Goal: Task Accomplishment & Management: Manage account settings

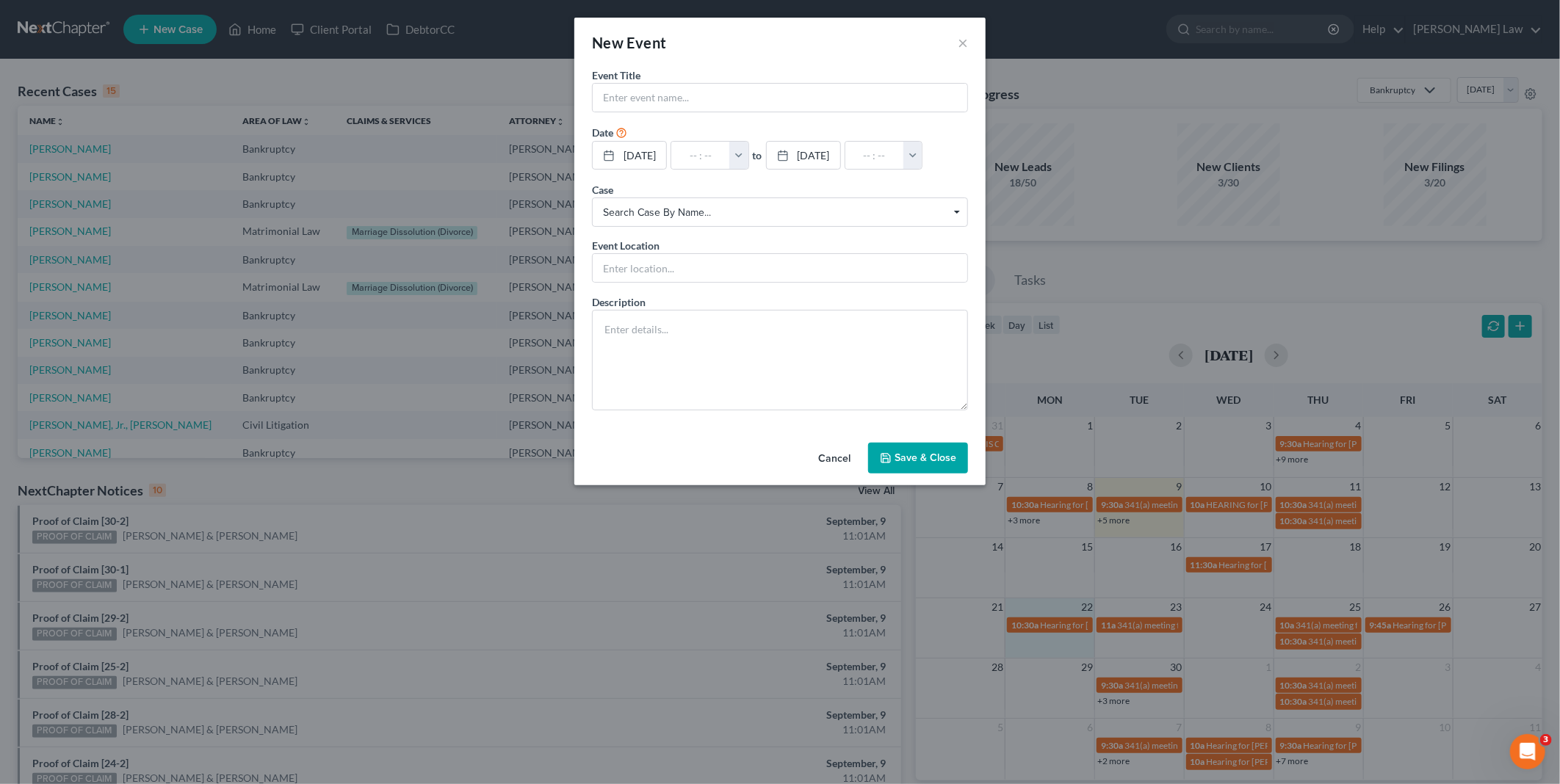
drag, startPoint x: 849, startPoint y: 460, endPoint x: 699, endPoint y: 511, distance: 158.4
click at [848, 460] on button "Cancel" at bounding box center [834, 459] width 56 height 29
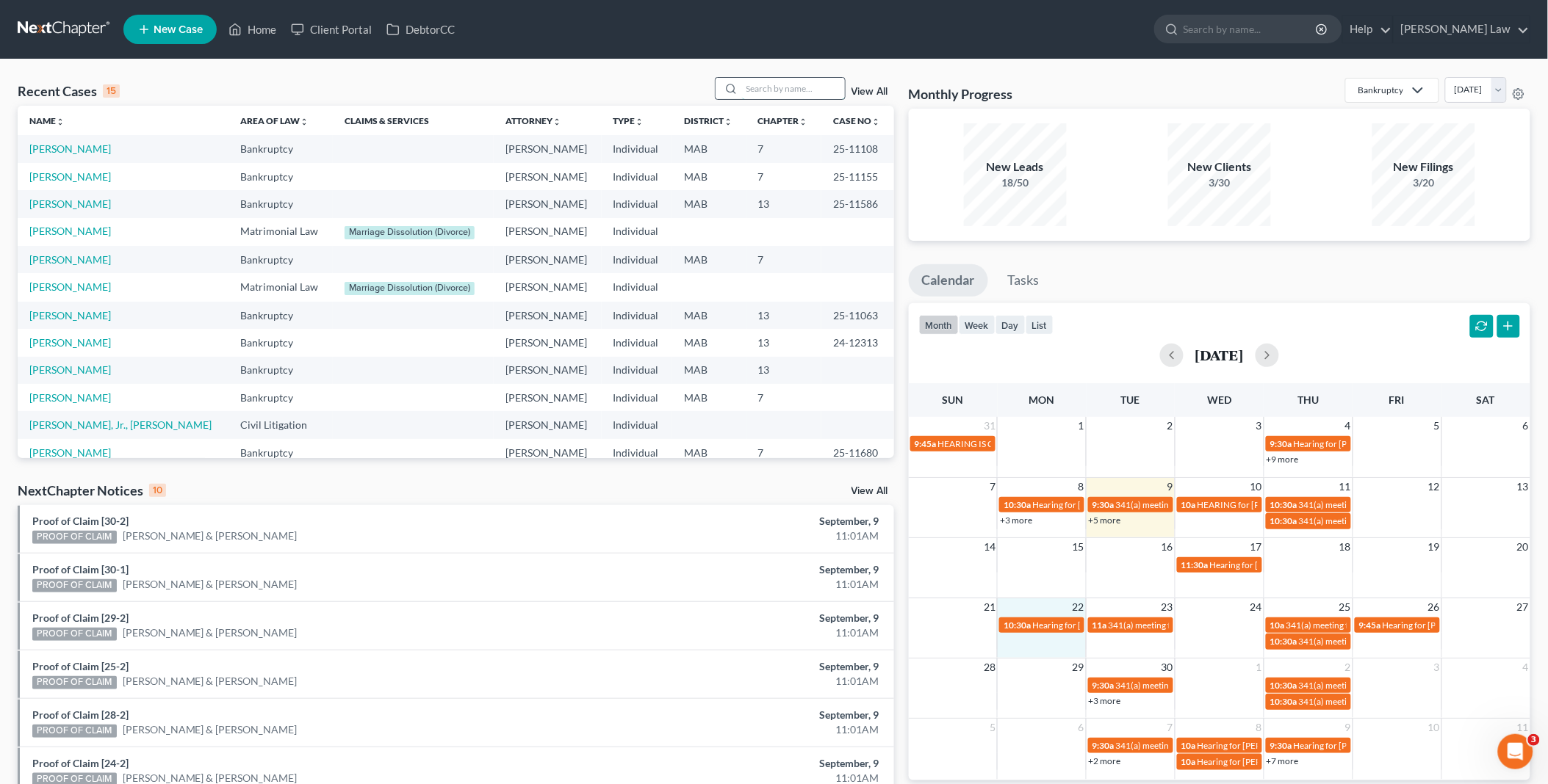
click at [799, 88] on input "search" at bounding box center [794, 88] width 103 height 21
type input "grant"
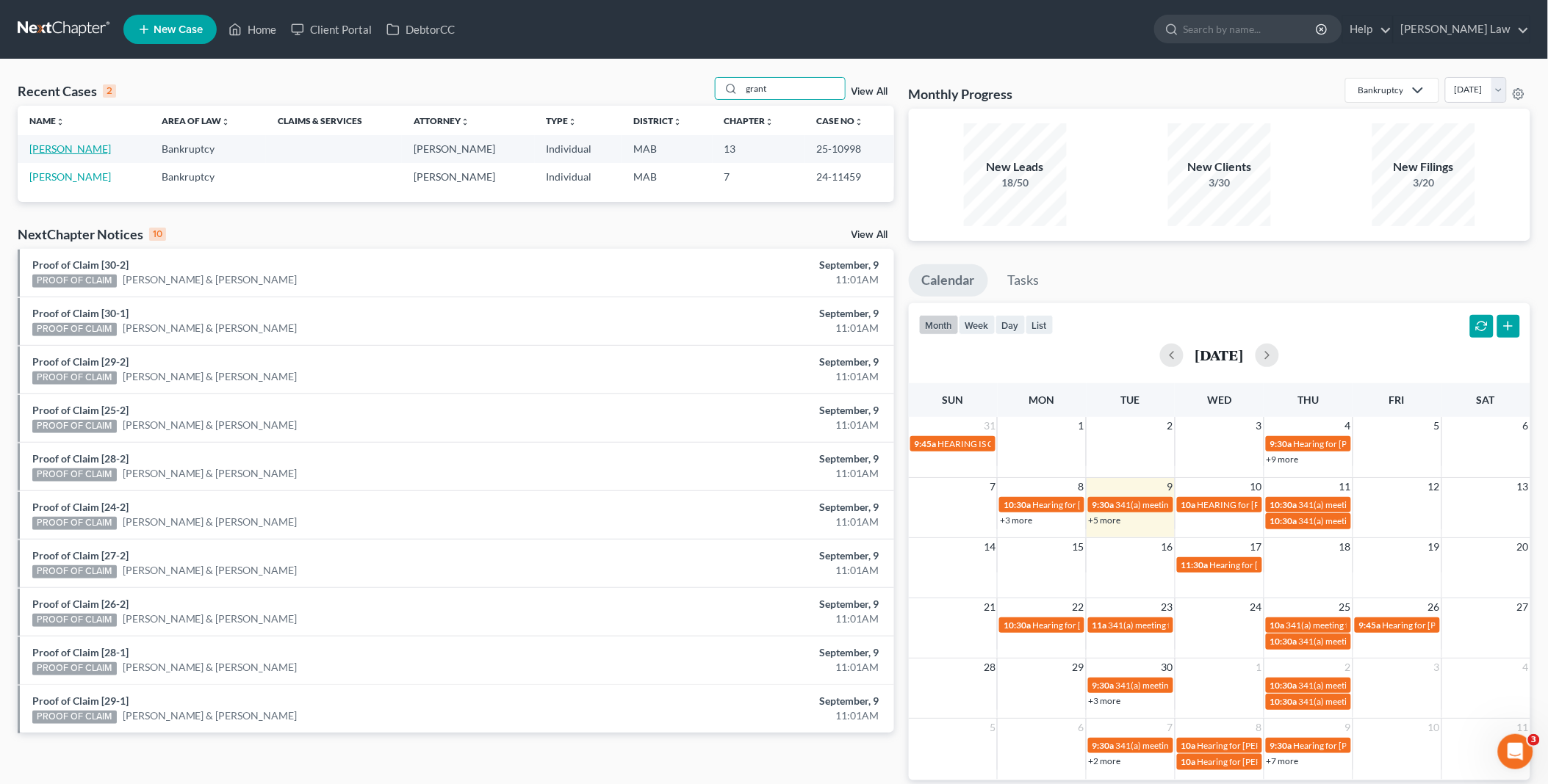
click at [74, 152] on link "[PERSON_NAME]" at bounding box center [70, 149] width 82 height 13
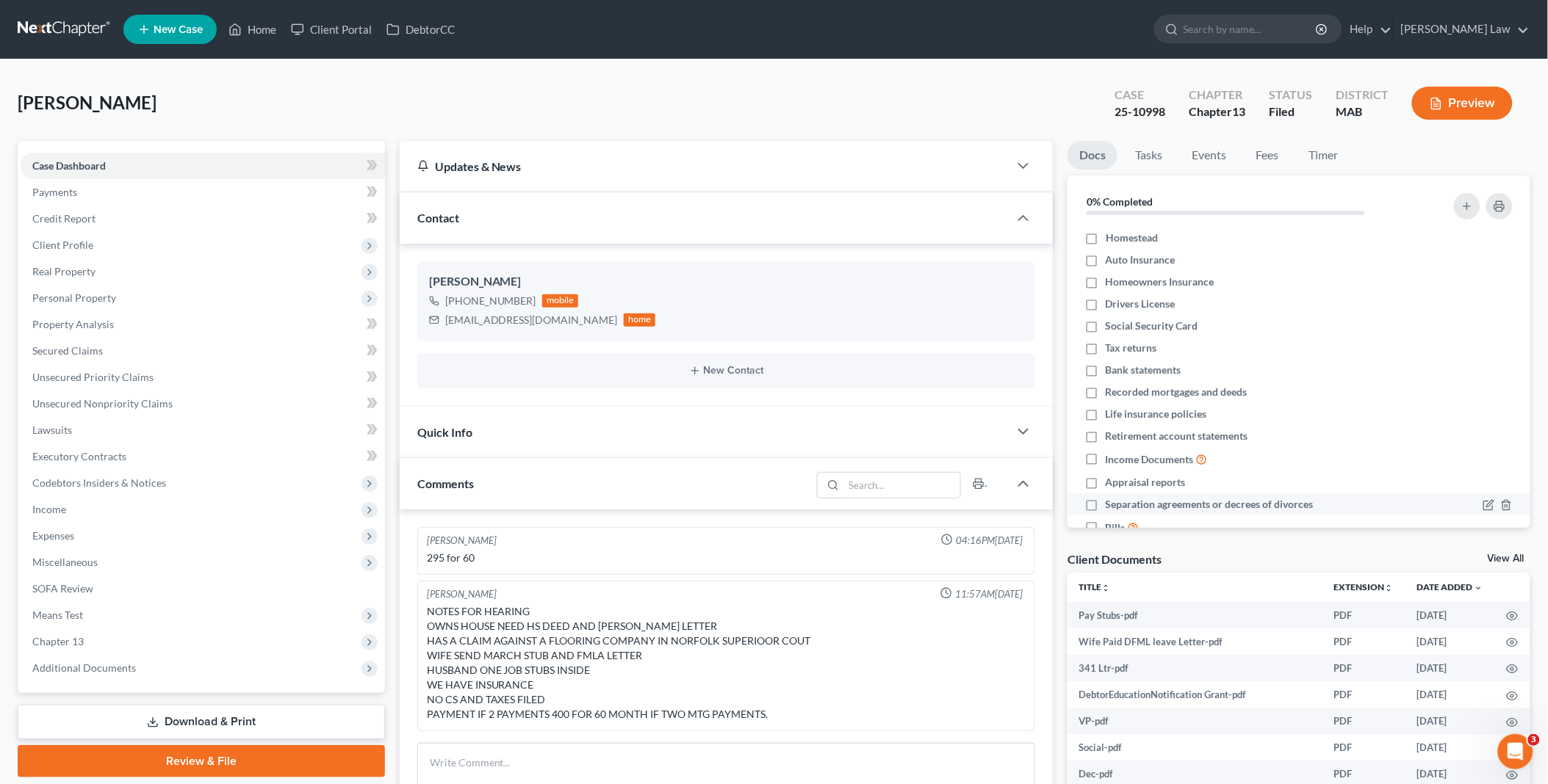
drag, startPoint x: 1507, startPoint y: 555, endPoint x: 1327, endPoint y: 493, distance: 190.4
click at [1506, 555] on link "View All" at bounding box center [1506, 559] width 37 height 10
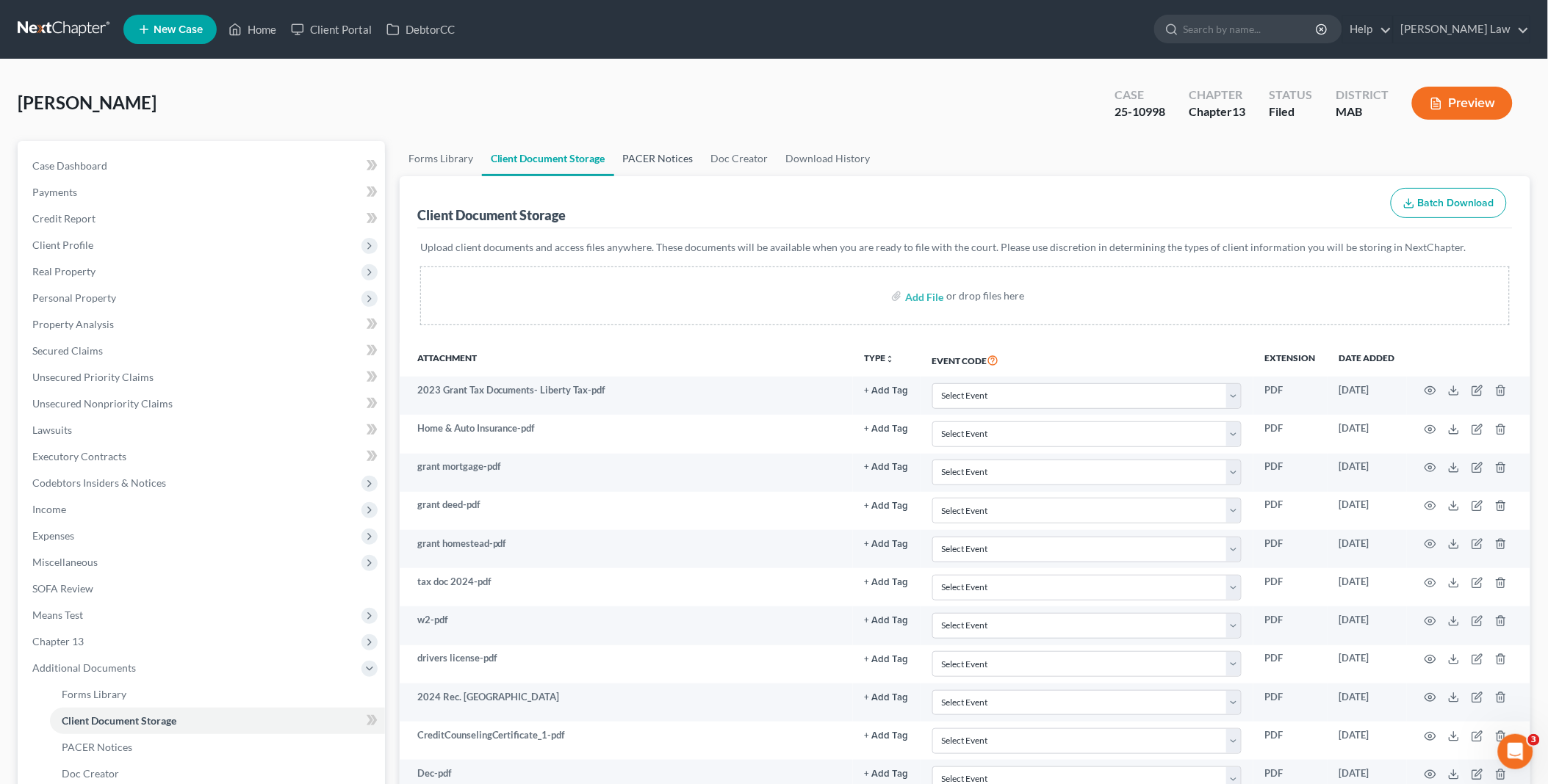
click at [642, 152] on link "PACER Notices" at bounding box center [658, 159] width 88 height 35
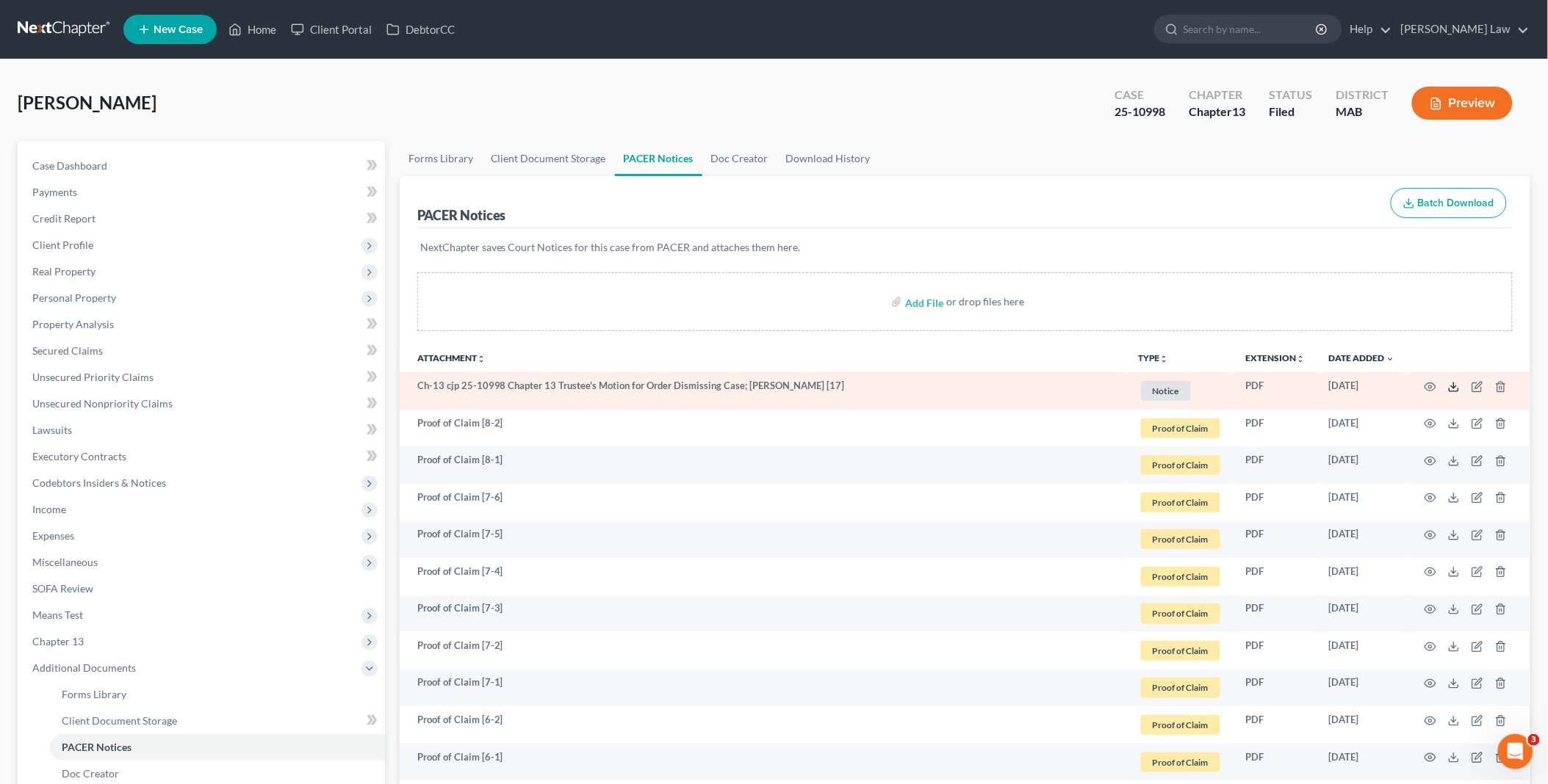
click at [1451, 386] on polyline at bounding box center [1454, 386] width 5 height 2
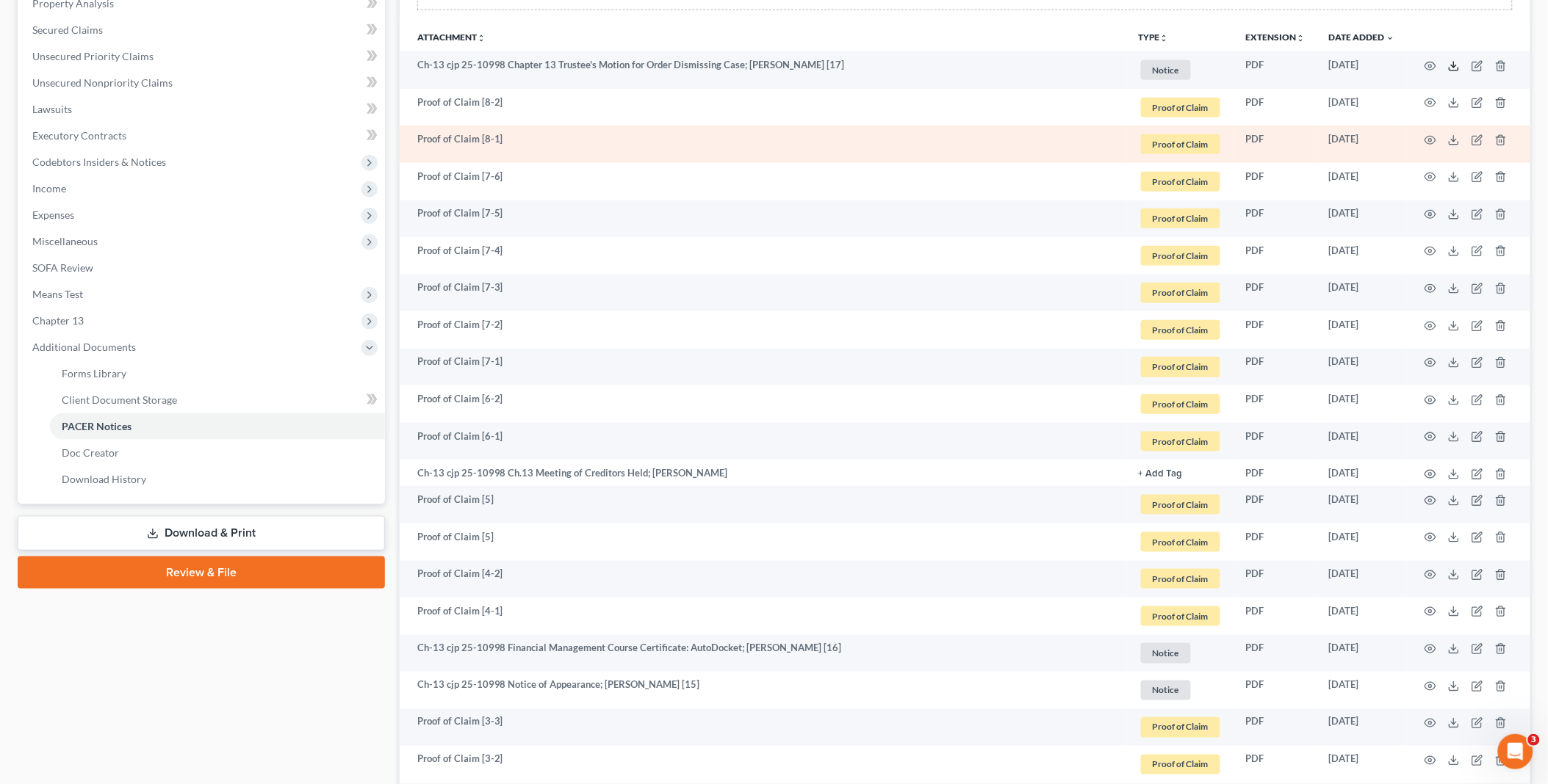
scroll to position [326, 0]
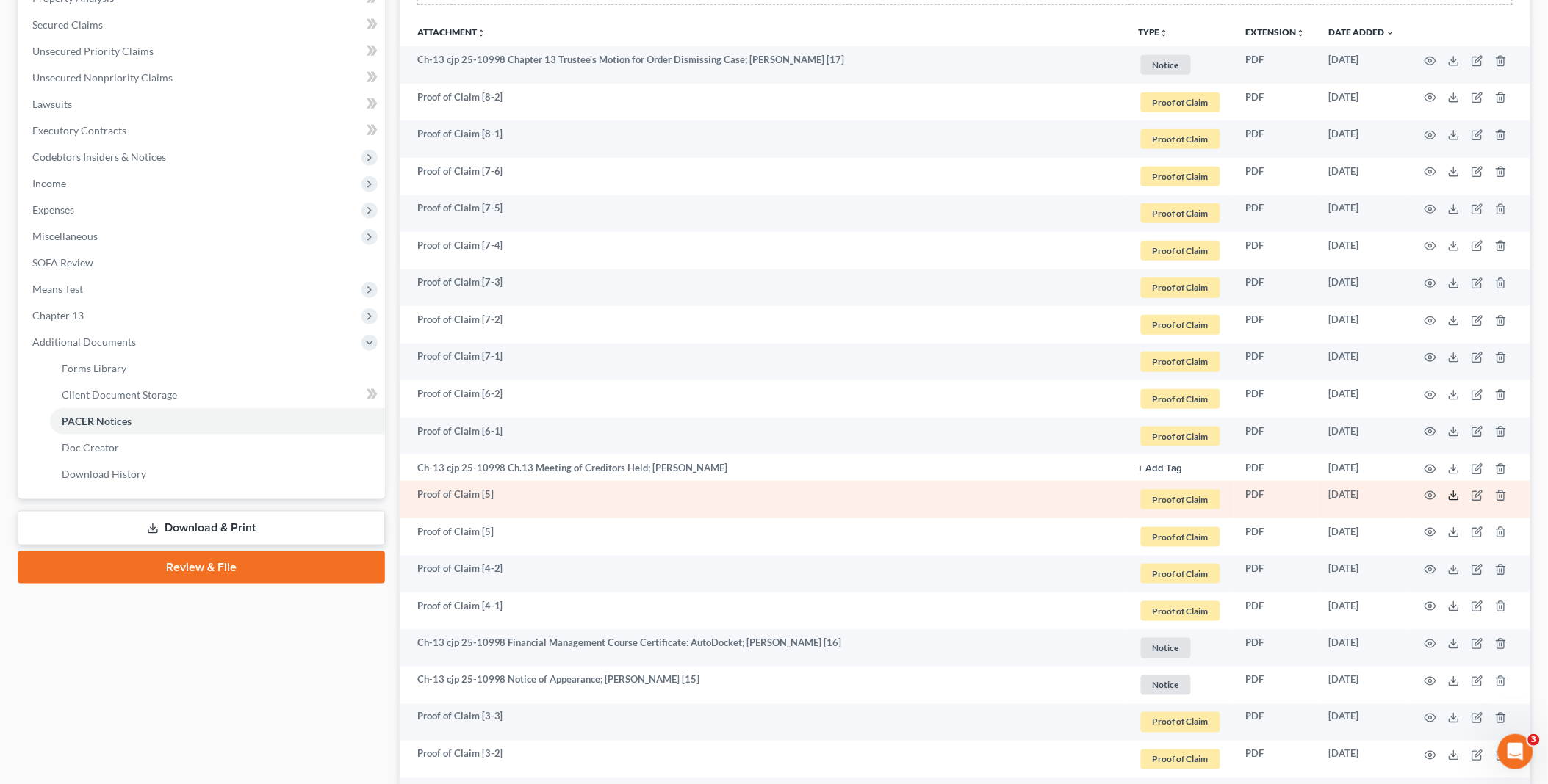
click at [1453, 496] on polyline at bounding box center [1454, 496] width 5 height 2
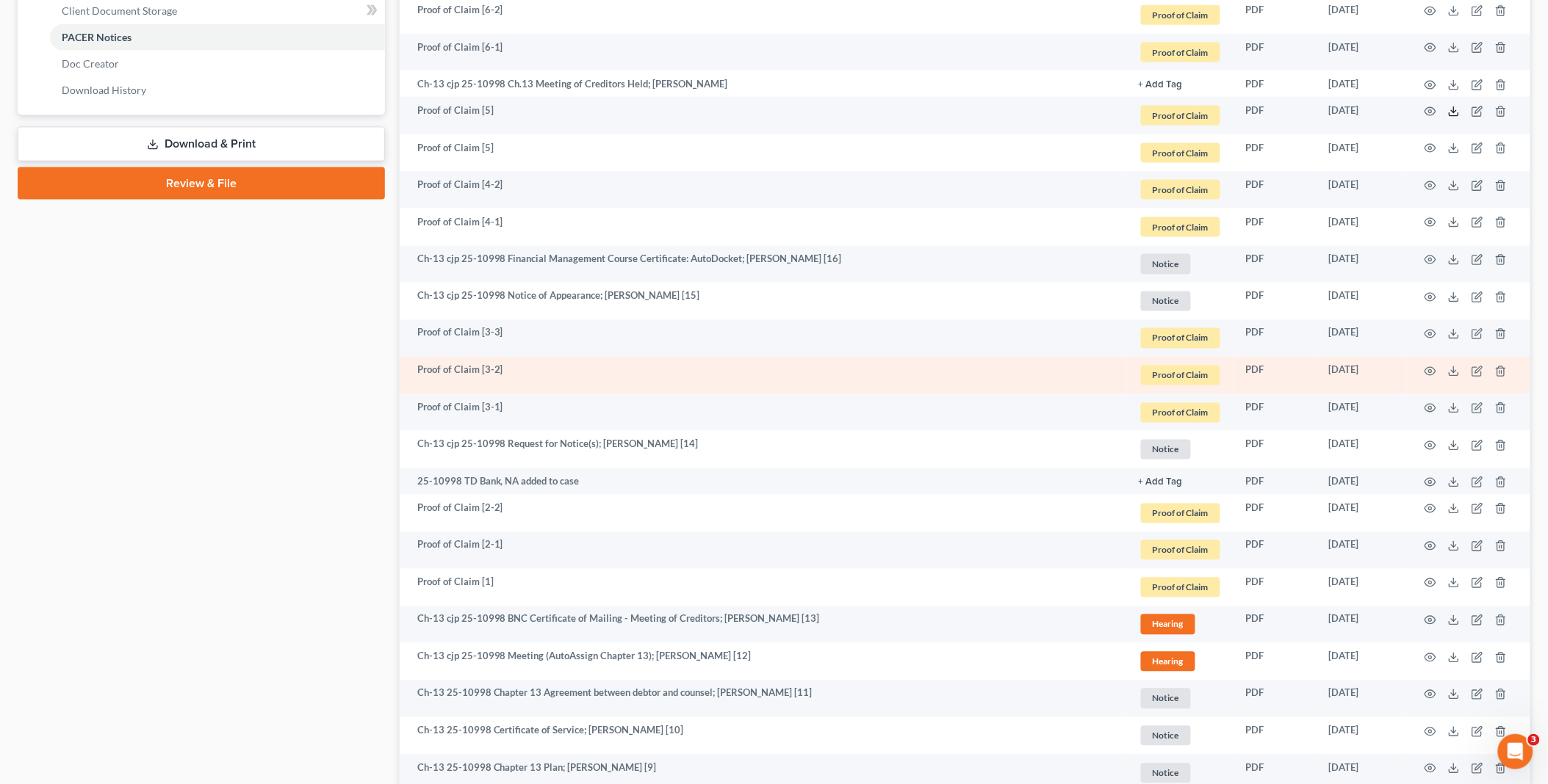
scroll to position [734, 0]
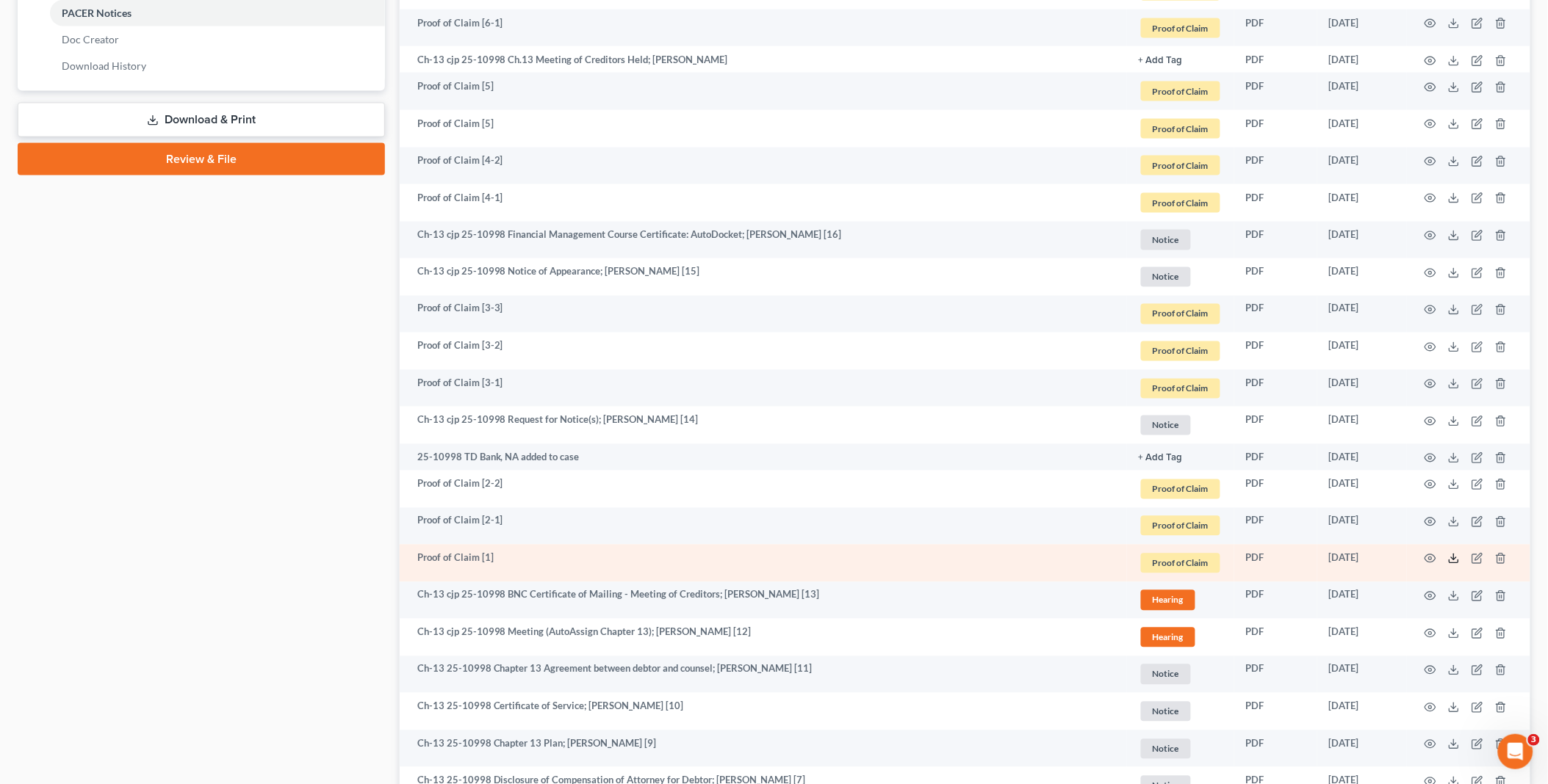
click at [1451, 559] on polyline at bounding box center [1454, 559] width 5 height 2
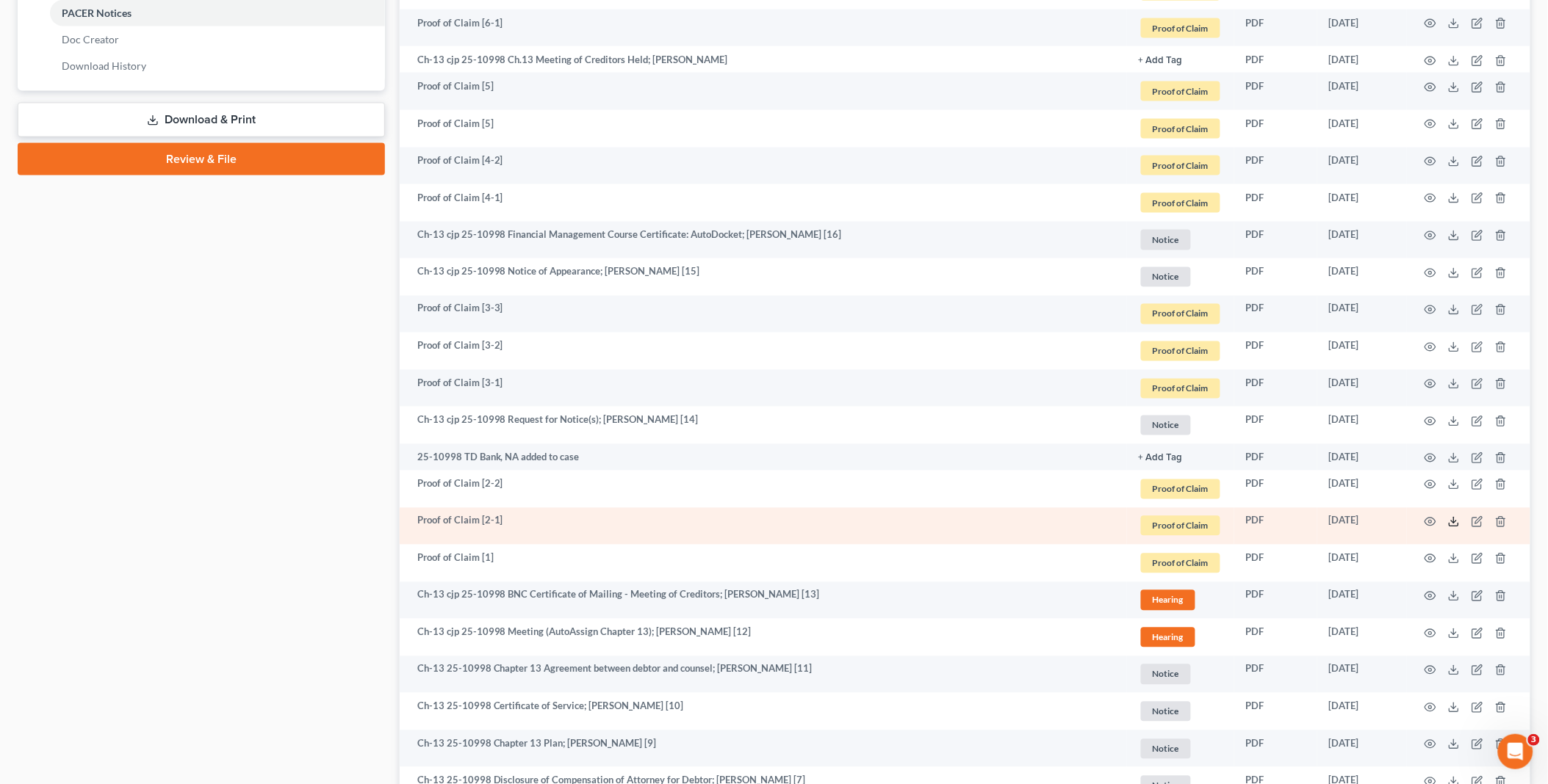
click at [1450, 521] on icon at bounding box center [1454, 521] width 12 height 12
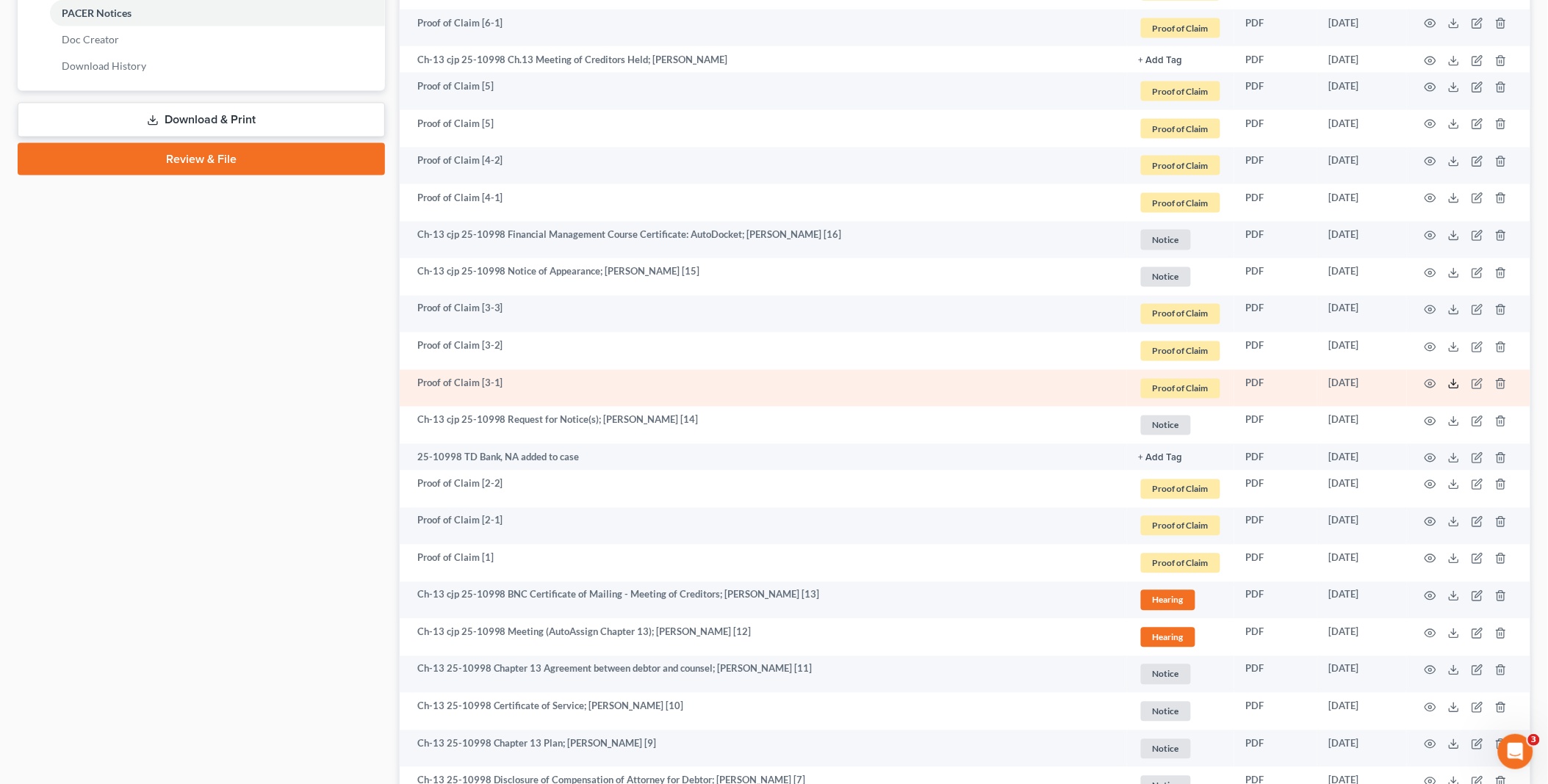
click at [1454, 388] on icon at bounding box center [1454, 387] width 9 height 3
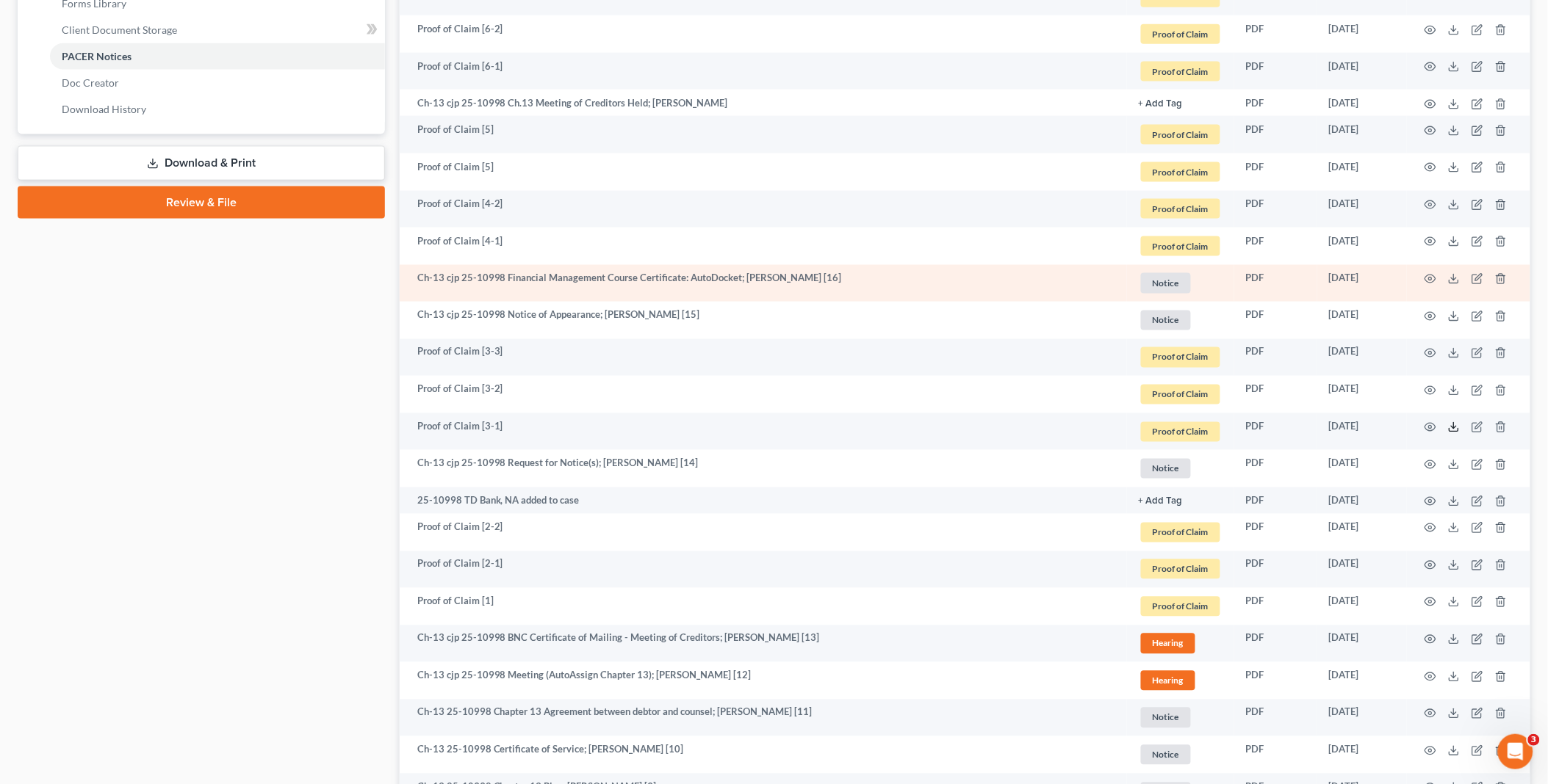
scroll to position [571, 0]
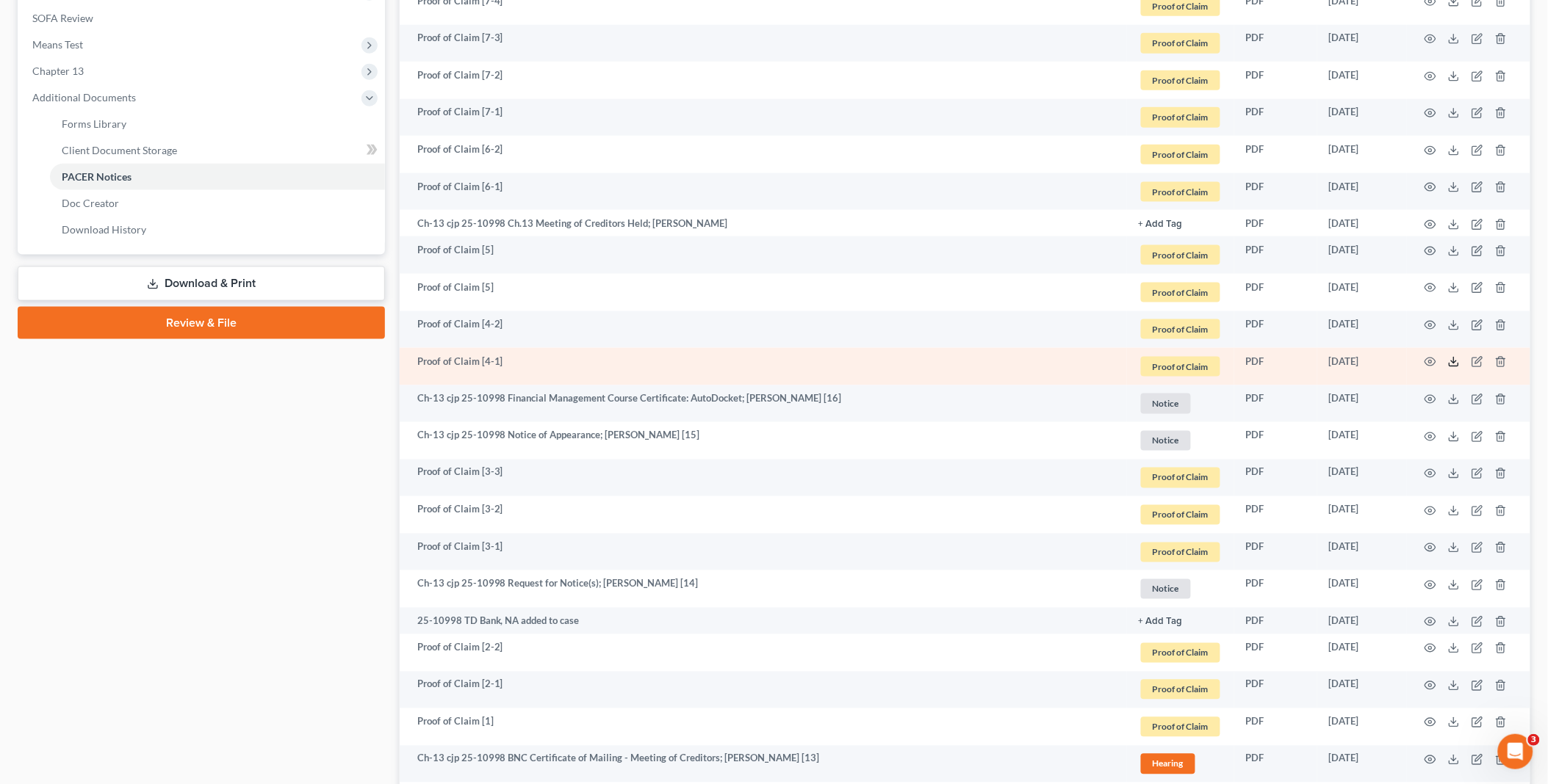
click at [1450, 359] on icon at bounding box center [1454, 362] width 12 height 12
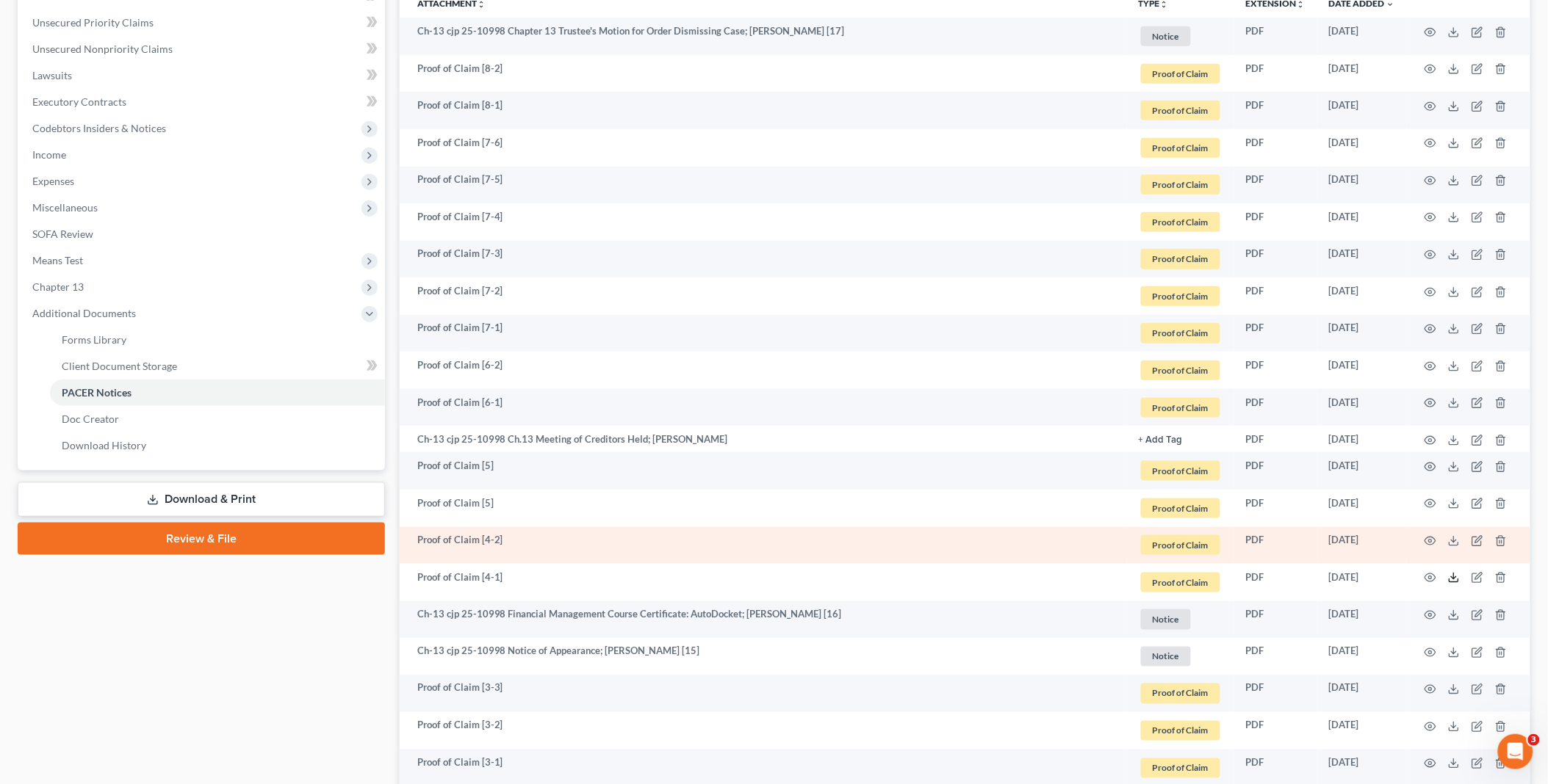
scroll to position [326, 0]
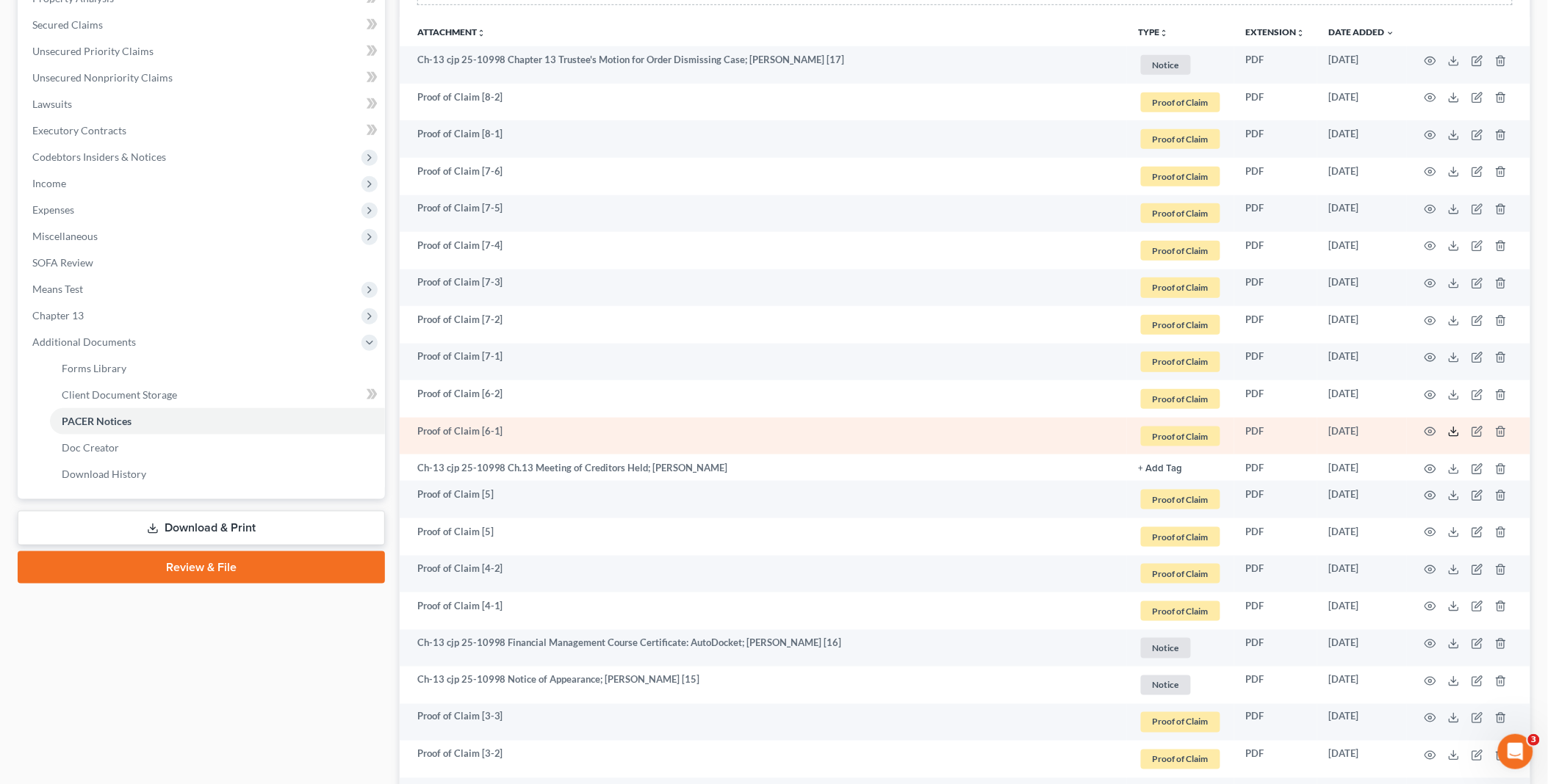
click at [1454, 429] on line at bounding box center [1454, 430] width 0 height 6
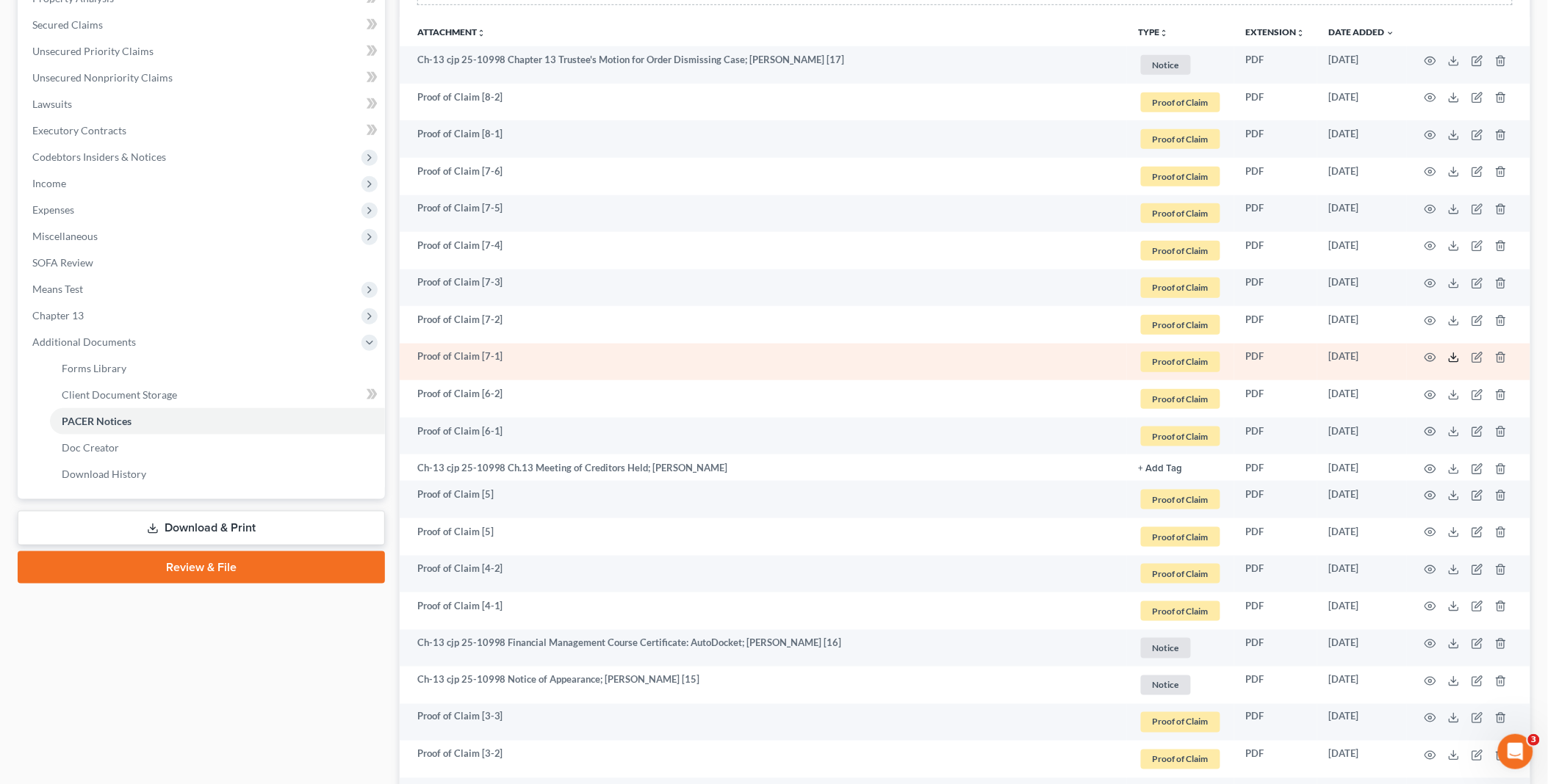
click at [1457, 357] on icon at bounding box center [1454, 357] width 12 height 12
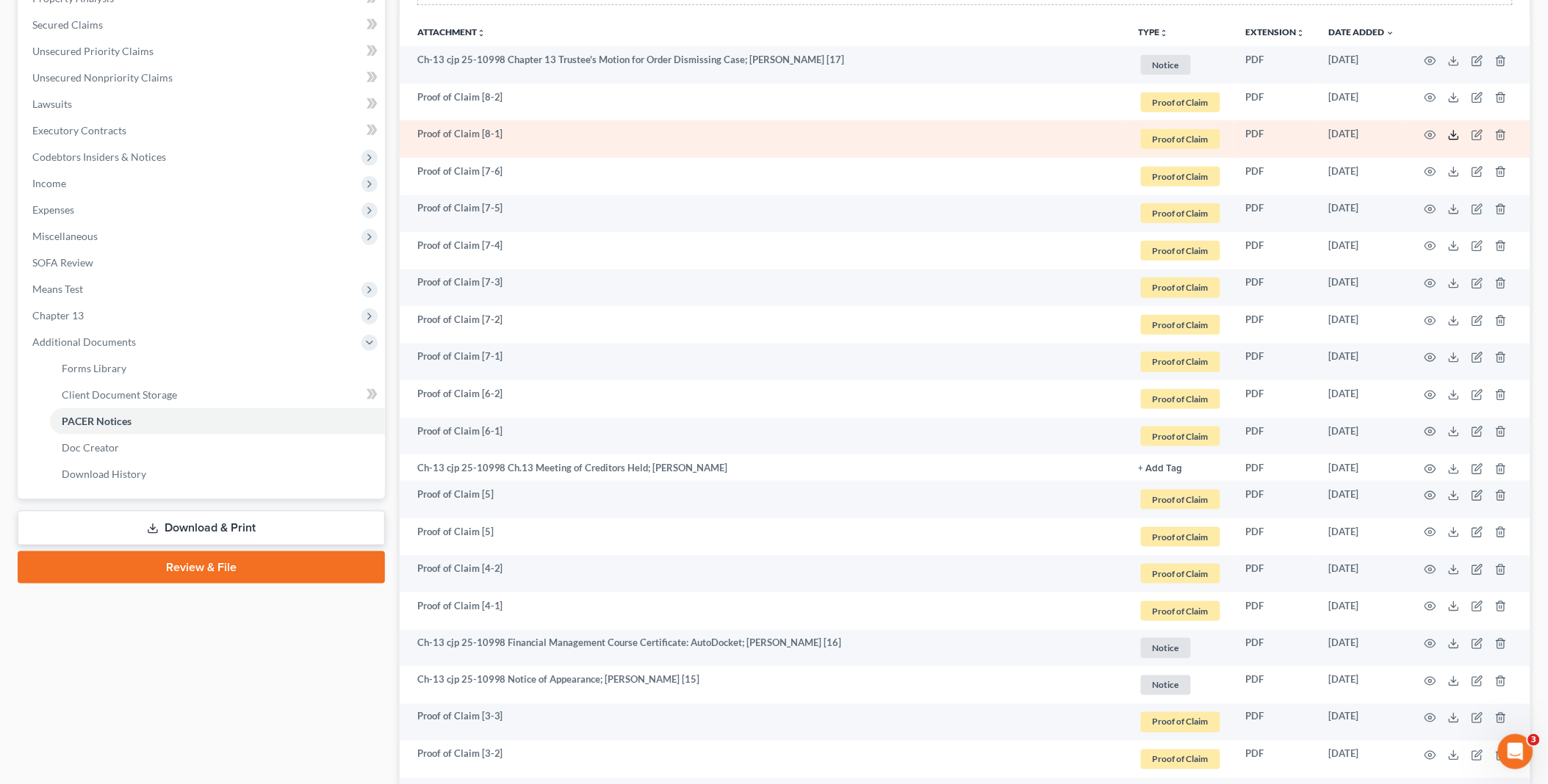
click at [1452, 134] on polyline at bounding box center [1454, 135] width 5 height 2
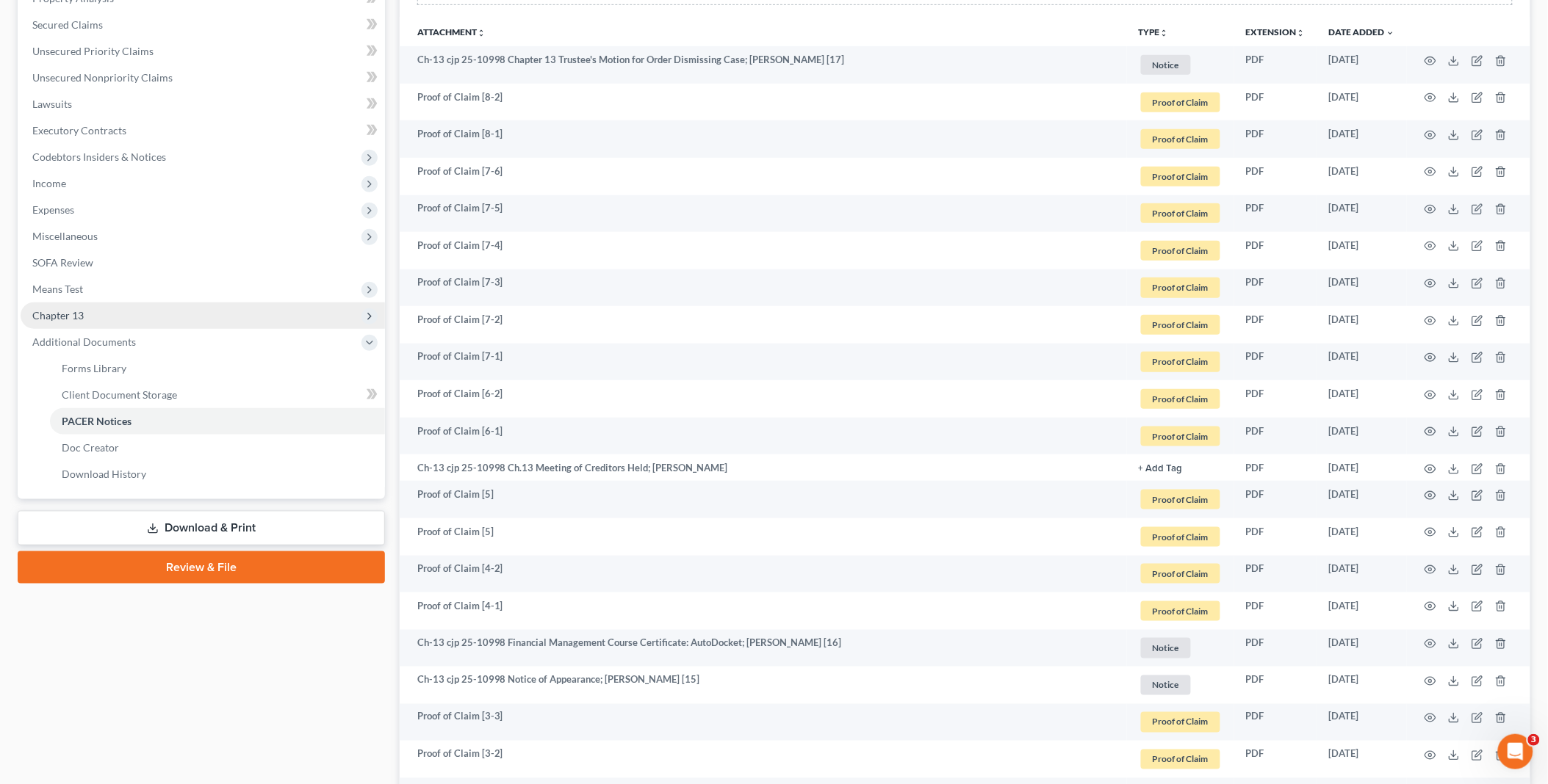
click at [129, 306] on span "Chapter 13" at bounding box center [202, 315] width 364 height 26
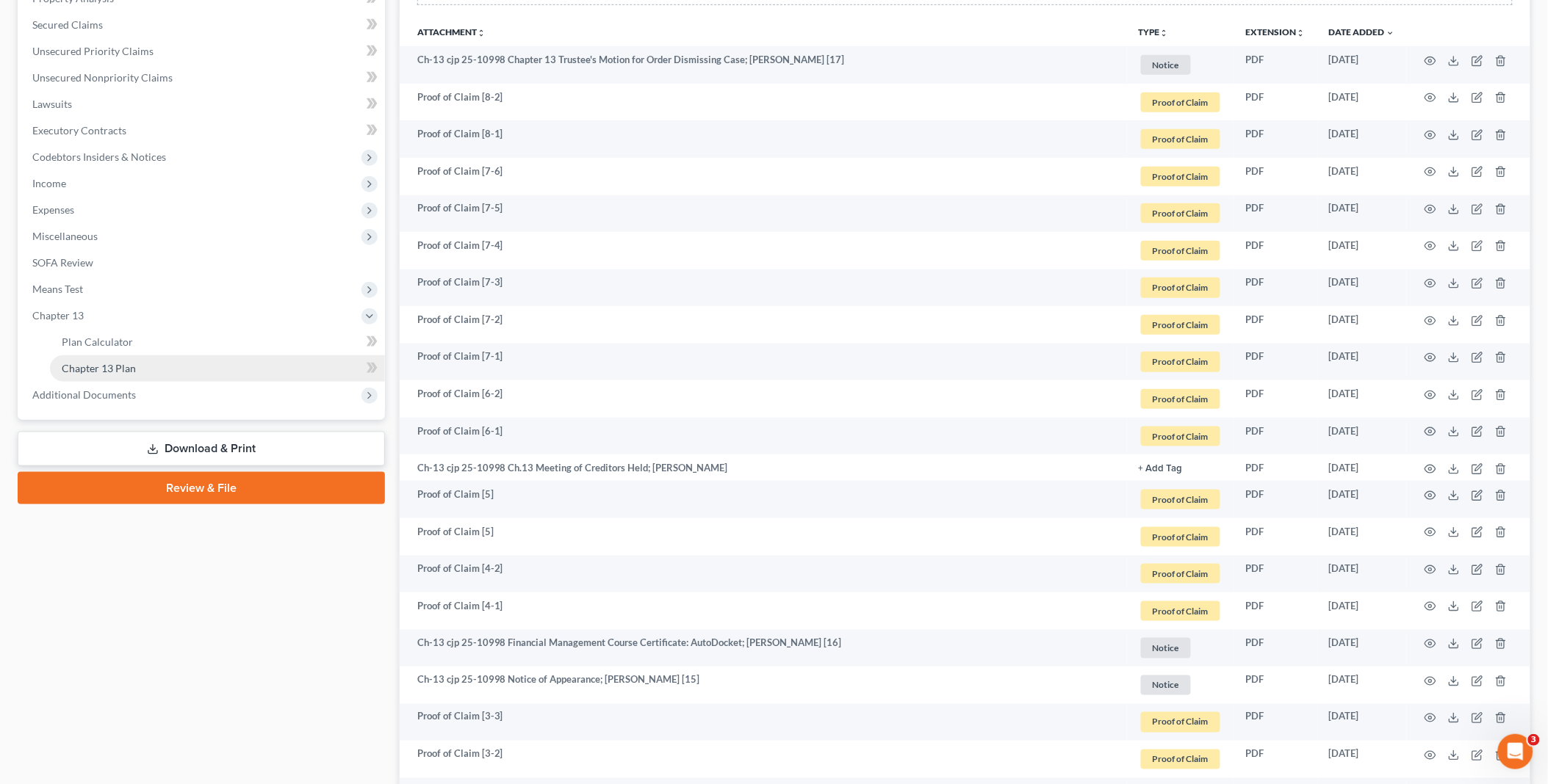
click at [148, 369] on link "Chapter 13 Plan" at bounding box center [218, 368] width 335 height 26
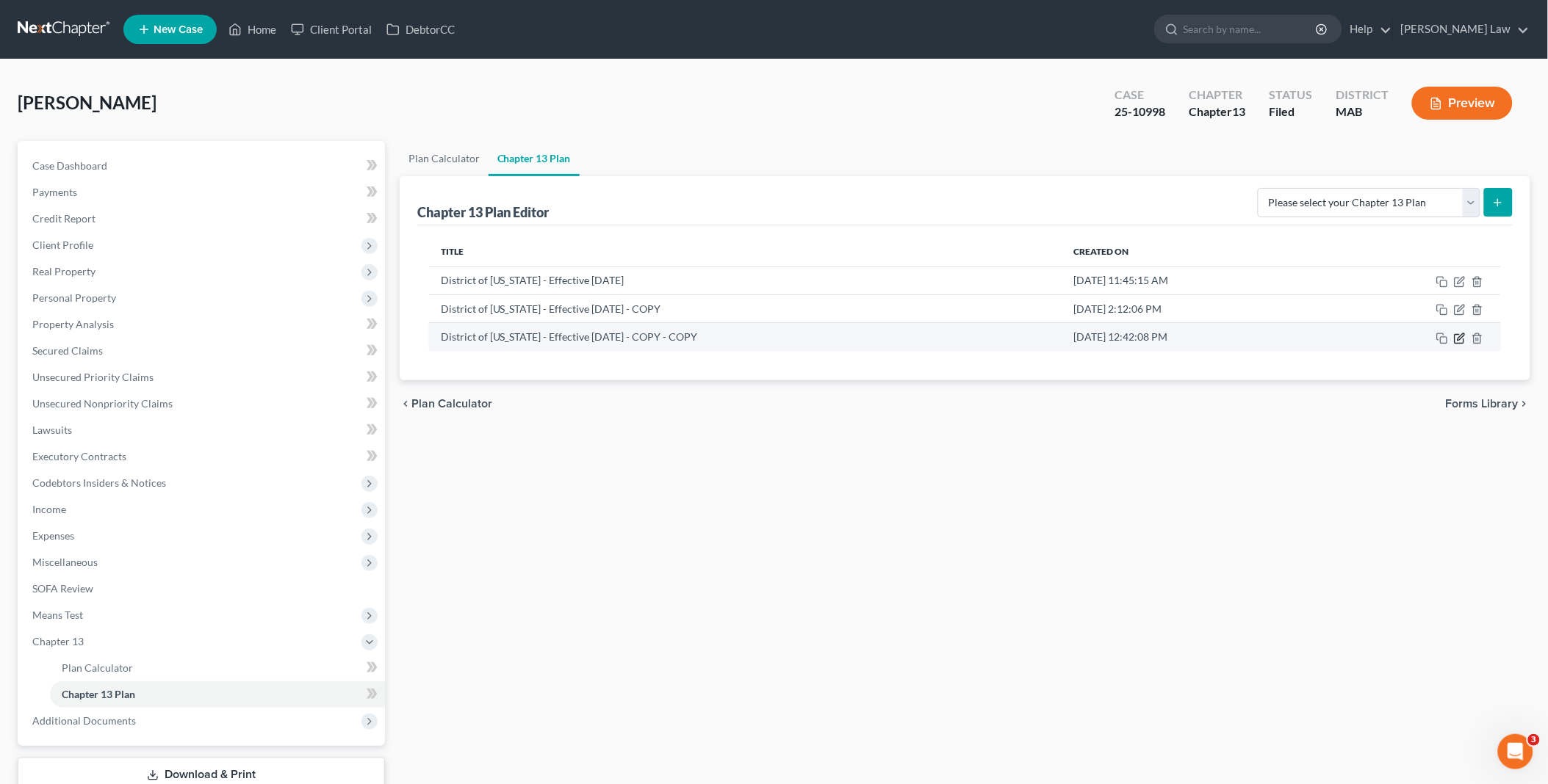
click at [1459, 339] on icon "button" at bounding box center [1461, 336] width 6 height 6
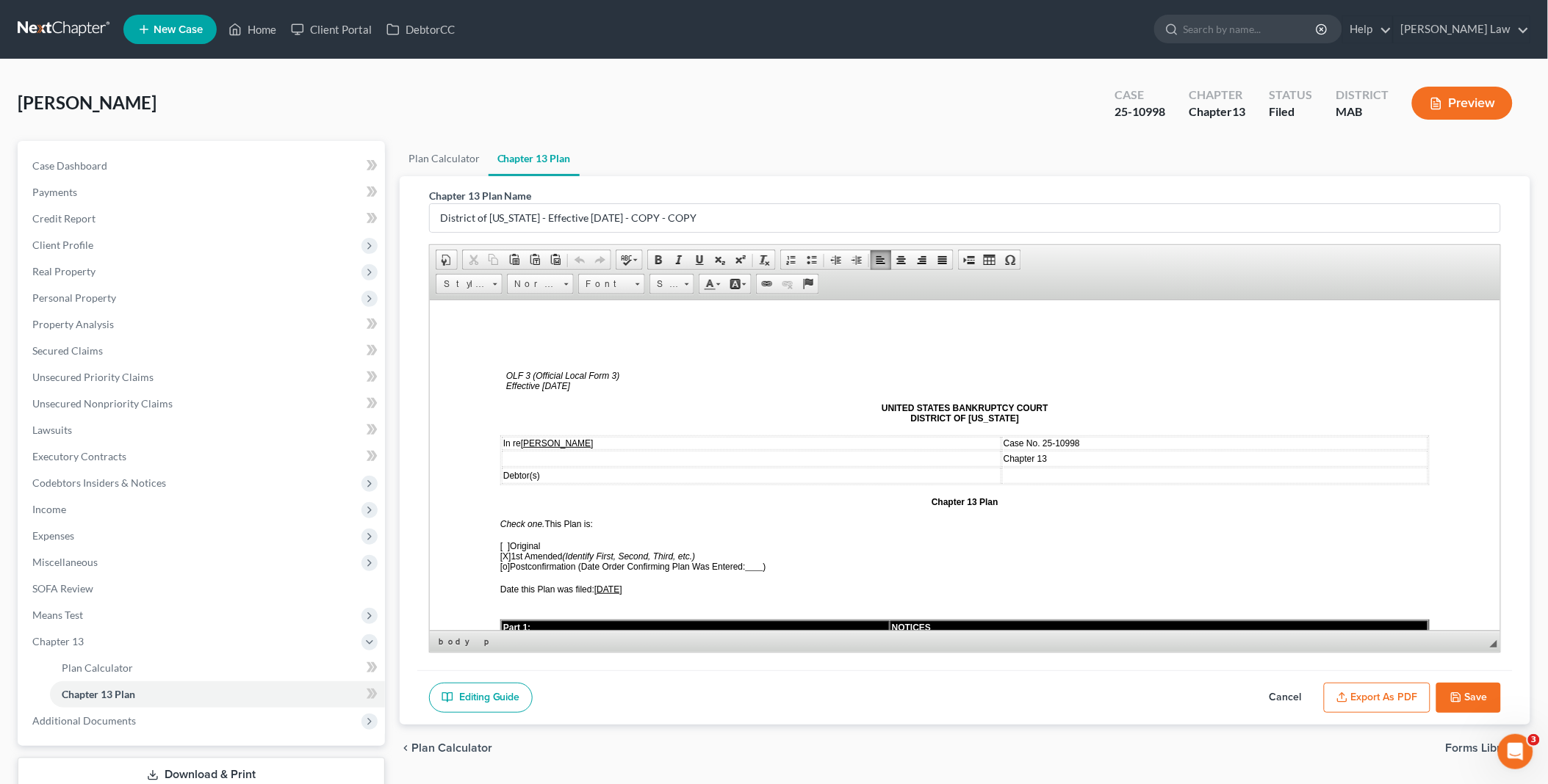
click at [603, 584] on span "[DATE]" at bounding box center [607, 589] width 28 height 10
drag, startPoint x: 596, startPoint y: 582, endPoint x: 635, endPoint y: 577, distance: 39.3
click at [622, 584] on span "Date this Plan was filed: [DATE]" at bounding box center [560, 589] width 122 height 10
click at [603, 584] on span "[DATE]" at bounding box center [607, 589] width 28 height 10
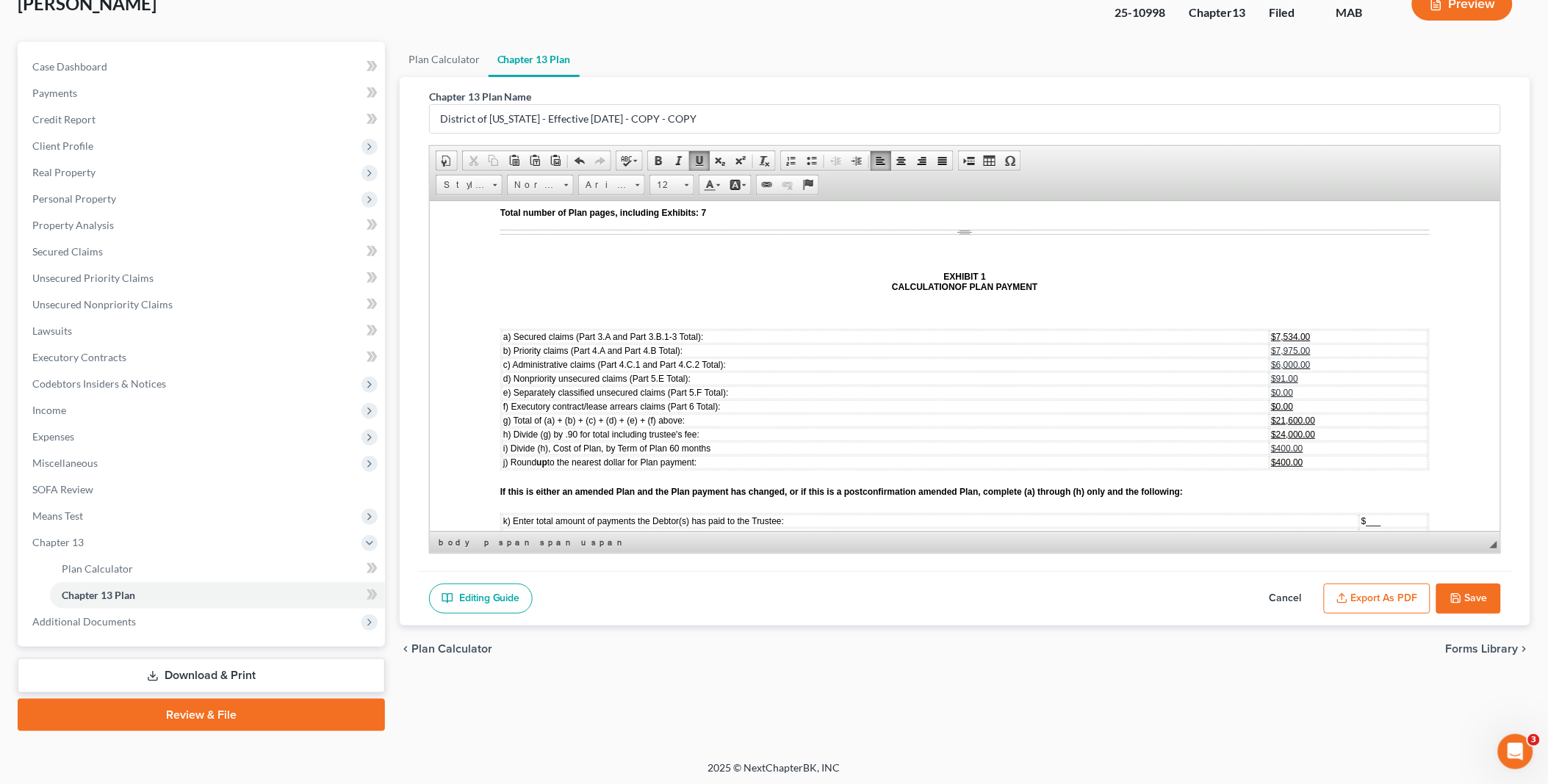
scroll to position [3997, 0]
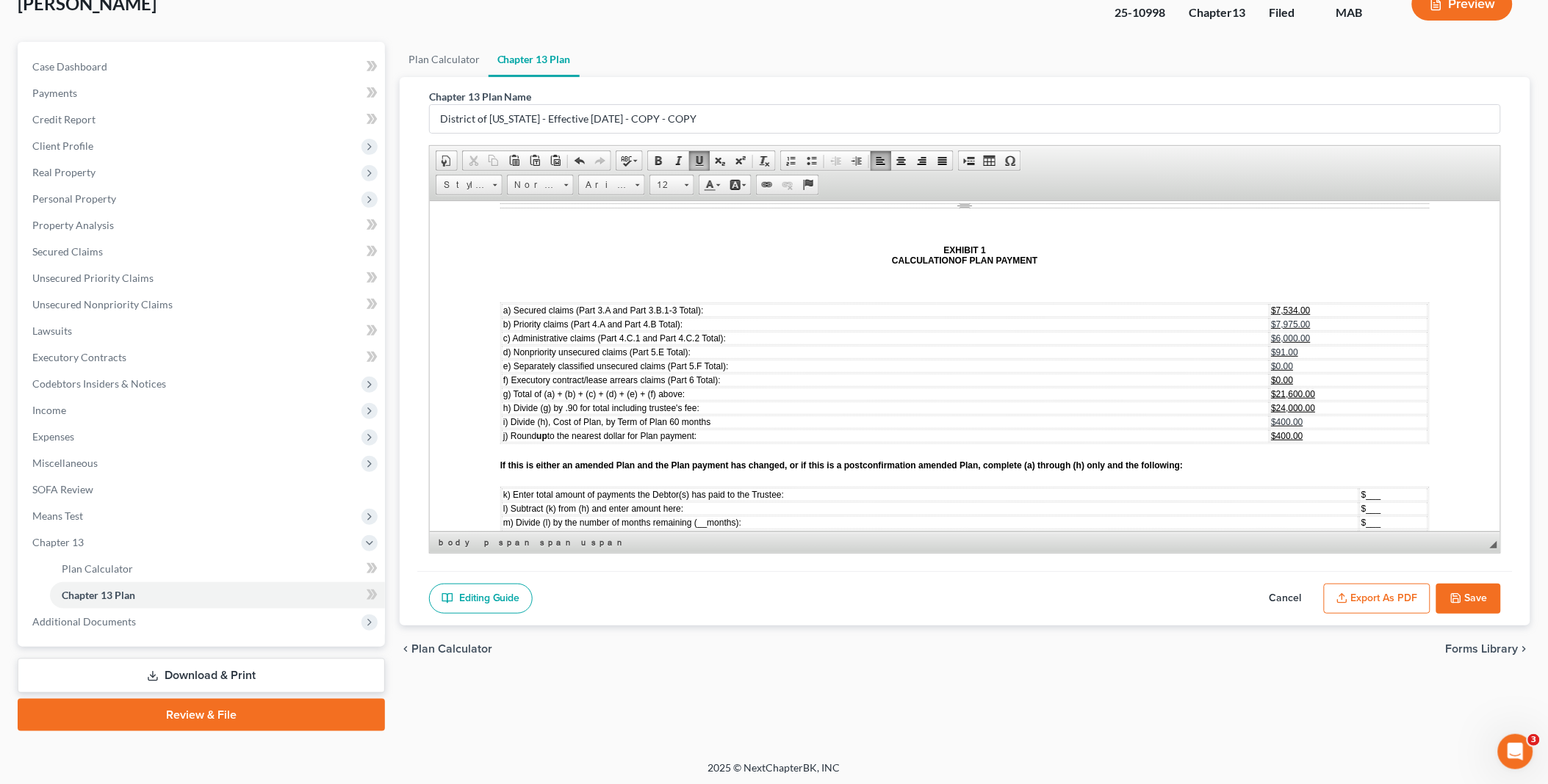
click at [1377, 599] on button "Export as PDF" at bounding box center [1377, 599] width 106 height 31
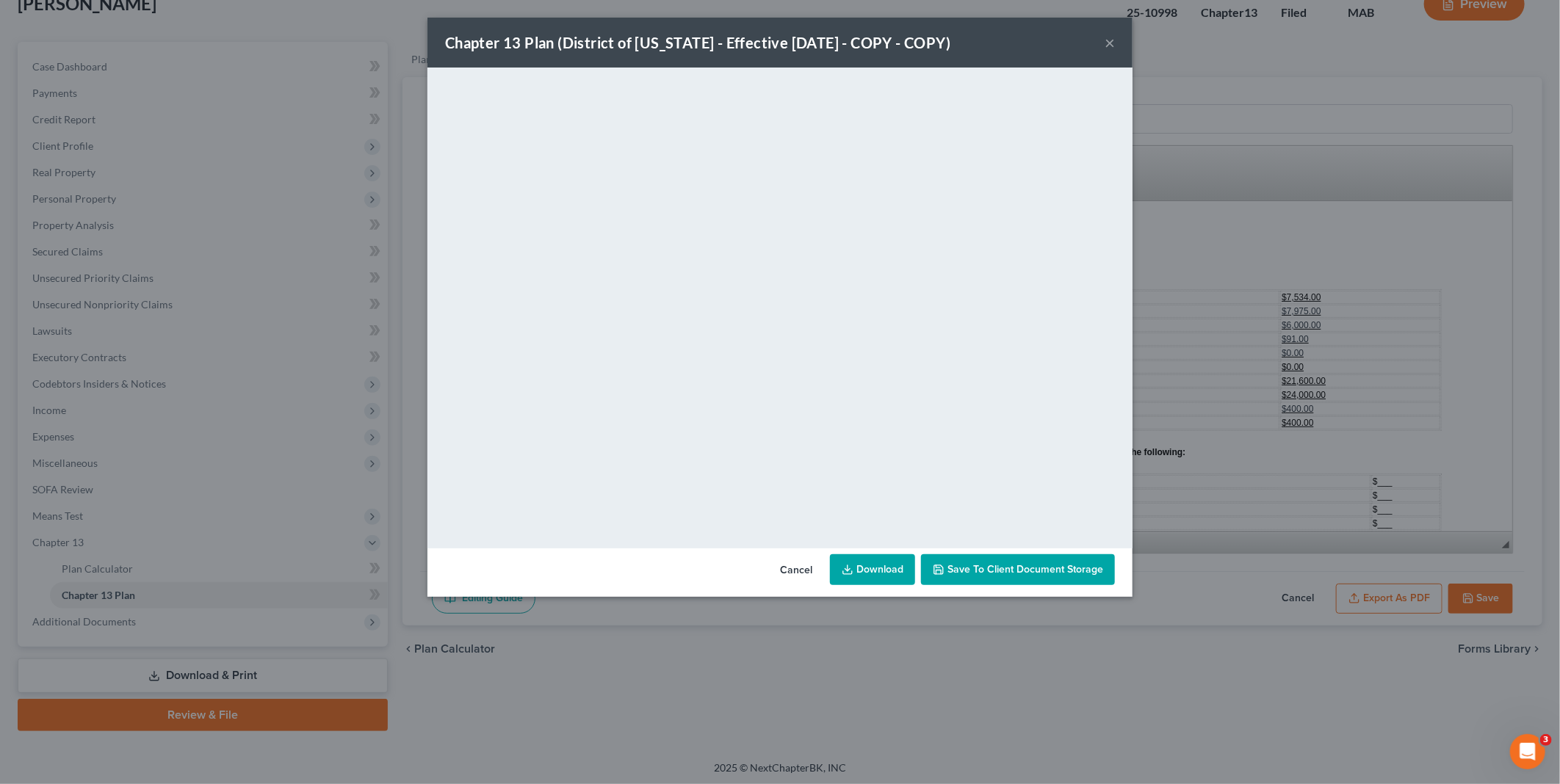
click at [890, 563] on link "Download" at bounding box center [872, 570] width 85 height 31
click at [802, 577] on button "Cancel" at bounding box center [796, 570] width 56 height 29
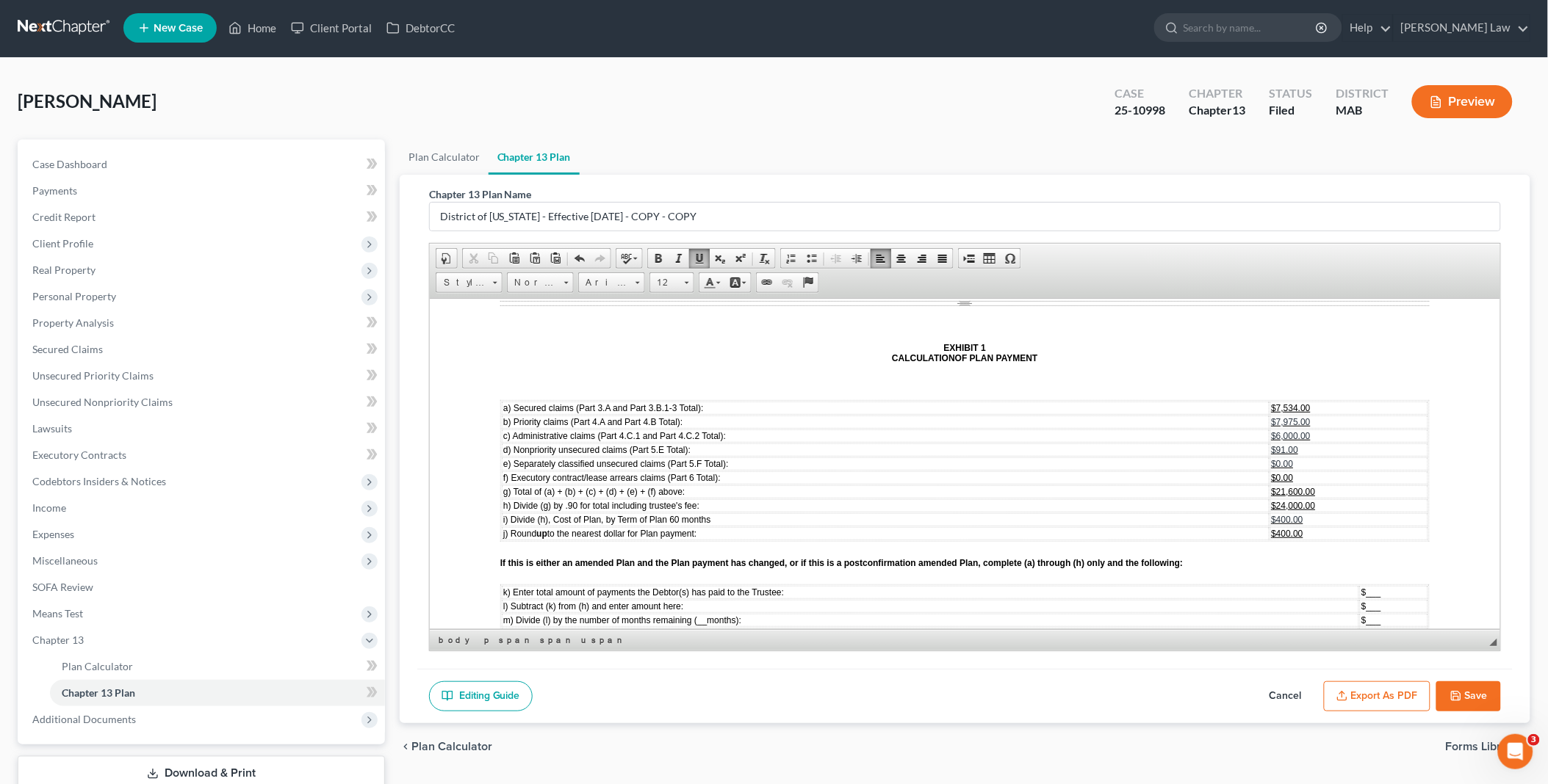
scroll to position [0, 0]
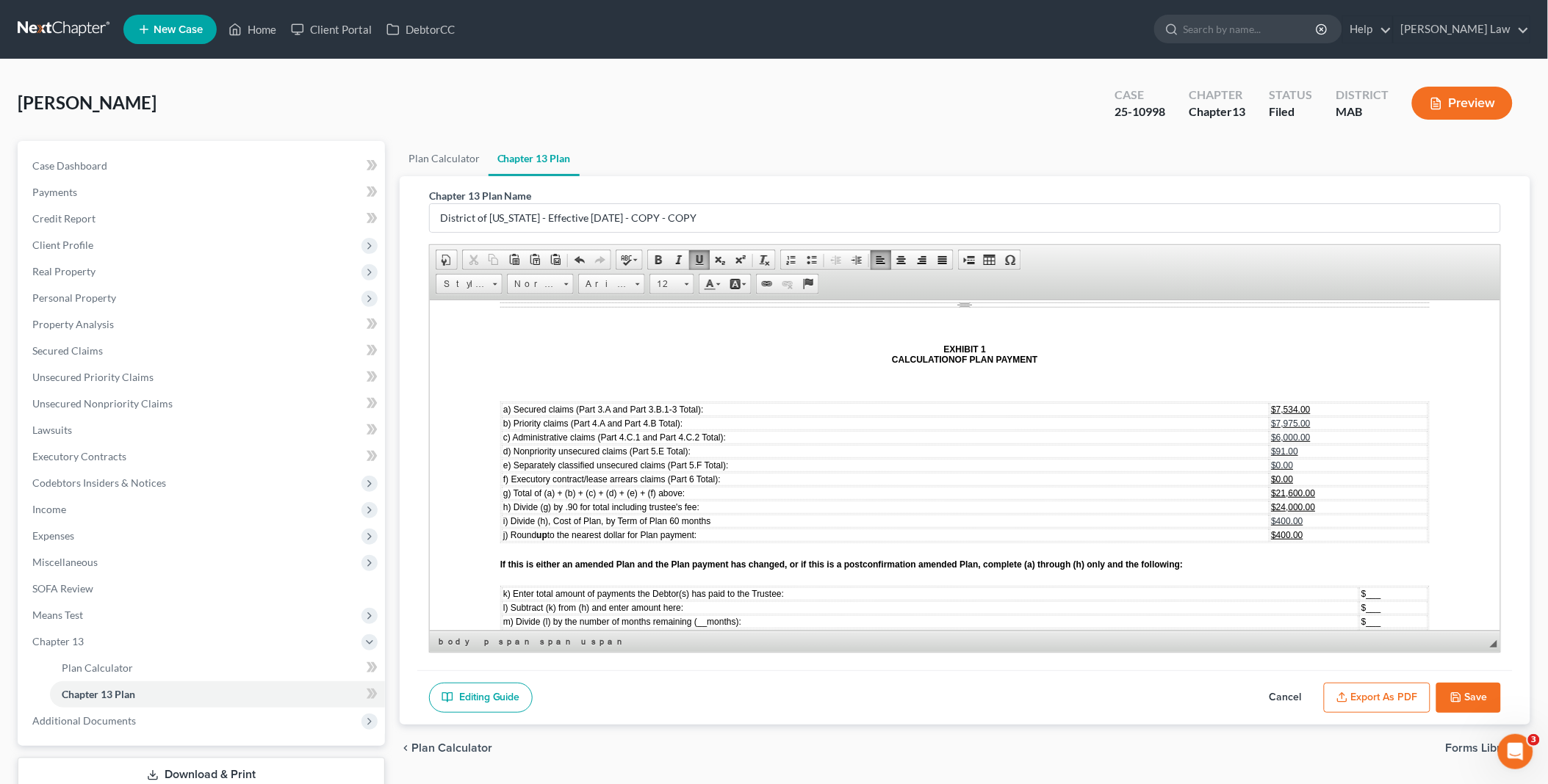
click at [1479, 694] on button "Save" at bounding box center [1468, 698] width 64 height 31
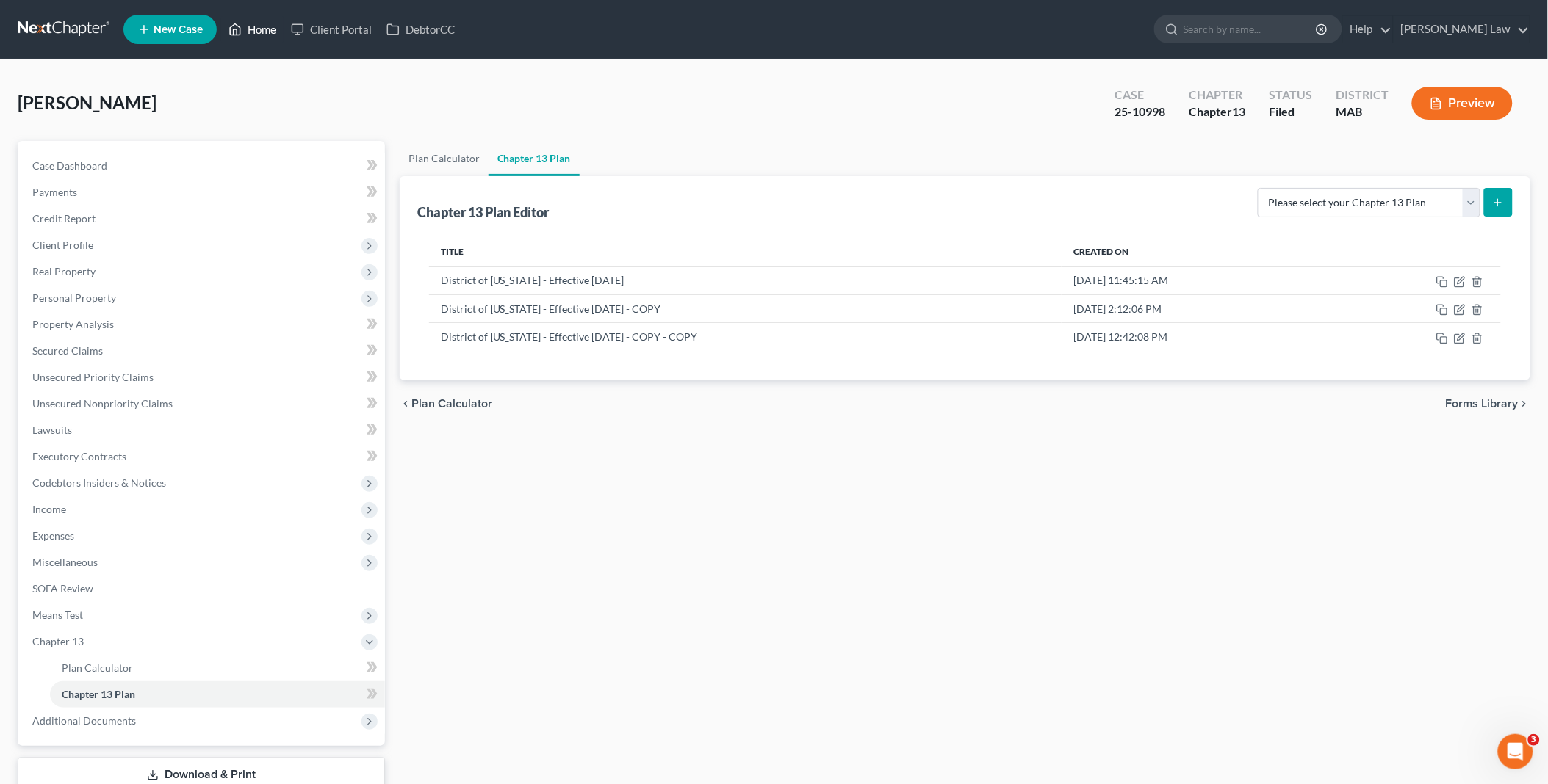
click at [268, 30] on link "Home" at bounding box center [252, 29] width 63 height 26
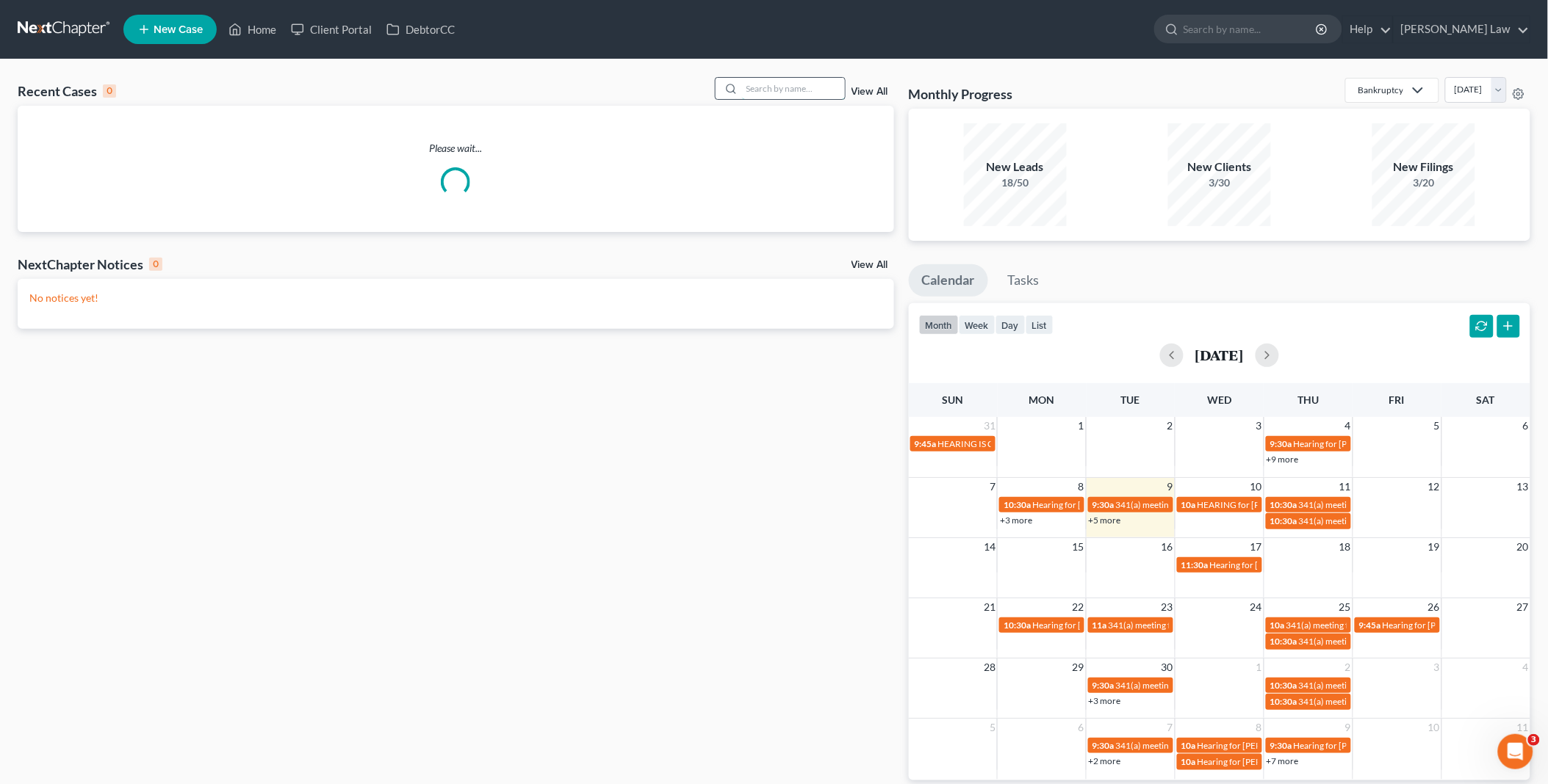
click at [764, 94] on input "search" at bounding box center [794, 88] width 103 height 21
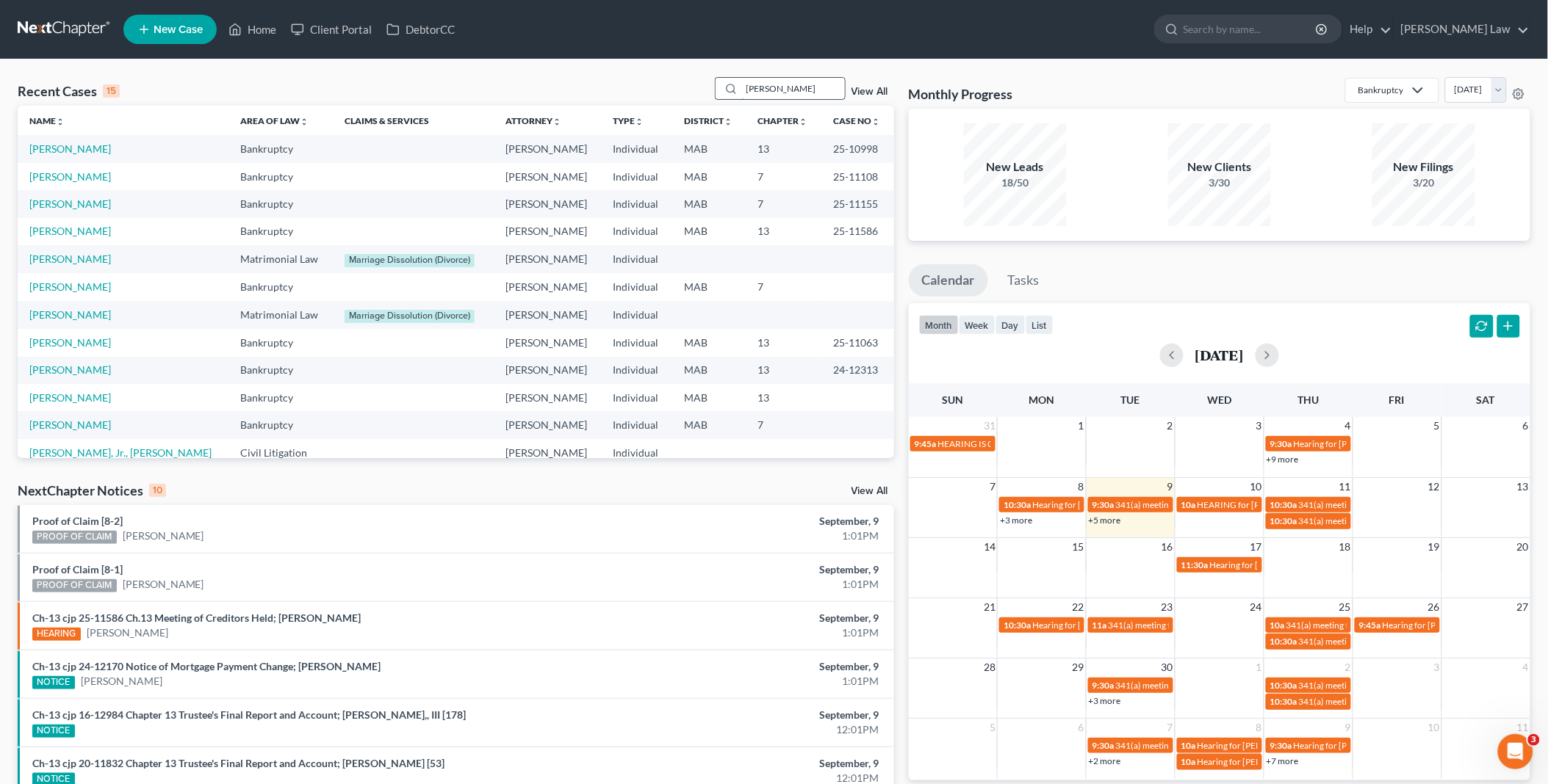
type input "[PERSON_NAME]"
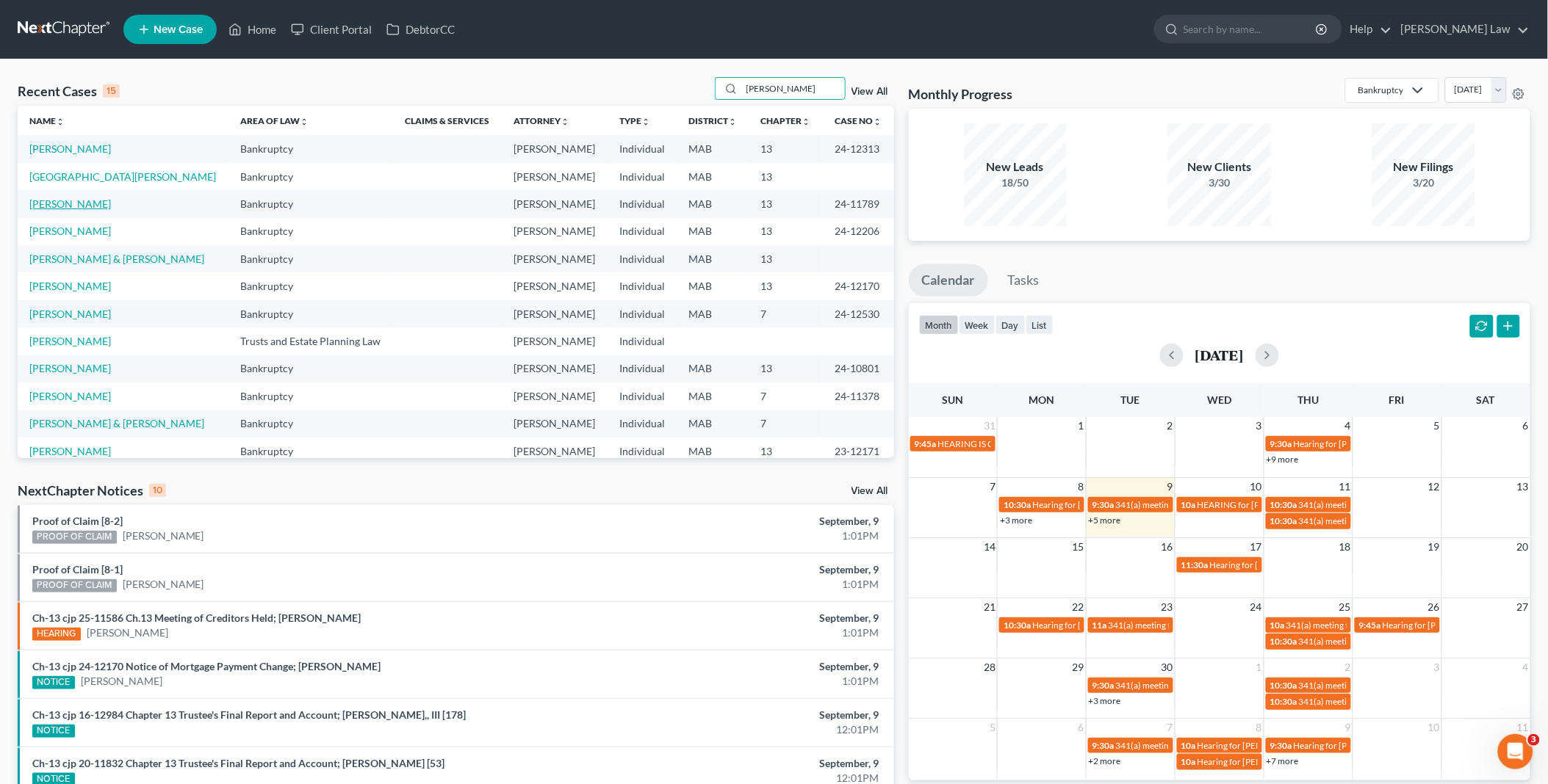
click at [79, 208] on link "[PERSON_NAME]" at bounding box center [70, 204] width 82 height 13
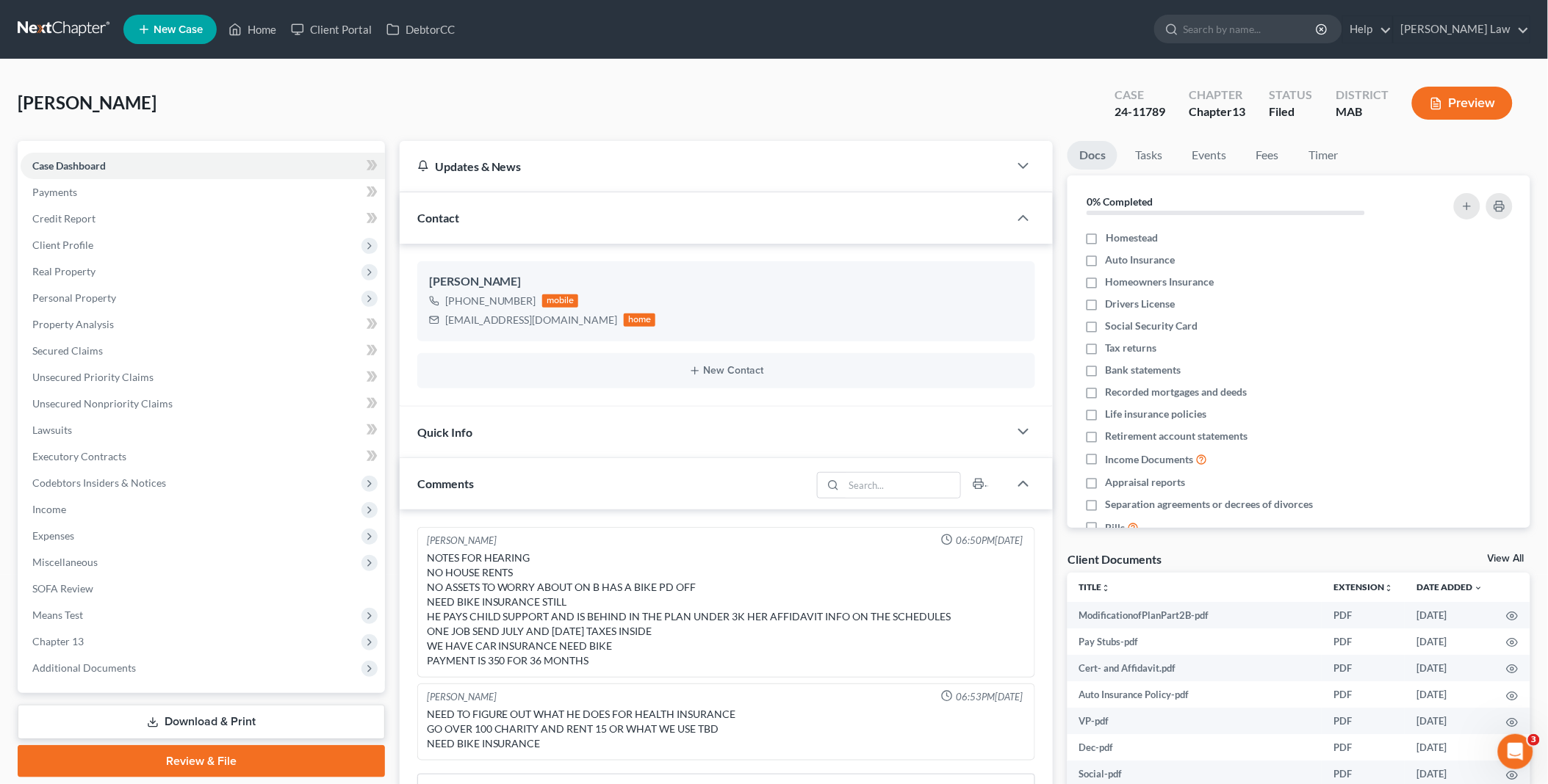
scroll to position [244, 0]
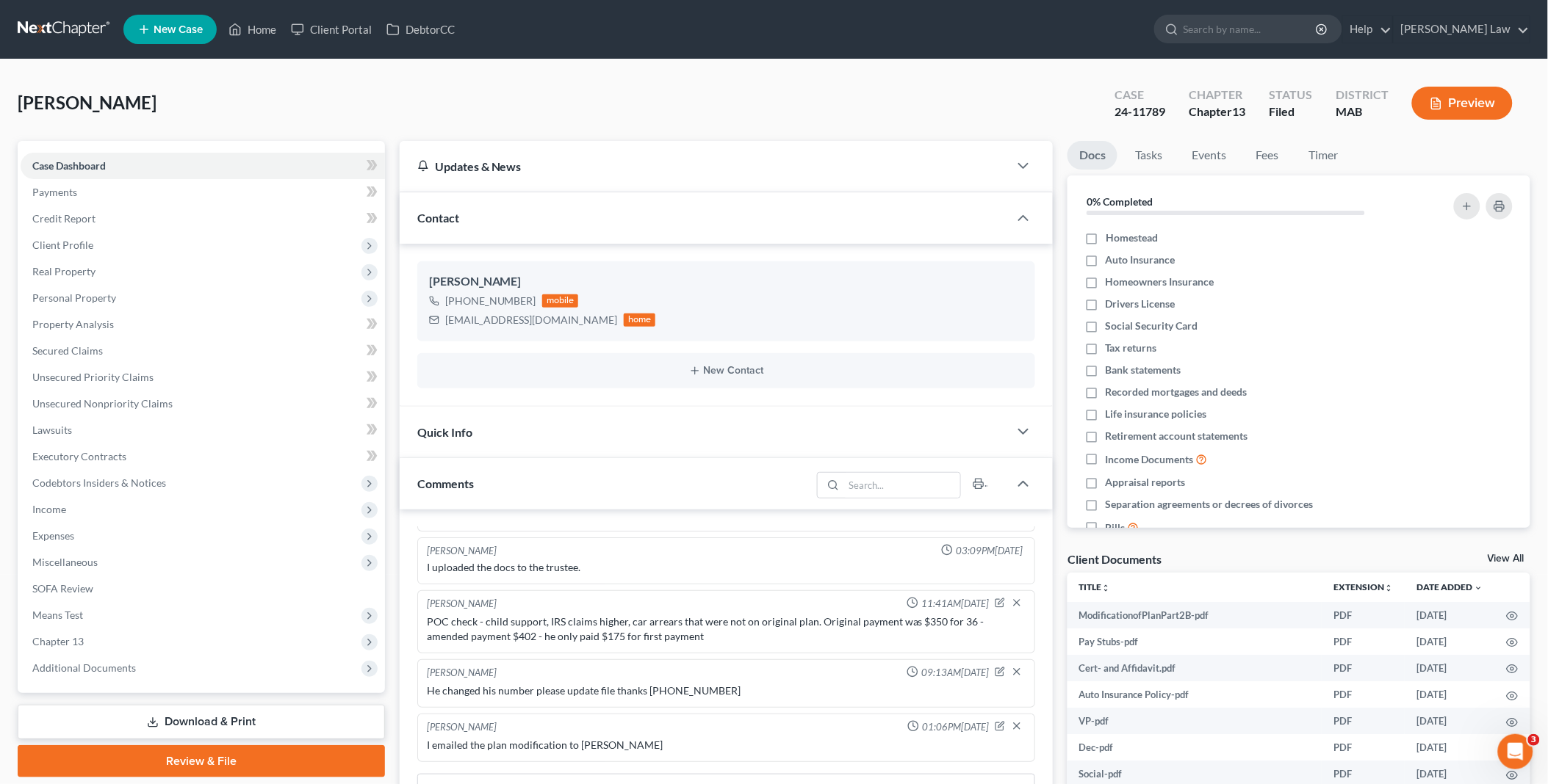
click at [1508, 555] on link "View All" at bounding box center [1506, 559] width 37 height 10
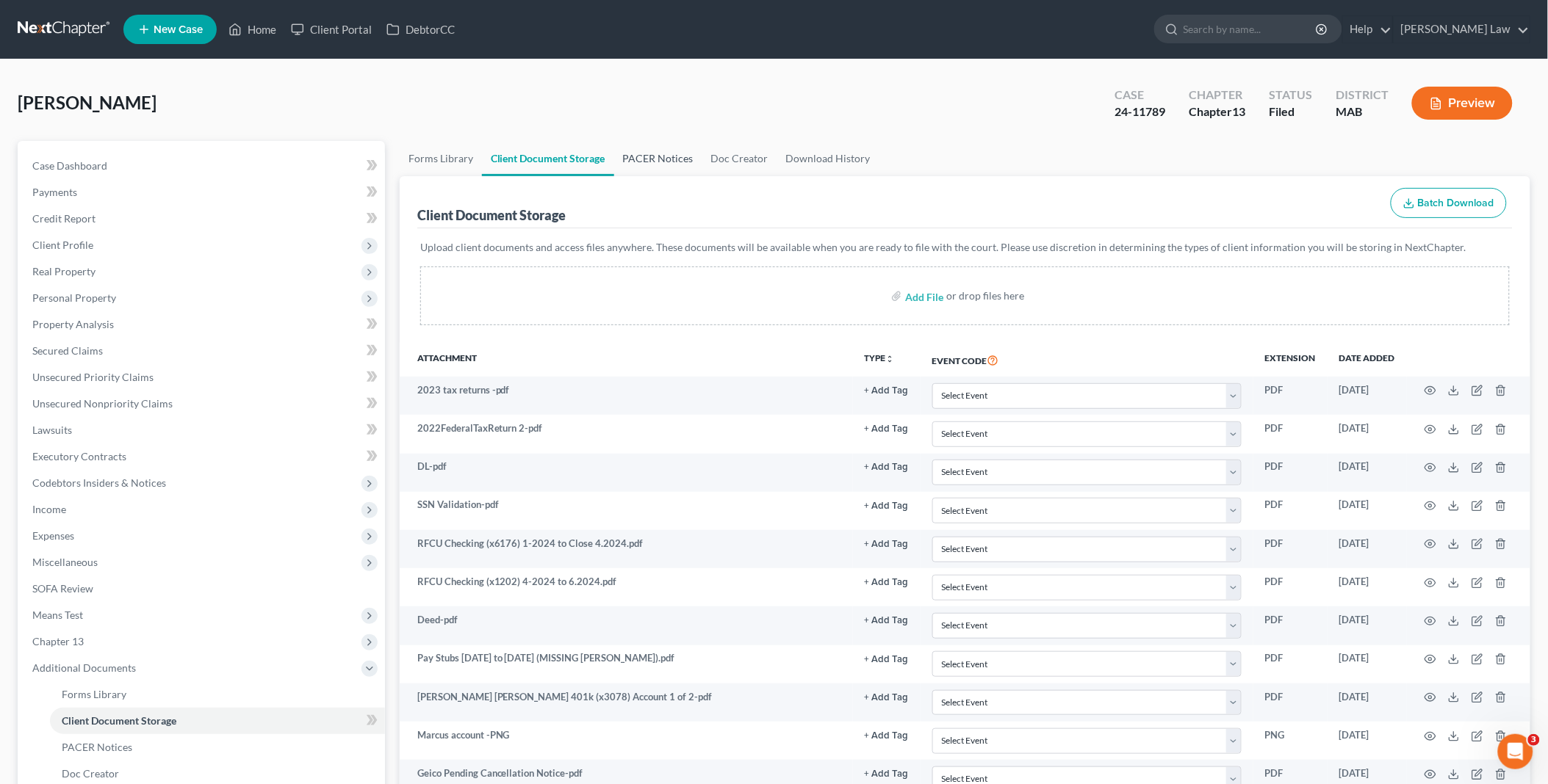
click at [663, 159] on link "PACER Notices" at bounding box center [658, 159] width 88 height 35
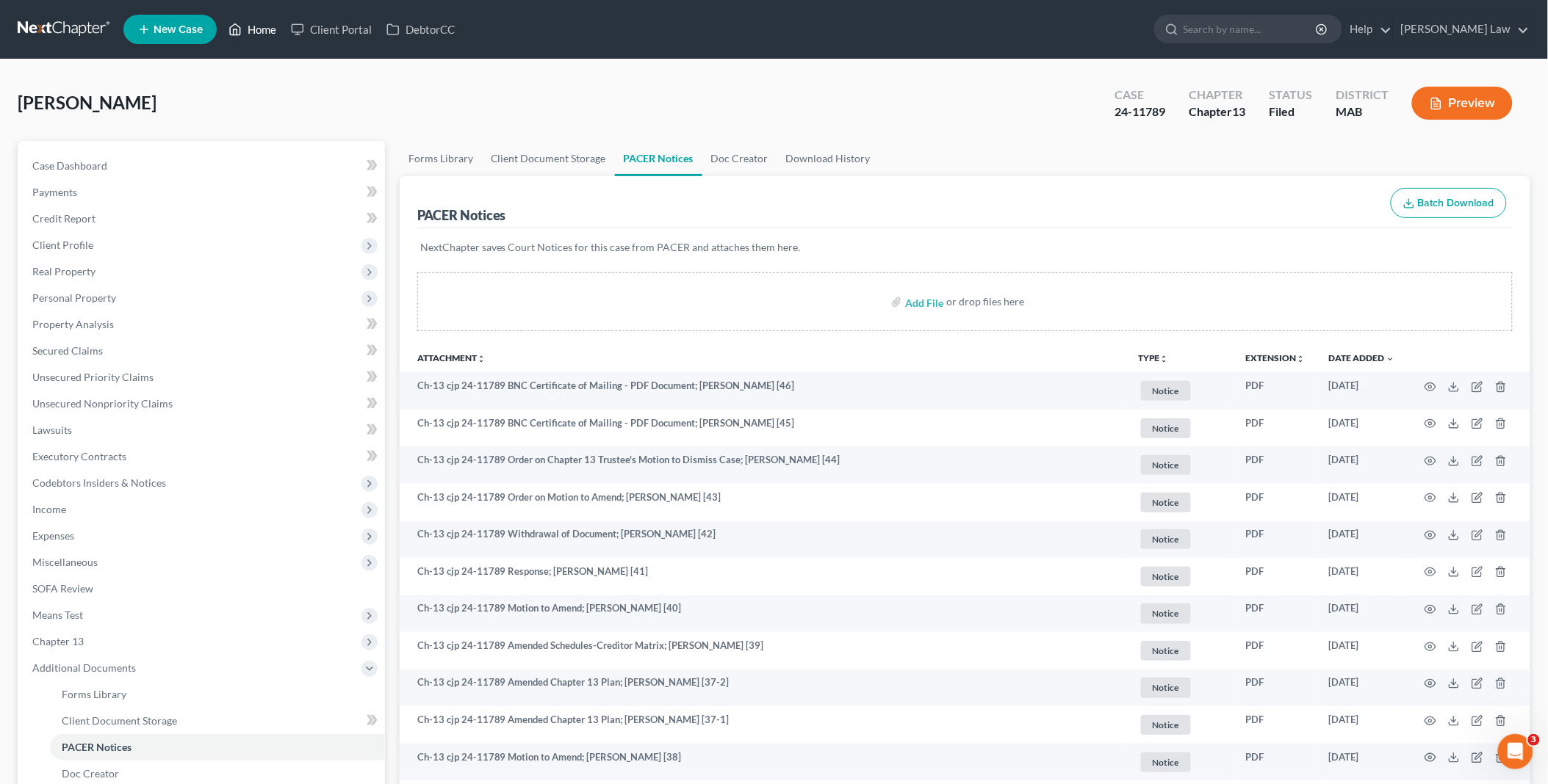
click at [260, 30] on link "Home" at bounding box center [252, 29] width 63 height 26
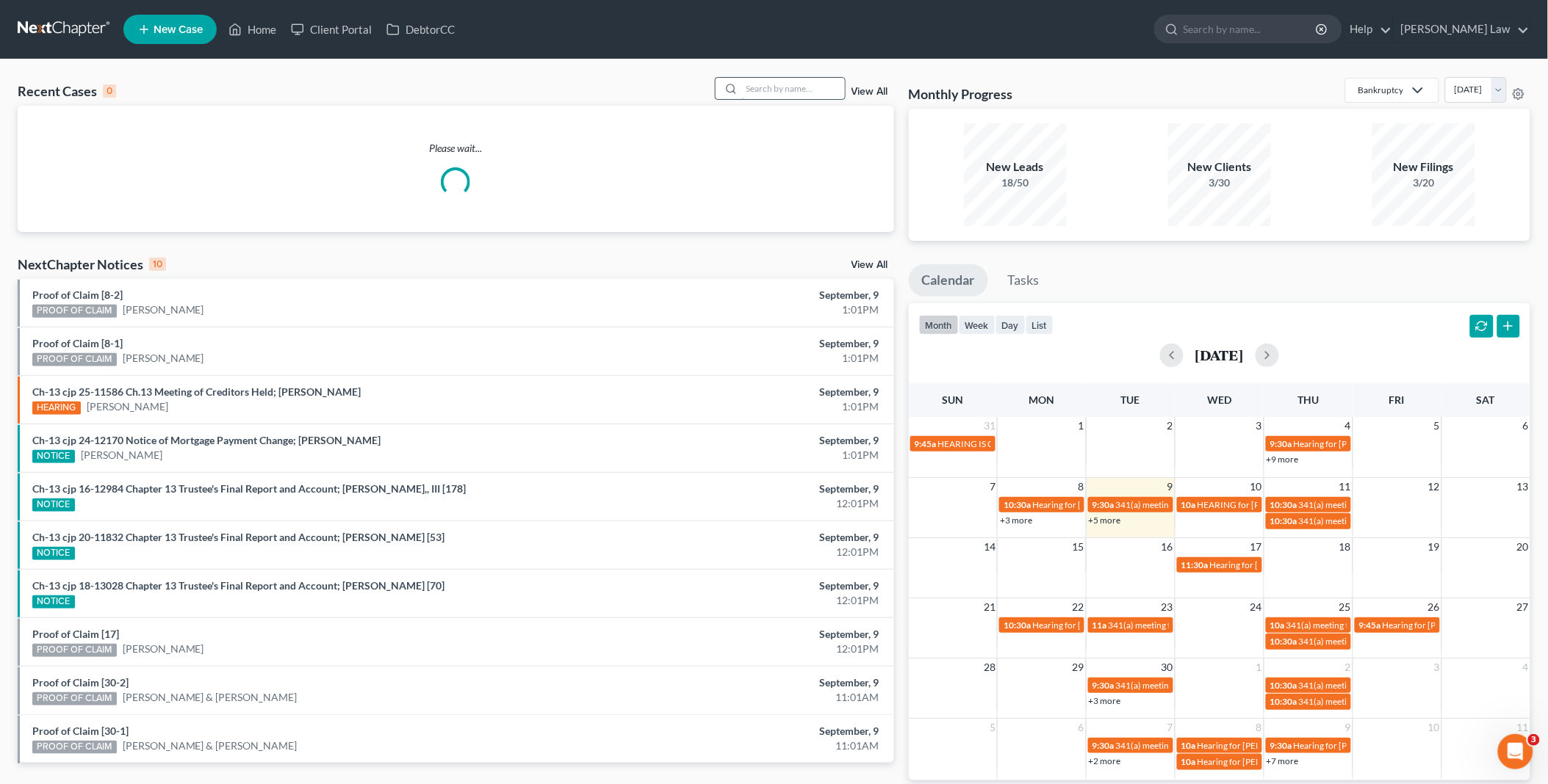
click at [790, 83] on input "search" at bounding box center [794, 88] width 103 height 21
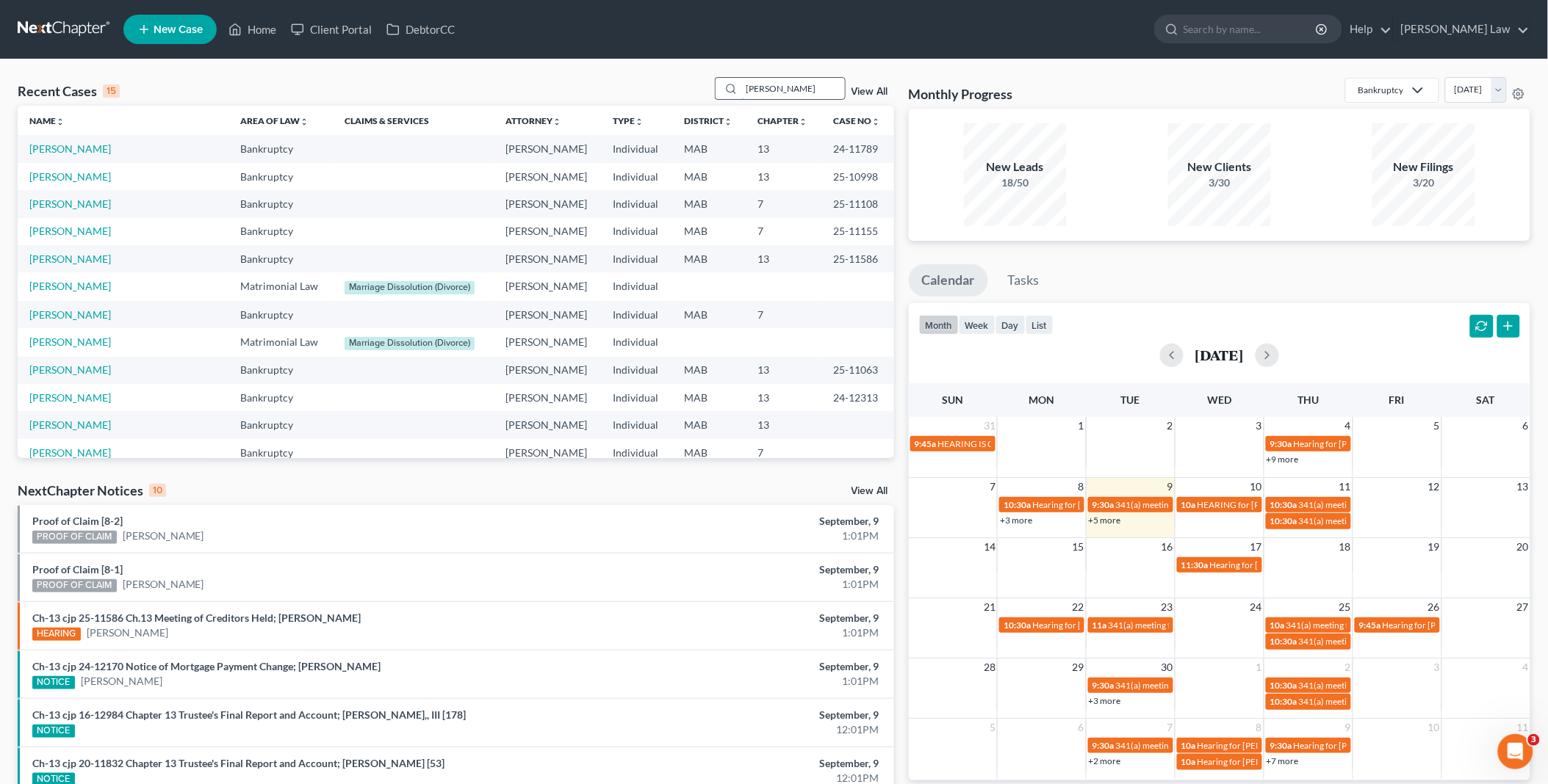
type input "[PERSON_NAME]"
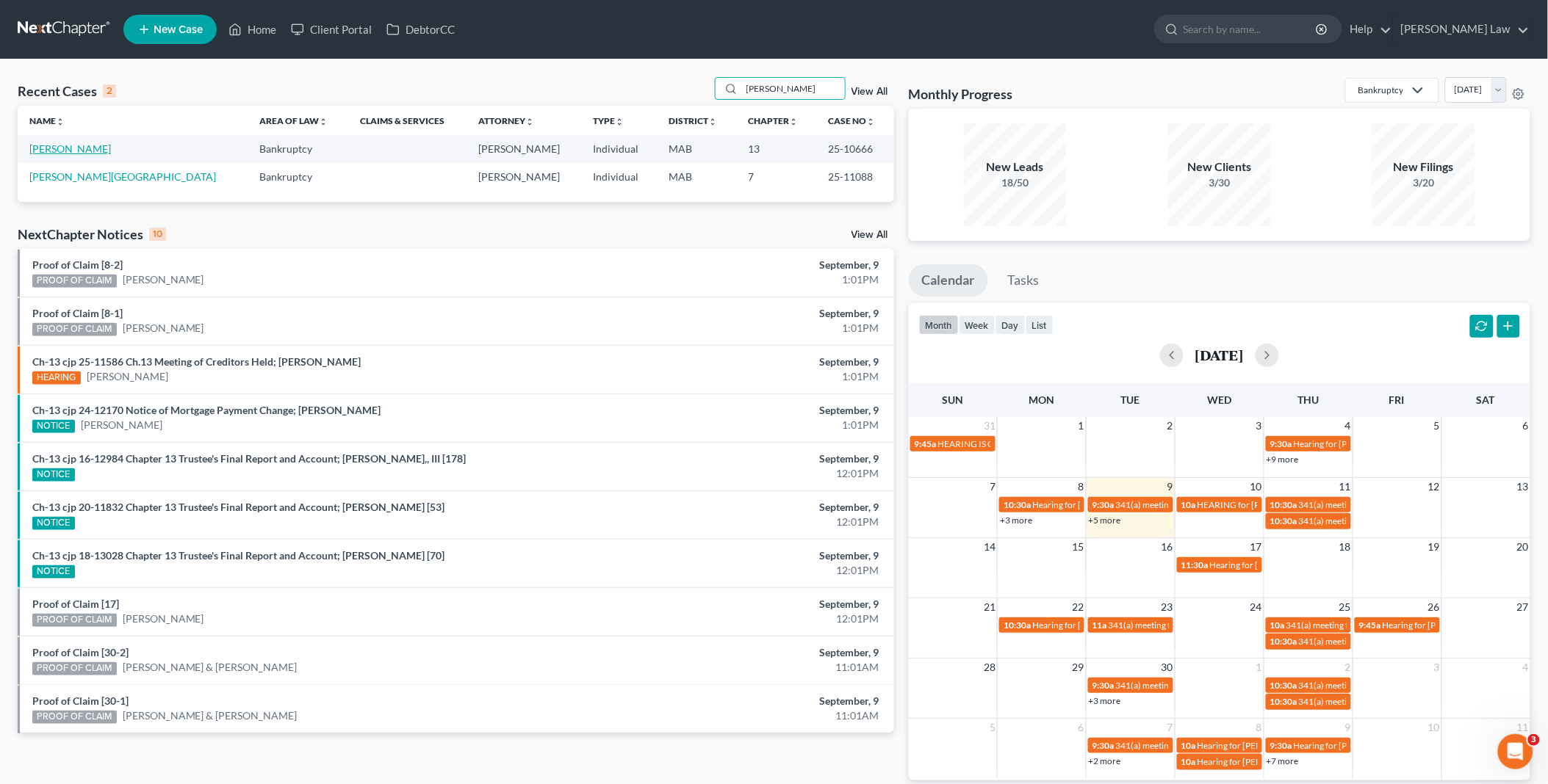
click at [72, 150] on link "[PERSON_NAME]" at bounding box center [70, 149] width 82 height 13
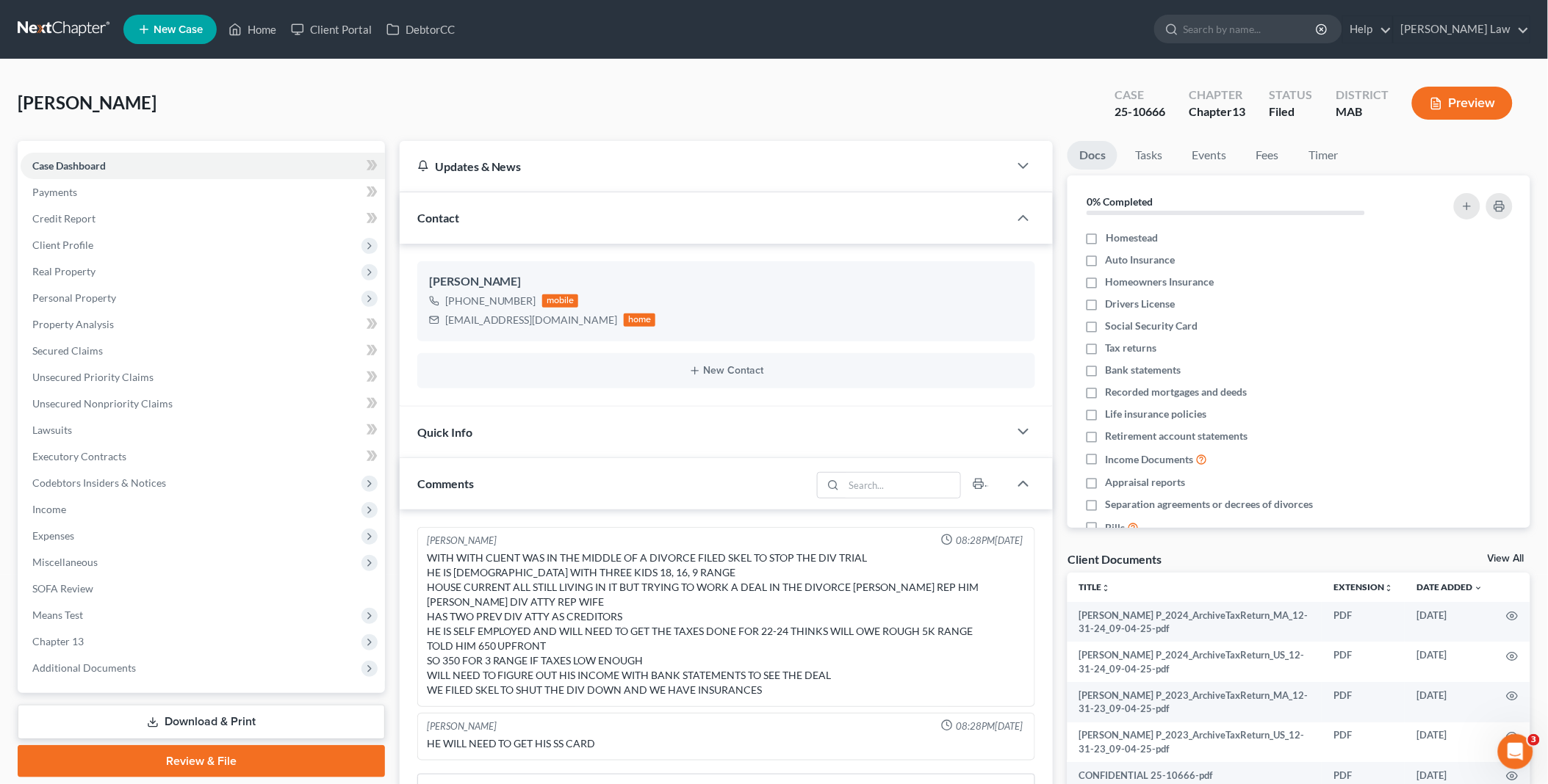
scroll to position [655, 0]
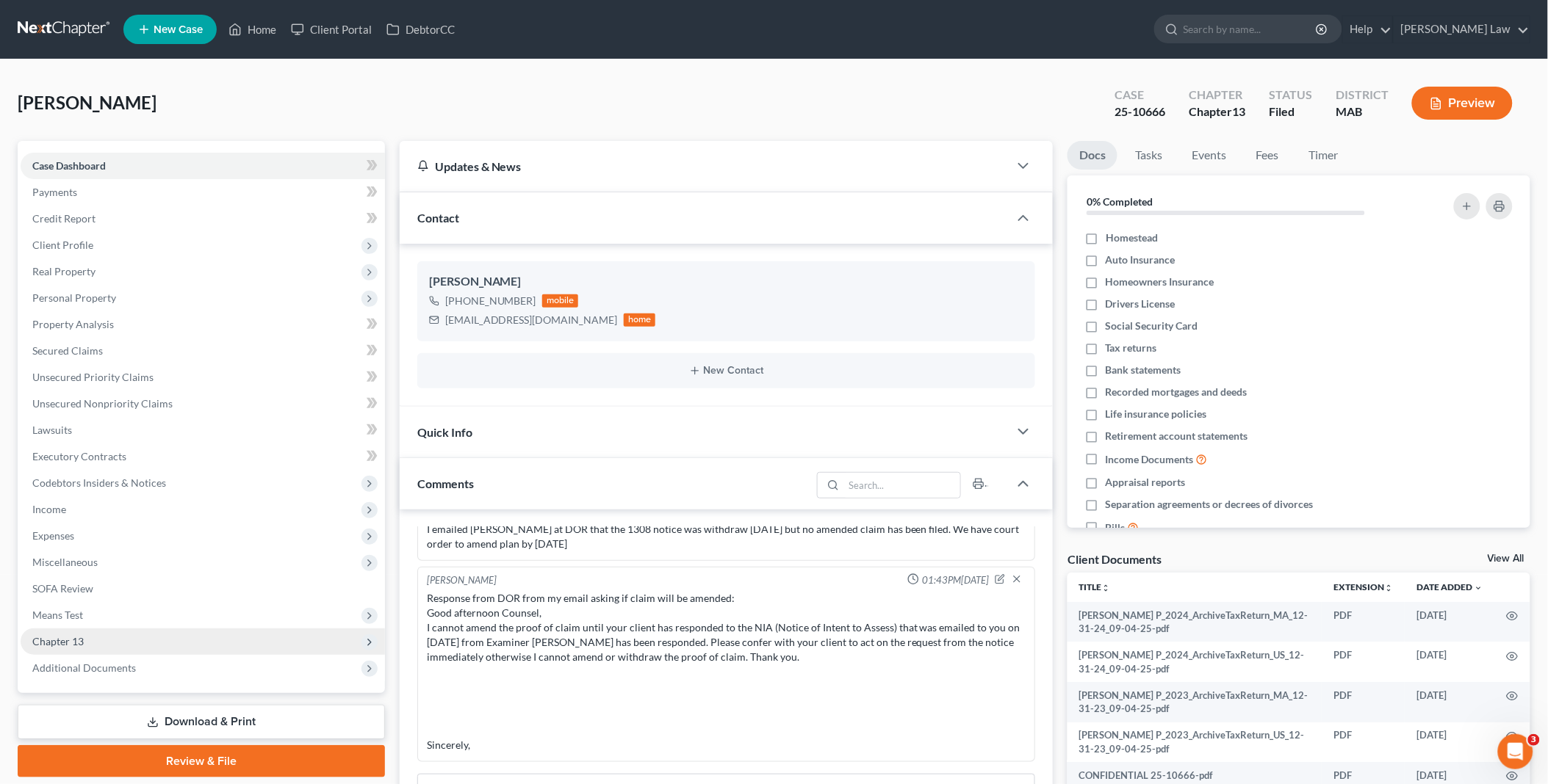
click at [113, 639] on span "Chapter 13" at bounding box center [202, 641] width 364 height 26
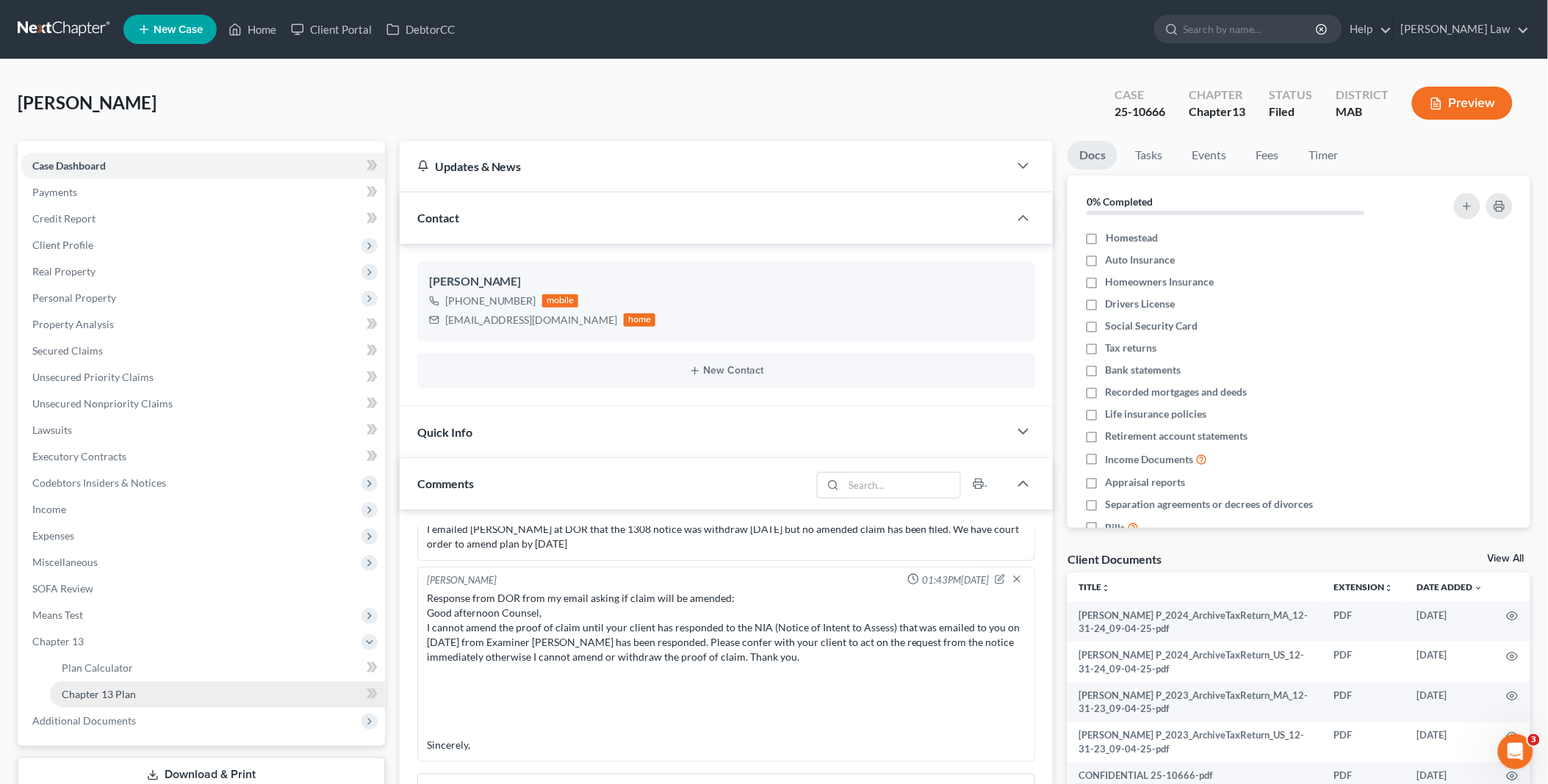
click at [129, 692] on span "Chapter 13 Plan" at bounding box center [98, 694] width 74 height 13
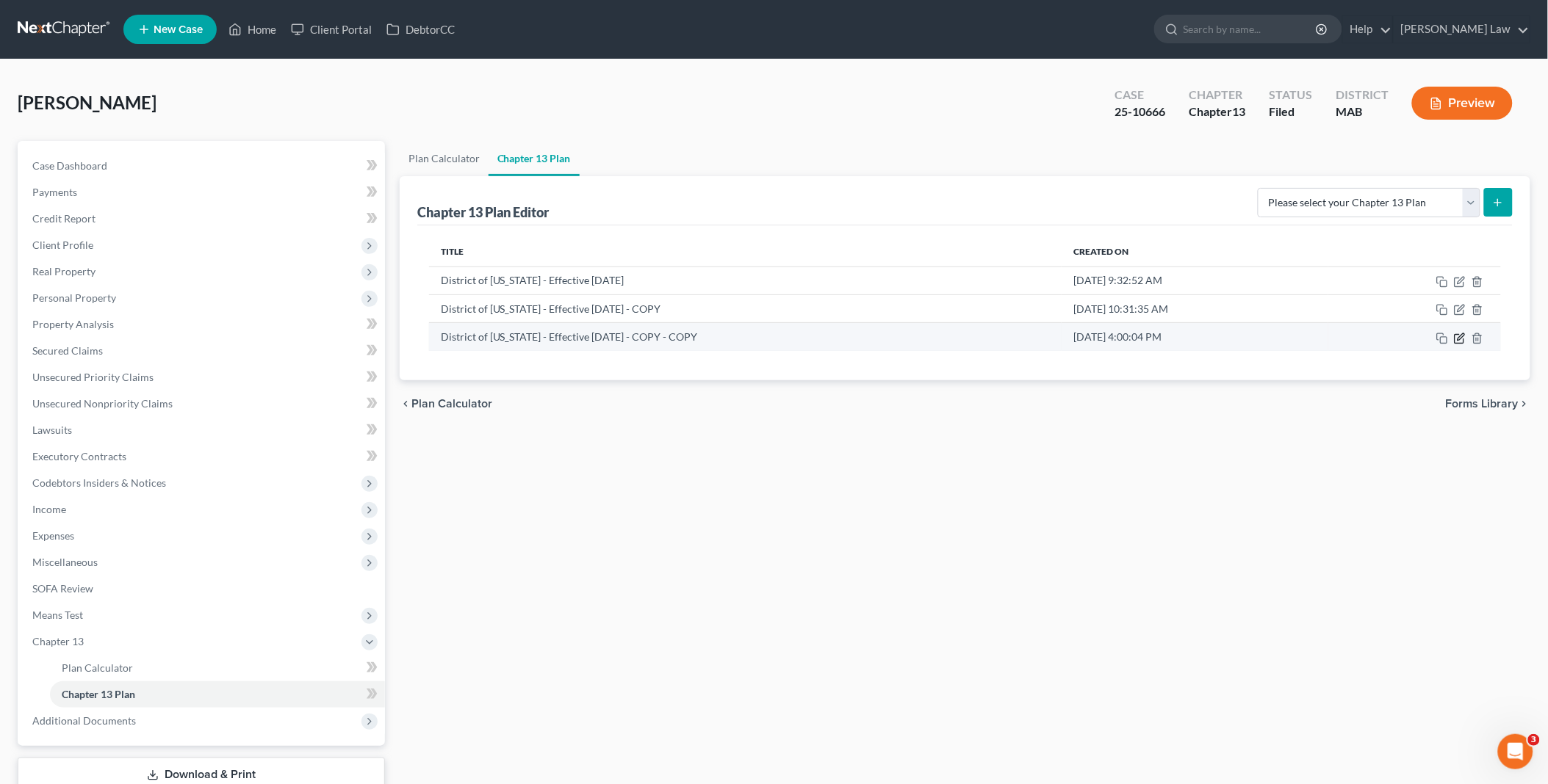
click at [1461, 341] on icon "button" at bounding box center [1459, 338] width 12 height 12
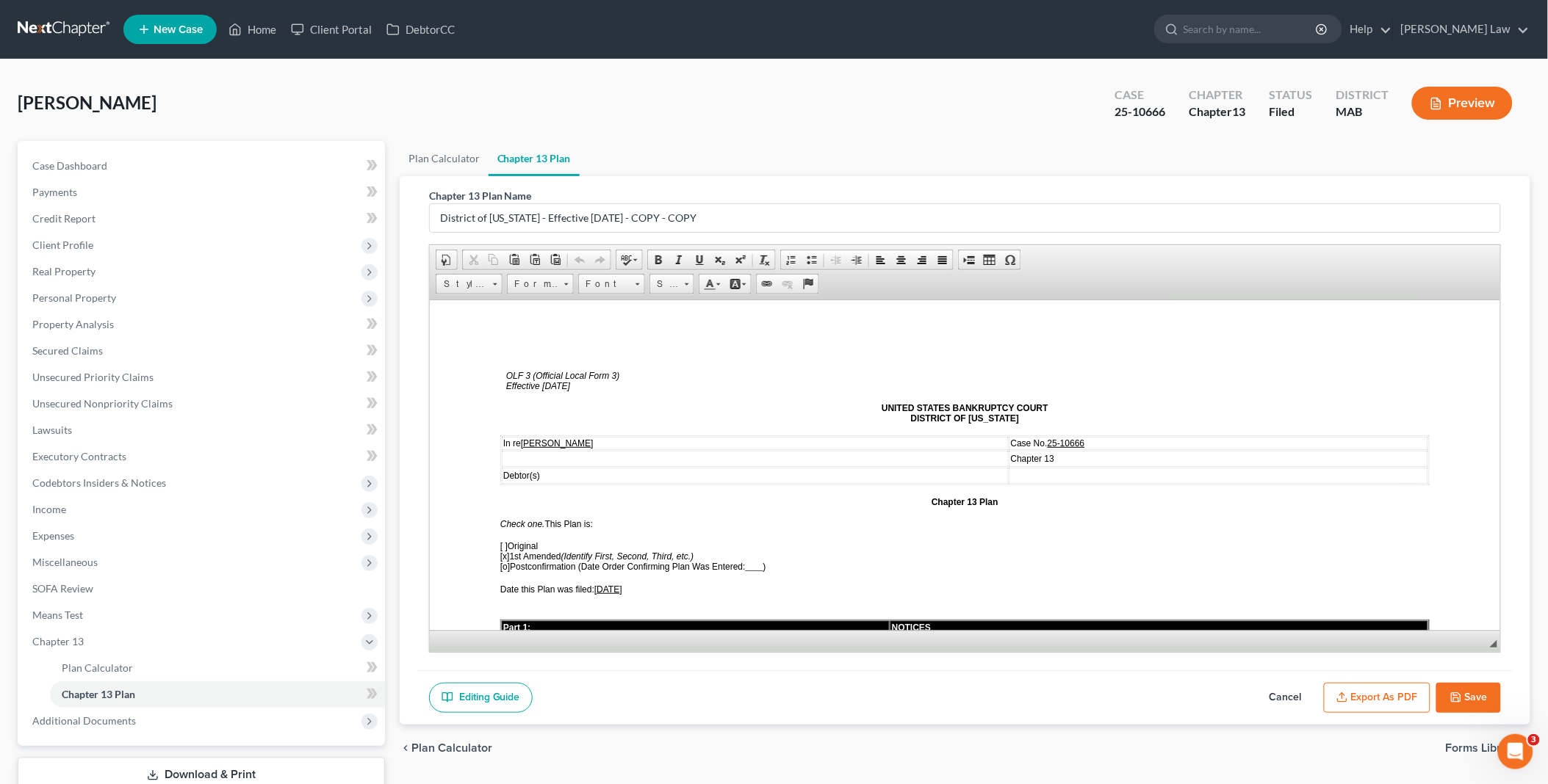
click at [610, 584] on span "[DATE]" at bounding box center [607, 589] width 28 height 10
click at [1393, 686] on button "Export as PDF" at bounding box center [1377, 698] width 106 height 31
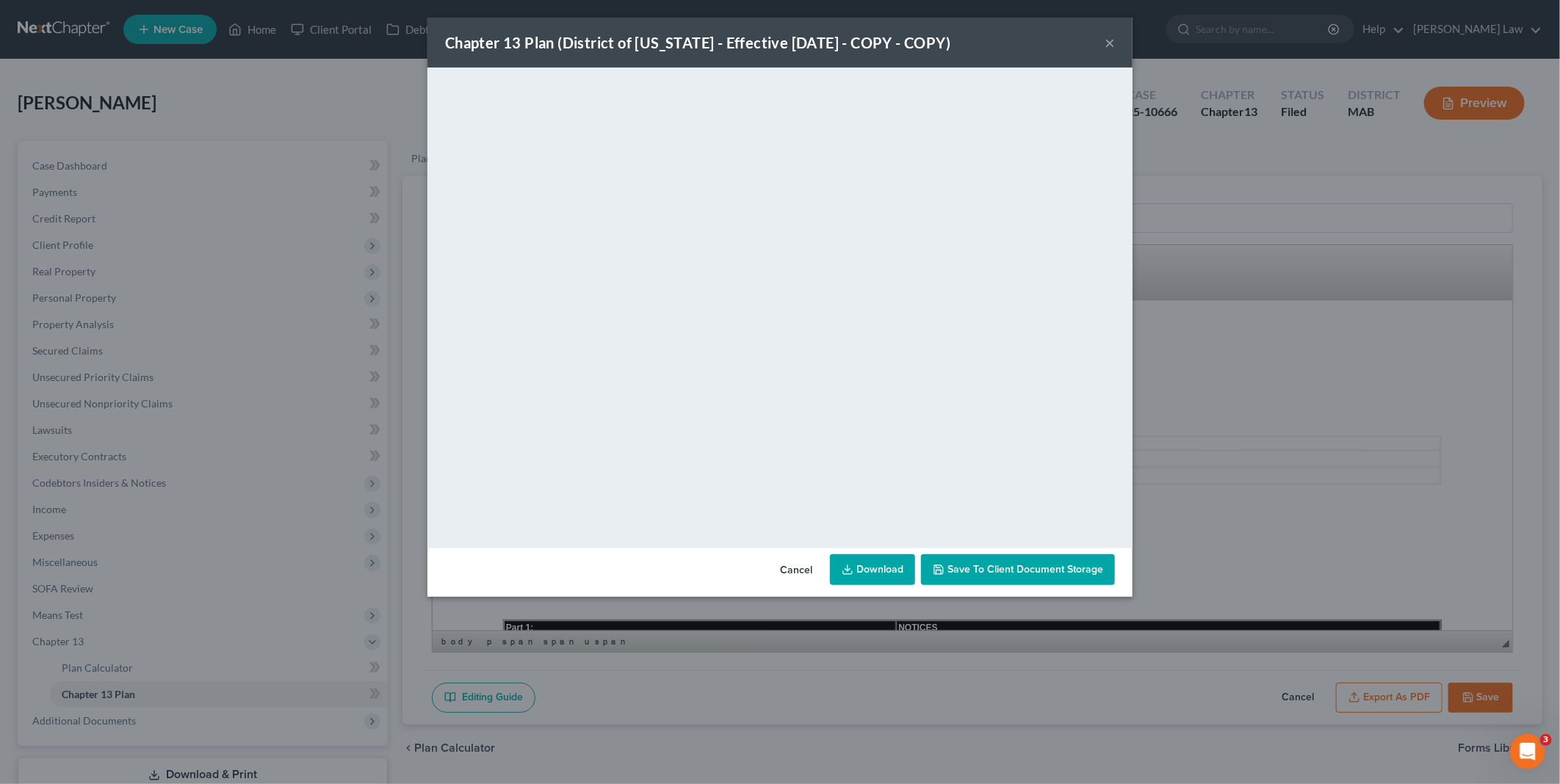
click at [880, 571] on link "Download" at bounding box center [872, 570] width 85 height 31
drag, startPoint x: 788, startPoint y: 571, endPoint x: 777, endPoint y: 563, distance: 13.6
click at [788, 571] on button "Cancel" at bounding box center [796, 570] width 56 height 29
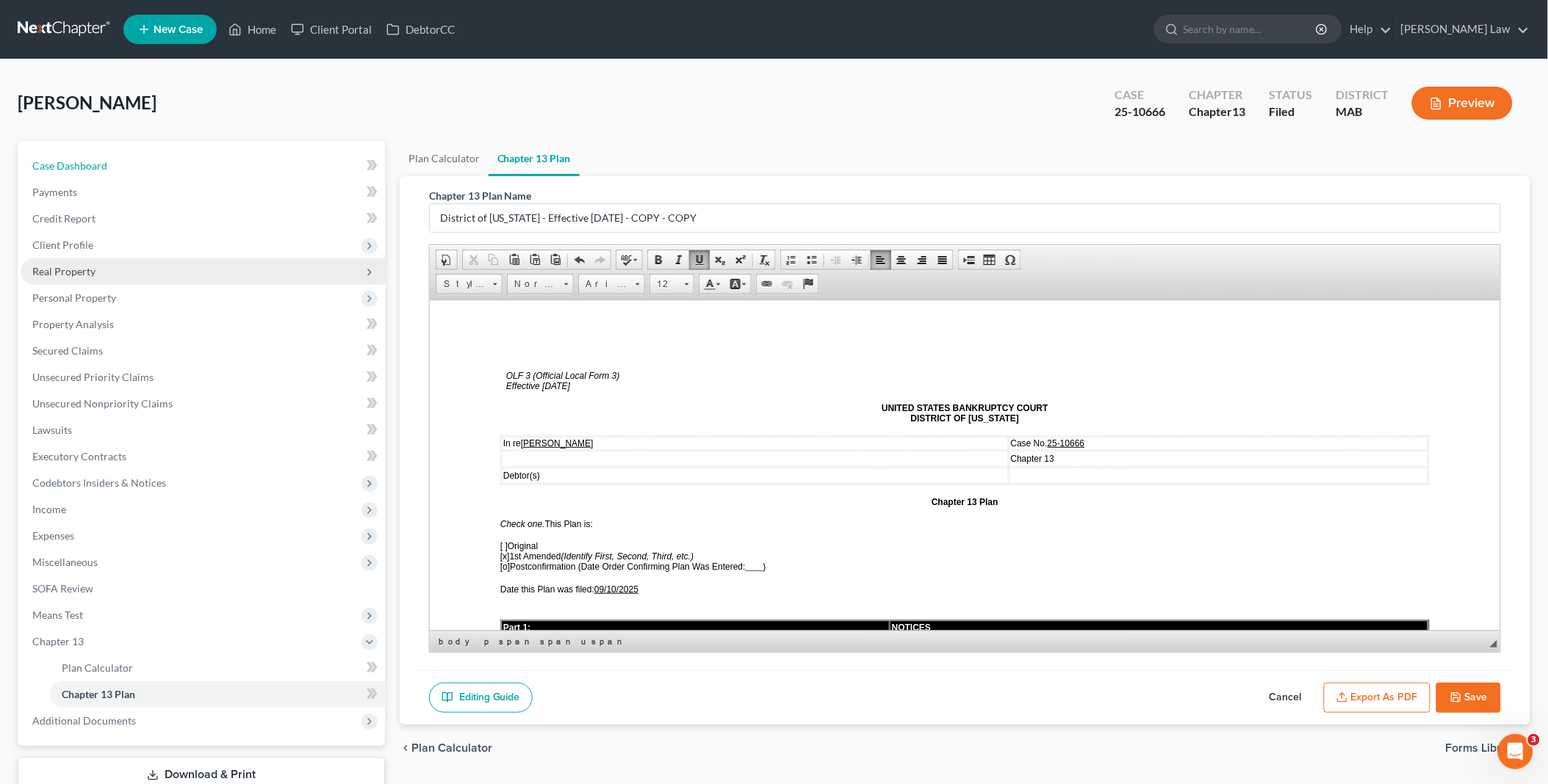
click at [98, 167] on span "Case Dashboard" at bounding box center [70, 166] width 75 height 13
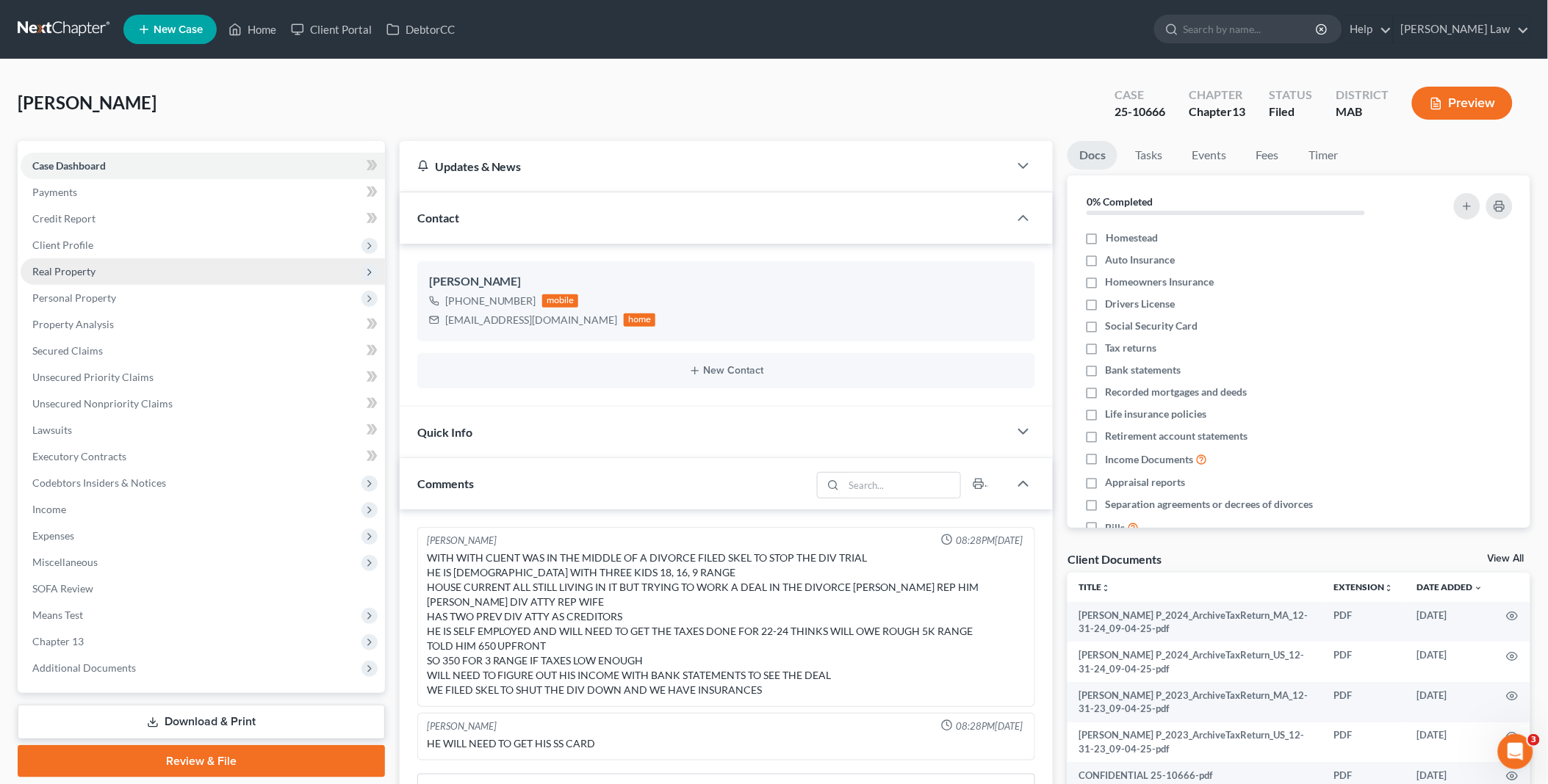
scroll to position [655, 0]
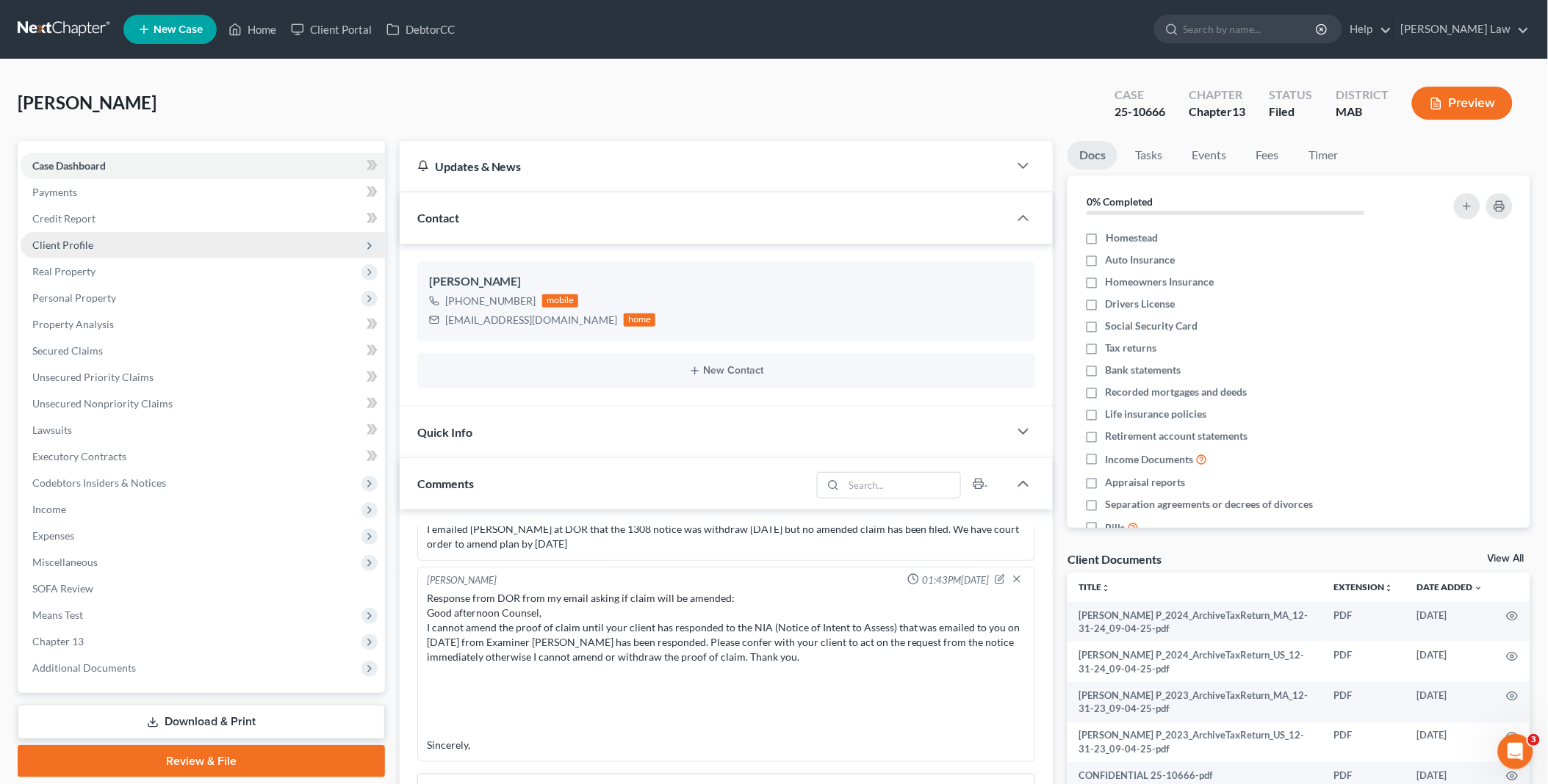
click at [93, 240] on span "Client Profile" at bounding box center [202, 244] width 364 height 26
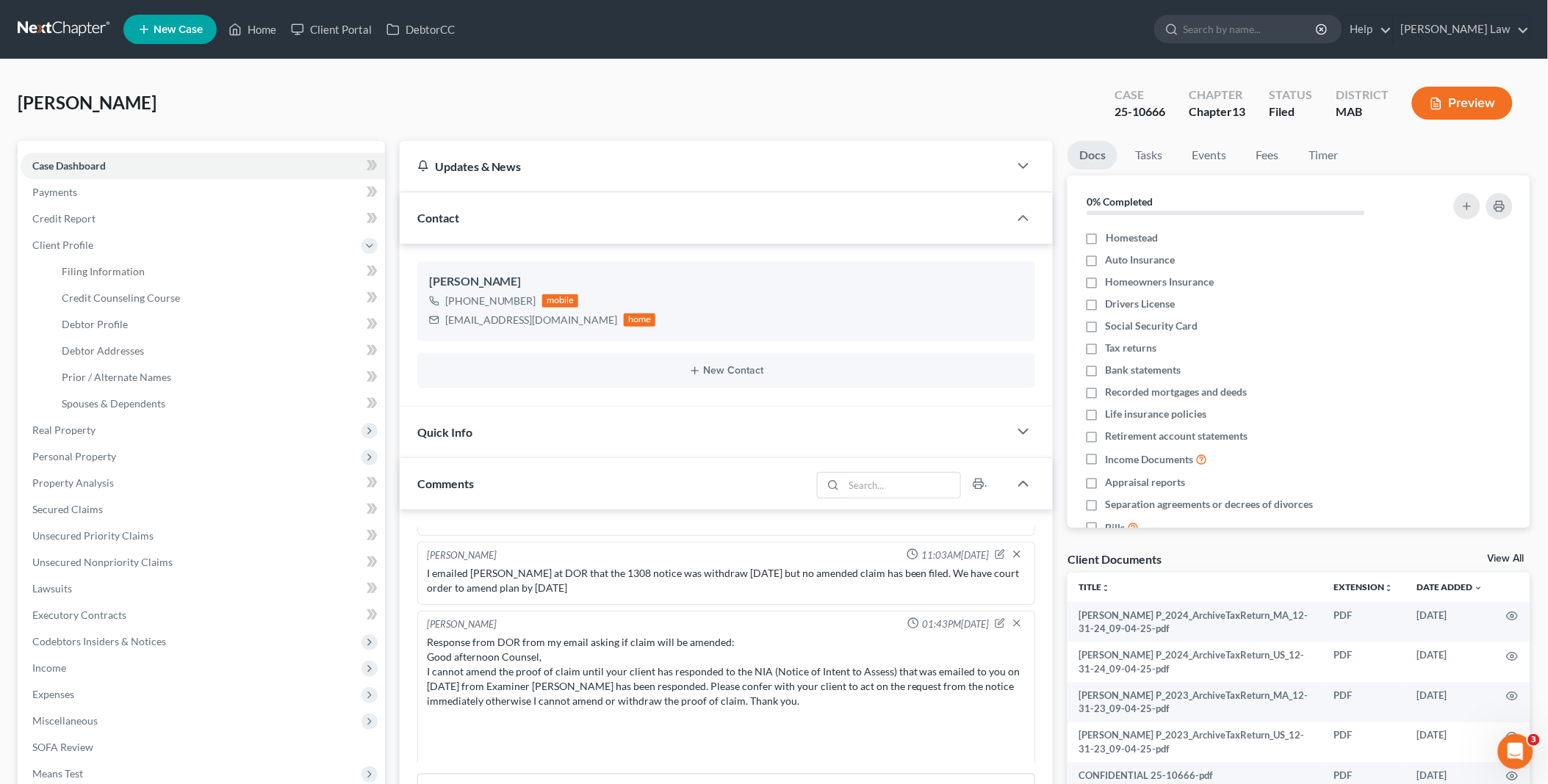
scroll to position [492, 0]
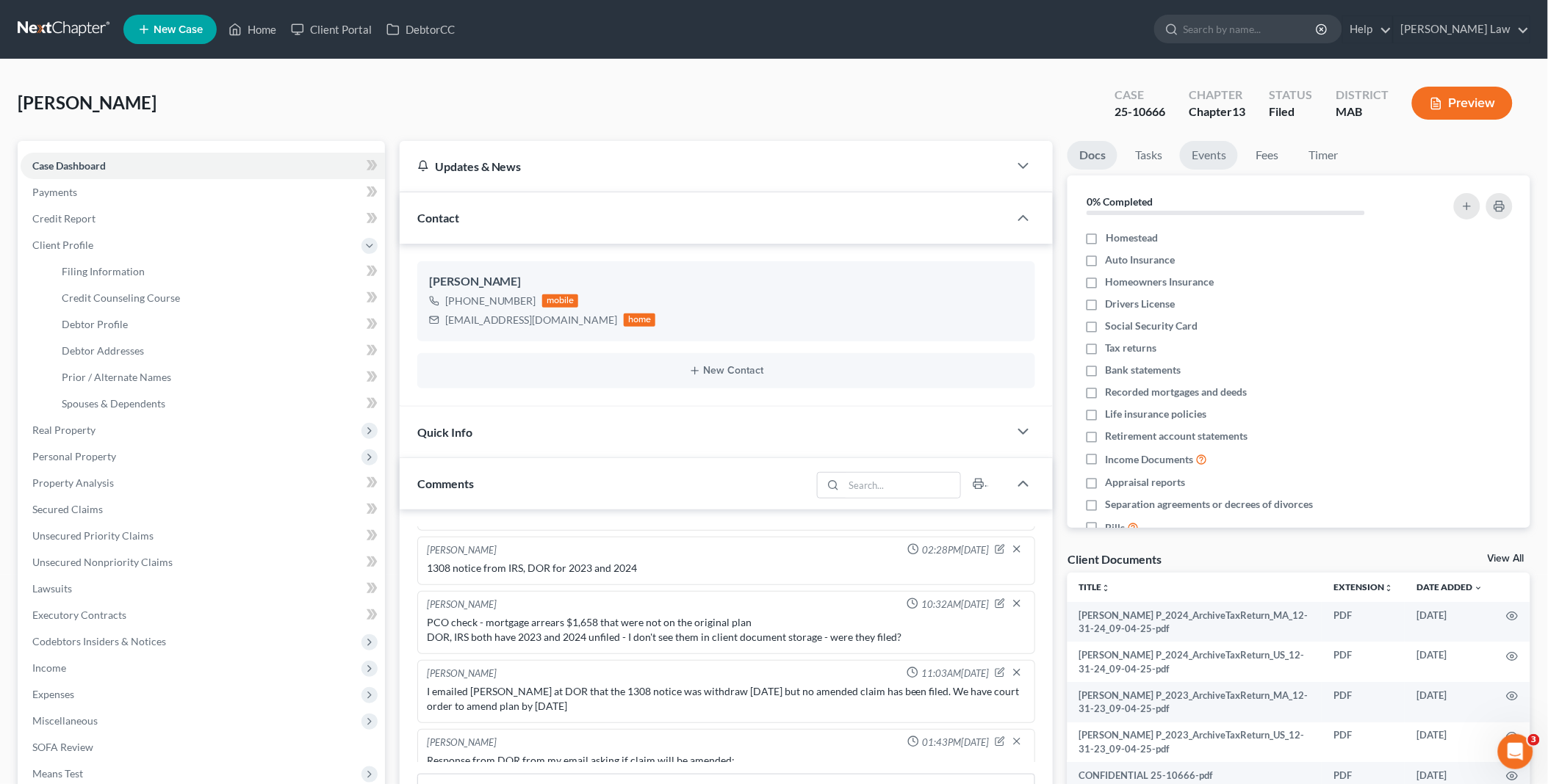
click at [1218, 152] on link "Events" at bounding box center [1208, 156] width 58 height 29
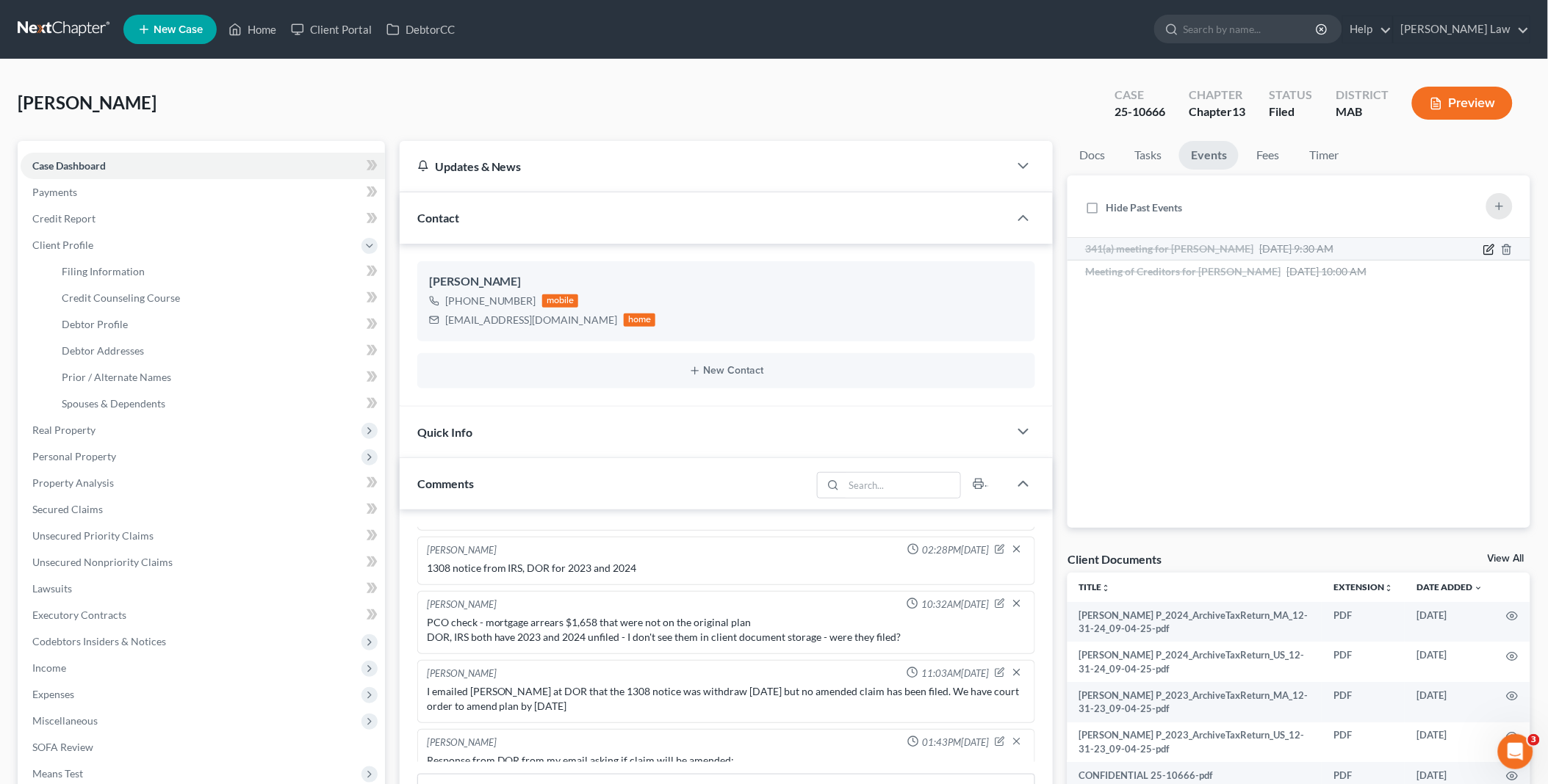
click at [1488, 248] on icon "button" at bounding box center [1490, 248] width 6 height 6
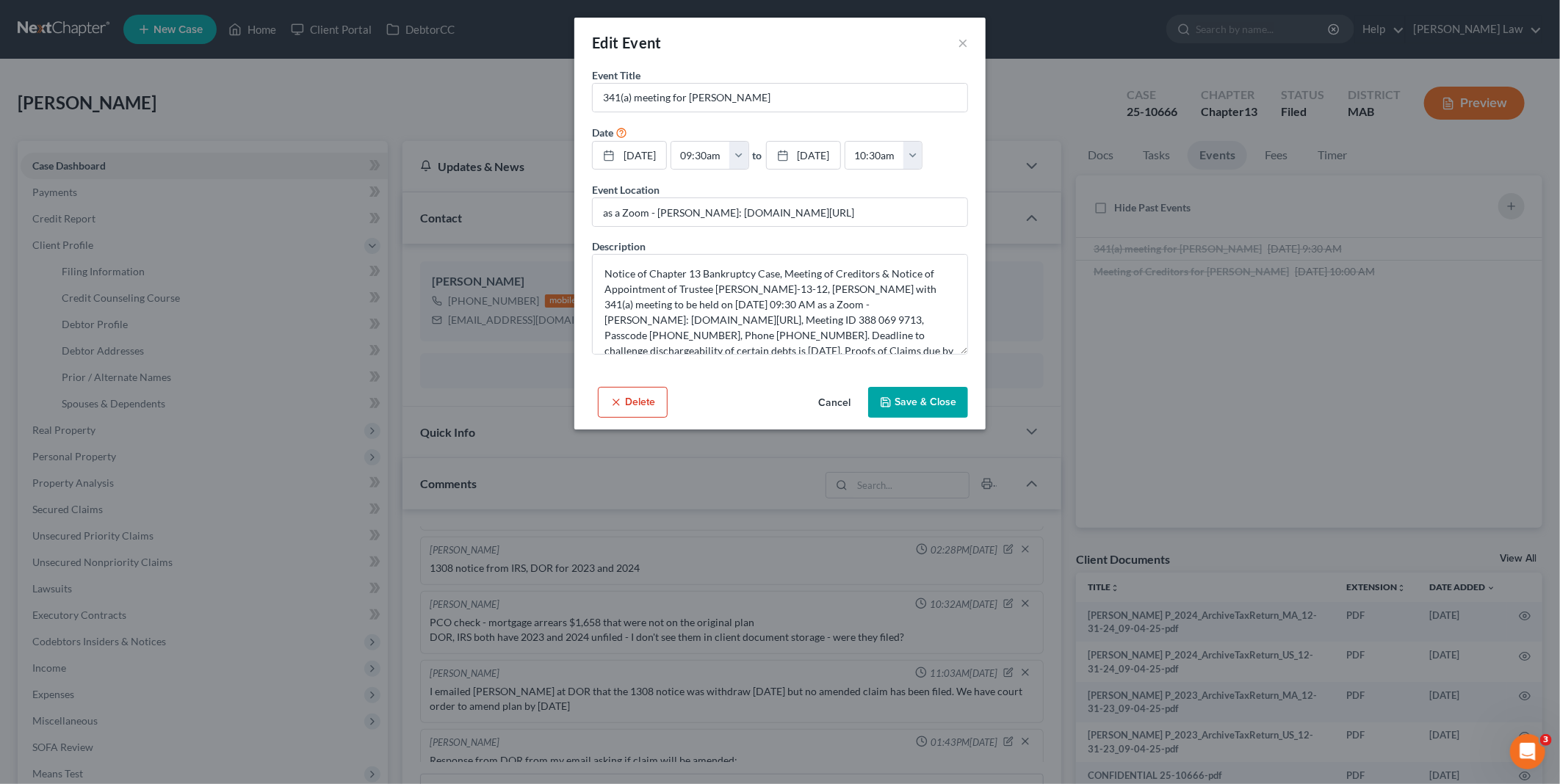
click at [831, 398] on button "Cancel" at bounding box center [834, 402] width 56 height 29
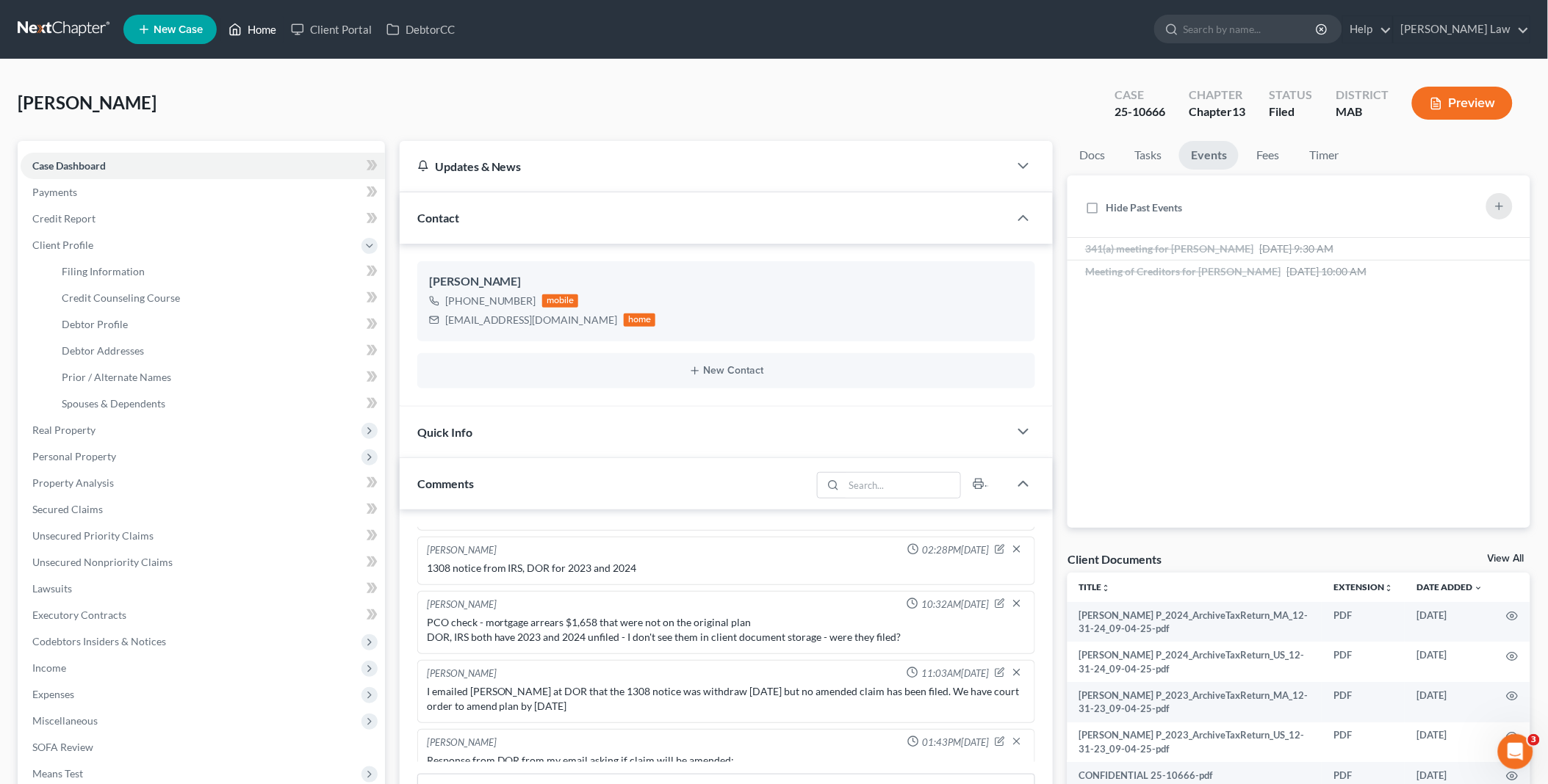
drag, startPoint x: 268, startPoint y: 27, endPoint x: 290, endPoint y: 5, distance: 31.1
click at [268, 26] on link "Home" at bounding box center [252, 29] width 63 height 26
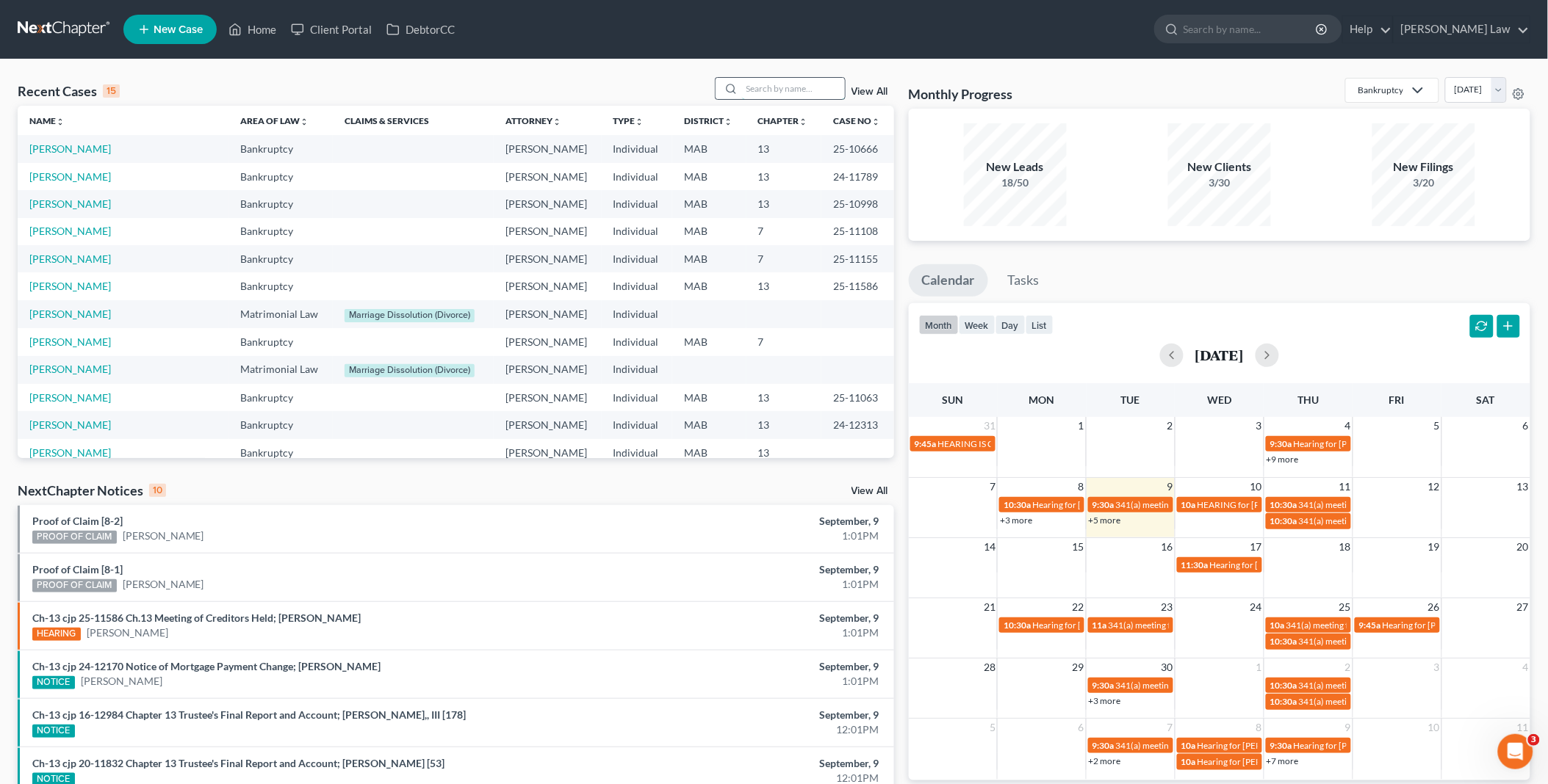
click at [811, 82] on input "search" at bounding box center [794, 88] width 103 height 21
type input "[PERSON_NAME]"
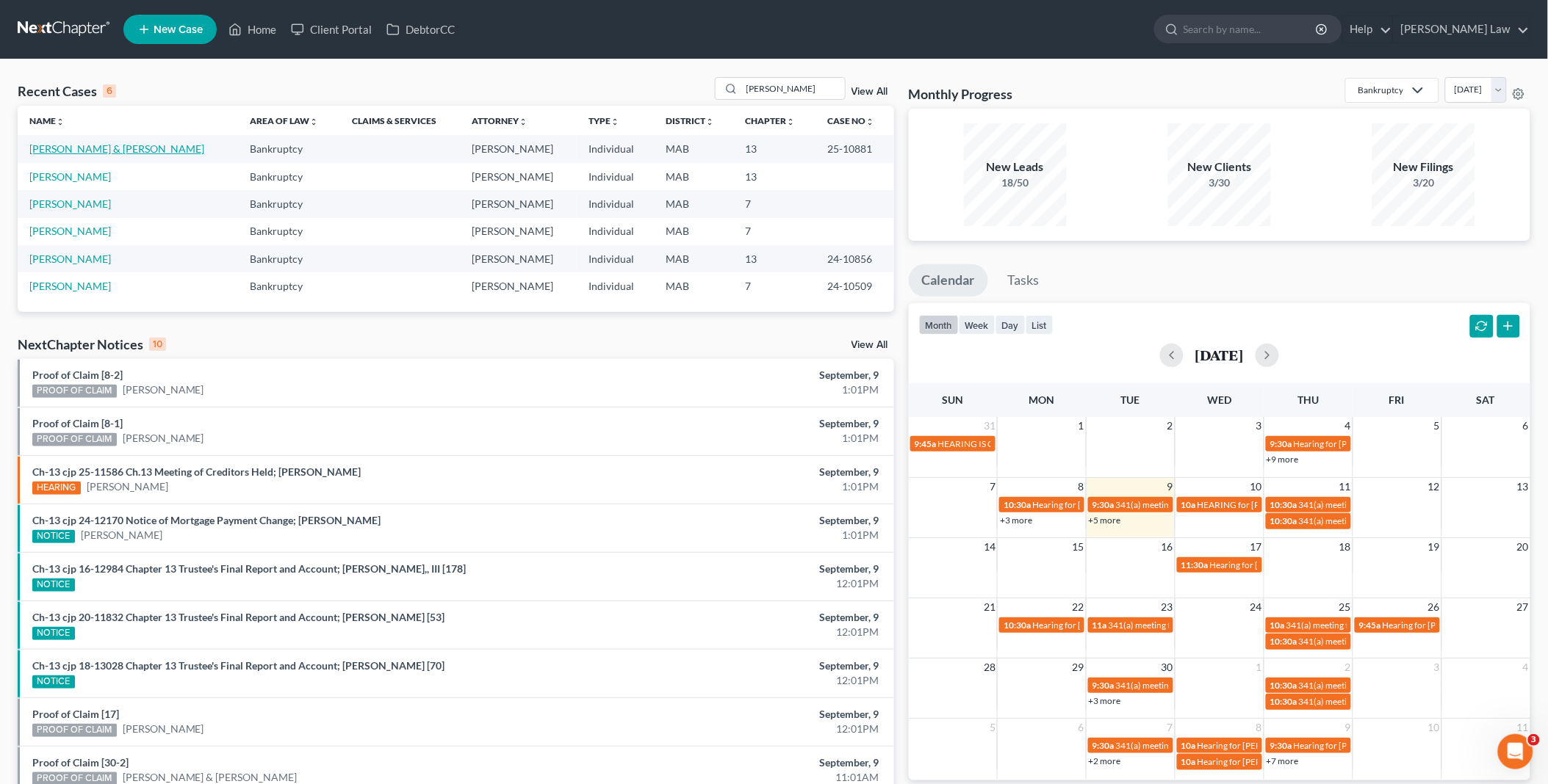
click at [42, 149] on link "[PERSON_NAME] & [PERSON_NAME]" at bounding box center [117, 149] width 175 height 13
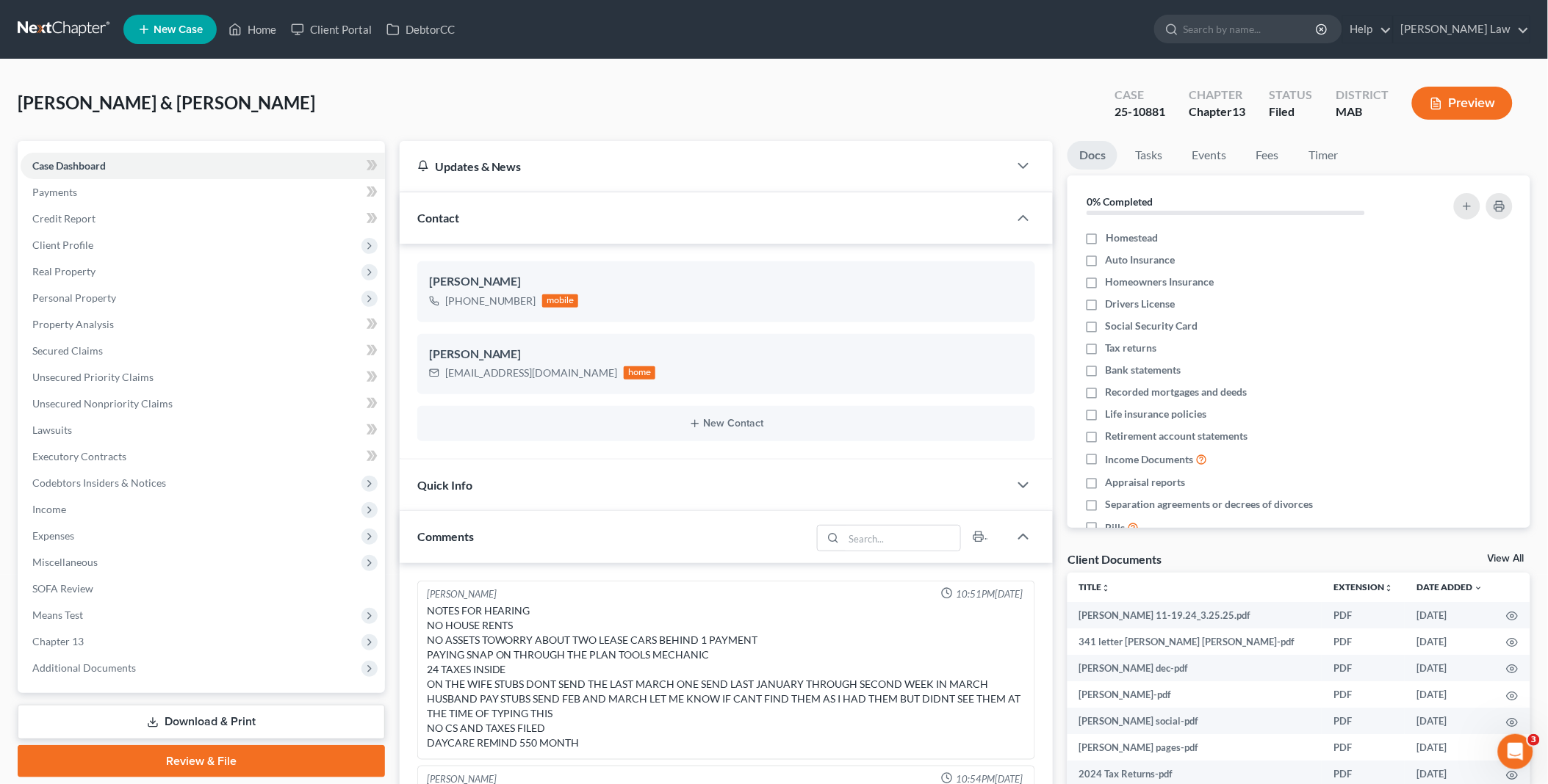
scroll to position [13, 0]
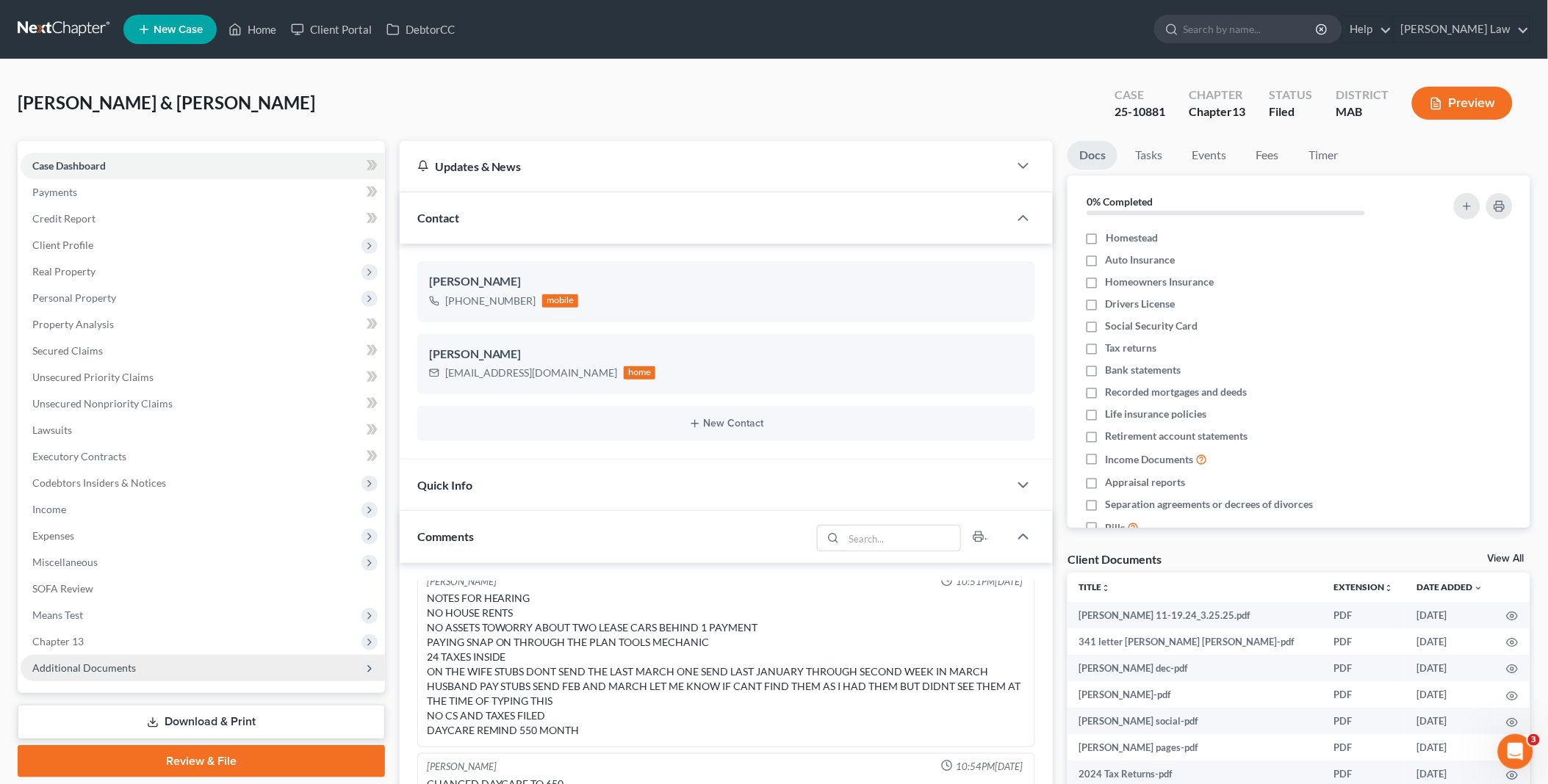
click at [104, 643] on span "Chapter 13" at bounding box center [202, 641] width 364 height 26
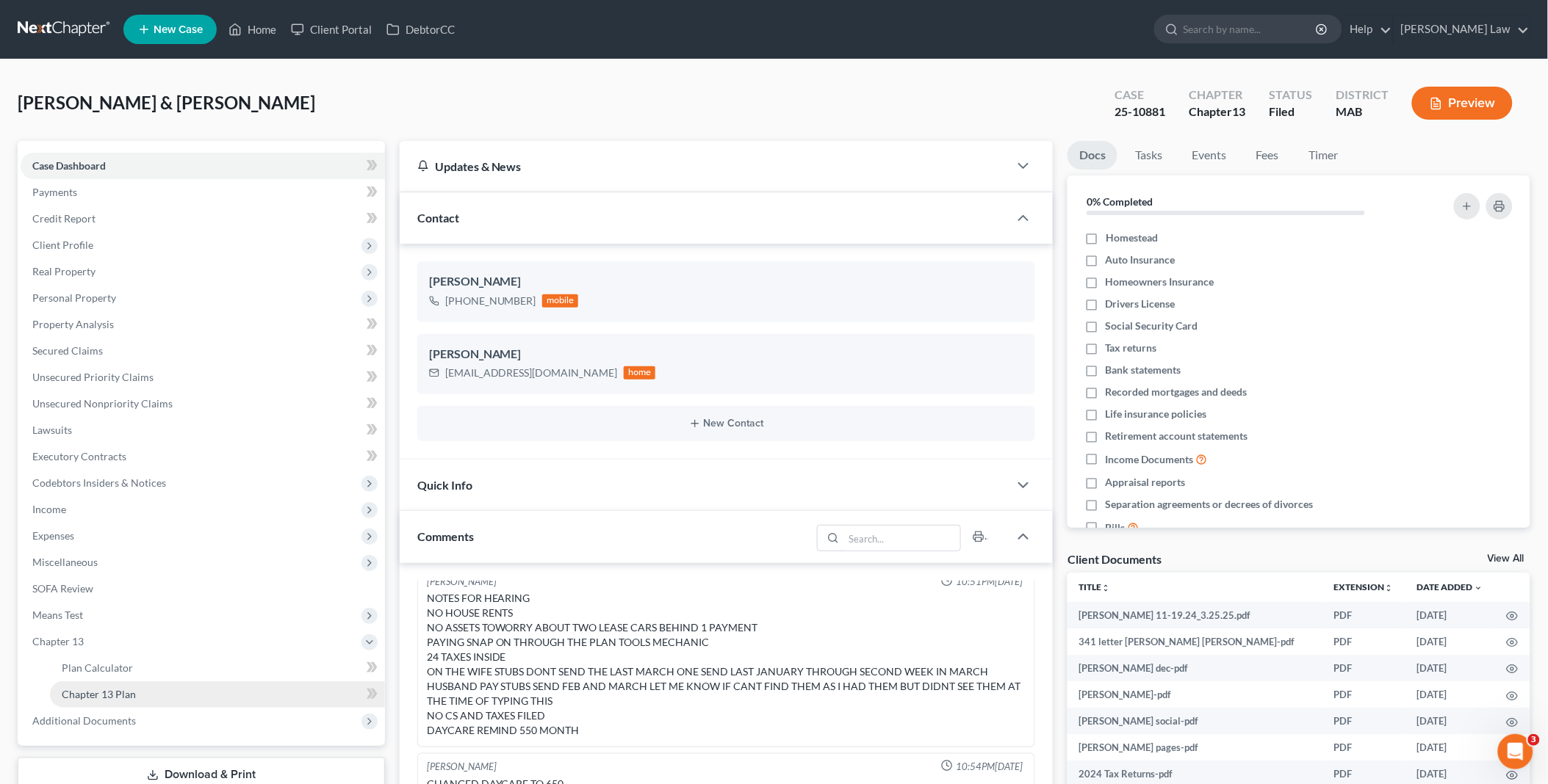
click at [141, 688] on link "Chapter 13 Plan" at bounding box center [218, 694] width 335 height 26
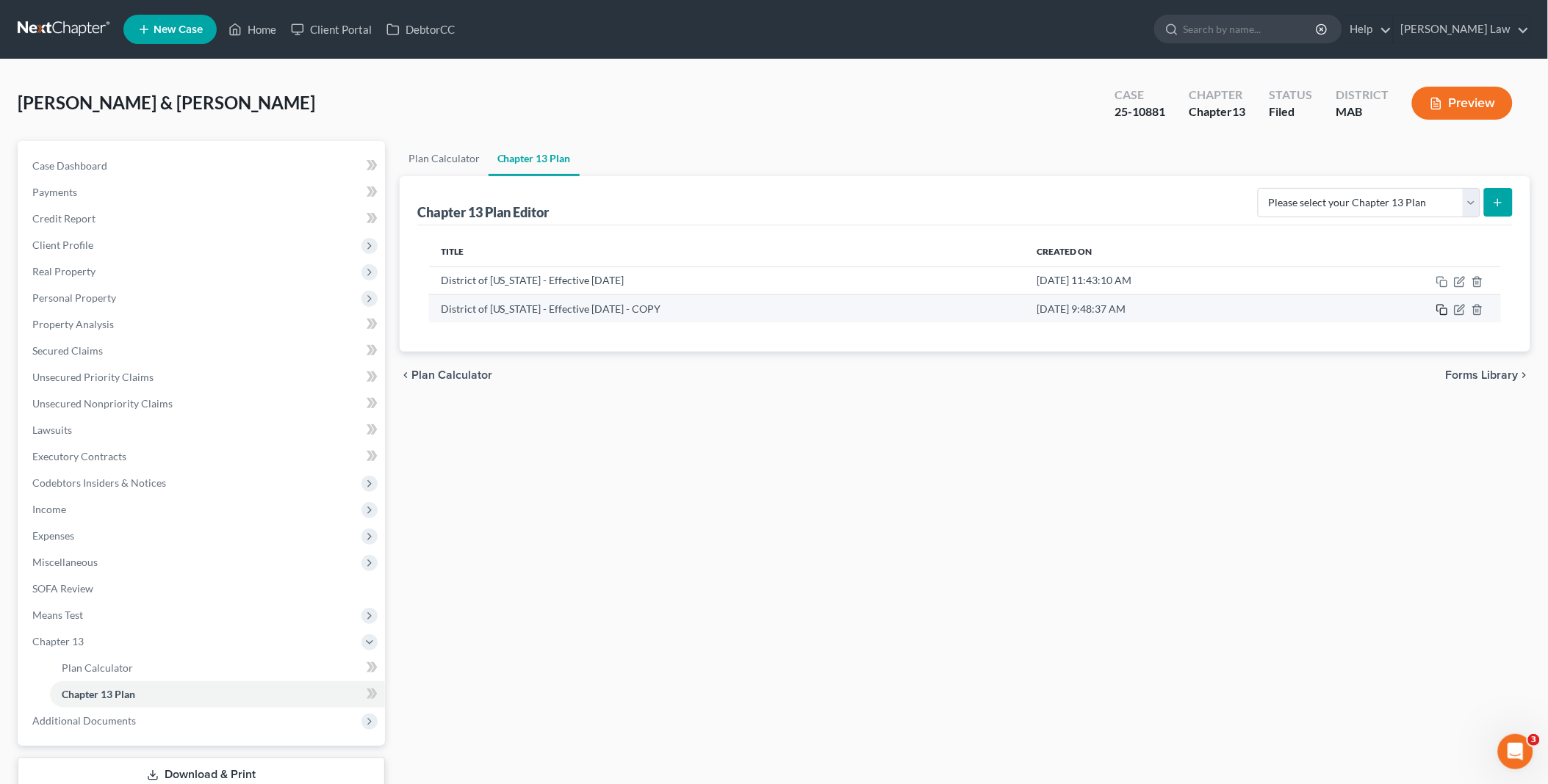
click at [1443, 309] on icon "button" at bounding box center [1442, 309] width 12 height 12
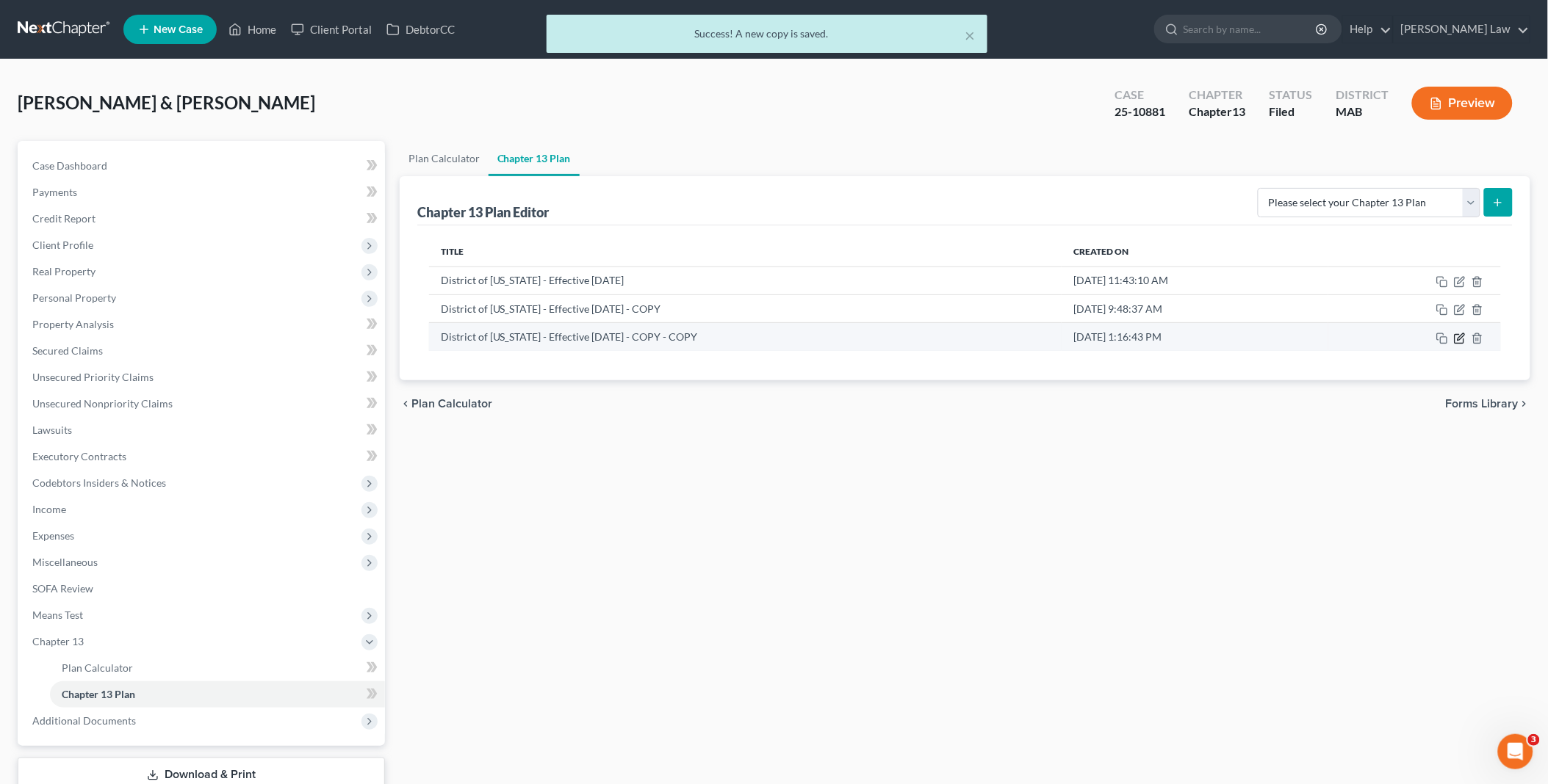
click at [1459, 340] on icon "button" at bounding box center [1459, 338] width 12 height 12
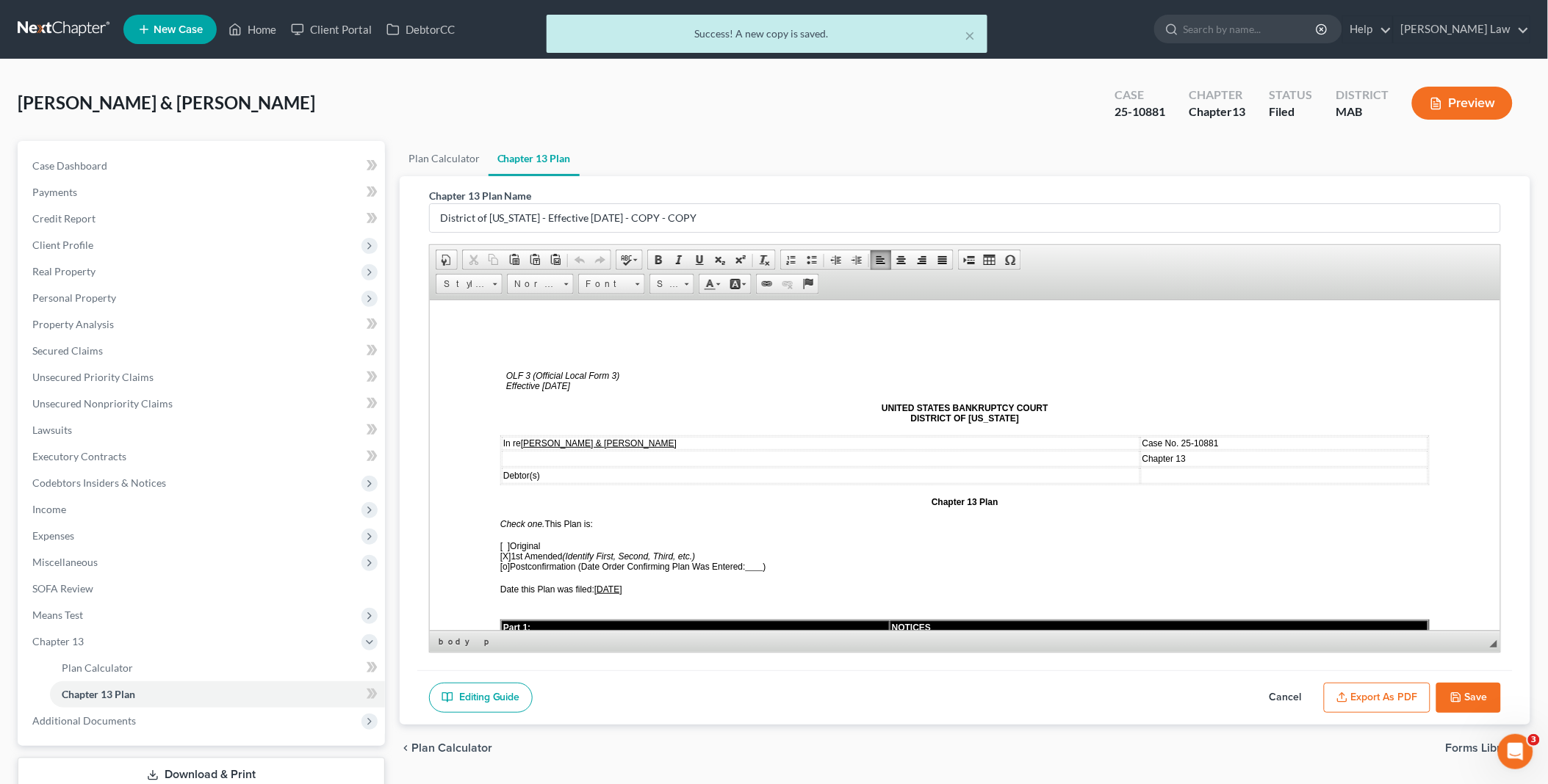
click at [516, 551] on span "[X] 1st Amended (Identify First, Second, Third, etc.)" at bounding box center [596, 555] width 194 height 10
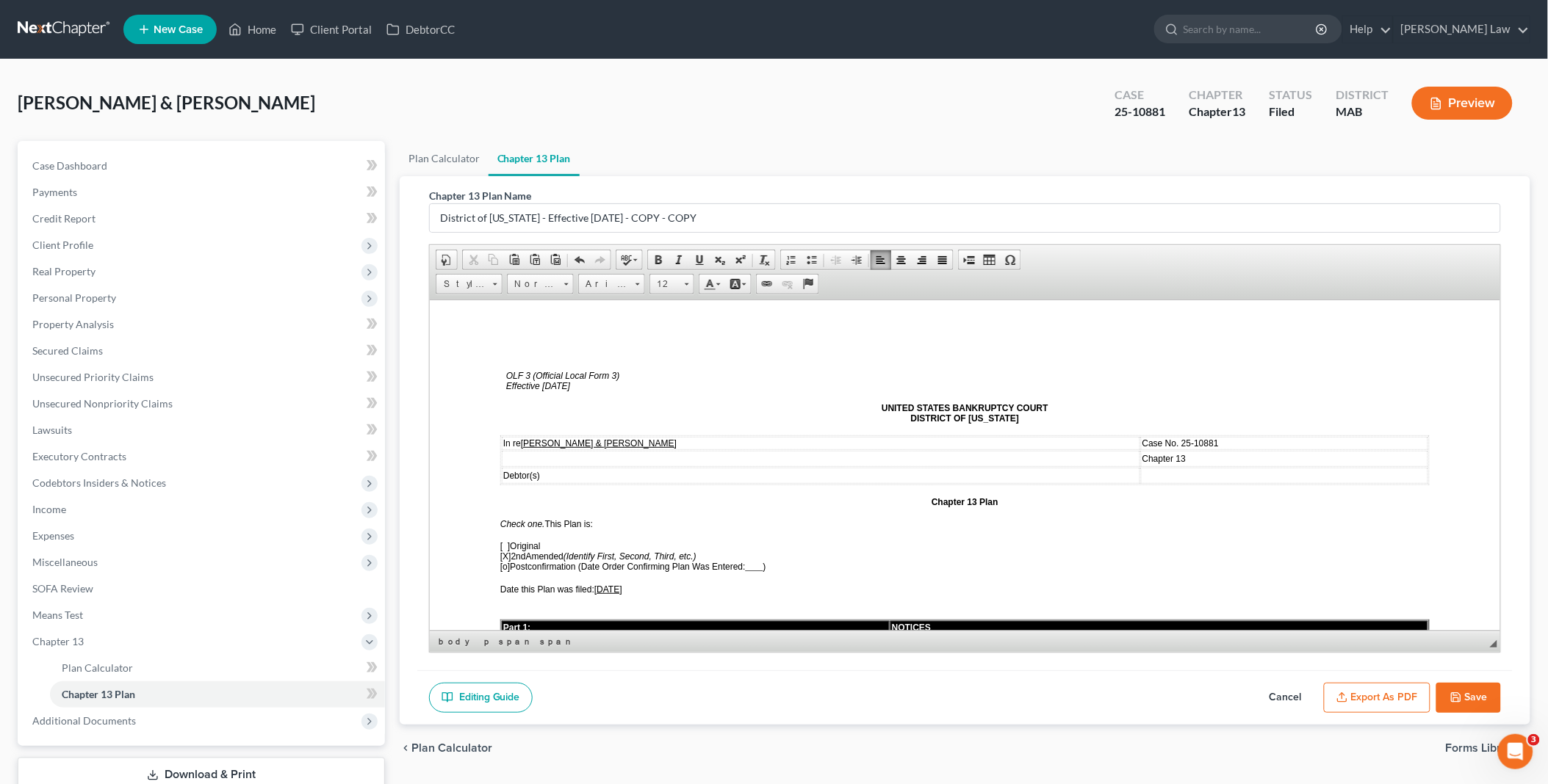
click at [601, 584] on span "[DATE]" at bounding box center [607, 589] width 28 height 10
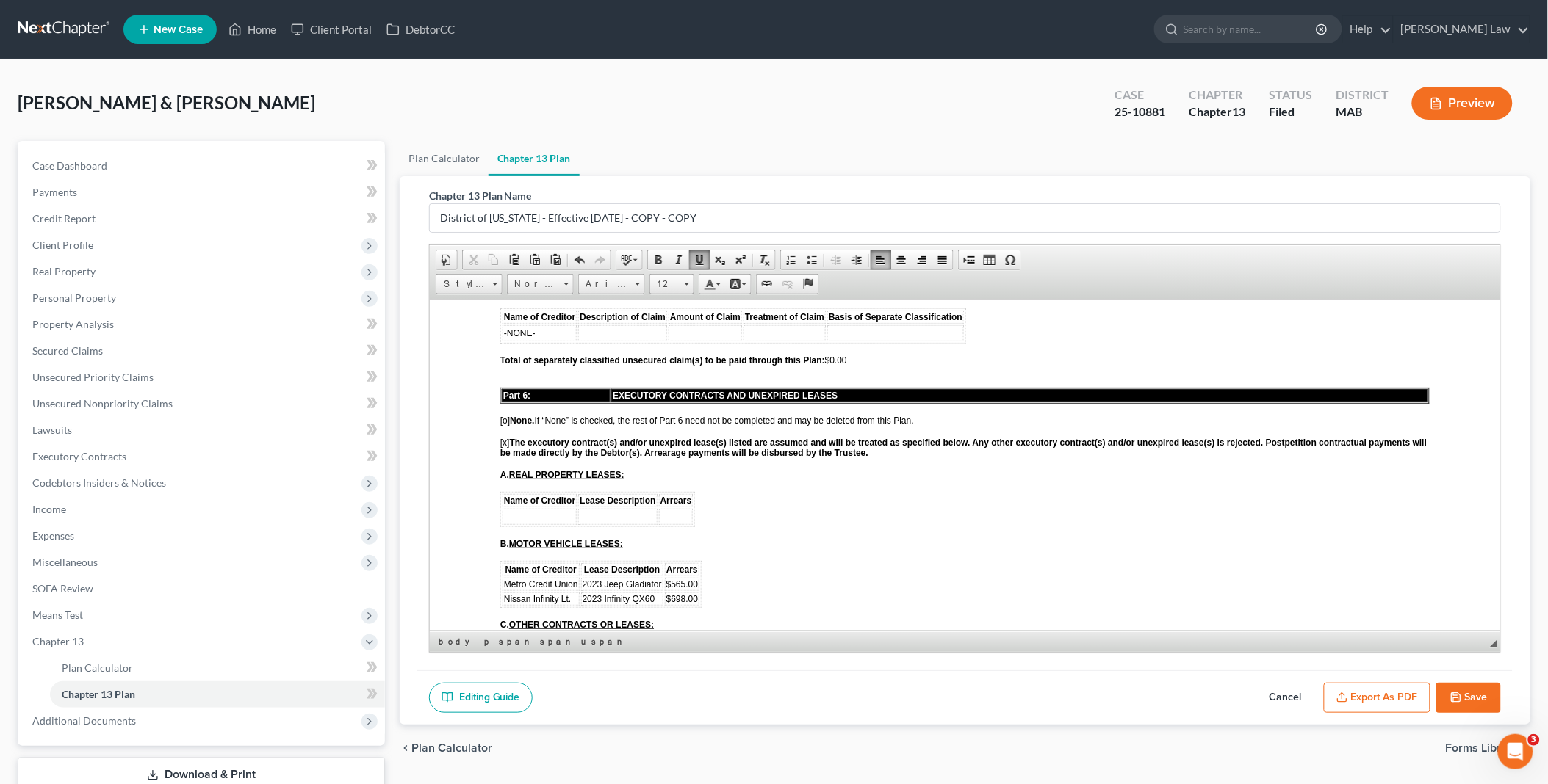
scroll to position [3019, 0]
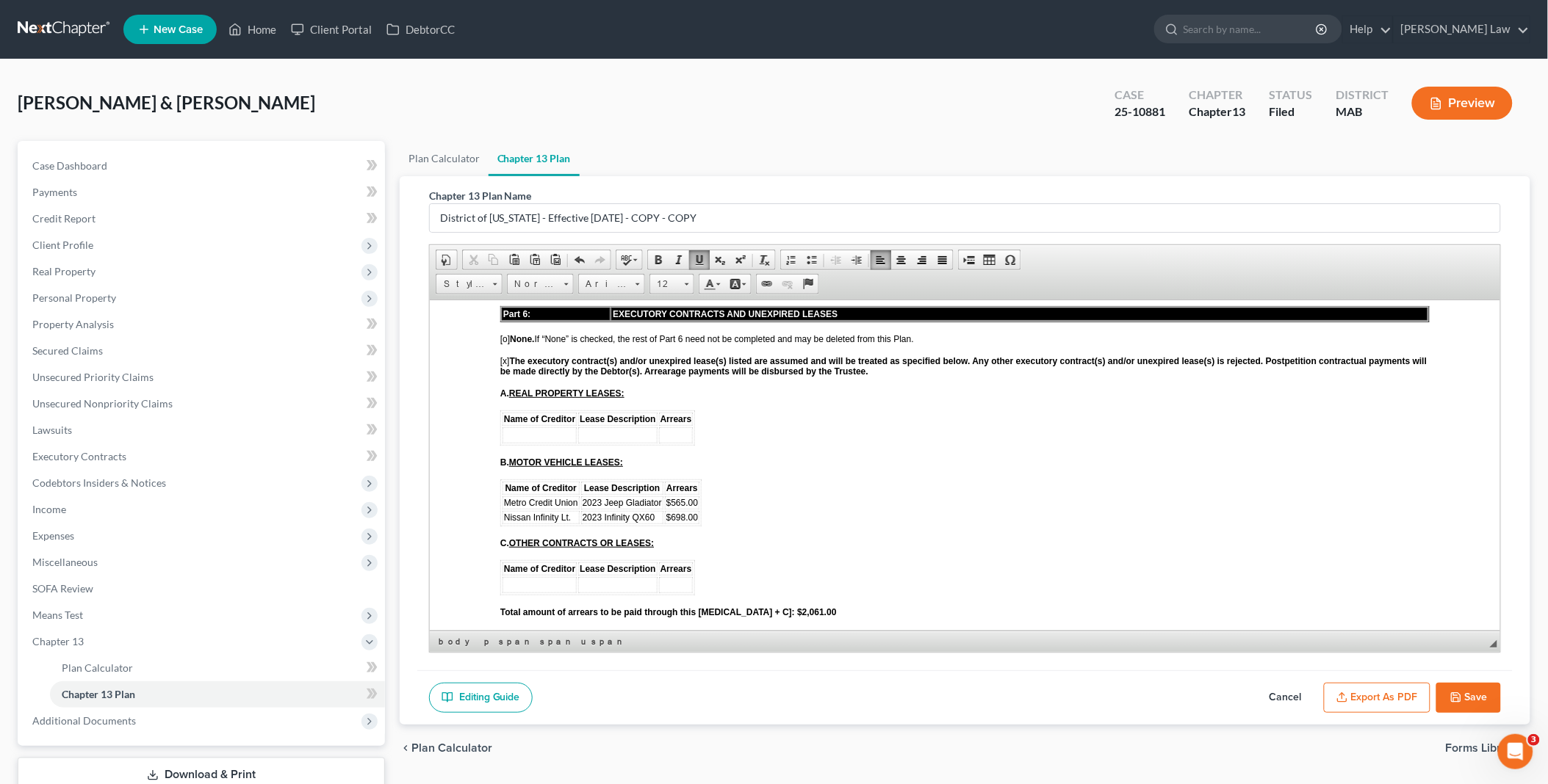
click at [667, 512] on span "$698.00" at bounding box center [681, 517] width 32 height 10
click at [1469, 693] on button "Save" at bounding box center [1468, 698] width 64 height 31
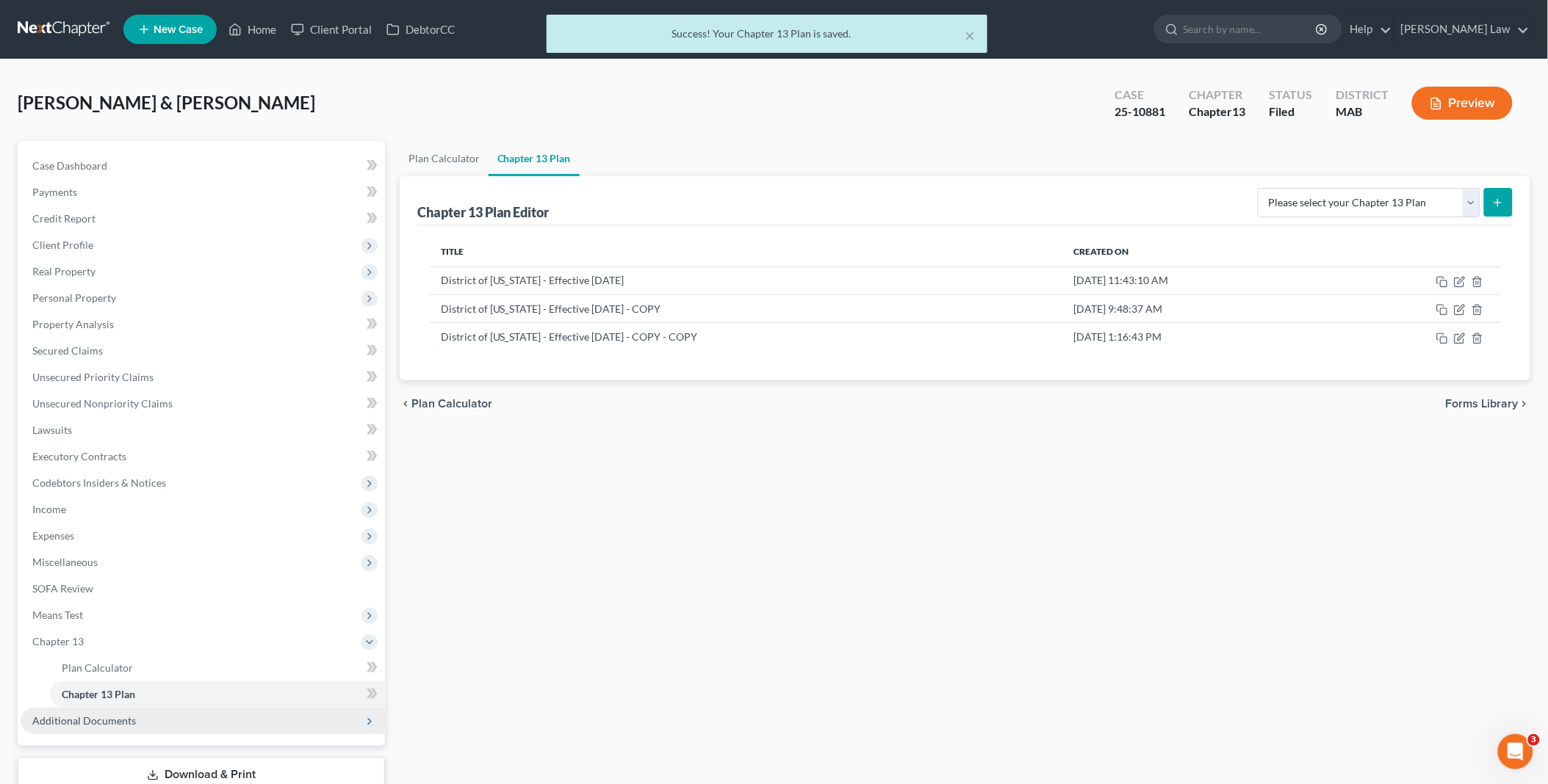
click at [171, 728] on span "Additional Documents" at bounding box center [202, 721] width 364 height 26
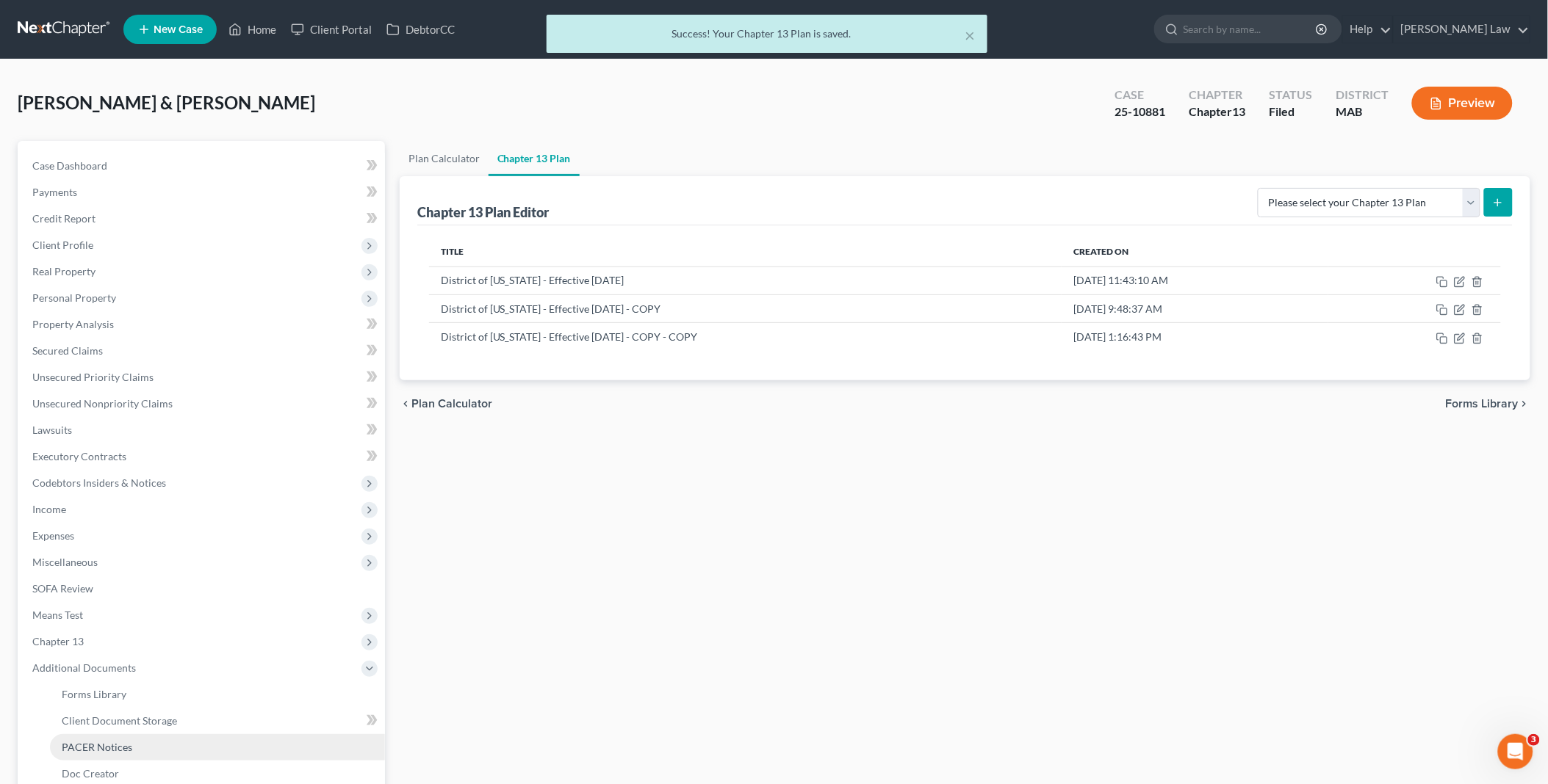
click at [154, 750] on link "PACER Notices" at bounding box center [218, 747] width 335 height 26
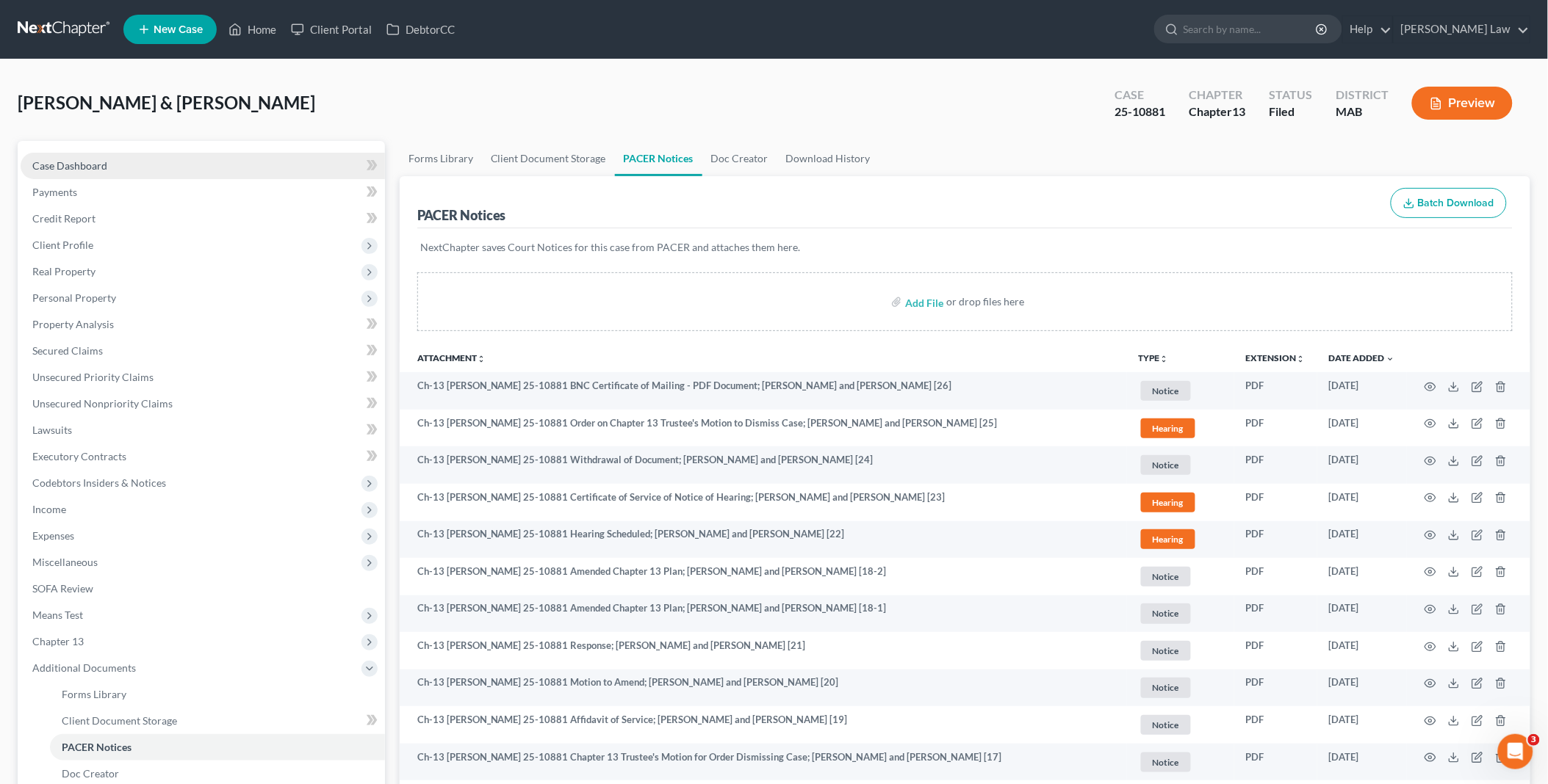
click at [145, 166] on link "Case Dashboard" at bounding box center [202, 165] width 364 height 26
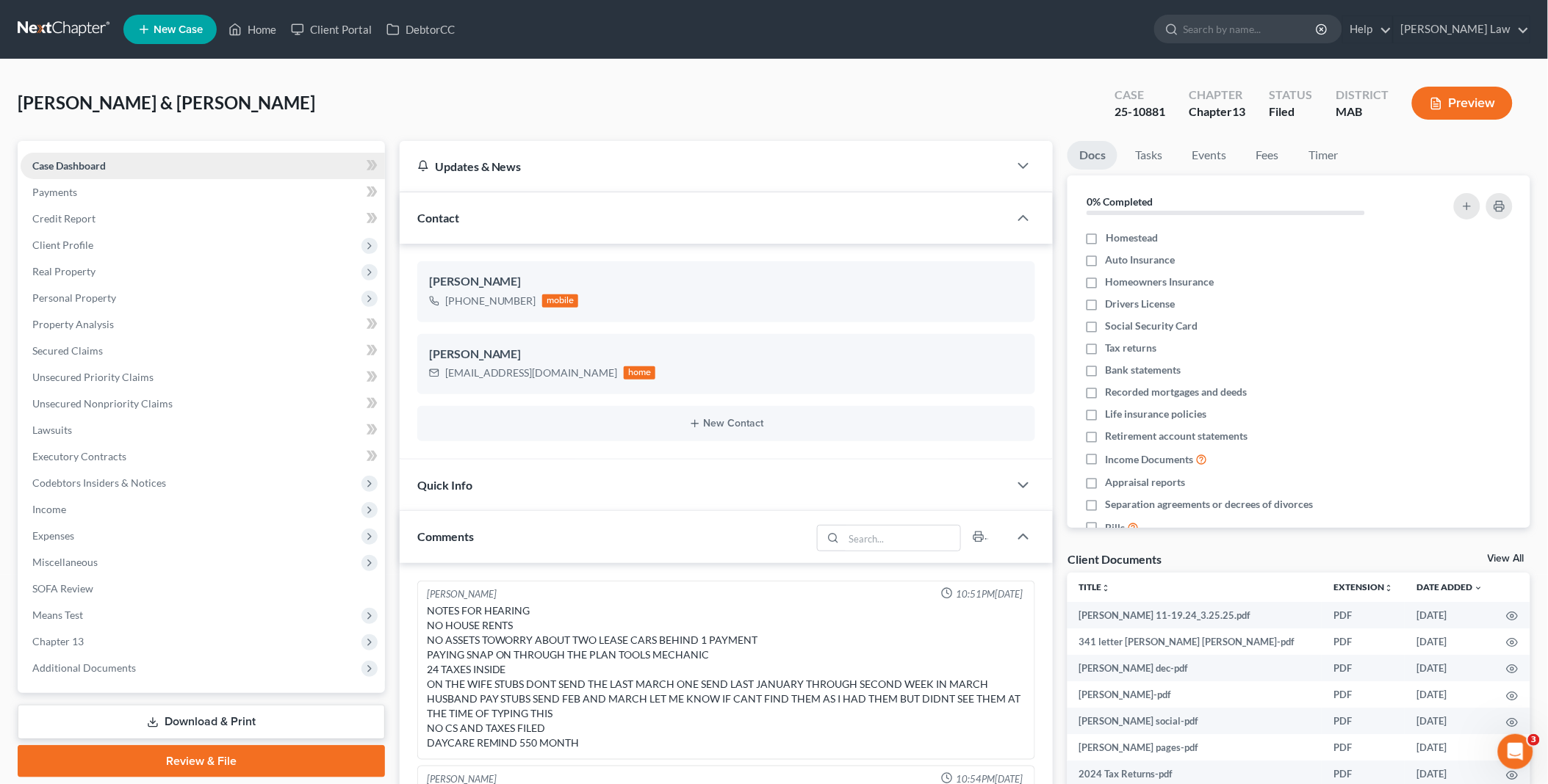
scroll to position [13, 0]
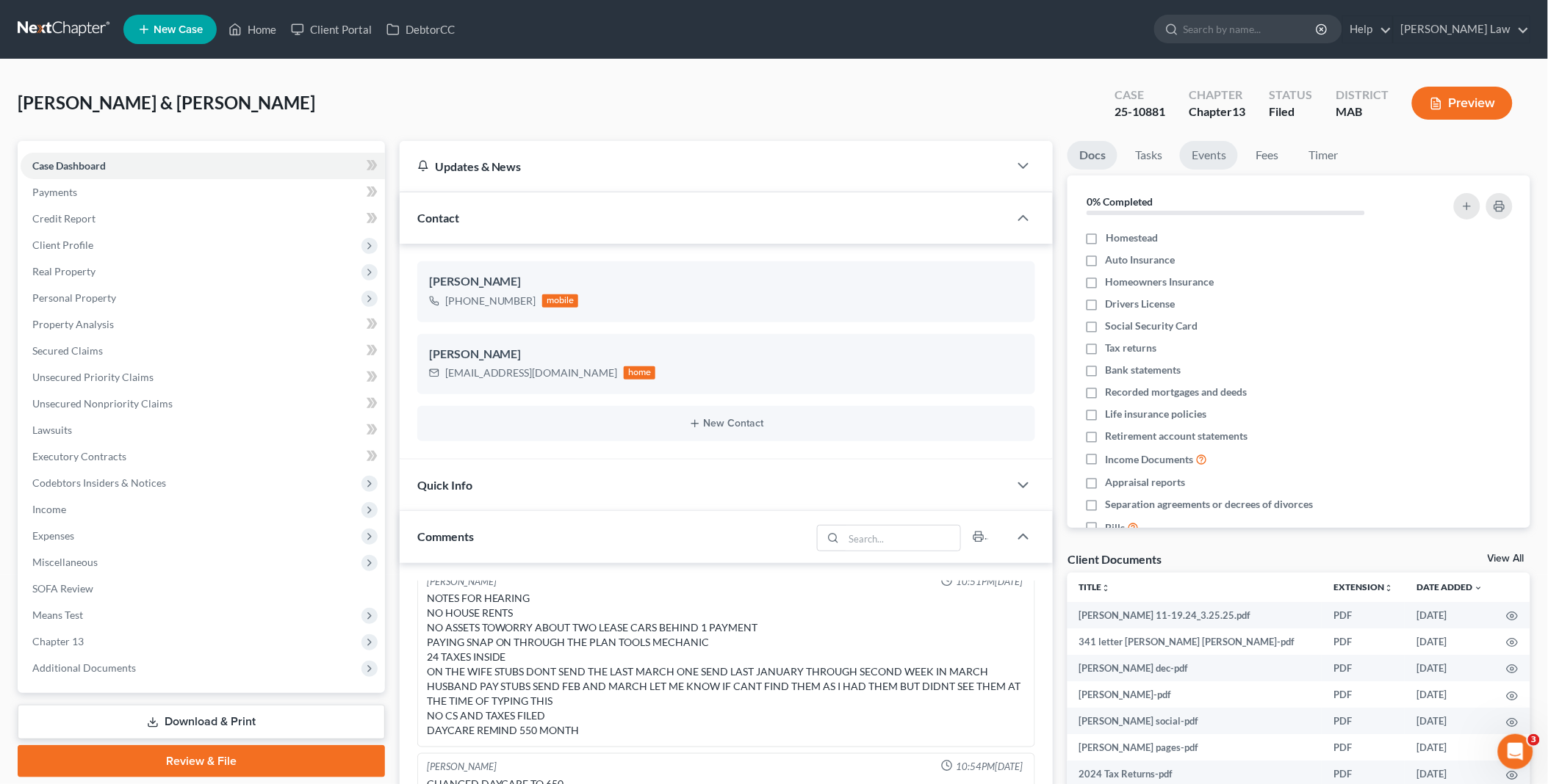
click at [1212, 154] on link "Events" at bounding box center [1208, 156] width 58 height 29
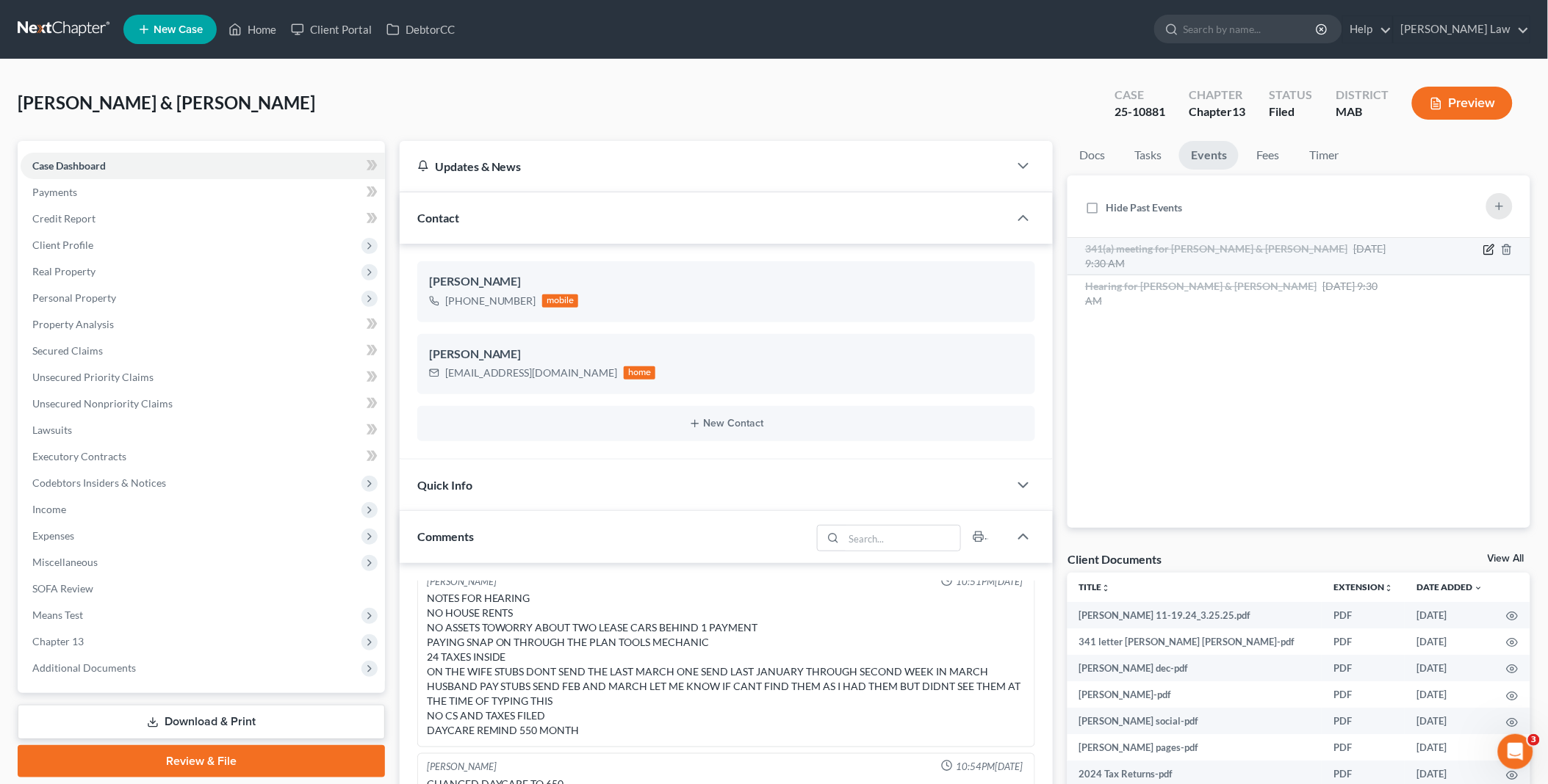
click at [1492, 248] on icon "button" at bounding box center [1490, 248] width 6 height 6
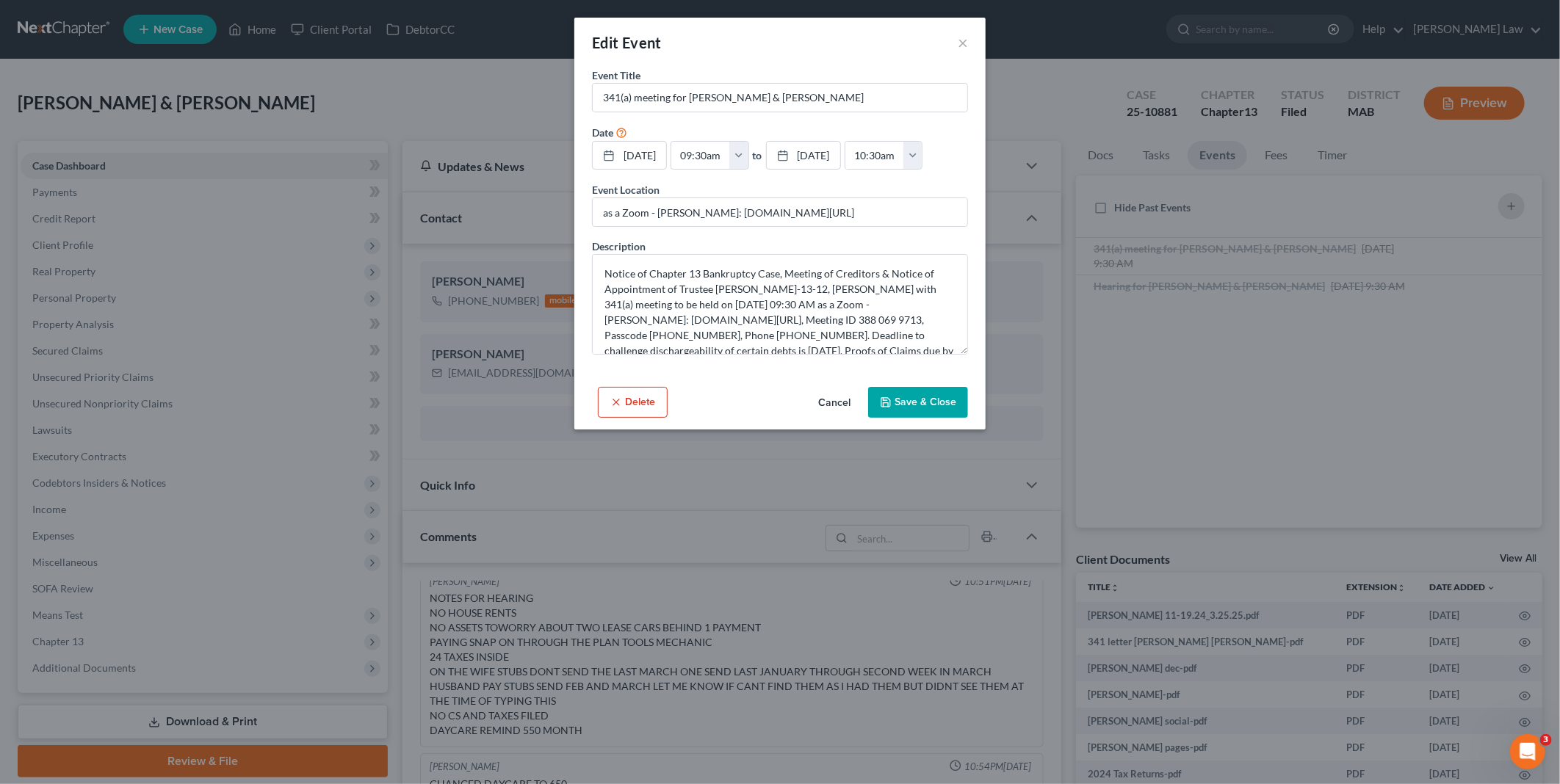
click at [900, 398] on button "Save & Close" at bounding box center [919, 402] width 100 height 31
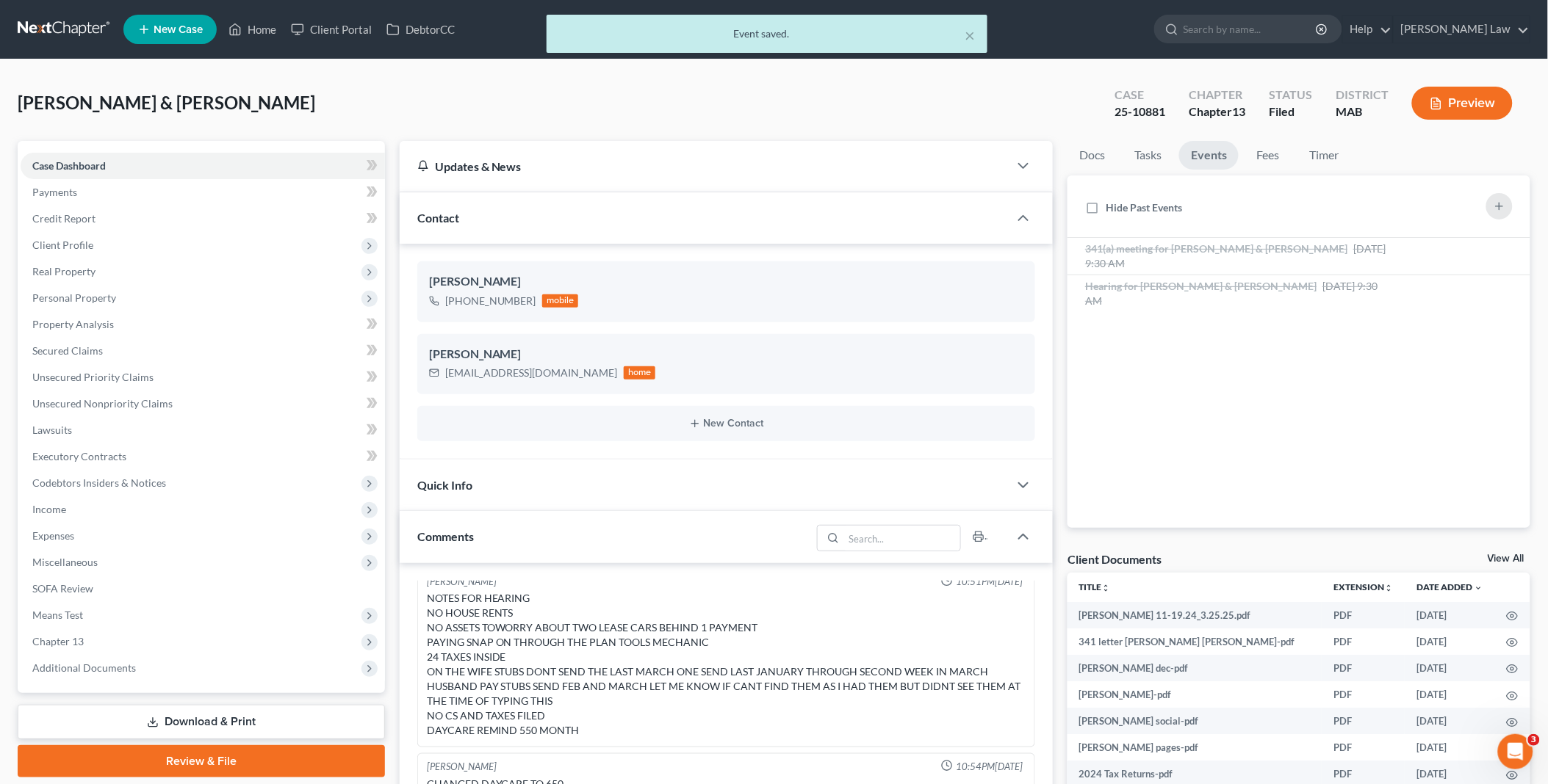
click at [1495, 558] on link "View All" at bounding box center [1506, 559] width 37 height 10
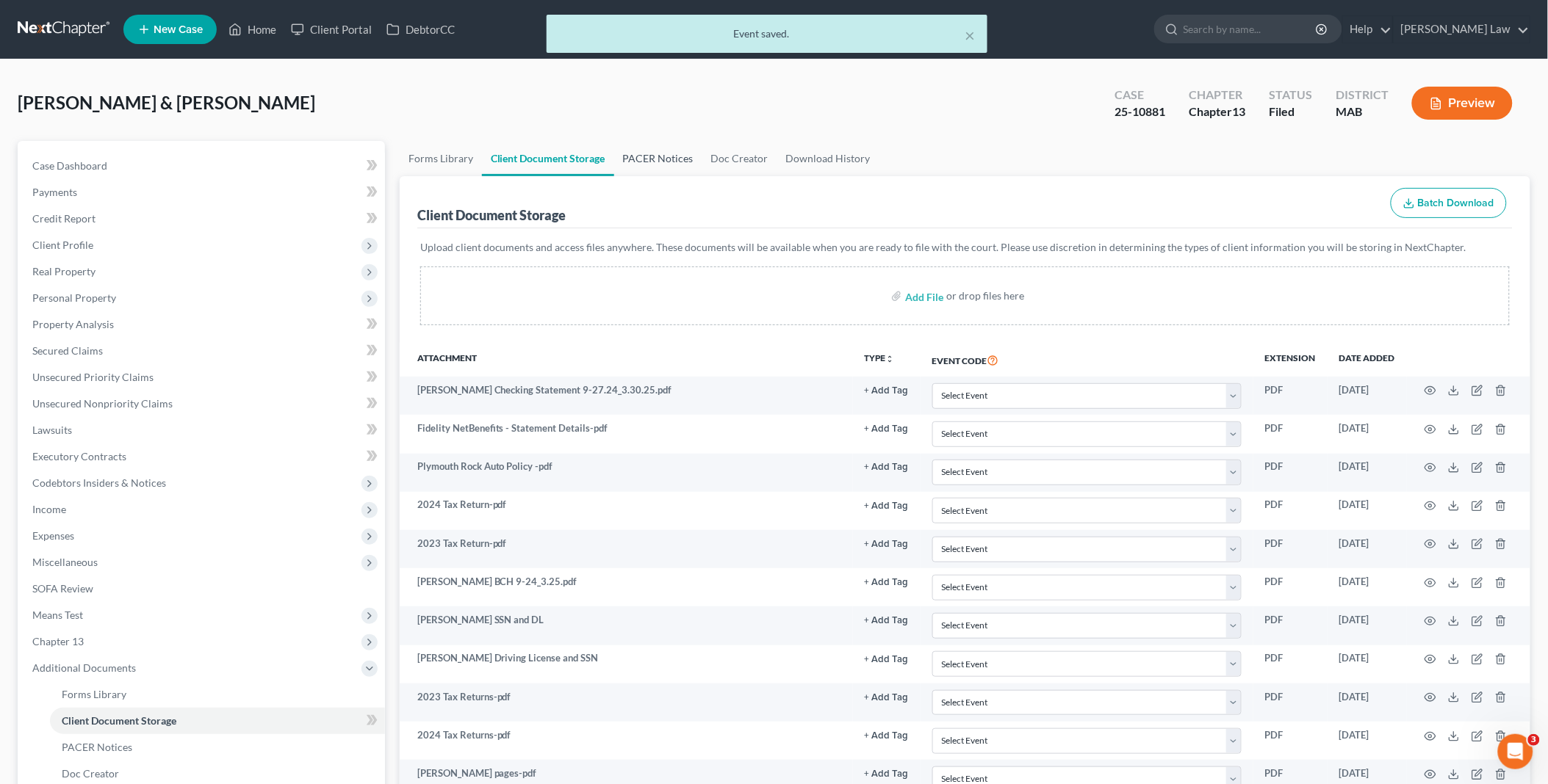
click at [660, 156] on link "PACER Notices" at bounding box center [658, 159] width 88 height 35
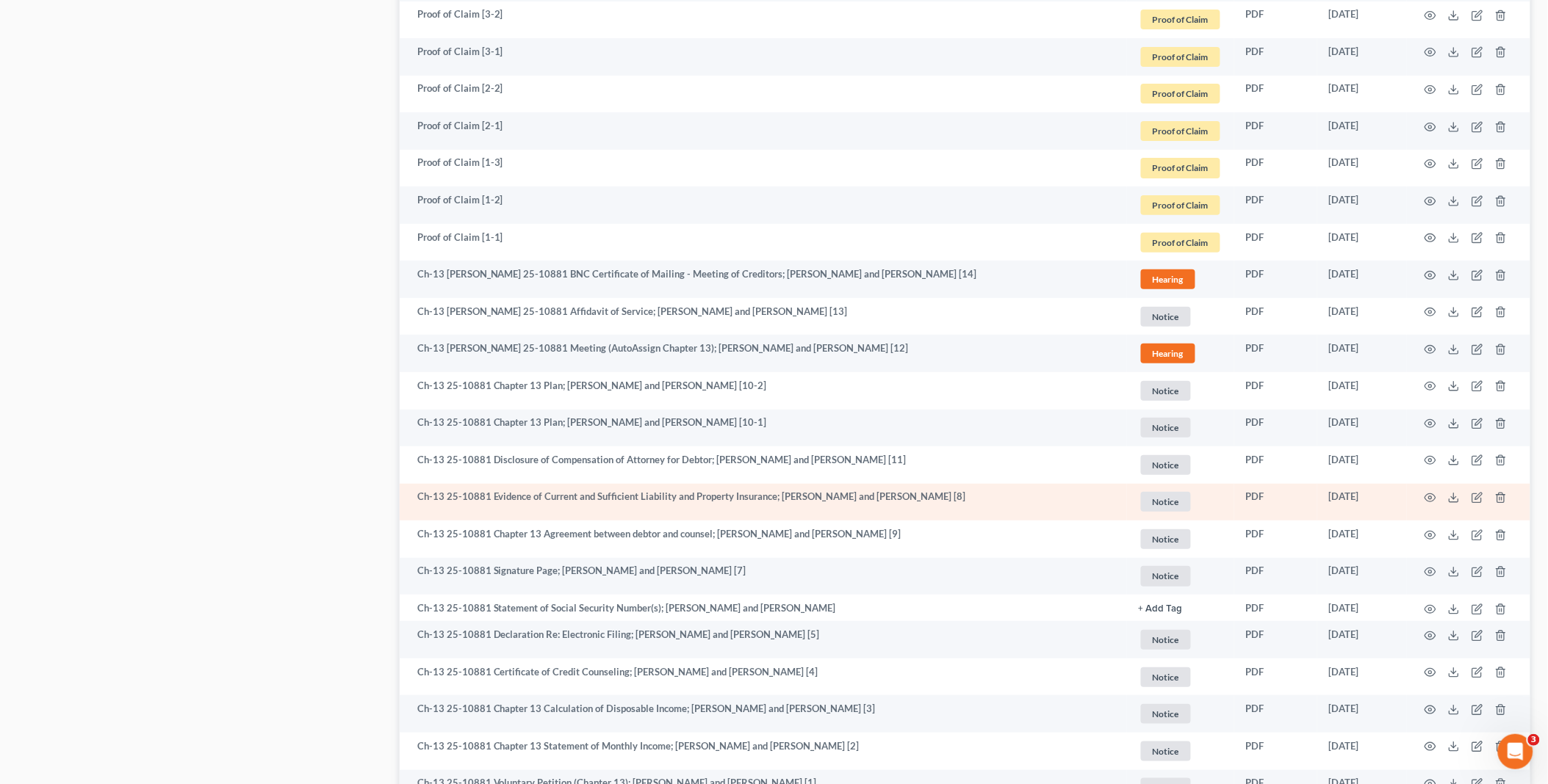
scroll to position [2002, 0]
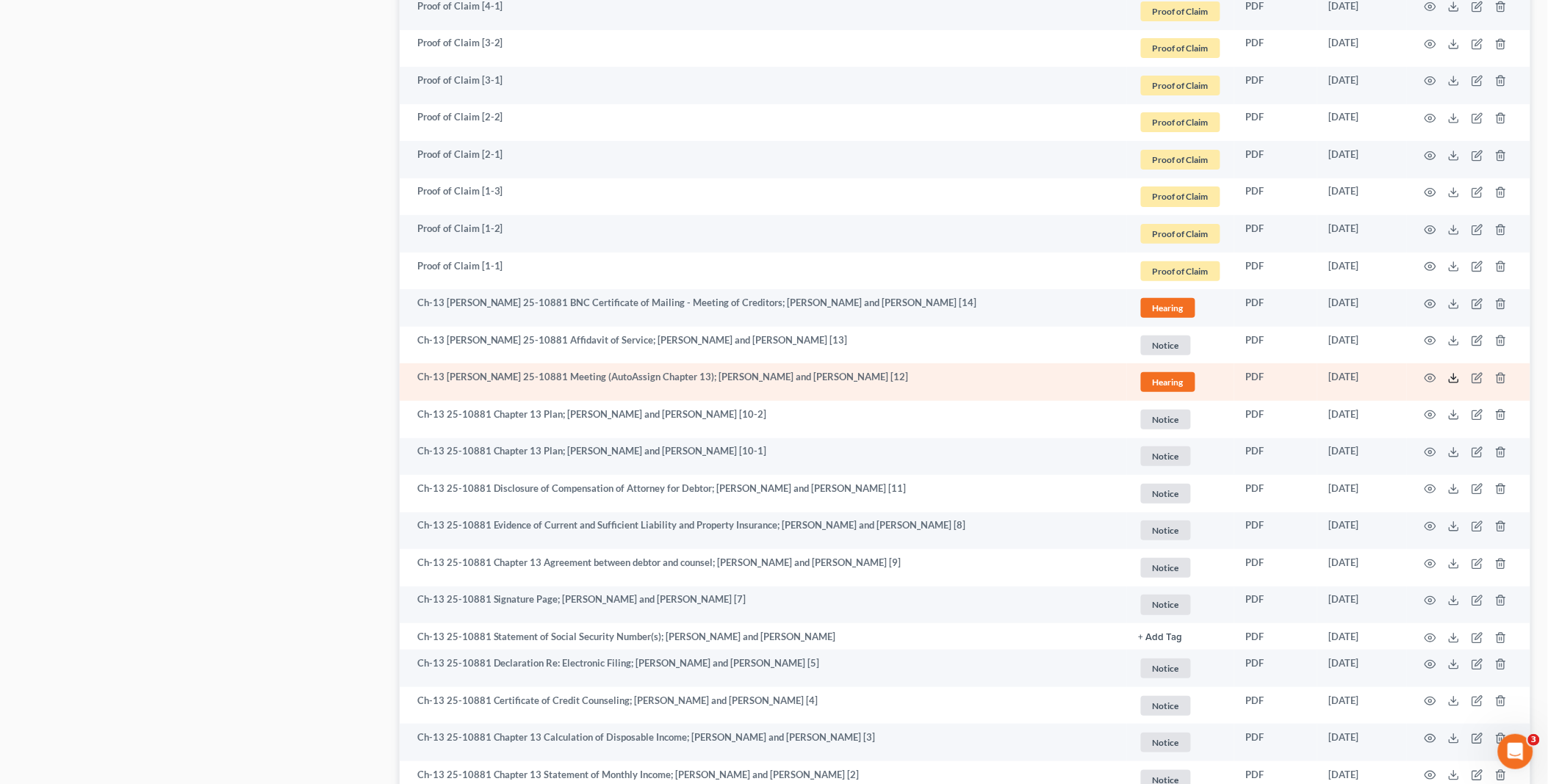
click at [1457, 372] on icon at bounding box center [1454, 378] width 12 height 12
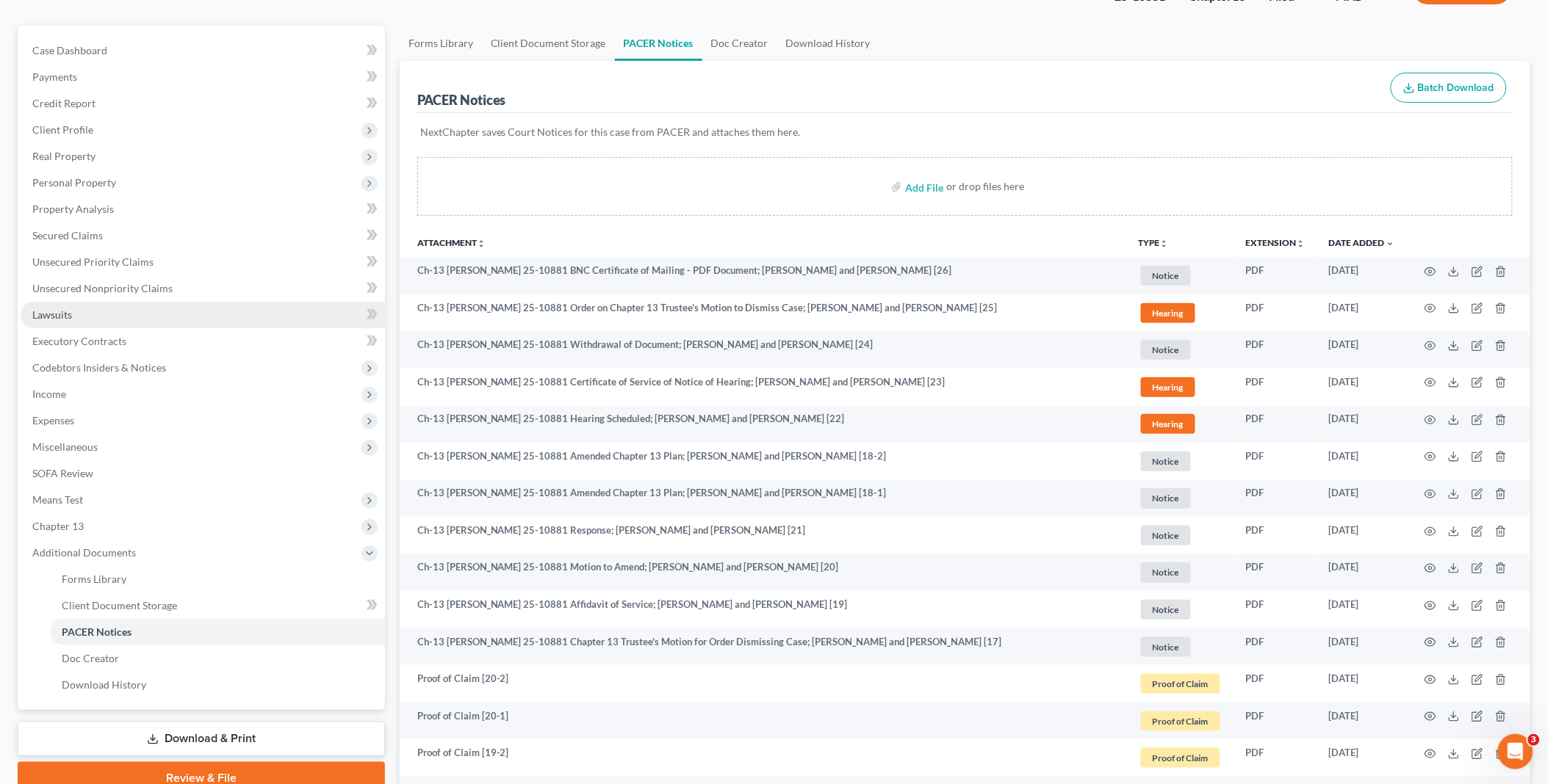
scroll to position [0, 0]
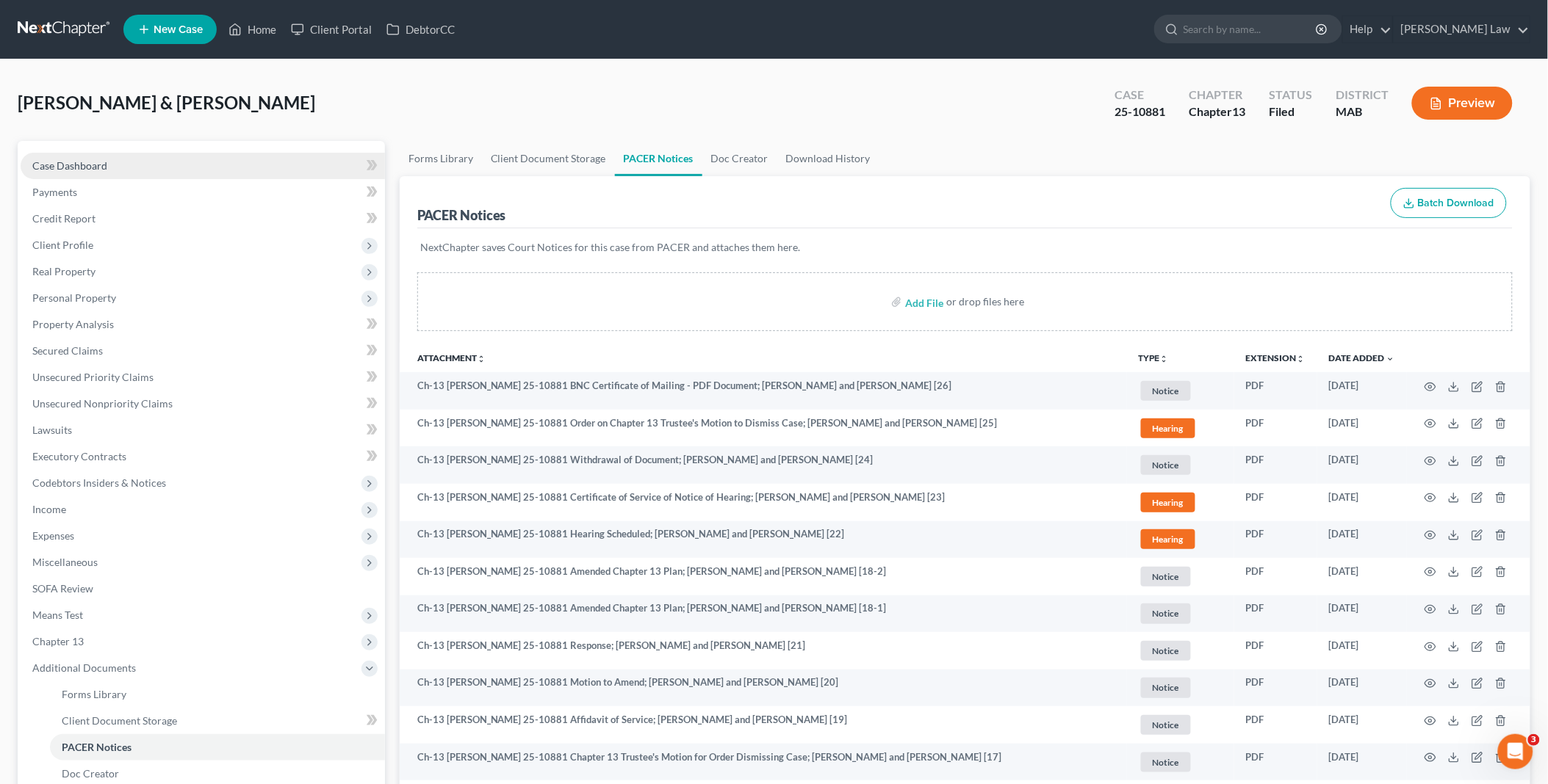
click at [109, 162] on link "Case Dashboard" at bounding box center [202, 165] width 364 height 26
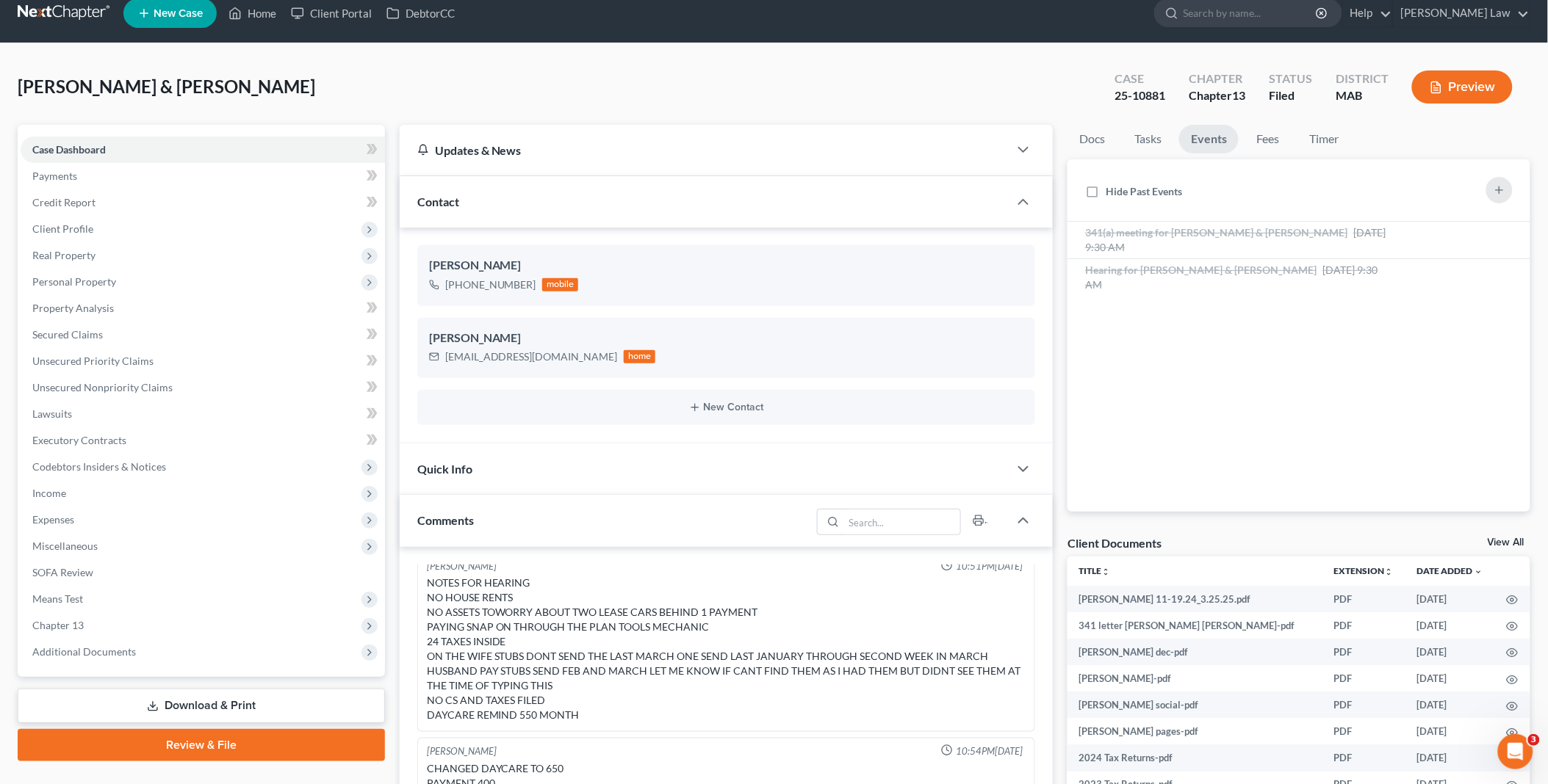
scroll to position [163, 0]
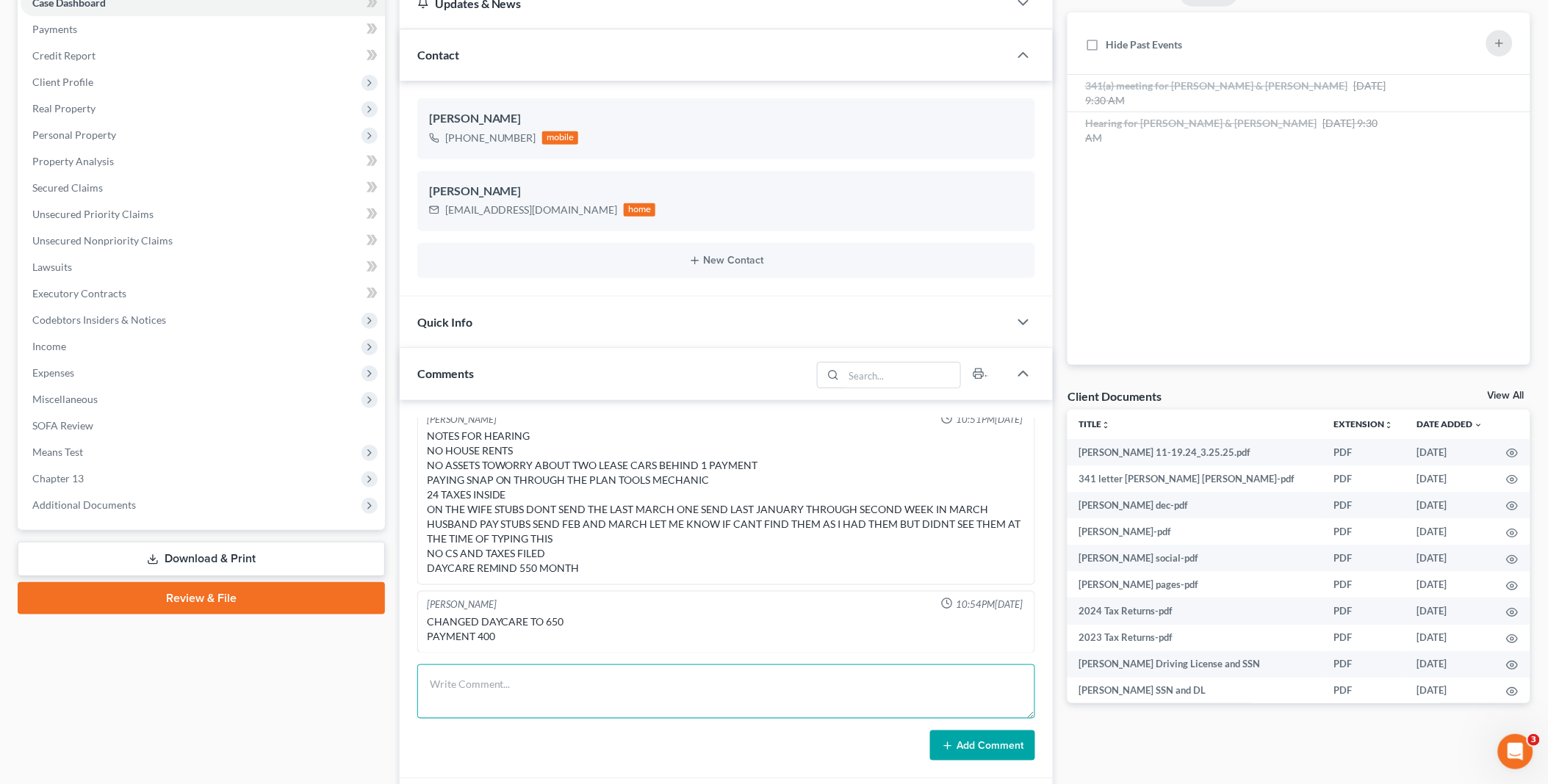
click at [454, 679] on textarea at bounding box center [726, 691] width 618 height 54
paste textarea "[PERSON_NAME], There is a typo in the lease arrears claim of Nissan in Part 6 o…"
click at [431, 674] on textarea "[PERSON_NAME], There is a typo in the lease arrears claim of Nissan in Part 6 o…" at bounding box center [726, 691] width 618 height 54
click at [433, 694] on textarea "Gov't poc 10/27 - check for IRS claim and amend plan with correct Nissan arrear…" at bounding box center [726, 691] width 618 height 54
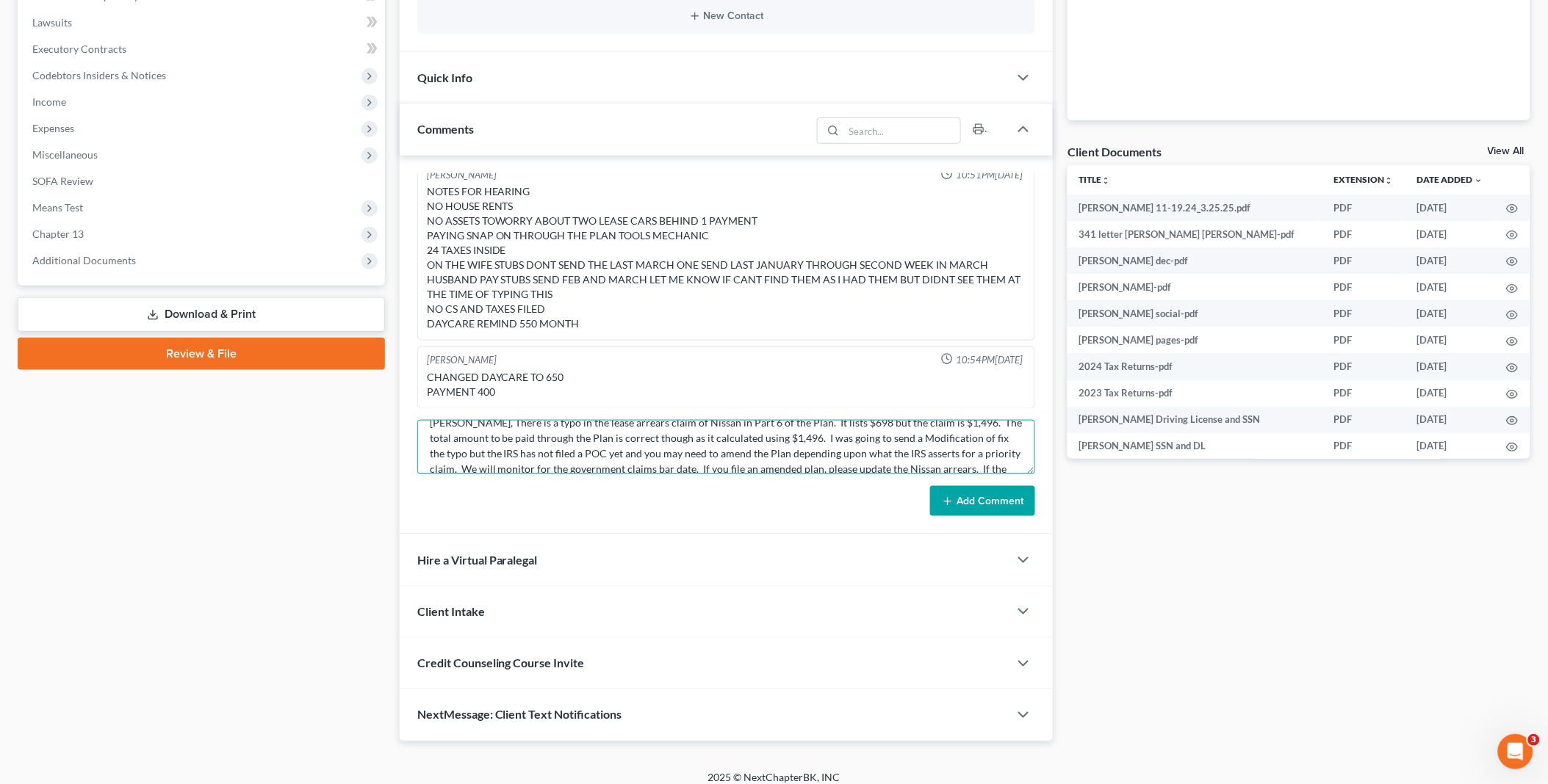
scroll to position [92, 0]
click at [949, 440] on textarea "Gov't poc 10/27 - check for IRS claim and amend plan with correct Nissan arrear…" at bounding box center [726, 447] width 618 height 54
type textarea "Gov't poc 10/27 - check for IRS claim and amend plan with correct Nissan arrear…"
click at [1004, 503] on button "Add Comment" at bounding box center [982, 502] width 105 height 31
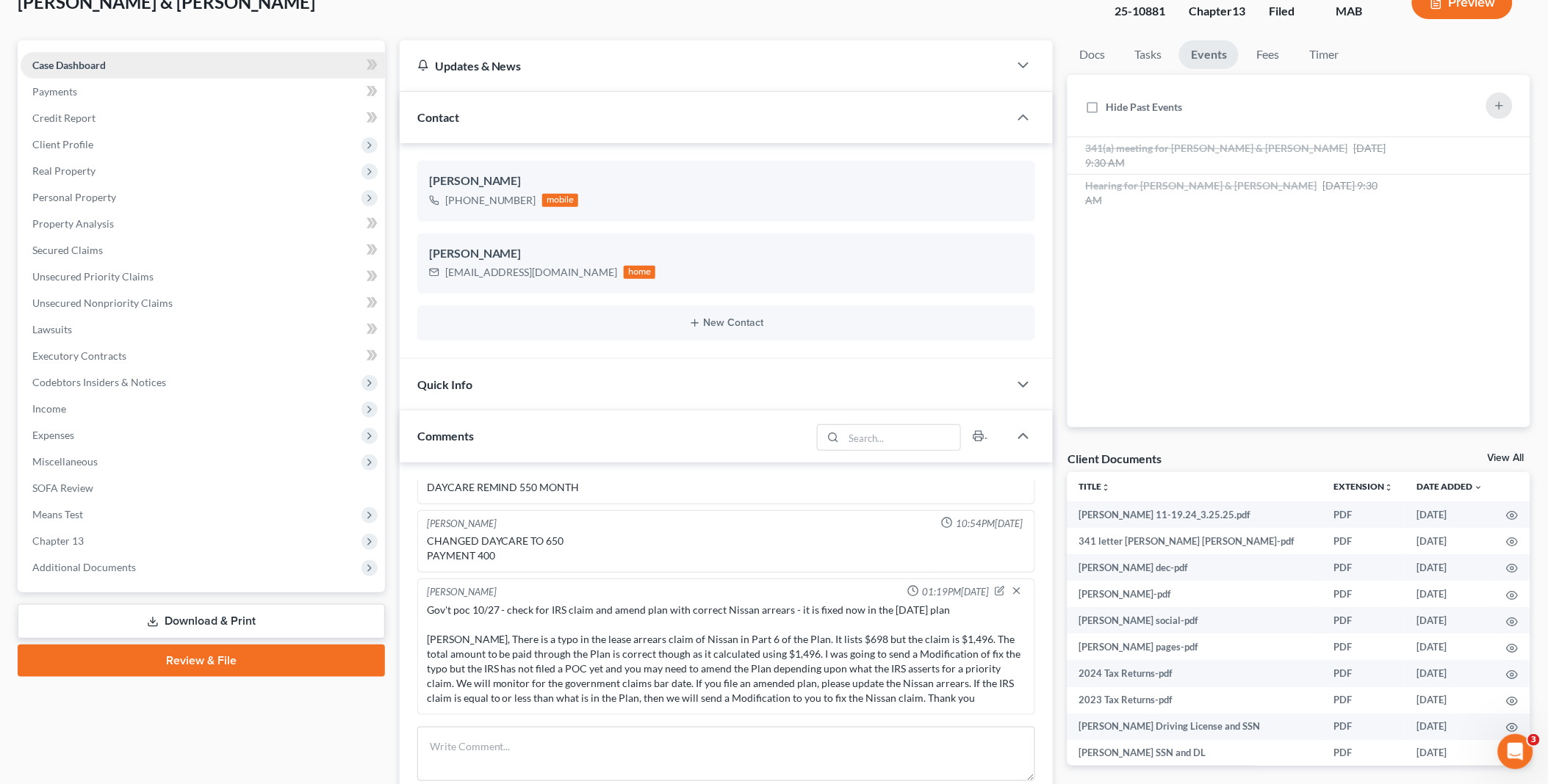
scroll to position [0, 0]
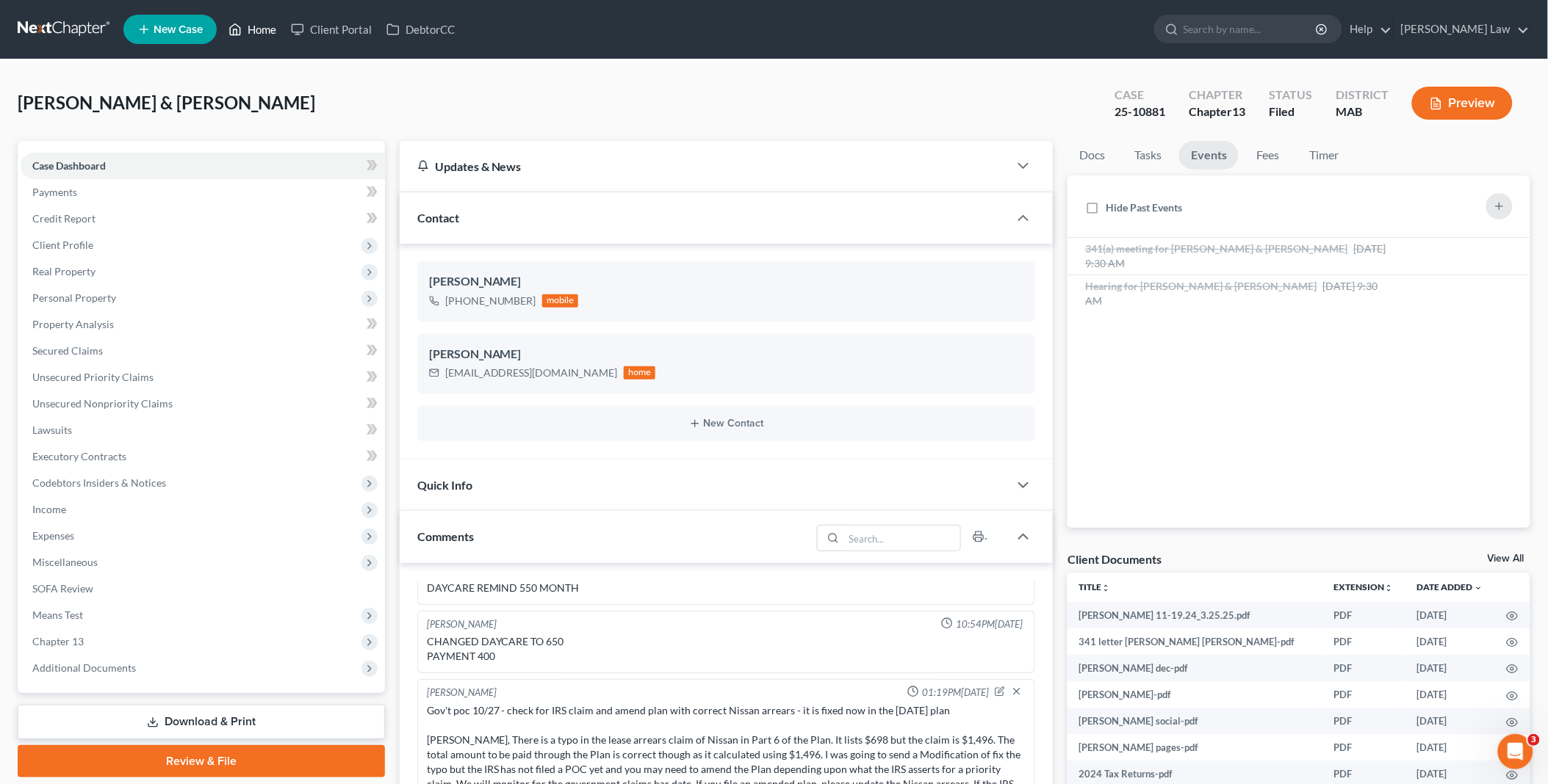
click at [257, 30] on link "Home" at bounding box center [252, 29] width 63 height 26
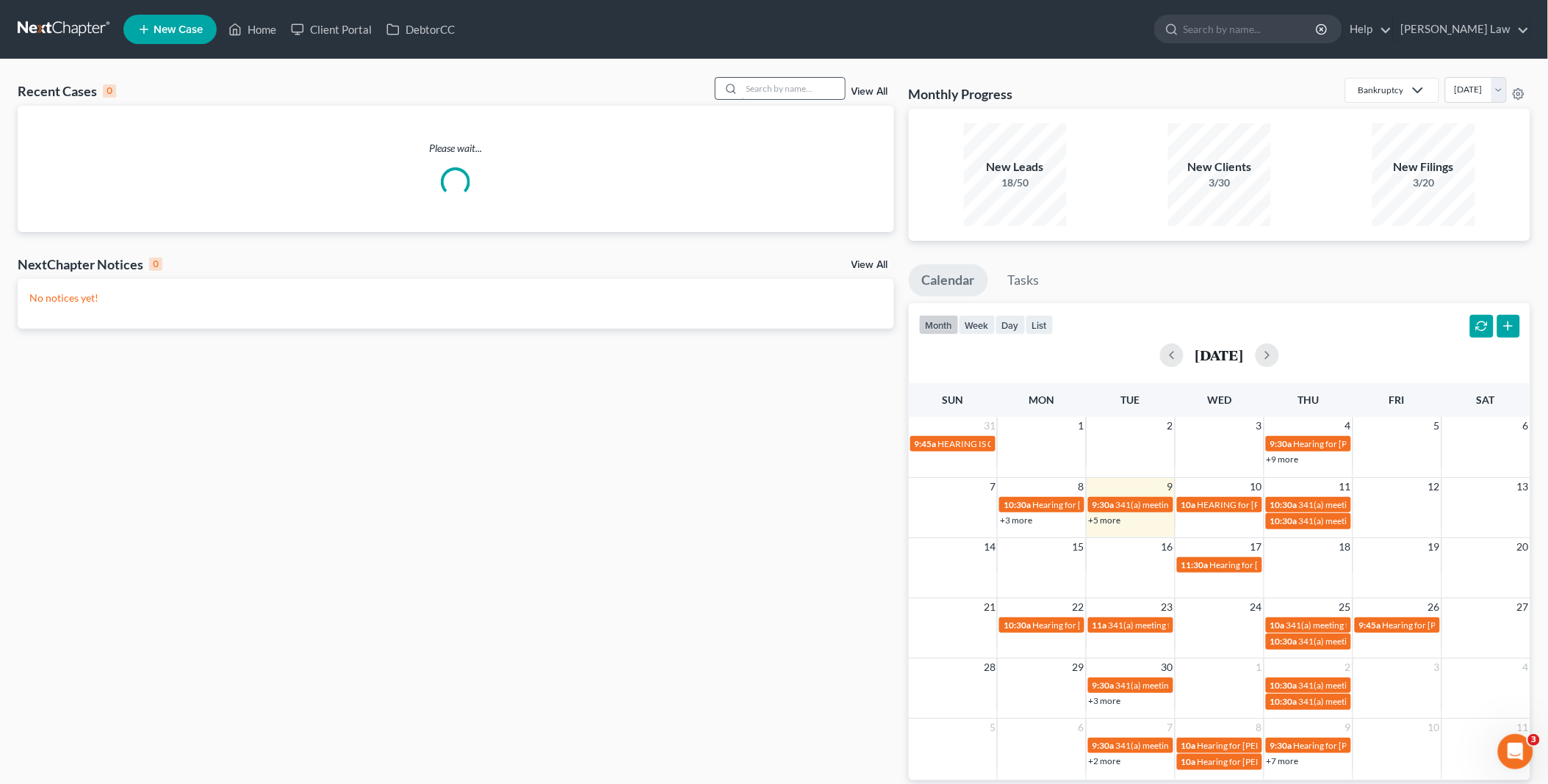
click at [761, 90] on input "search" at bounding box center [794, 88] width 103 height 21
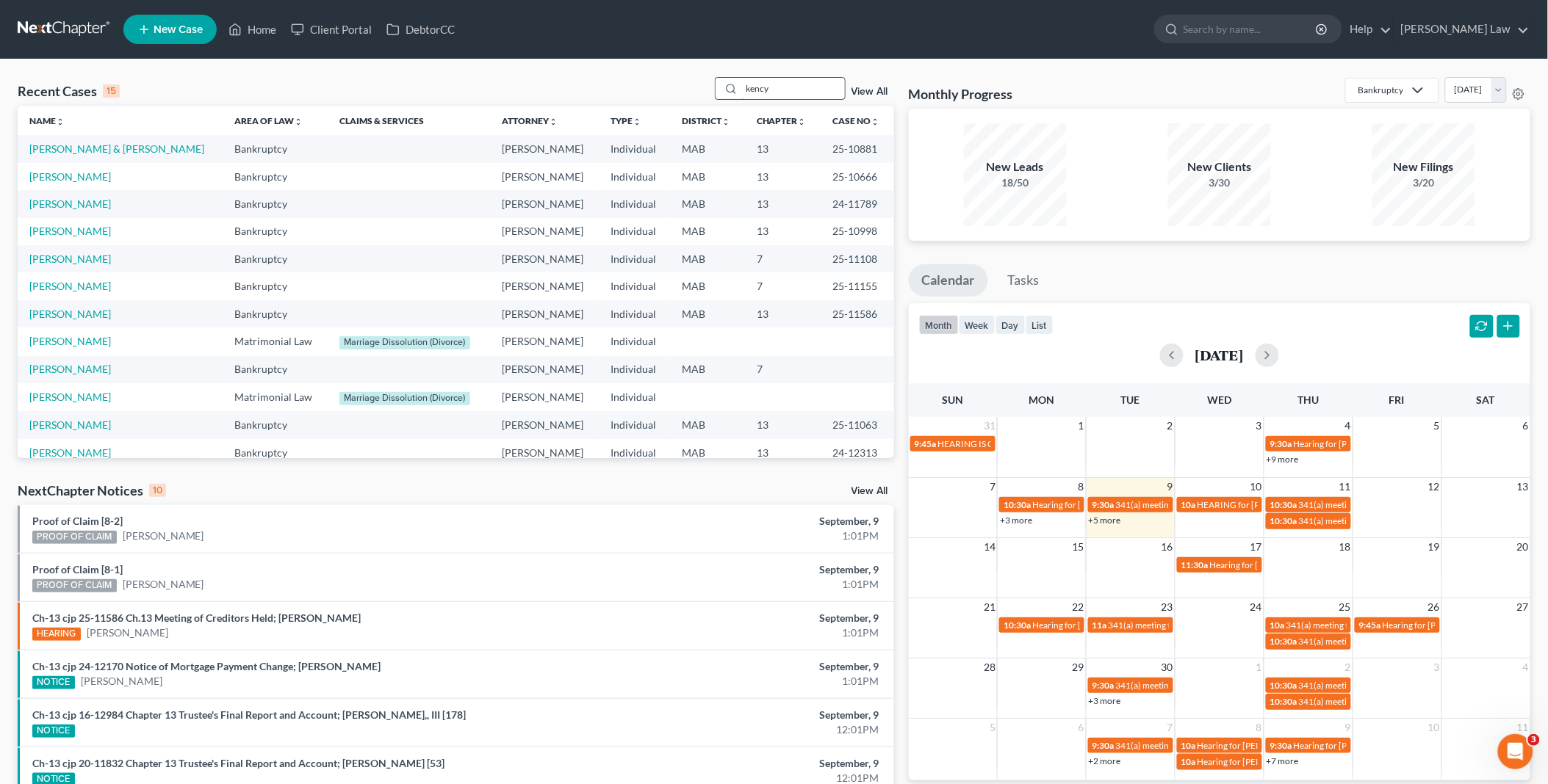
type input "kency"
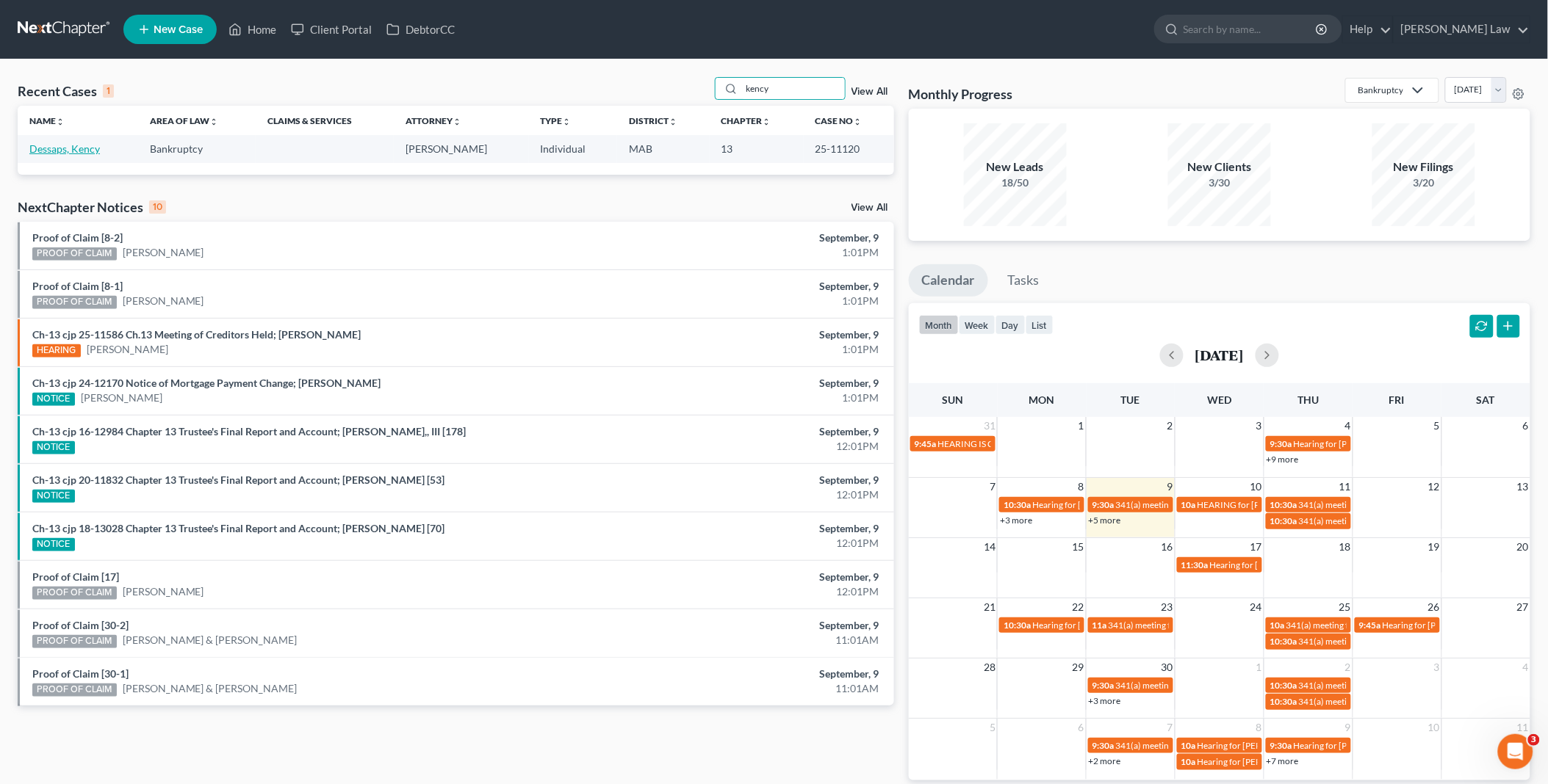
click at [71, 144] on link "Dessaps, Kency" at bounding box center [64, 149] width 71 height 13
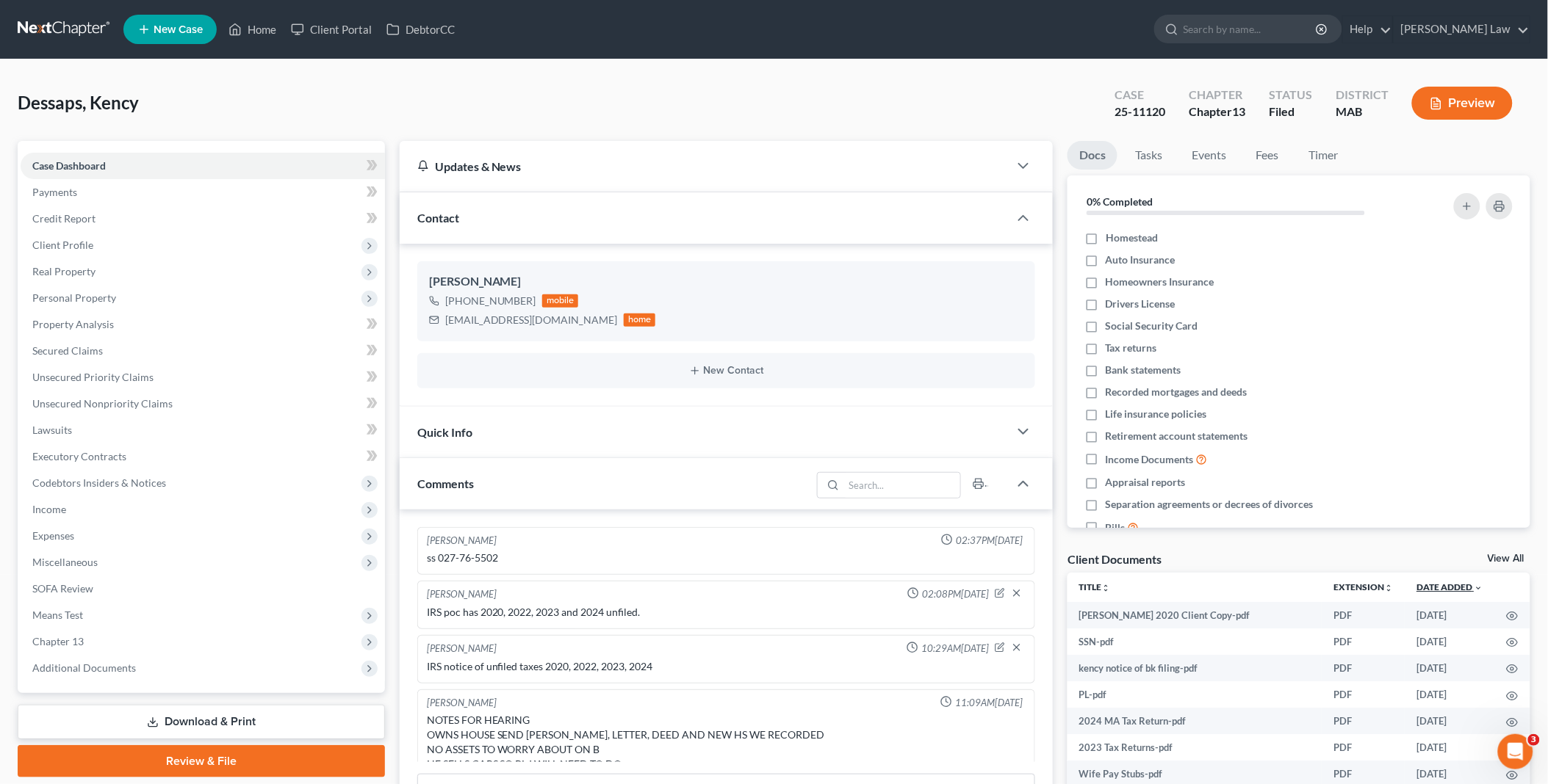
scroll to position [1056, 0]
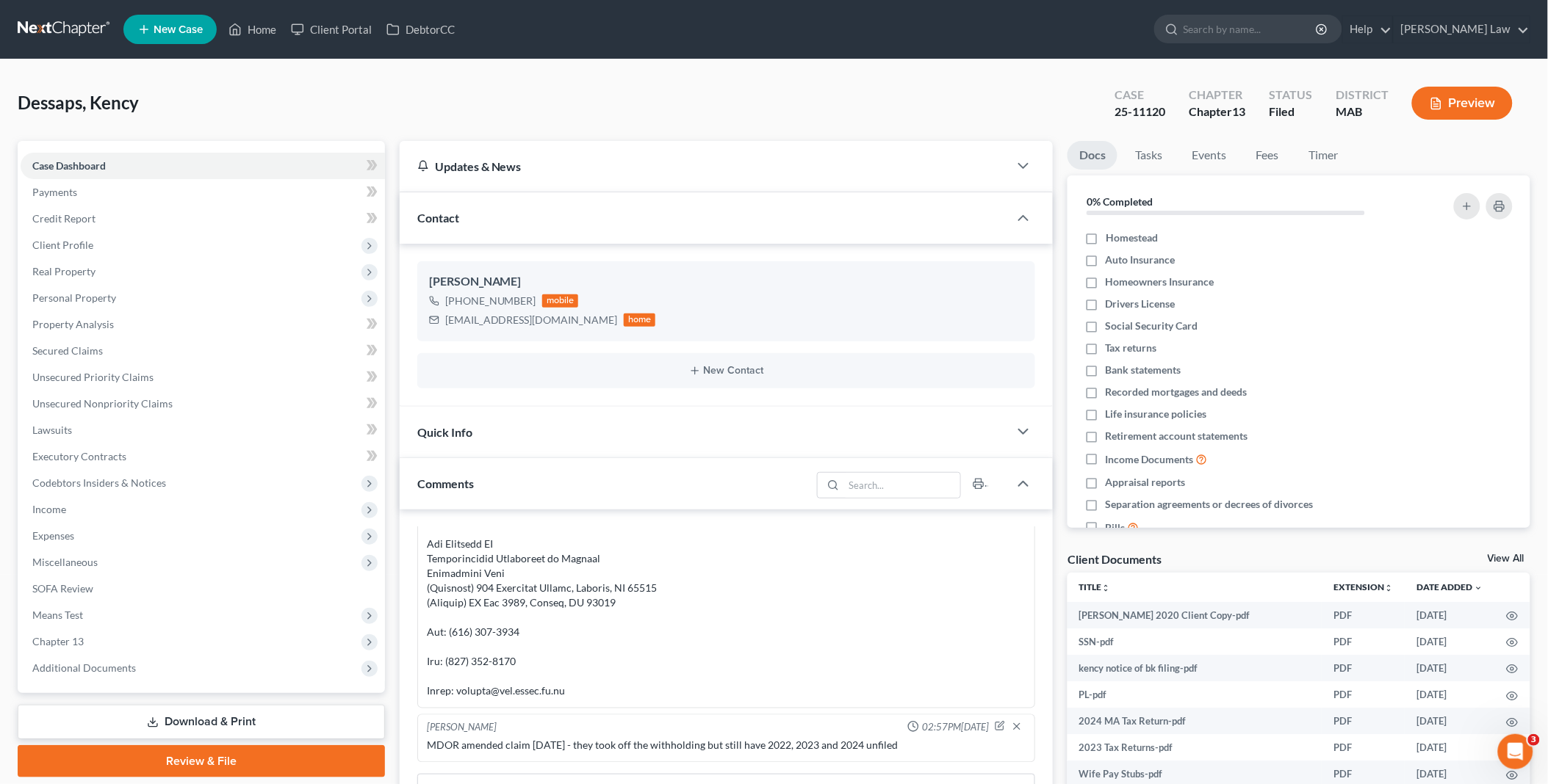
click at [1504, 555] on link "View All" at bounding box center [1506, 559] width 37 height 10
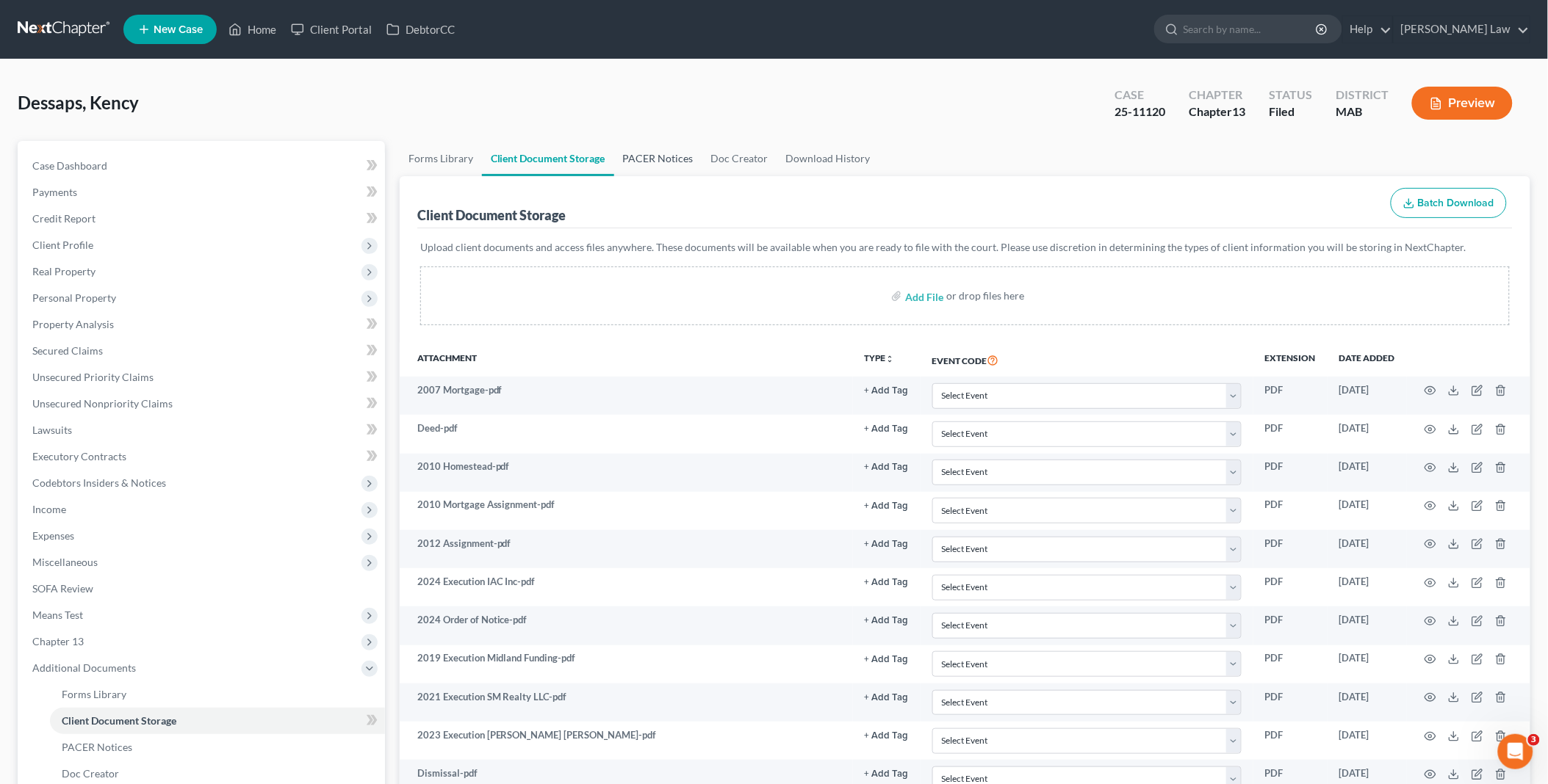
click at [641, 159] on link "PACER Notices" at bounding box center [658, 159] width 88 height 35
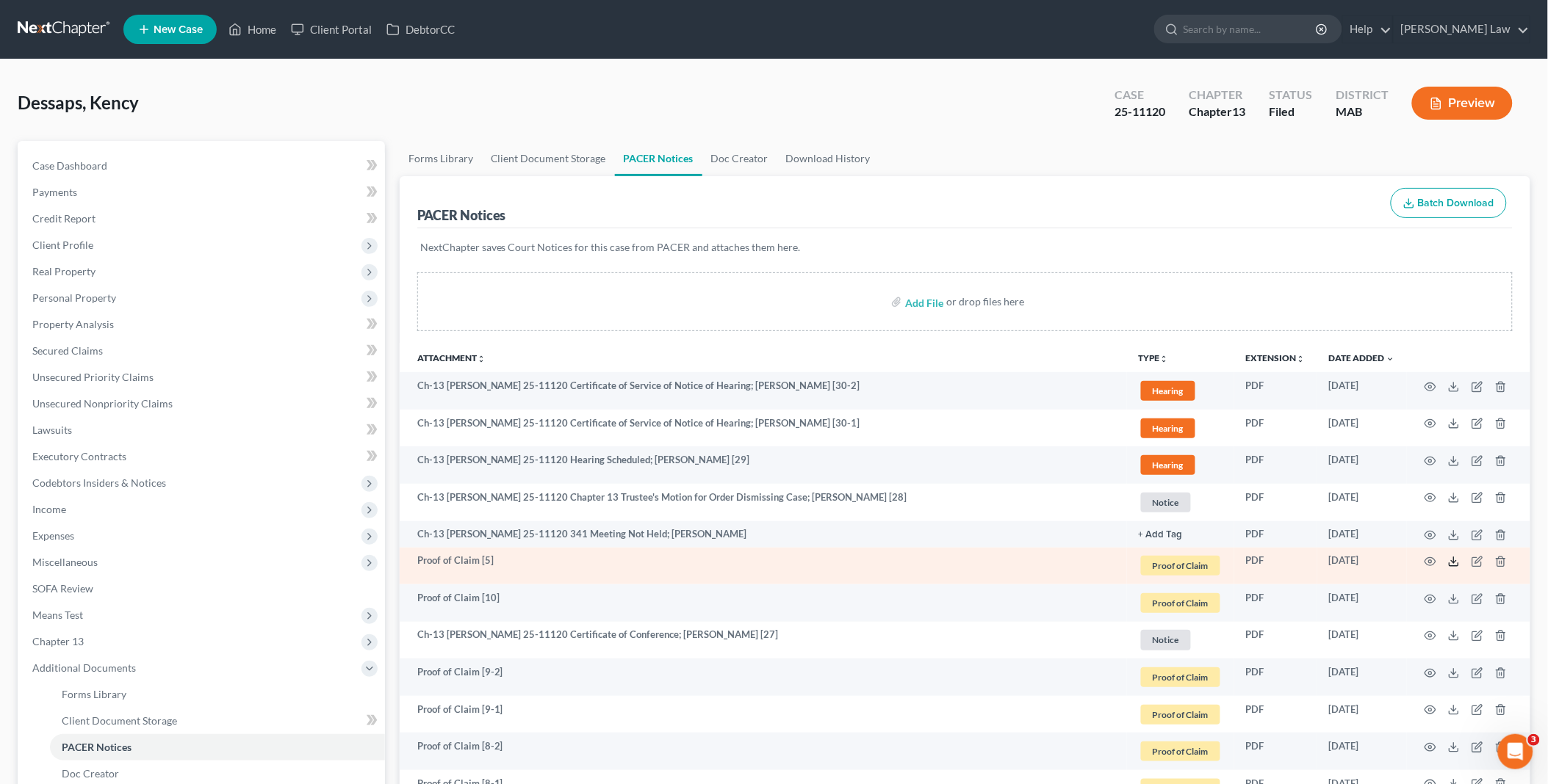
click at [1457, 563] on icon at bounding box center [1454, 561] width 12 height 12
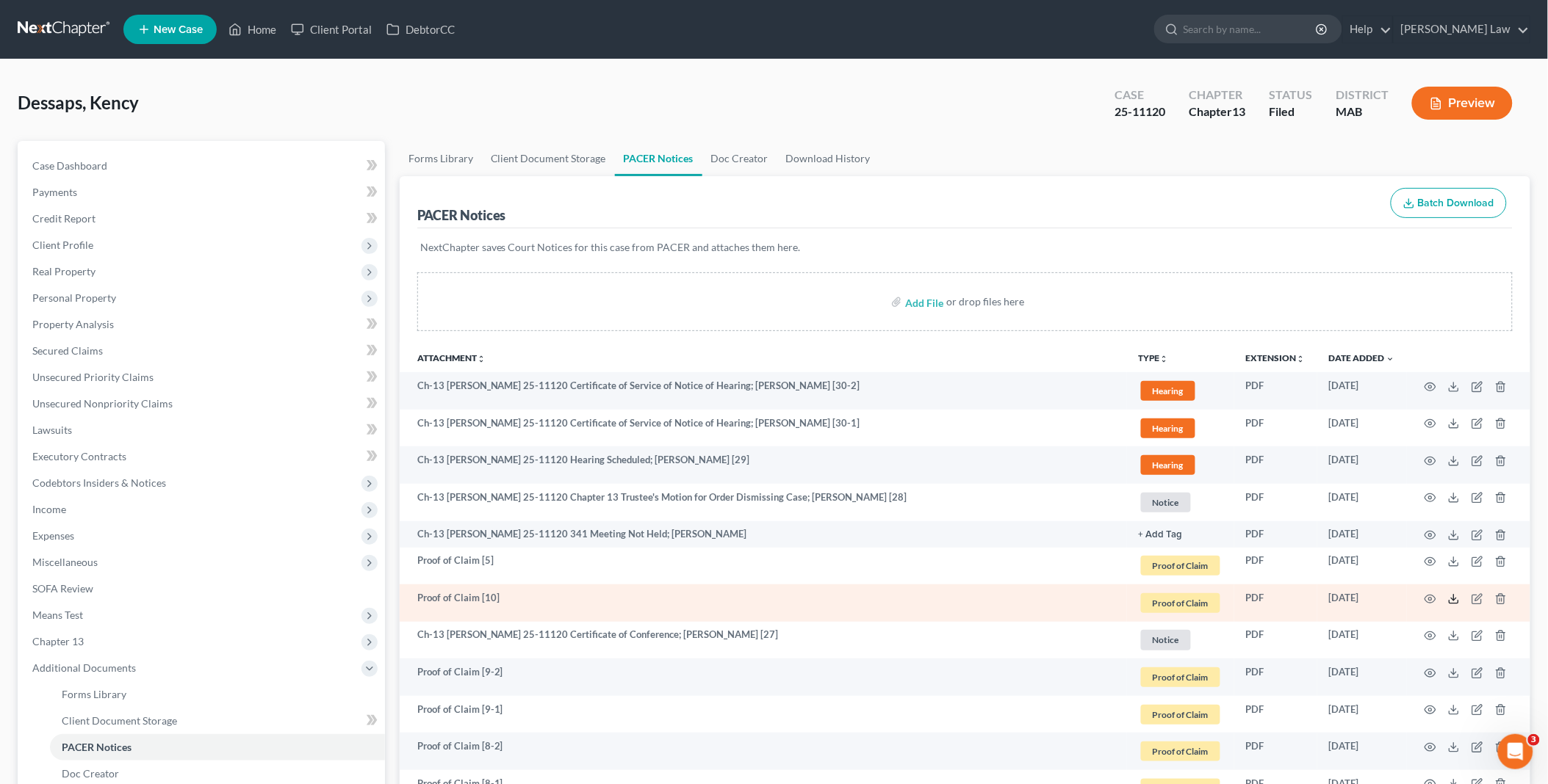
click at [1453, 599] on polyline at bounding box center [1454, 598] width 5 height 2
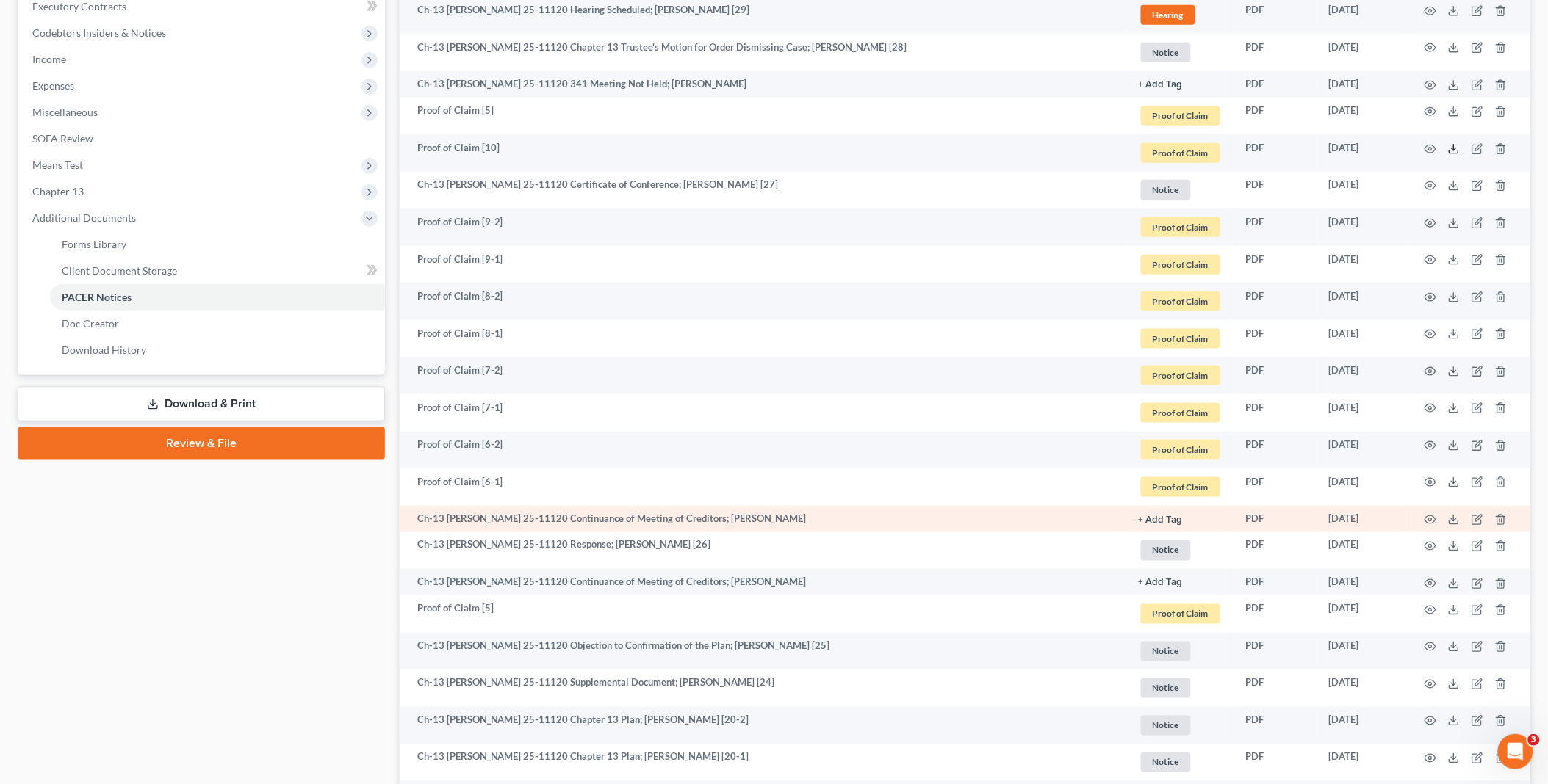
scroll to position [489, 0]
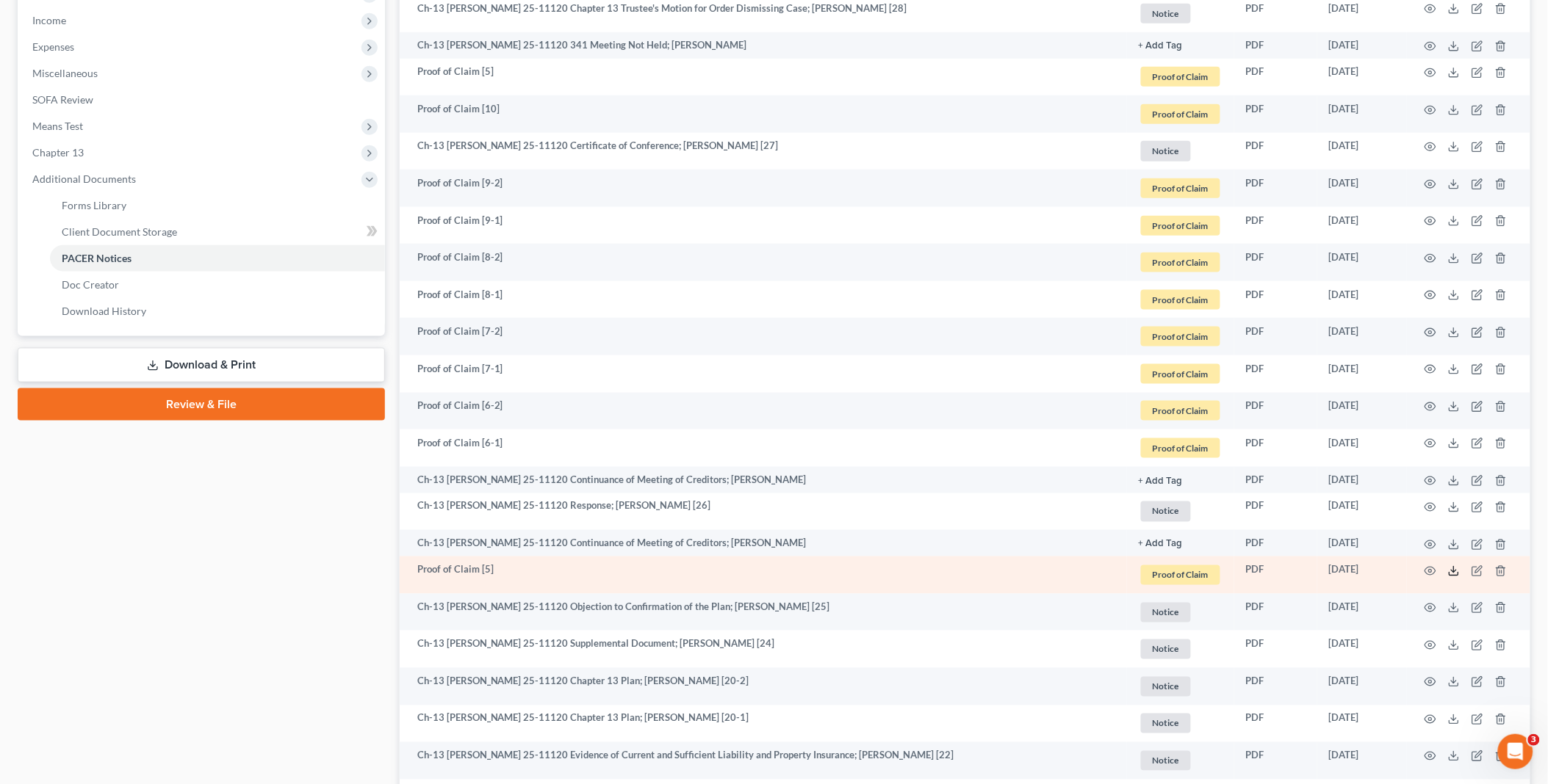
click at [1454, 570] on line at bounding box center [1454, 569] width 0 height 6
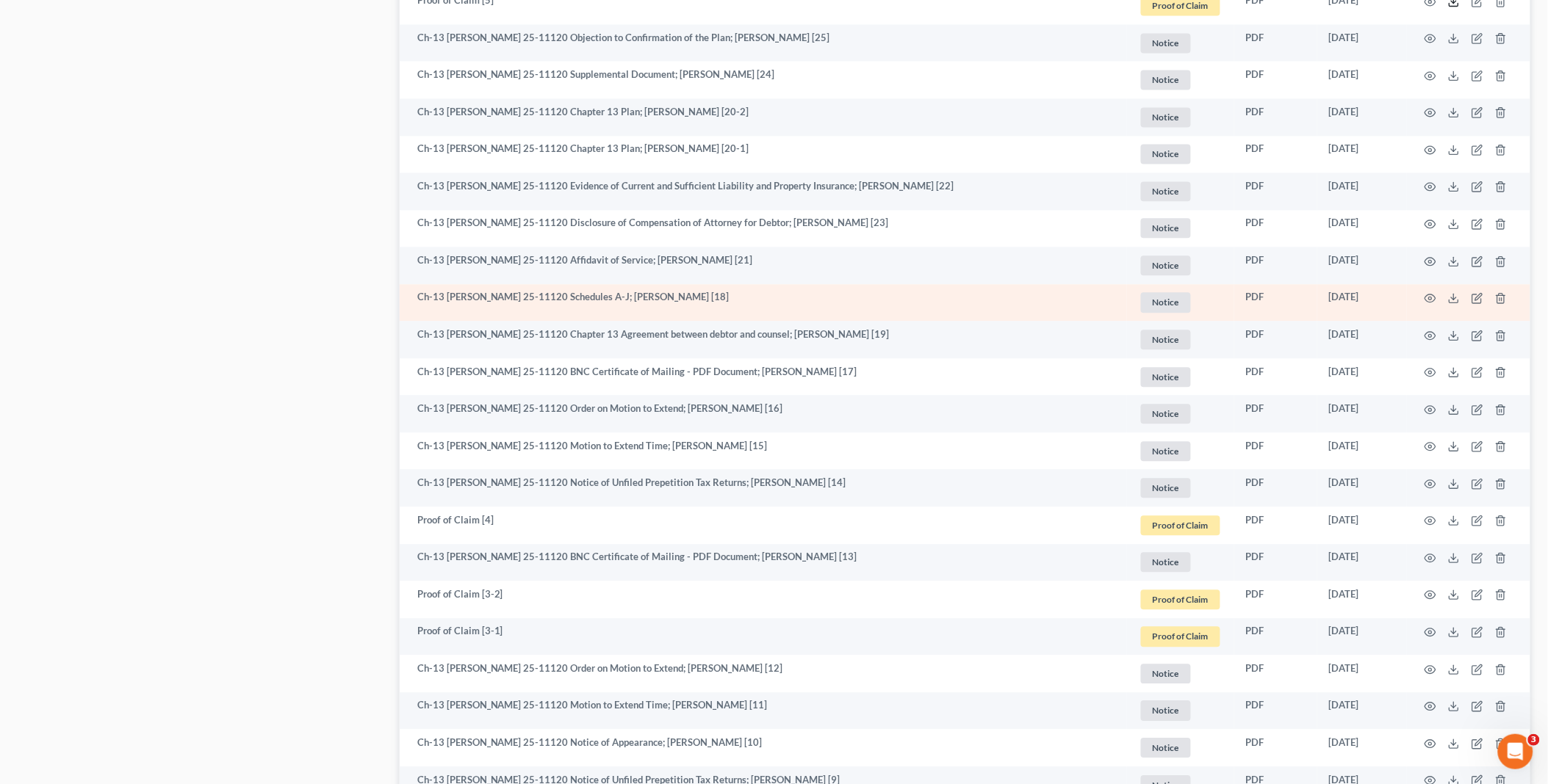
scroll to position [1060, 0]
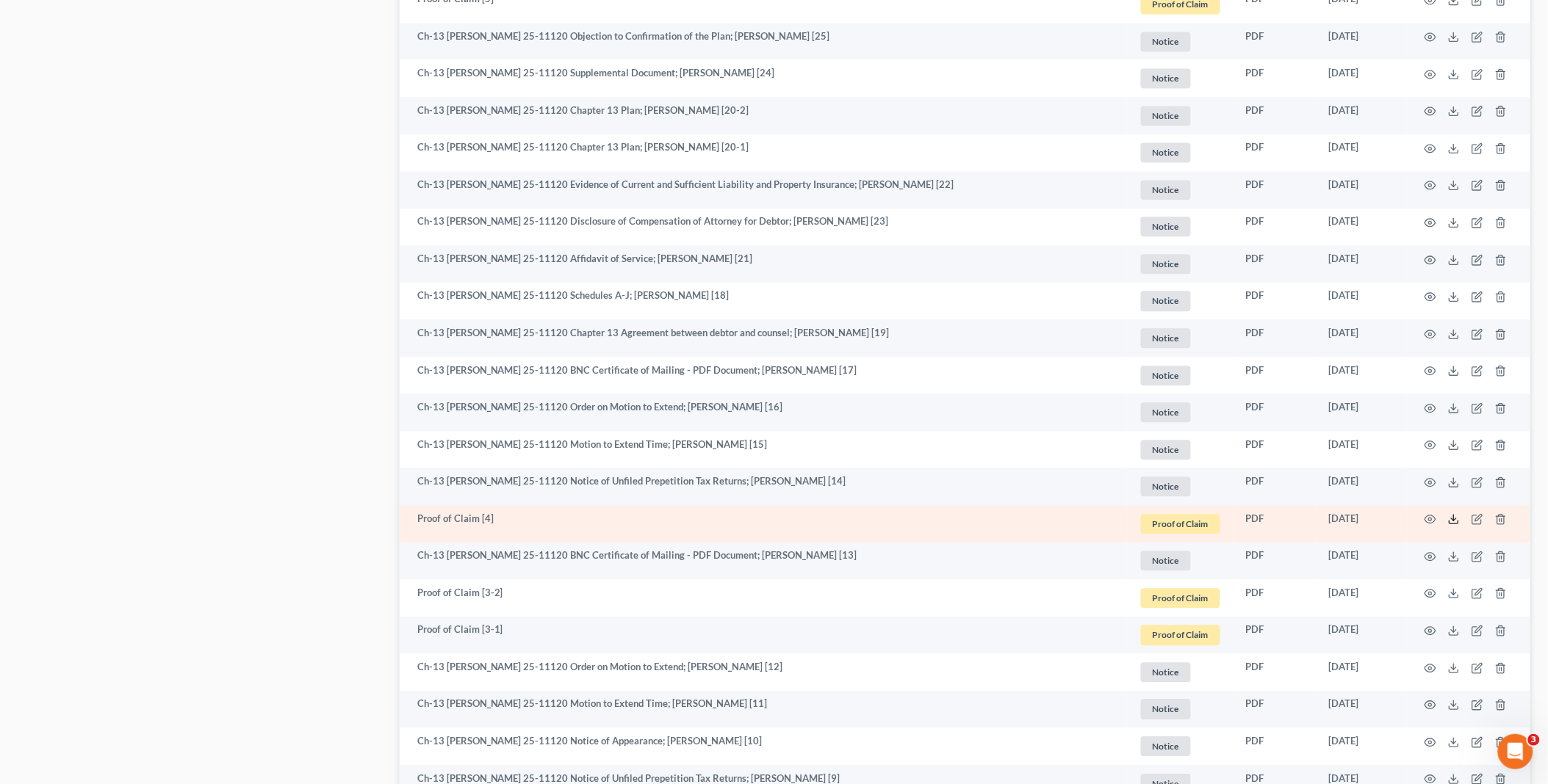
click at [1457, 520] on icon at bounding box center [1454, 519] width 12 height 12
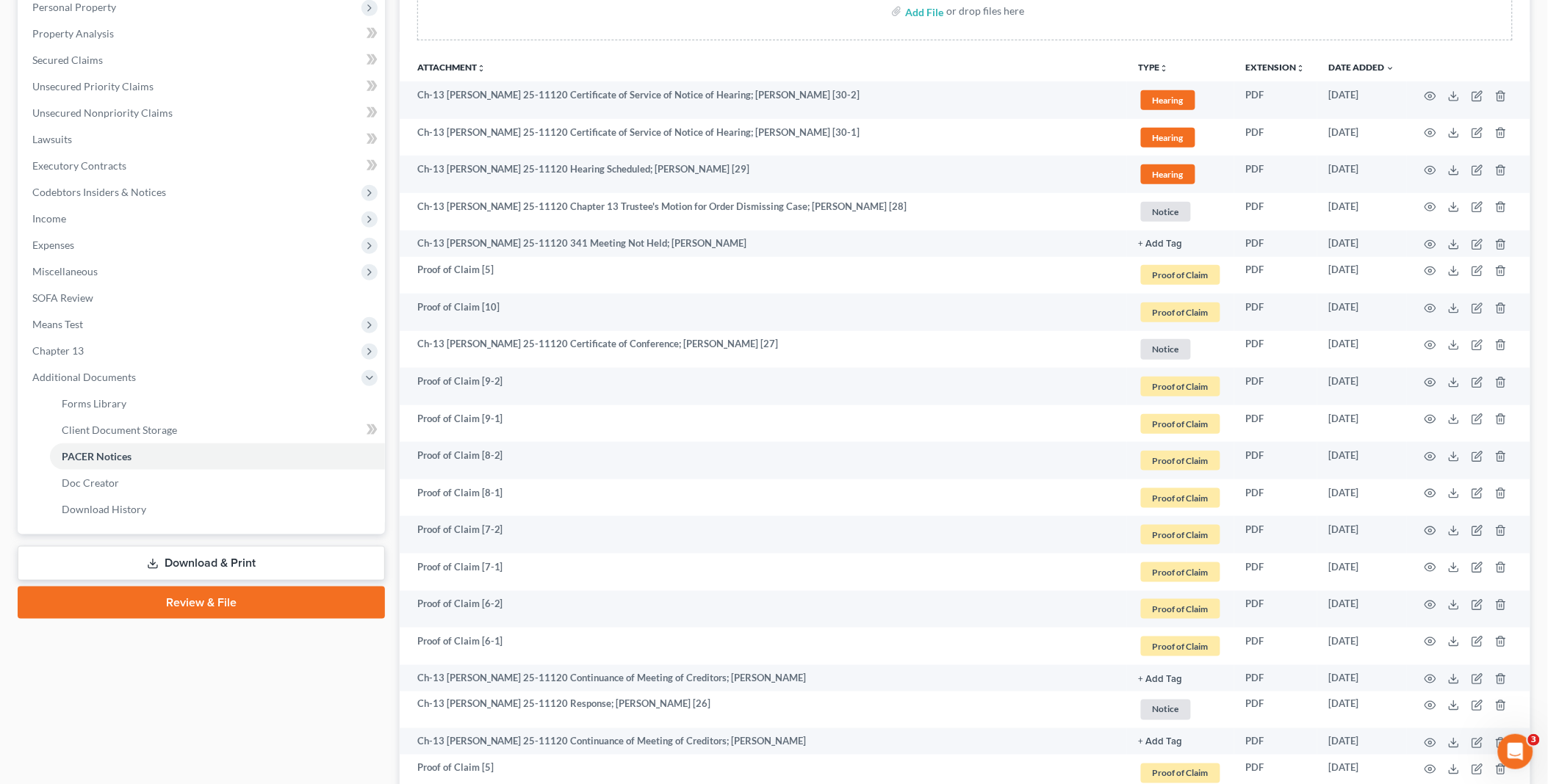
scroll to position [0, 0]
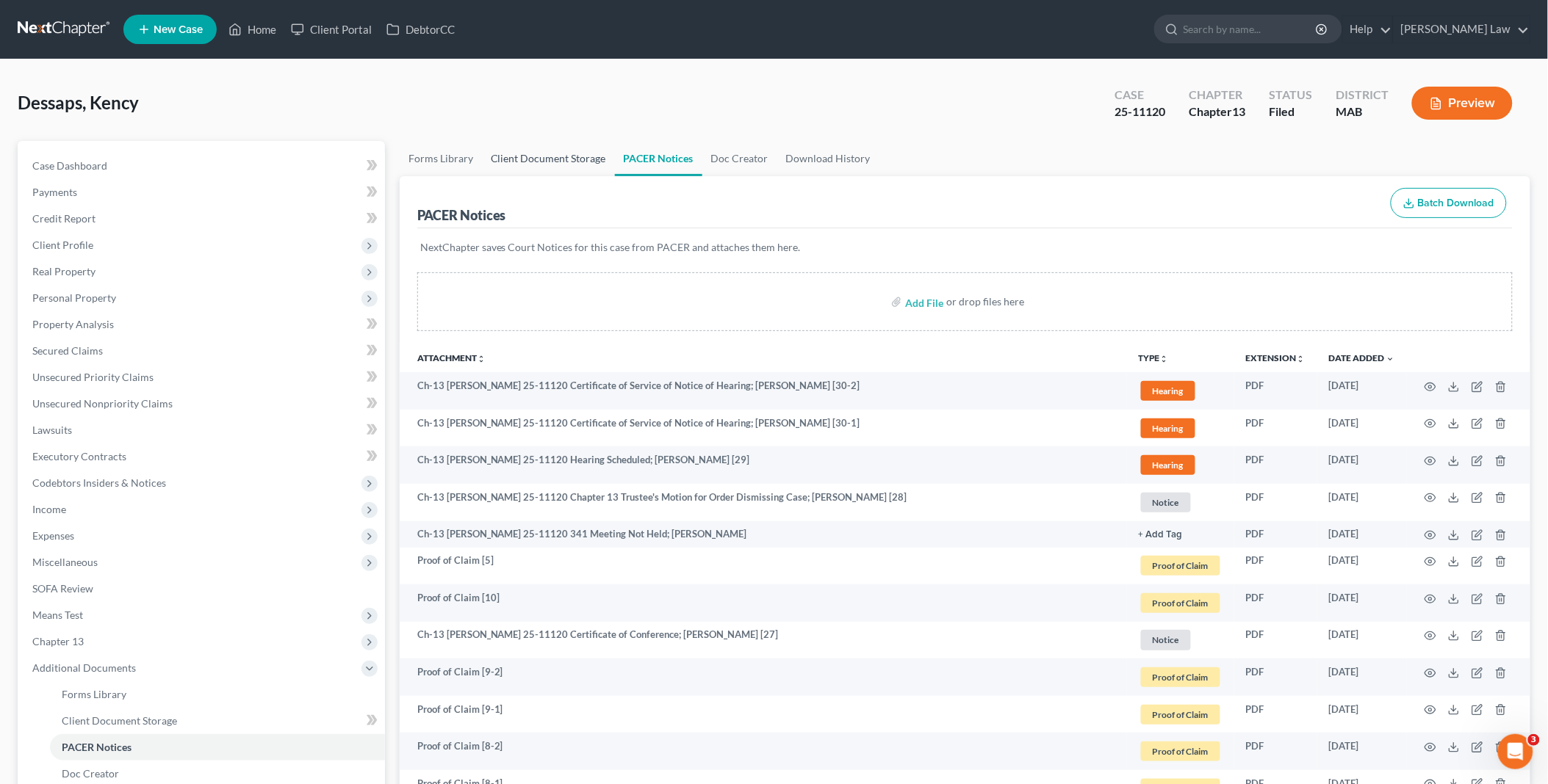
click at [556, 156] on link "Client Document Storage" at bounding box center [548, 159] width 133 height 35
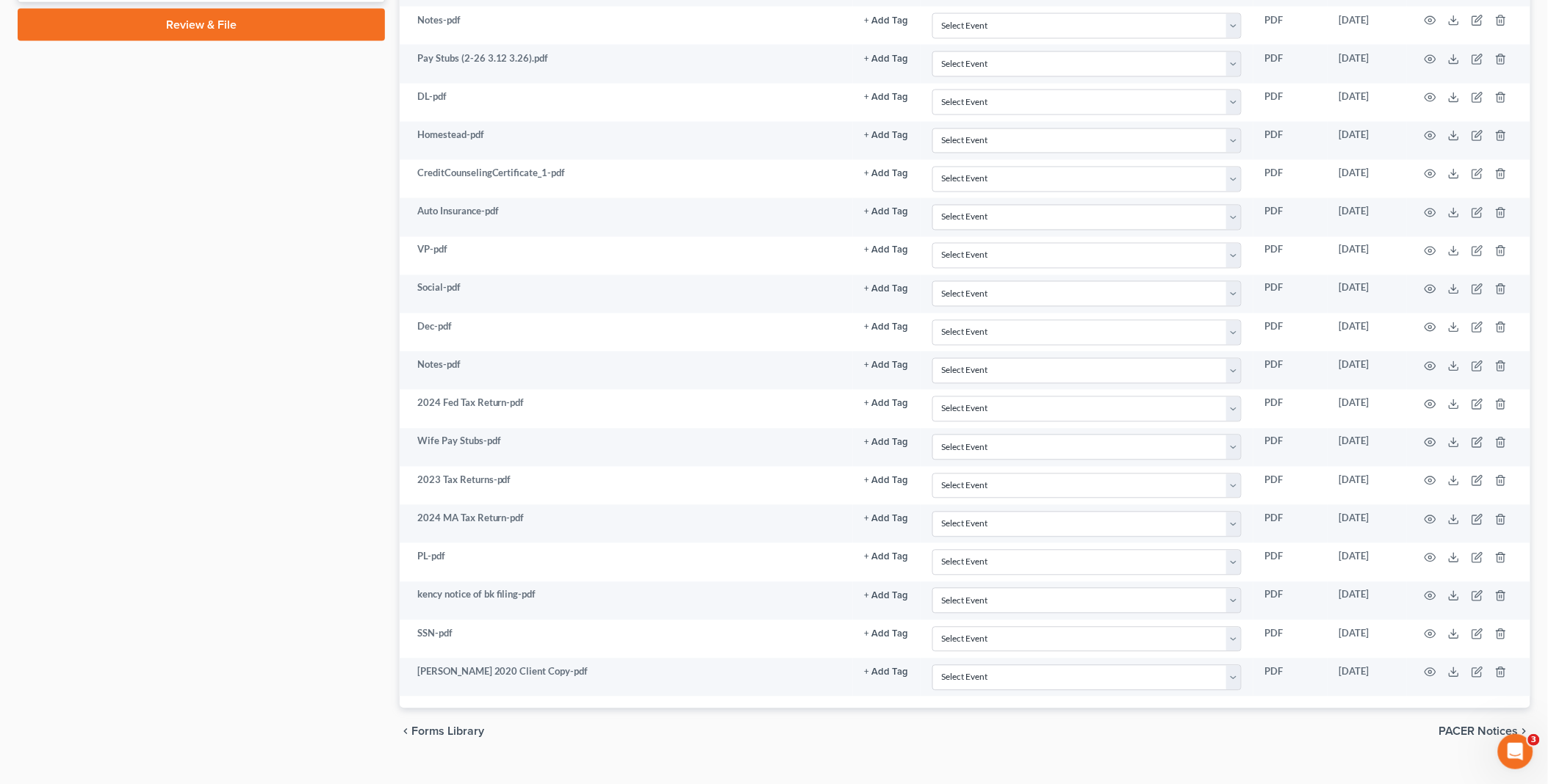
scroll to position [897, 0]
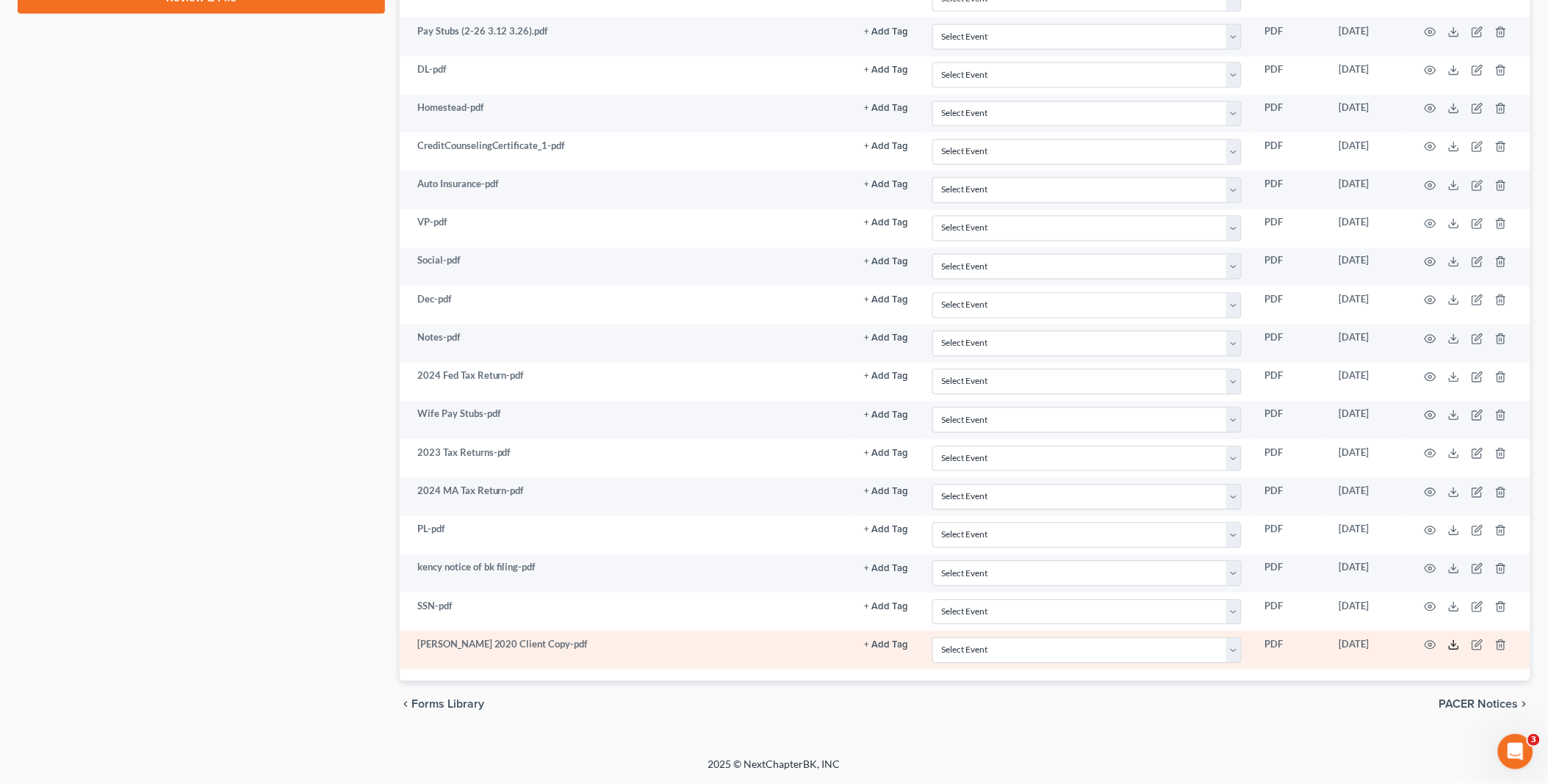
click at [1454, 647] on line at bounding box center [1454, 644] width 0 height 6
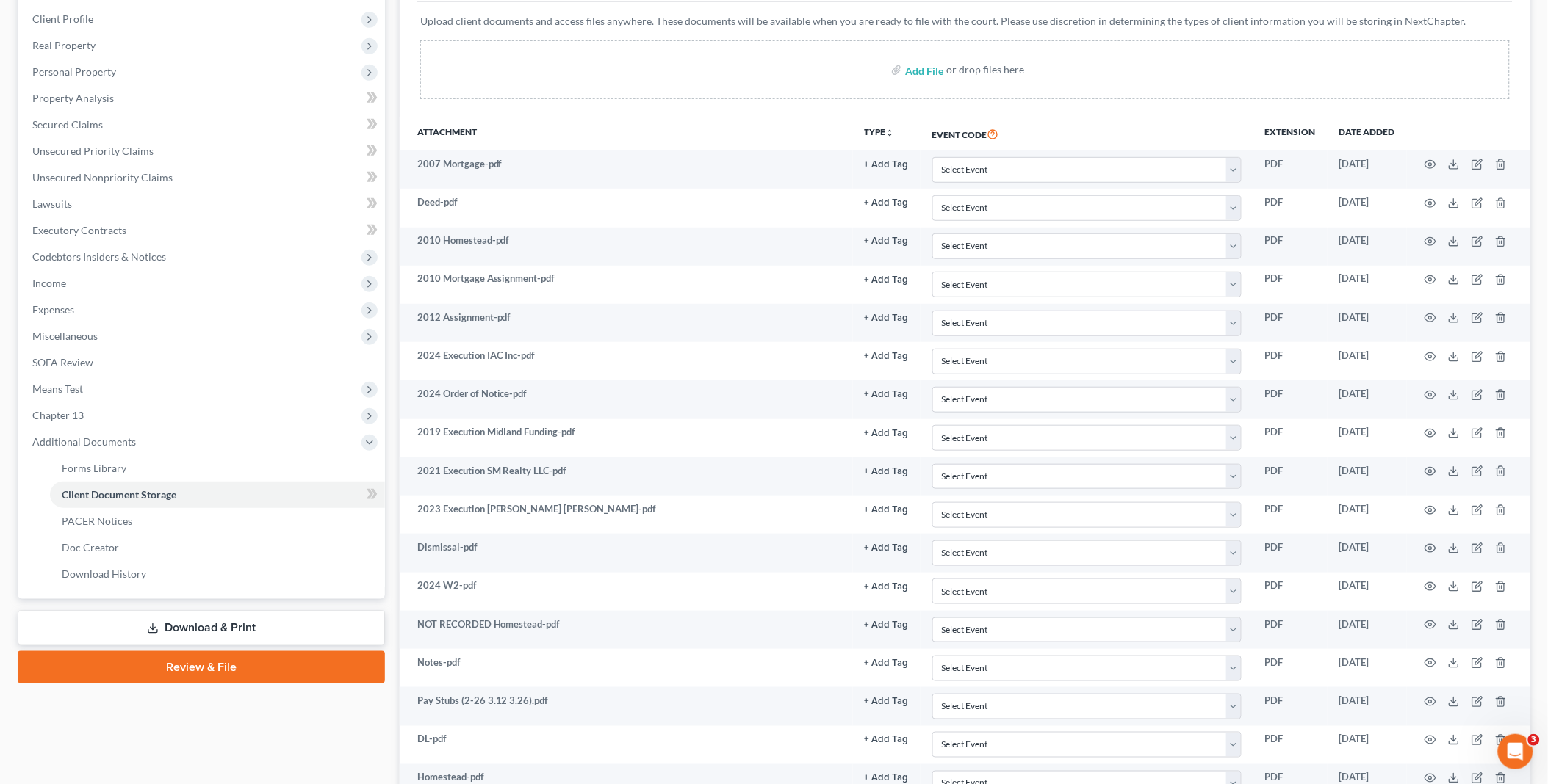
scroll to position [0, 0]
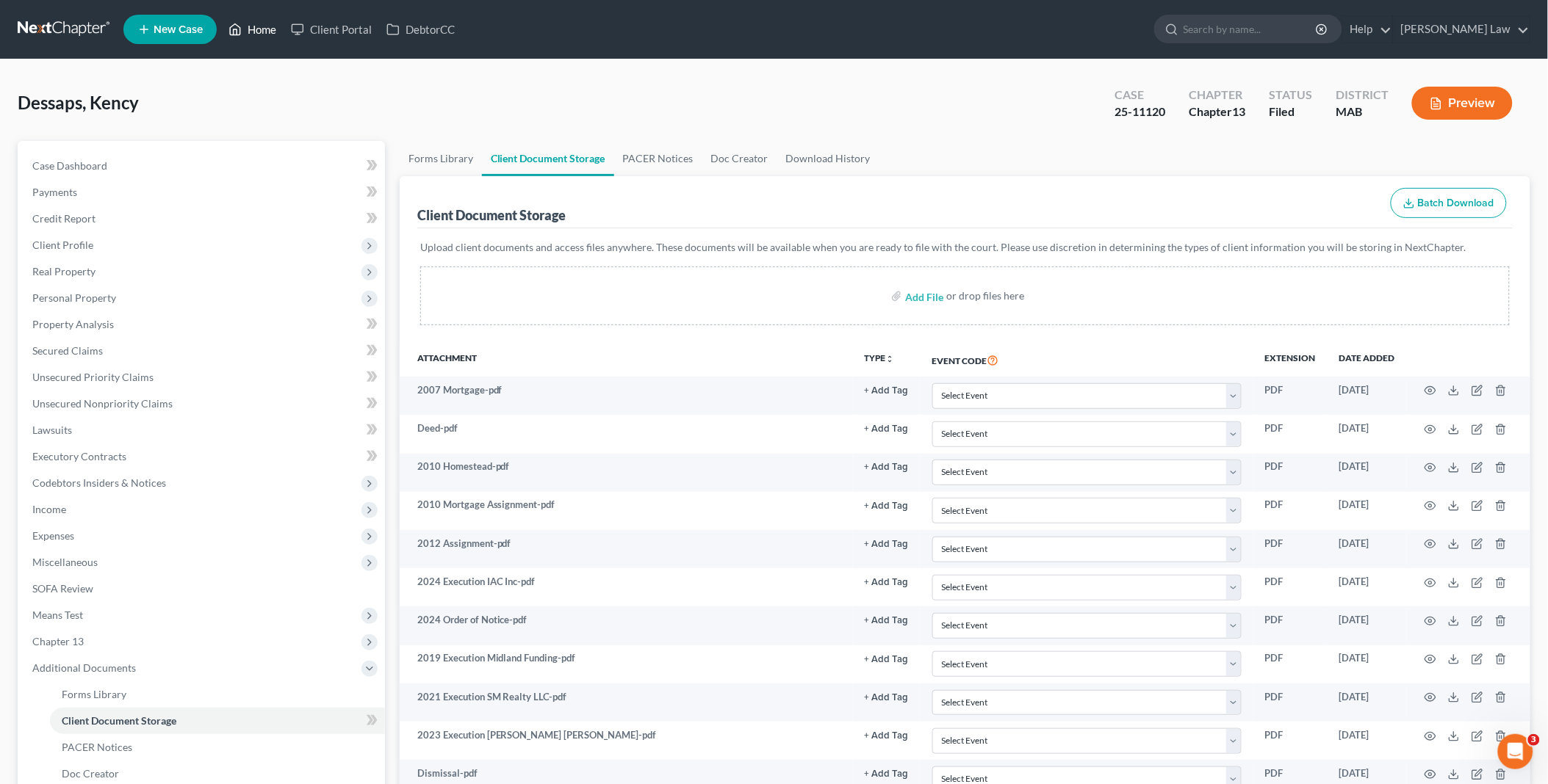
click at [260, 28] on link "Home" at bounding box center [252, 29] width 63 height 26
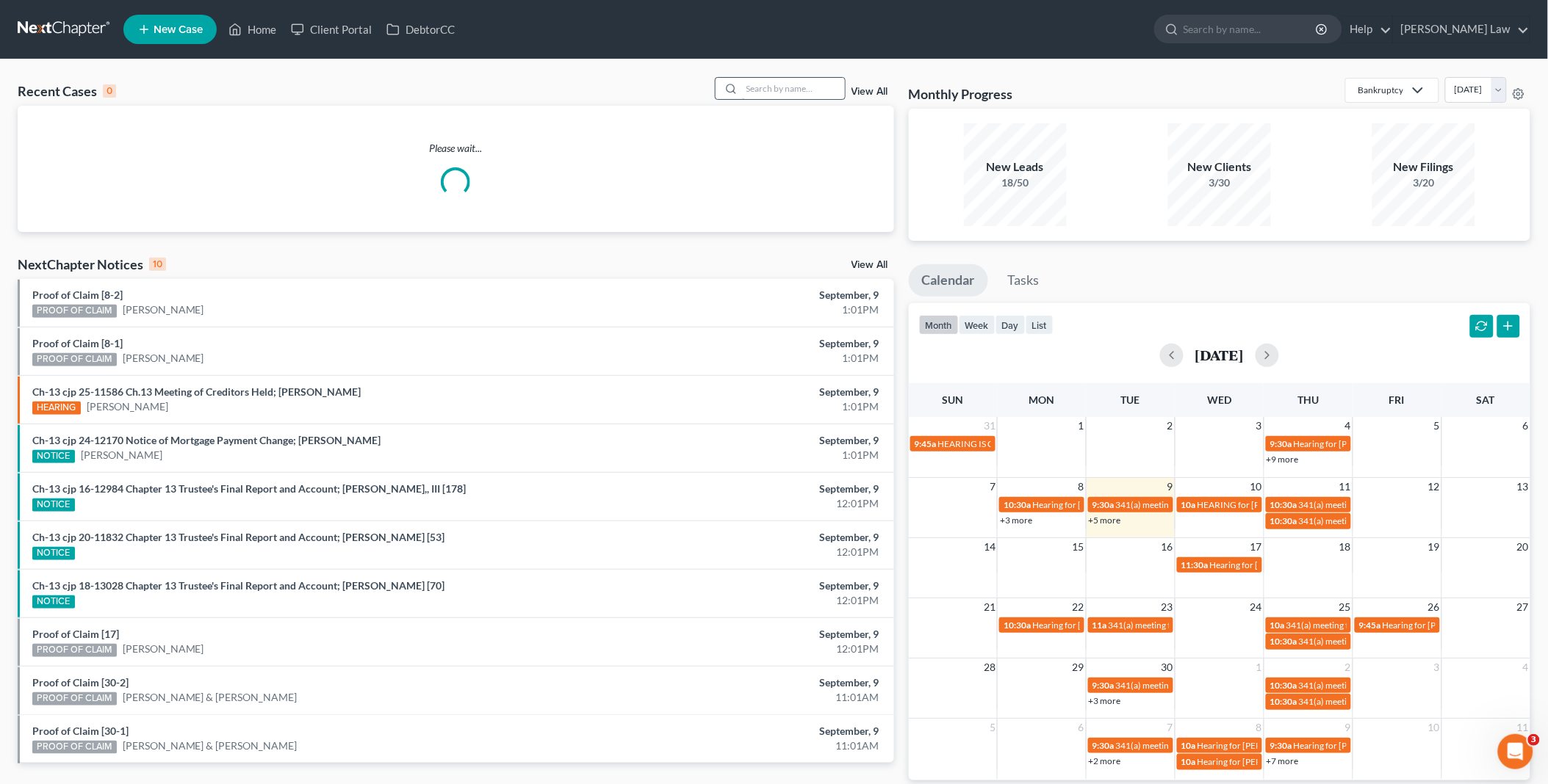
click at [779, 89] on input "search" at bounding box center [794, 88] width 103 height 21
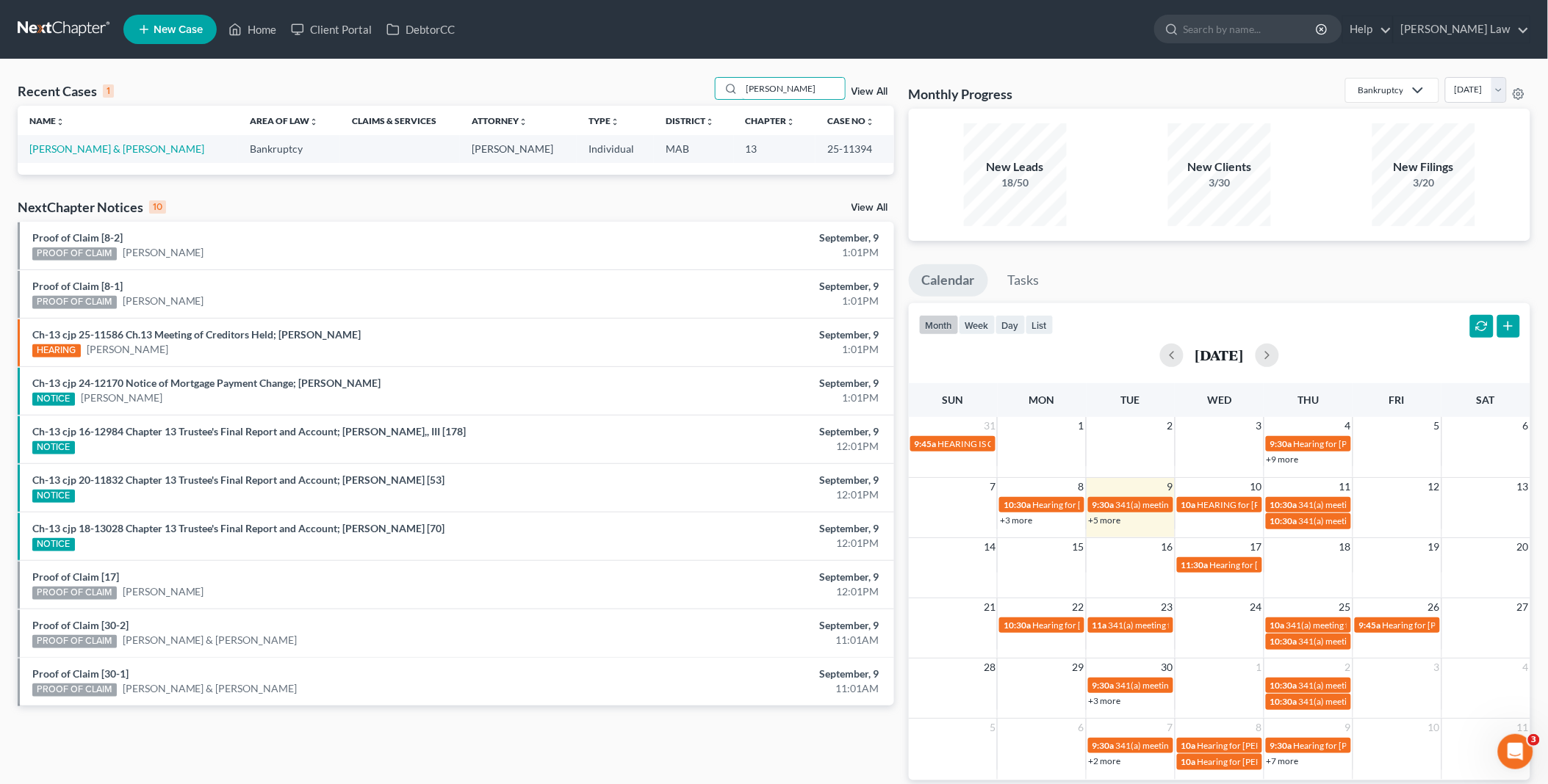
drag, startPoint x: 791, startPoint y: 89, endPoint x: 639, endPoint y: 76, distance: 152.6
click at [639, 77] on div "Recent Cases 1 [PERSON_NAME] View All" at bounding box center [456, 91] width 876 height 29
type input "linn"
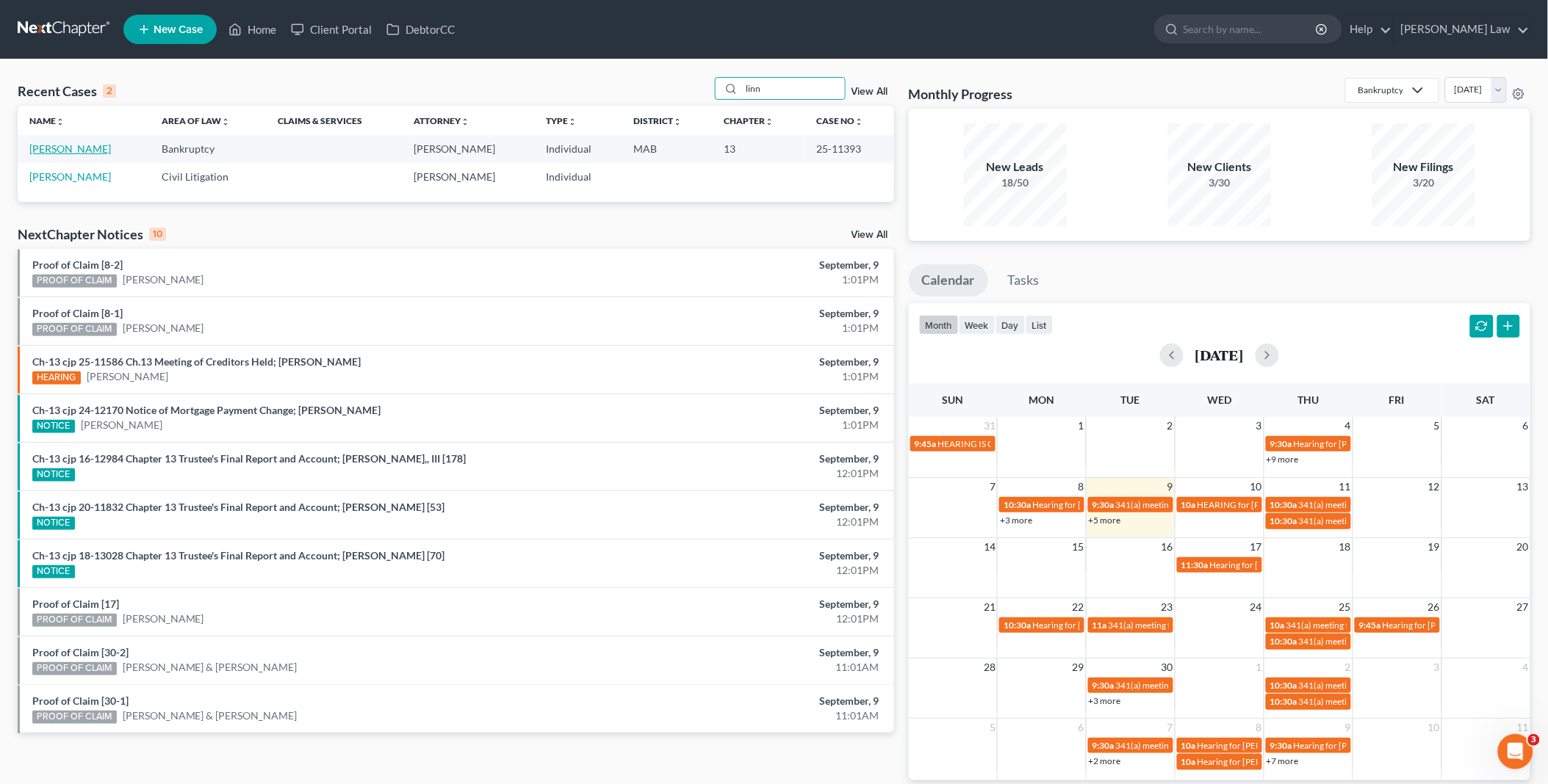
click at [60, 150] on link "[PERSON_NAME]" at bounding box center [70, 149] width 82 height 13
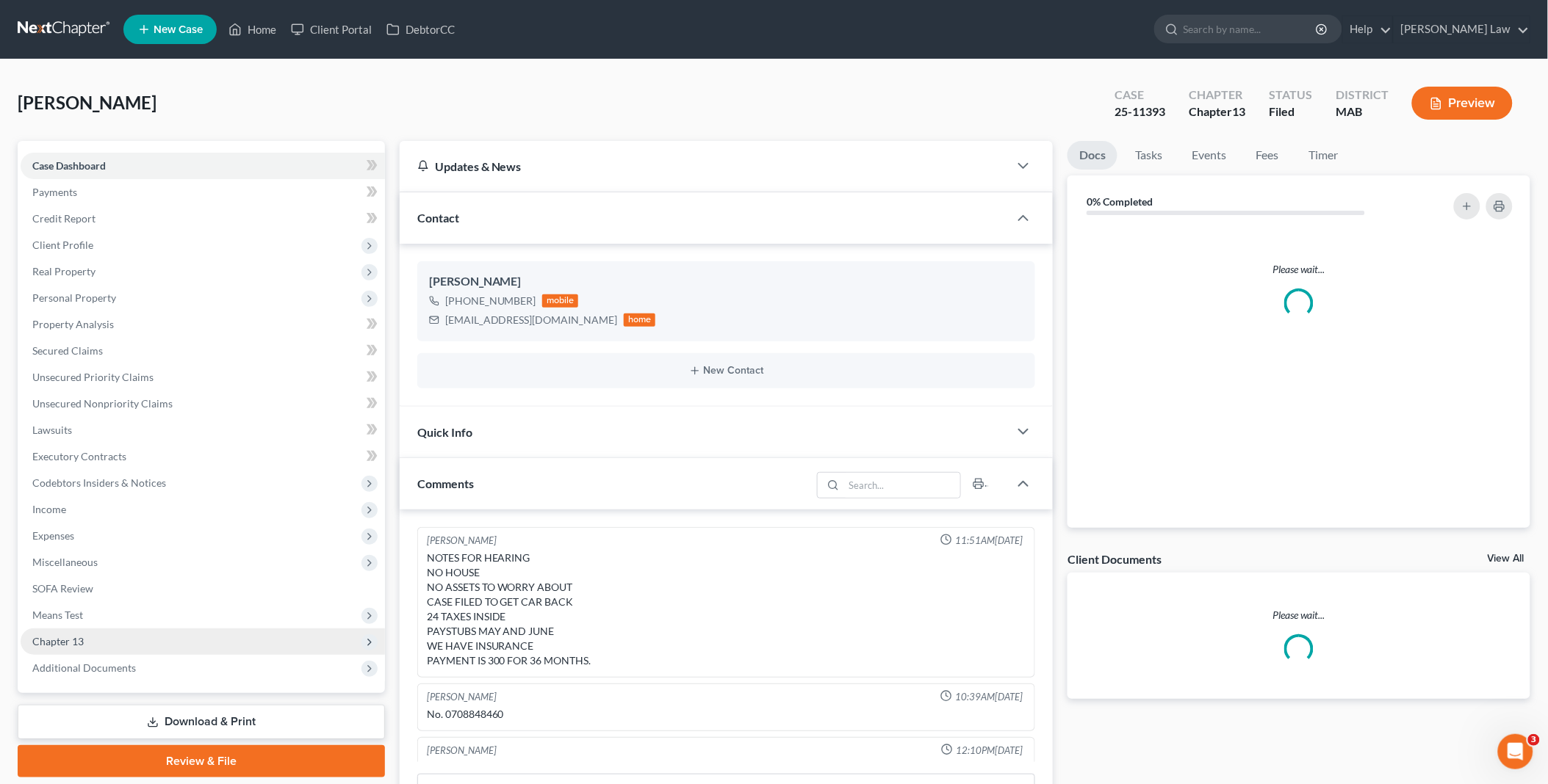
scroll to position [37, 0]
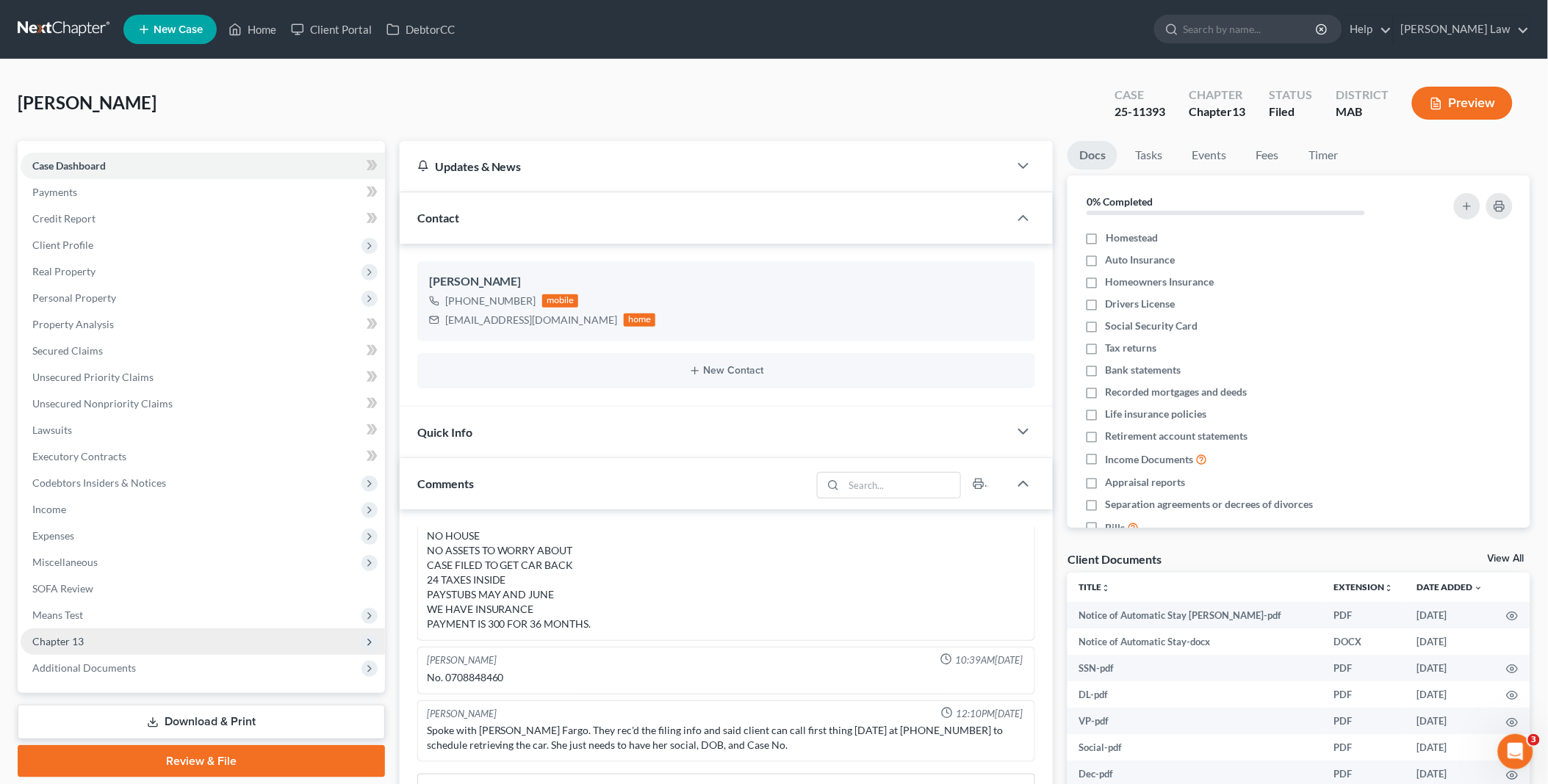
click at [112, 637] on span "Chapter 13" at bounding box center [202, 641] width 364 height 26
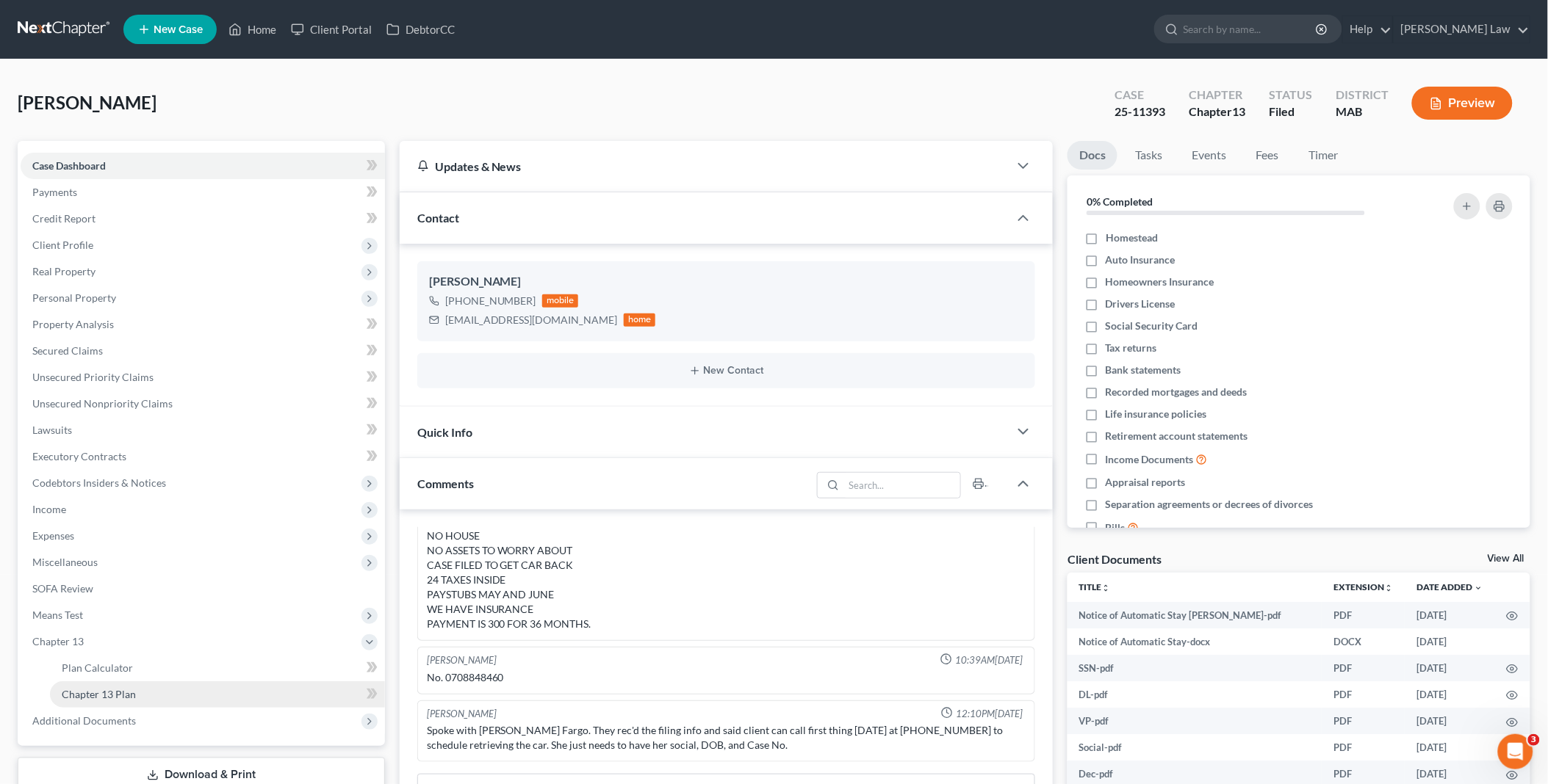
click at [131, 694] on span "Chapter 13 Plan" at bounding box center [98, 694] width 74 height 13
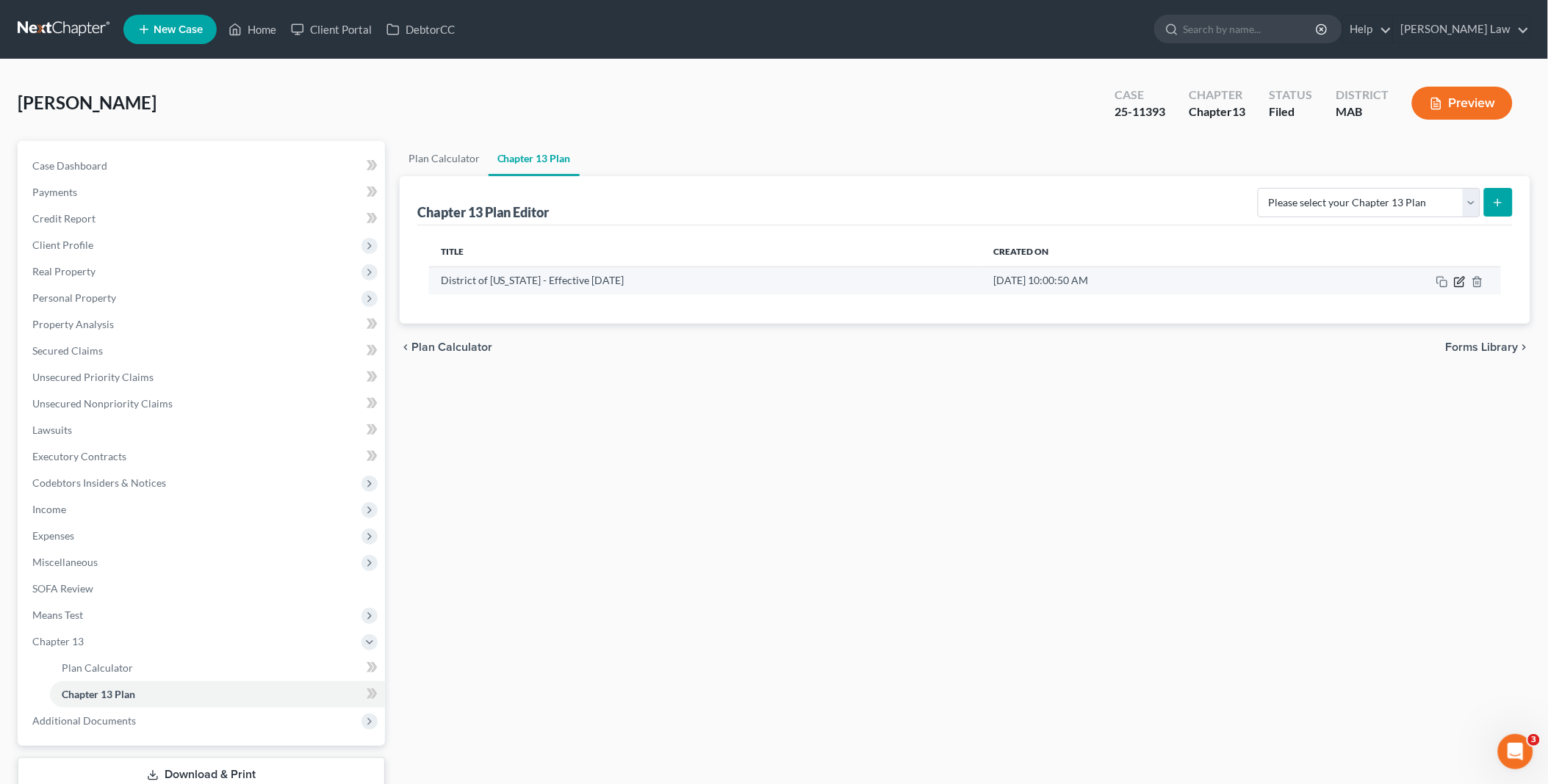
click at [1461, 280] on icon "button" at bounding box center [1461, 280] width 6 height 6
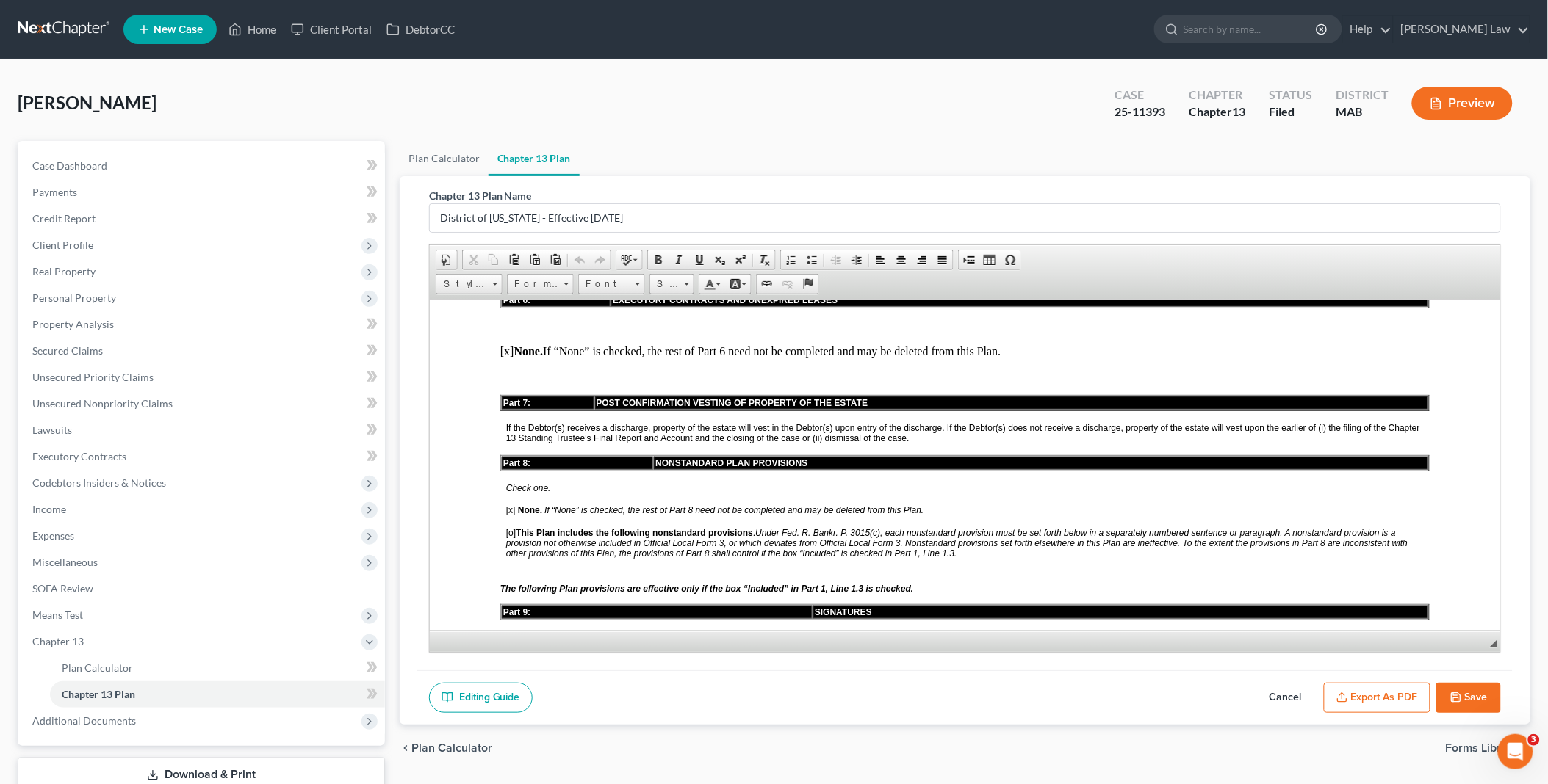
scroll to position [3019, 0]
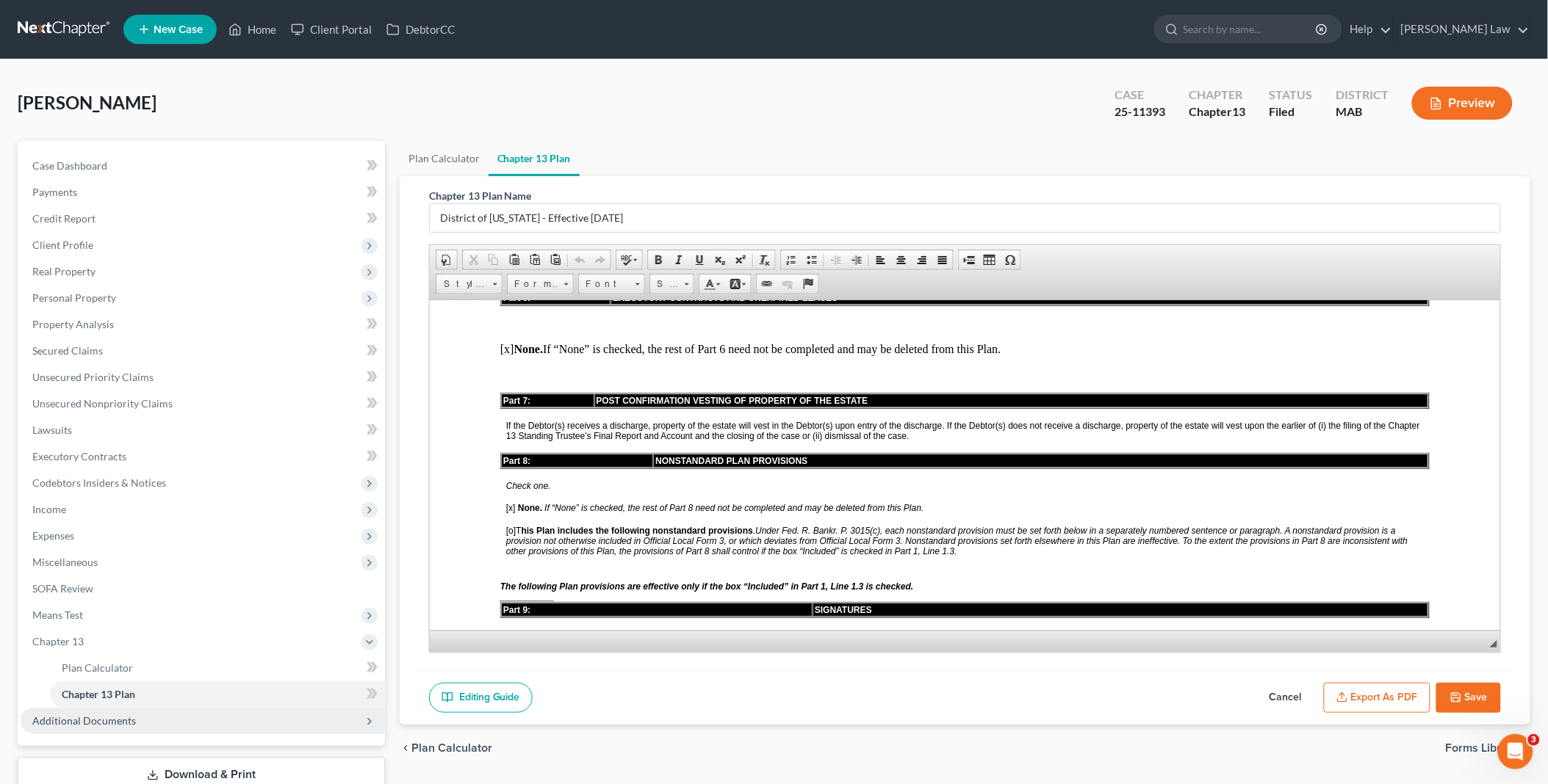
click at [144, 717] on span "Additional Documents" at bounding box center [202, 721] width 364 height 26
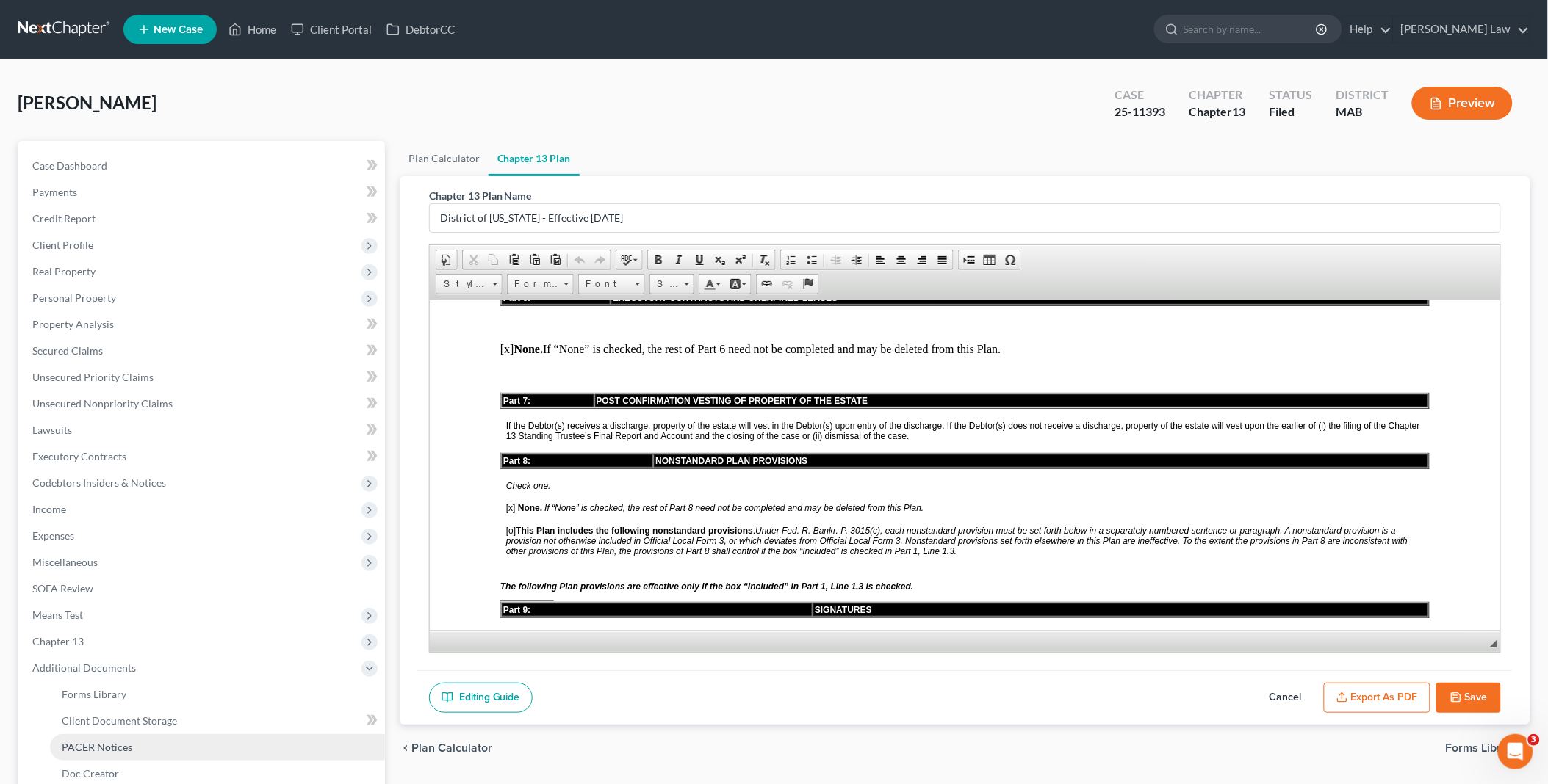
click at [133, 742] on link "PACER Notices" at bounding box center [218, 747] width 335 height 26
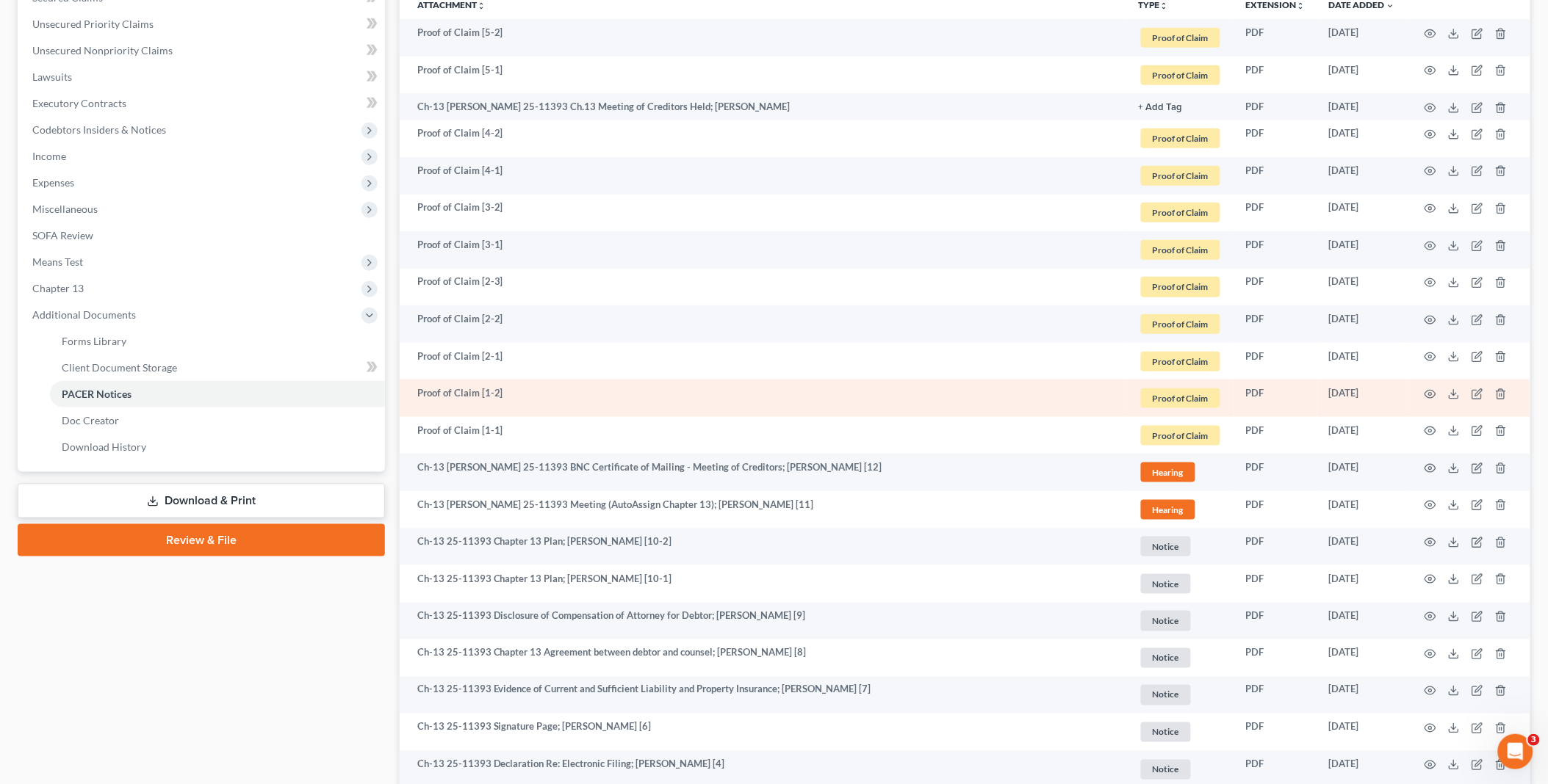
scroll to position [326, 0]
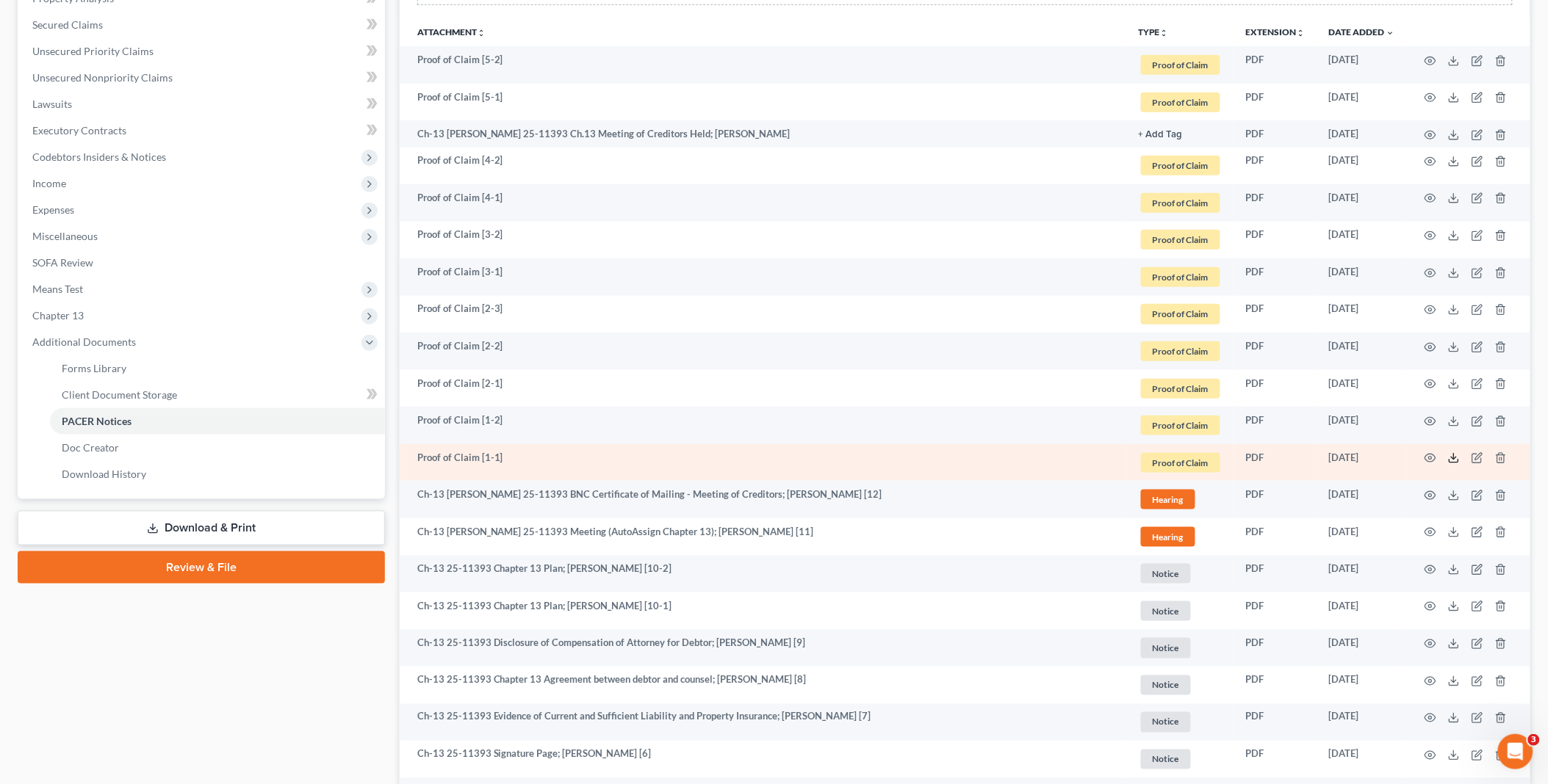
click at [1451, 455] on icon at bounding box center [1454, 458] width 12 height 12
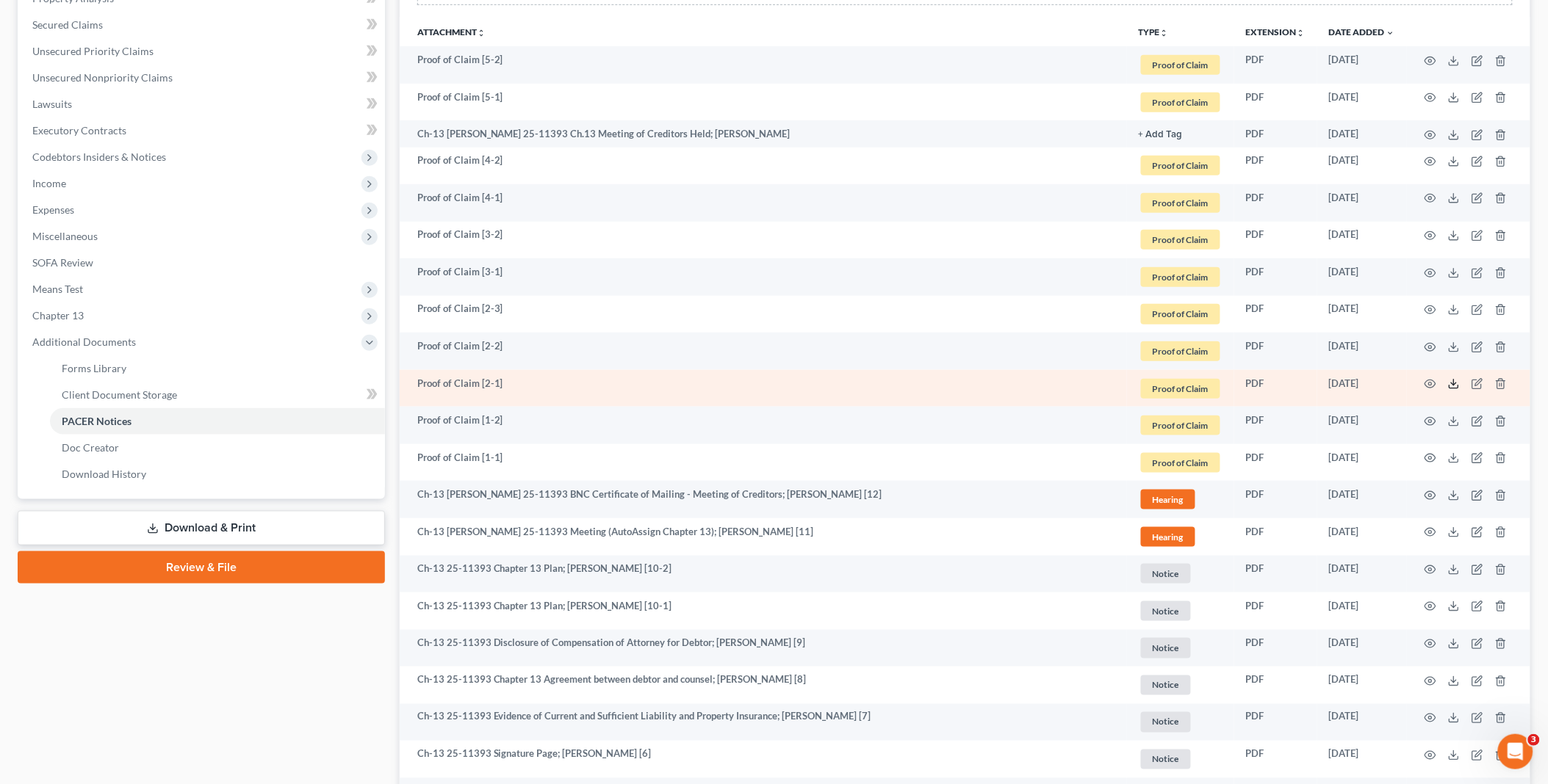
click at [1456, 384] on polyline at bounding box center [1454, 384] width 5 height 2
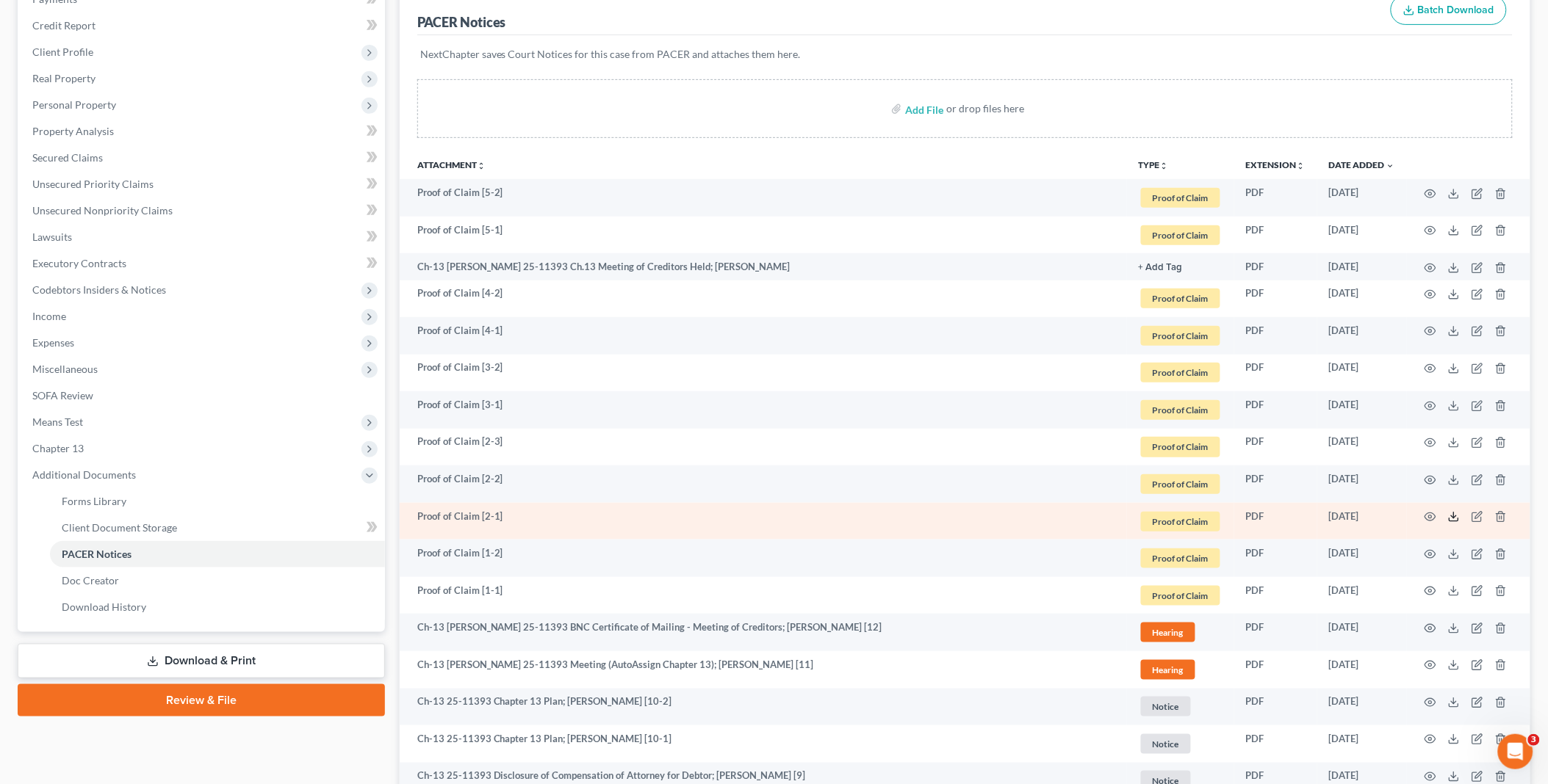
scroll to position [163, 0]
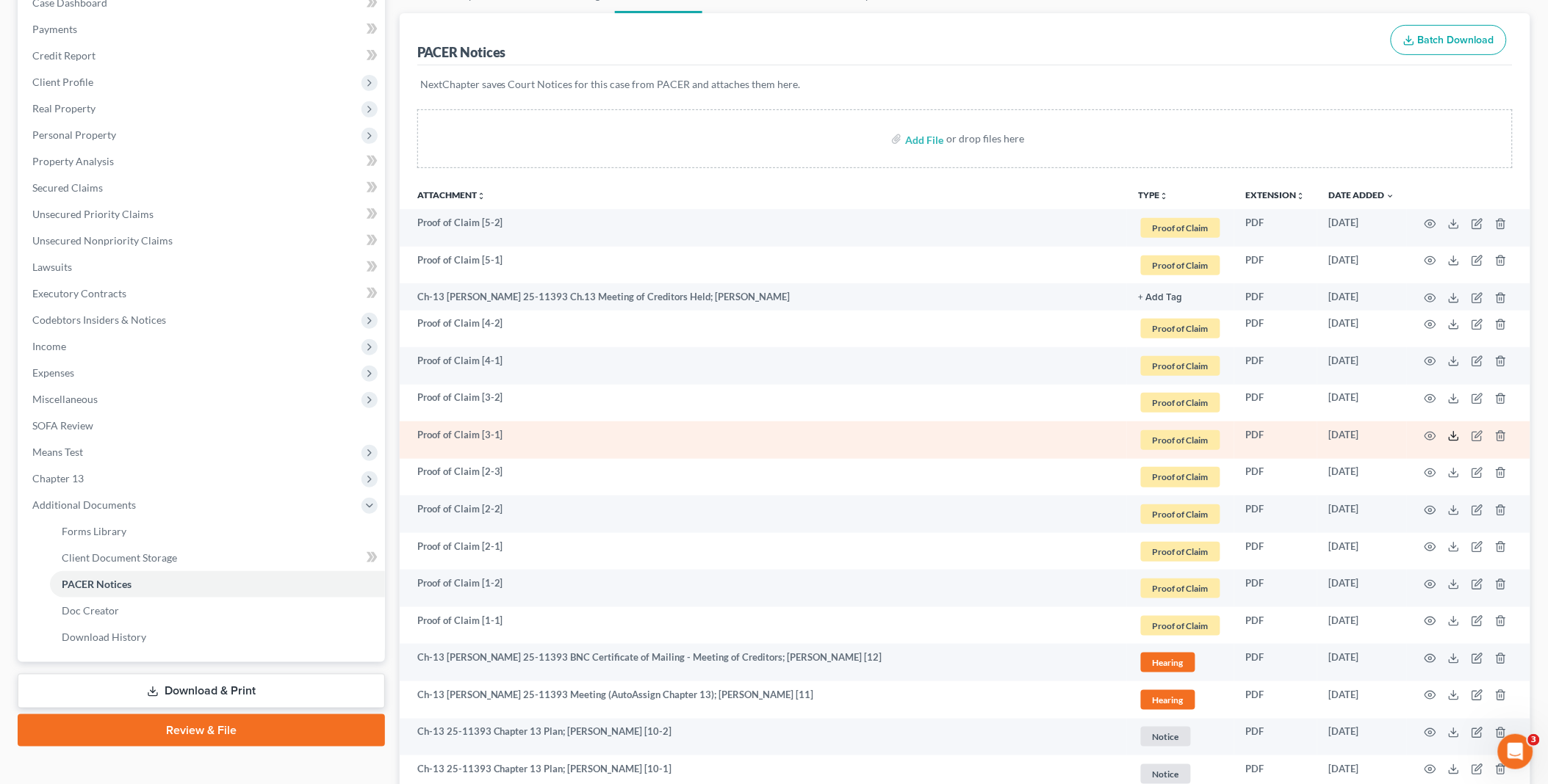
click at [1455, 436] on icon at bounding box center [1454, 436] width 12 height 12
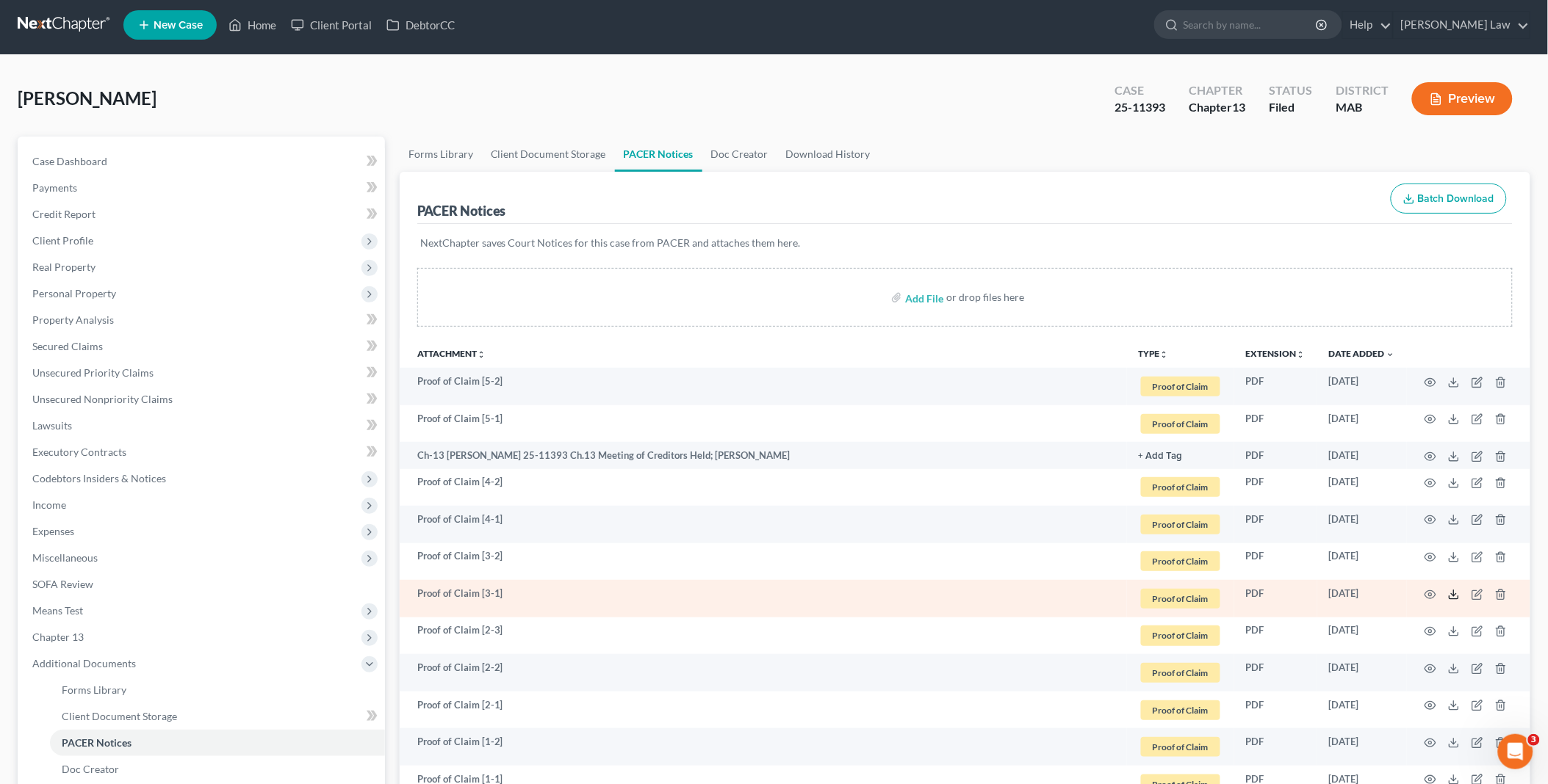
scroll to position [0, 0]
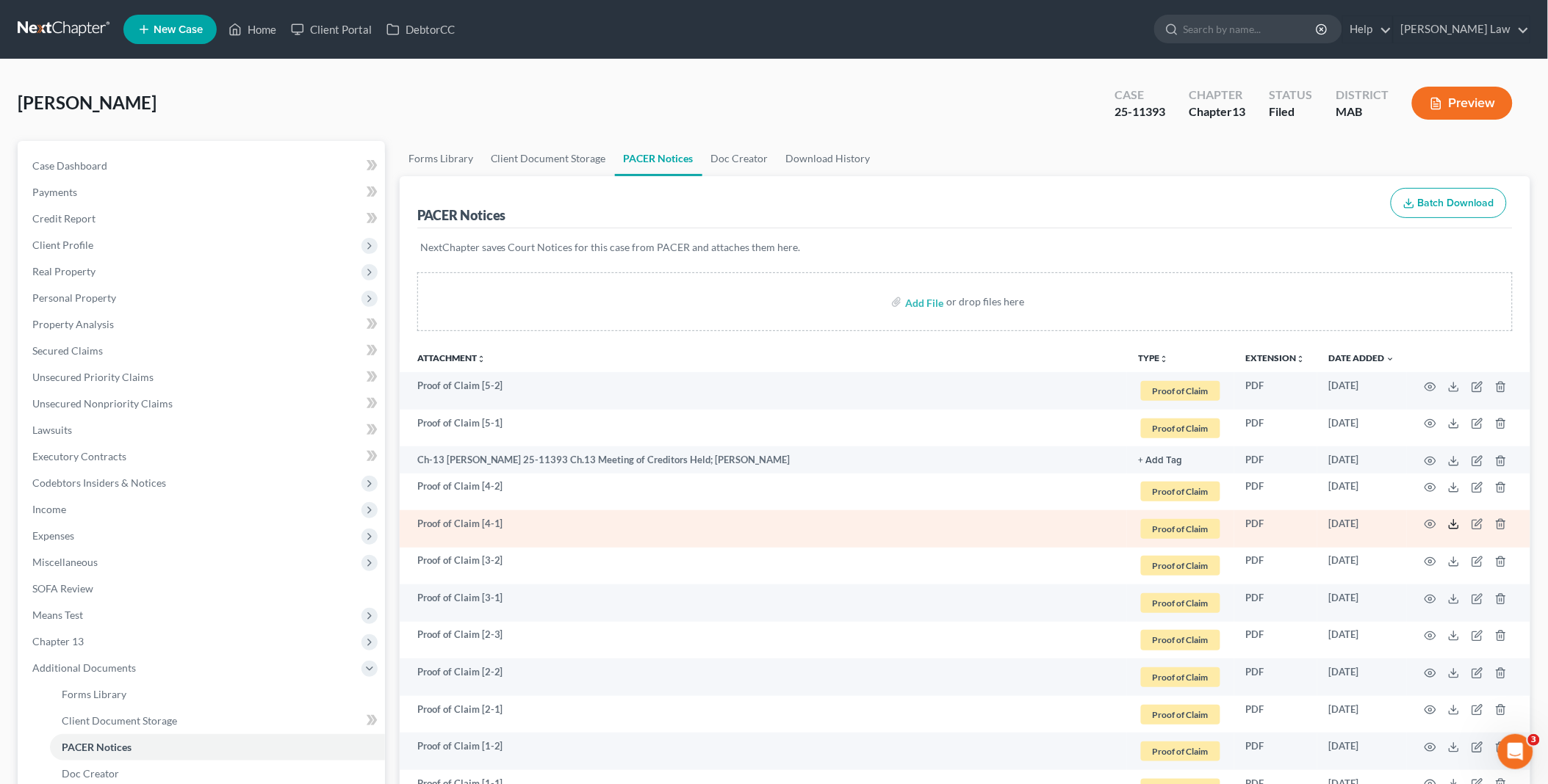
click at [1450, 525] on icon at bounding box center [1454, 524] width 12 height 12
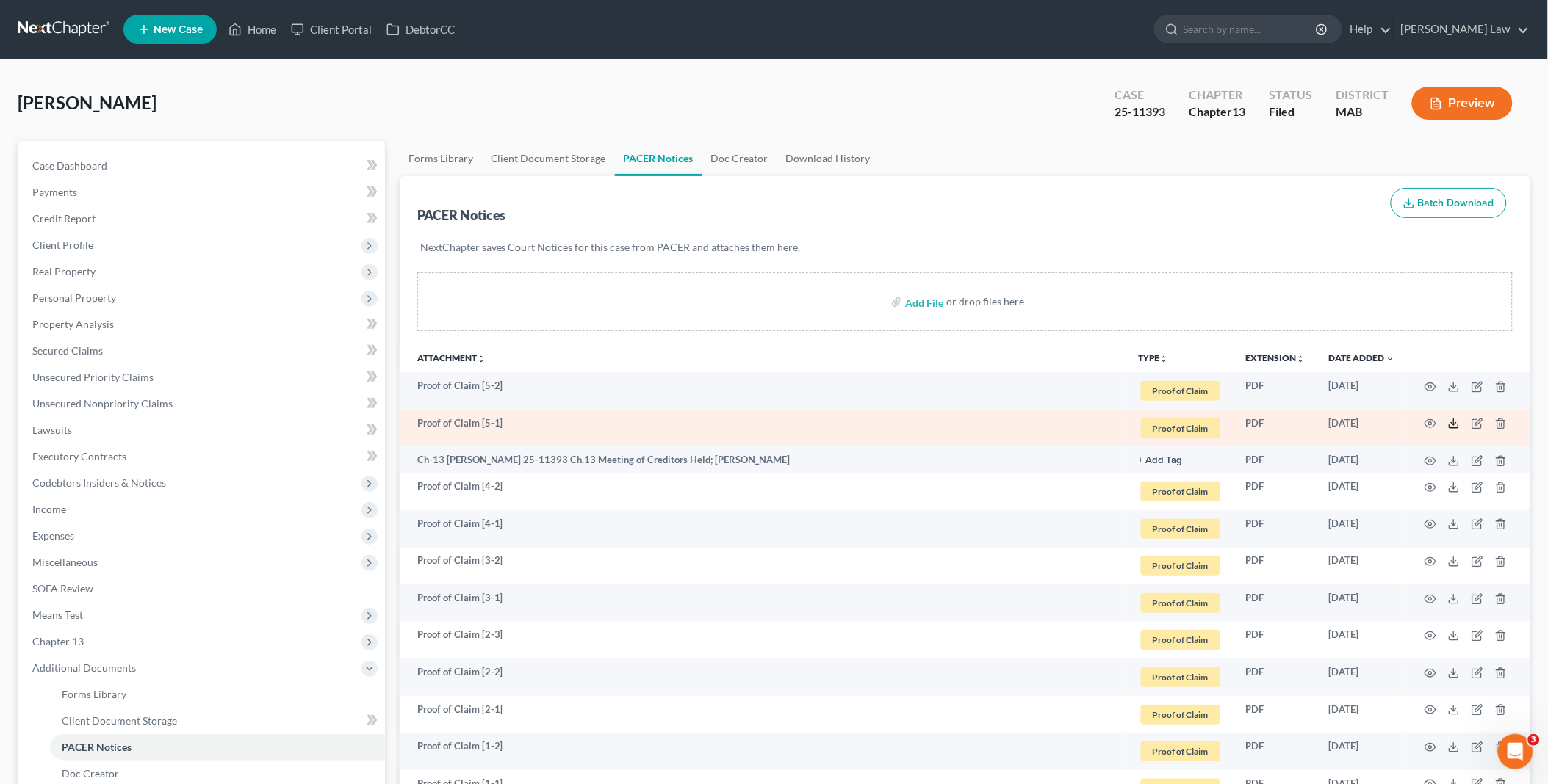
click at [1456, 428] on icon at bounding box center [1454, 427] width 9 height 3
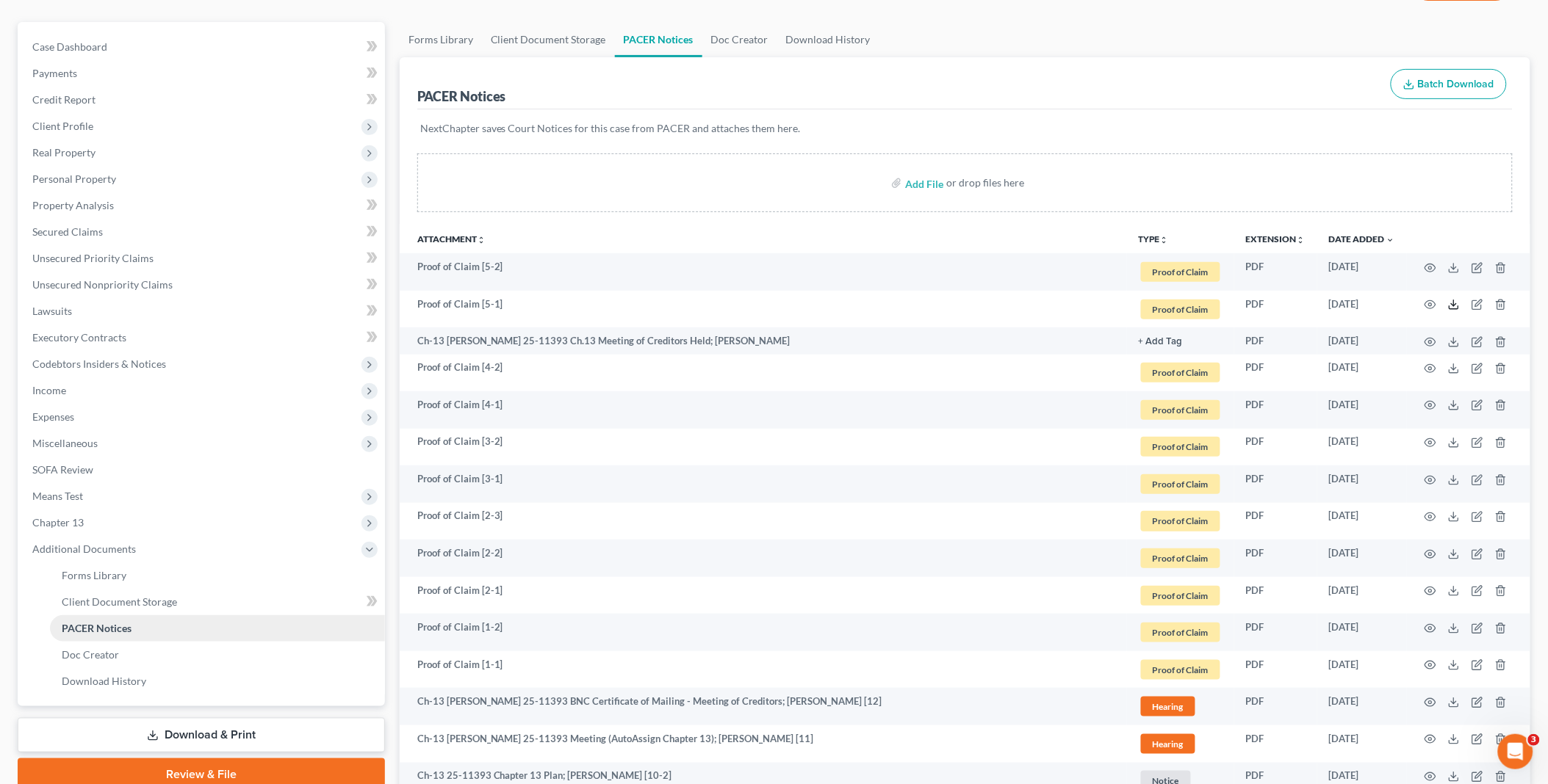
scroll to position [163, 0]
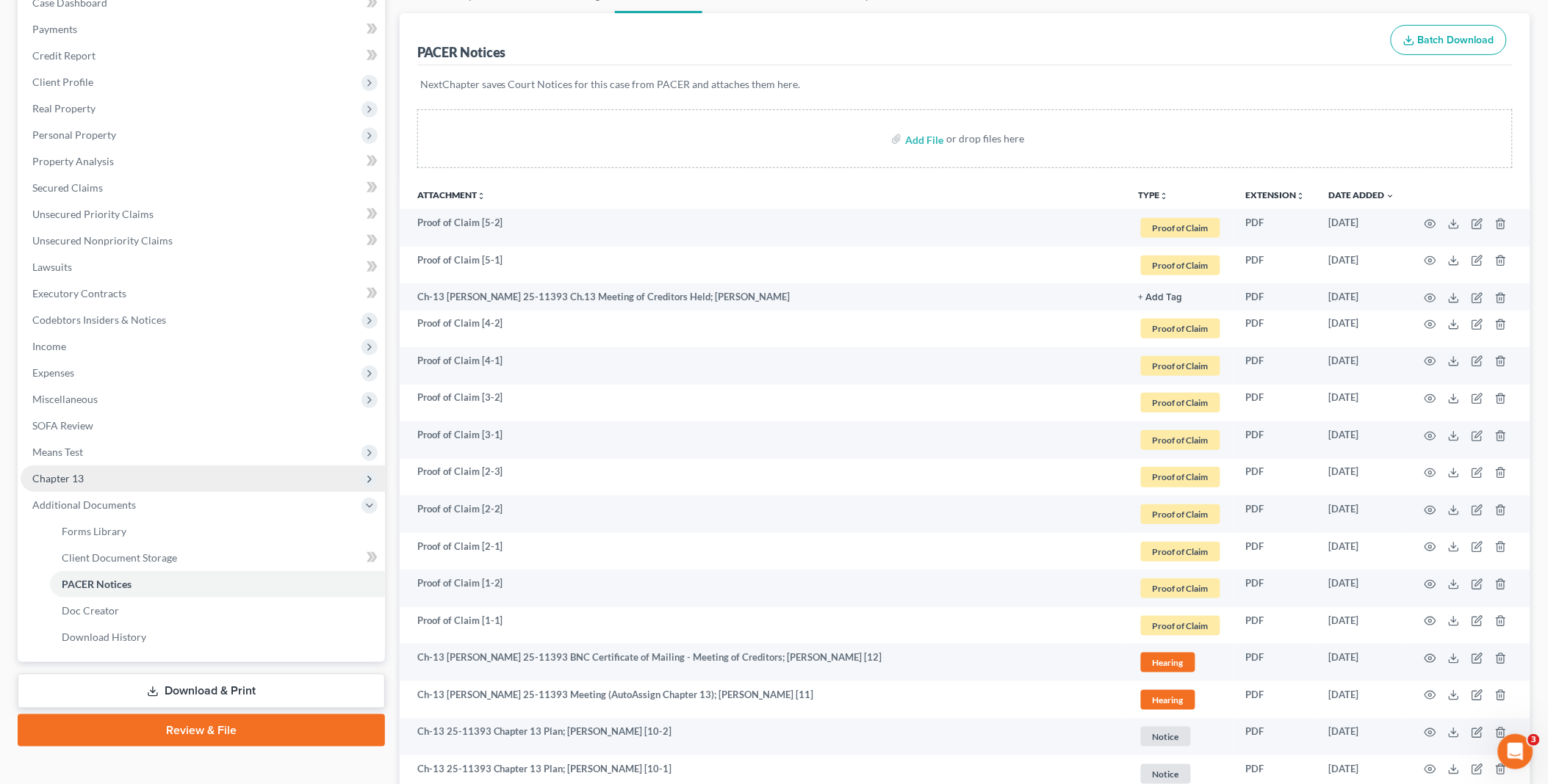
click at [90, 475] on span "Chapter 13" at bounding box center [202, 478] width 364 height 26
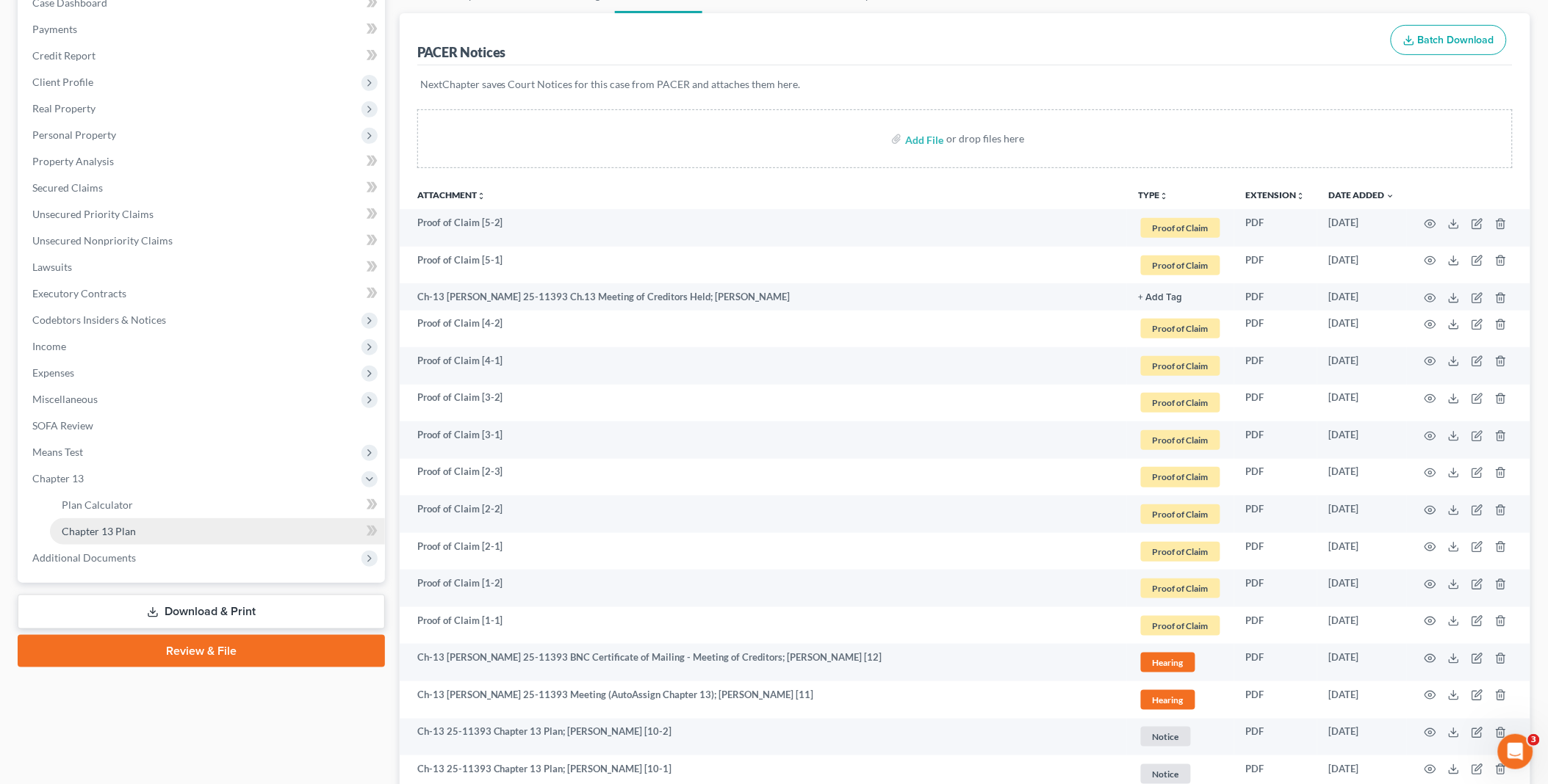
click at [108, 525] on span "Chapter 13 Plan" at bounding box center [98, 532] width 74 height 13
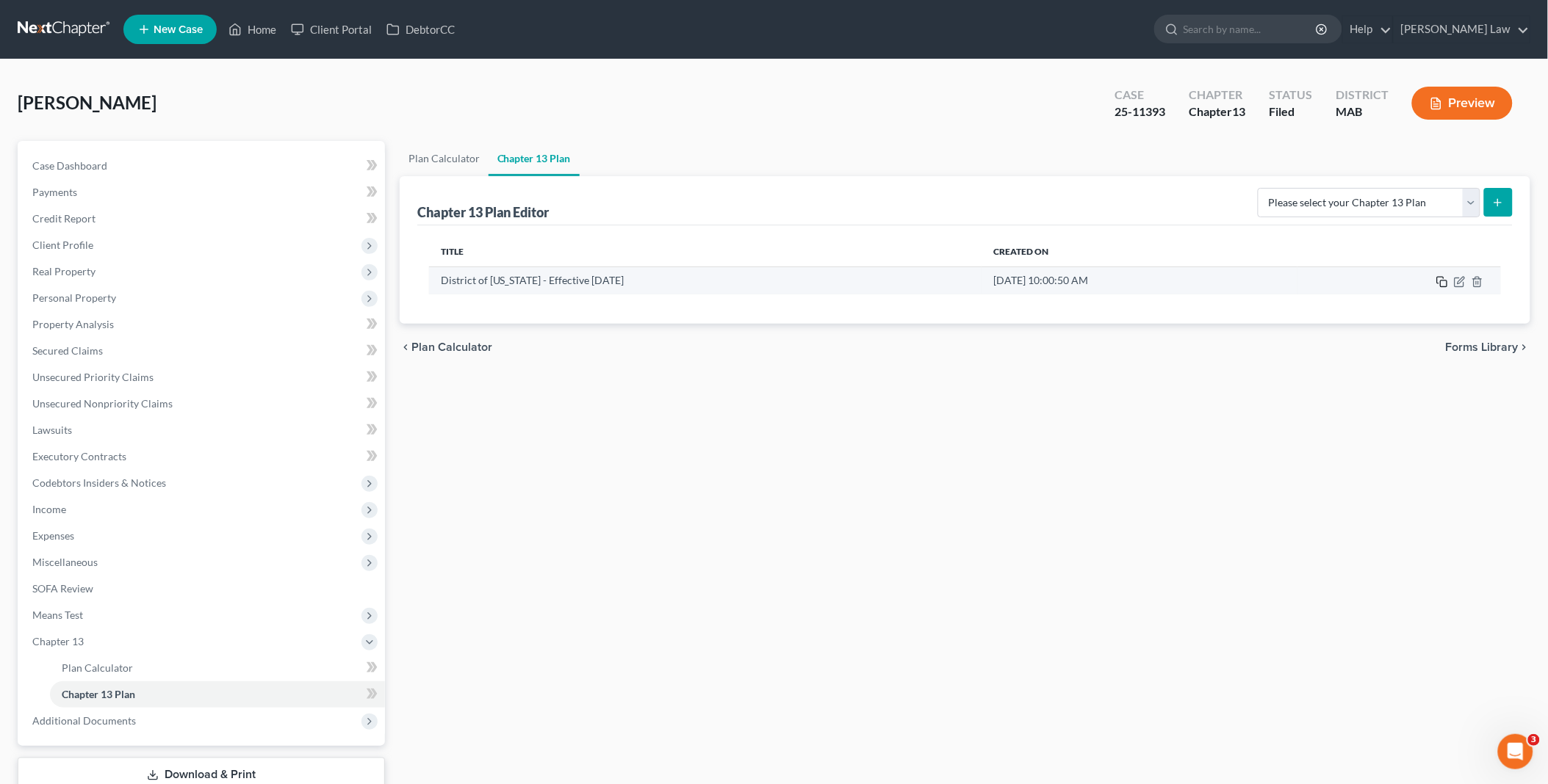
click at [1441, 282] on rect "button" at bounding box center [1443, 283] width 6 height 6
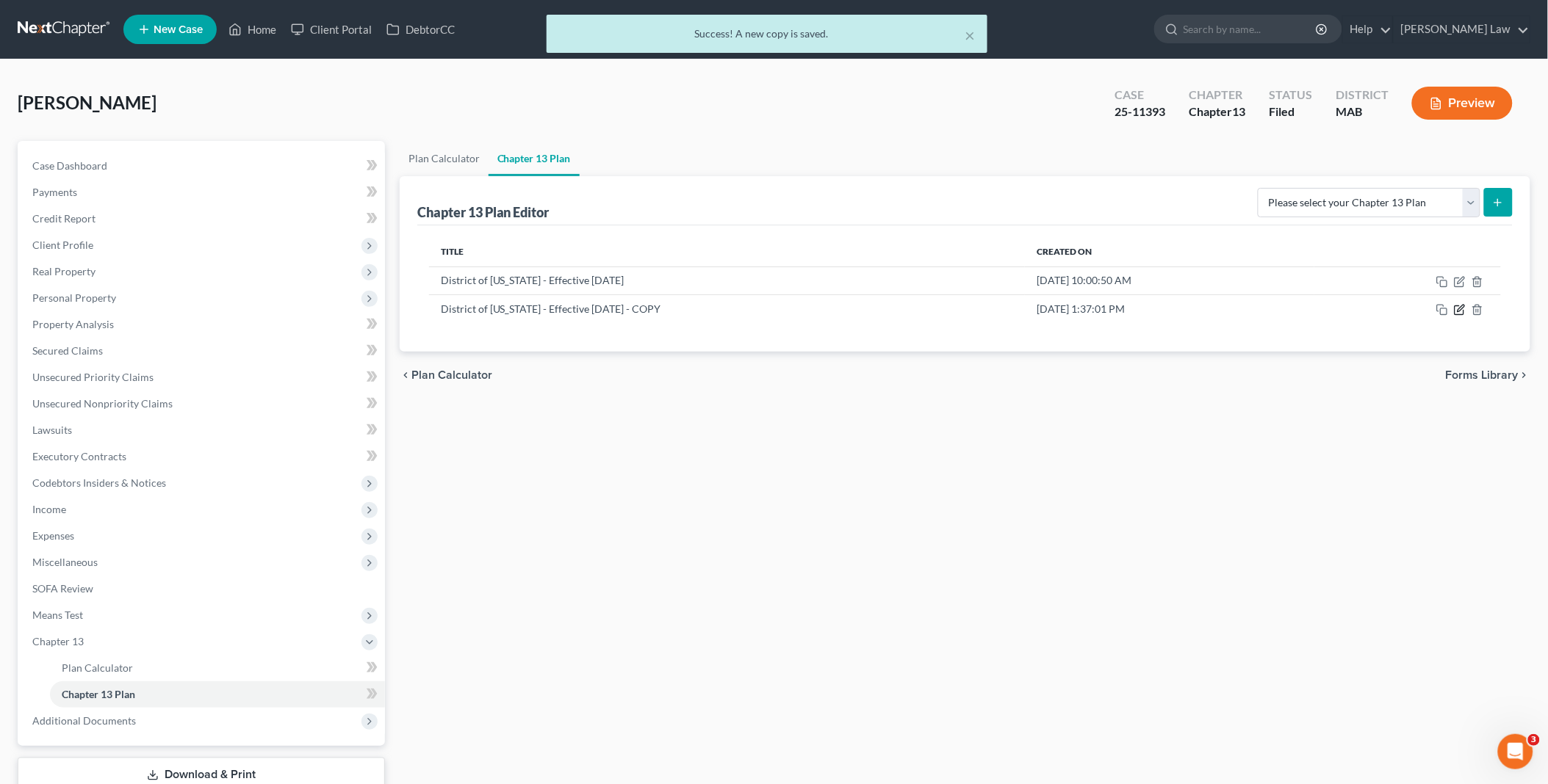
drag, startPoint x: 1458, startPoint y: 314, endPoint x: 1434, endPoint y: 324, distance: 26.0
click at [1458, 313] on icon "button" at bounding box center [1459, 309] width 12 height 12
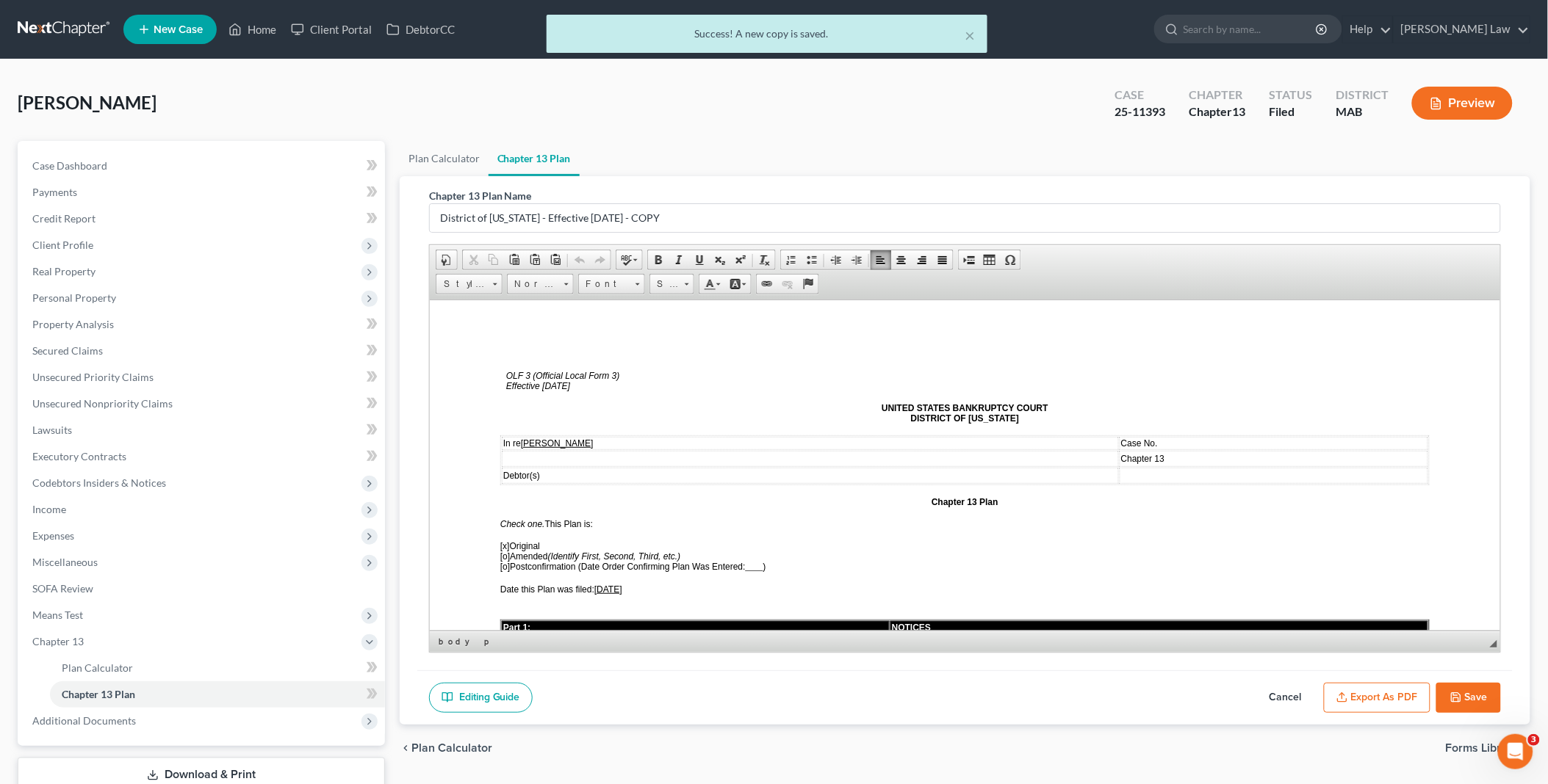
click at [1184, 437] on td "Case No." at bounding box center [1273, 443] width 309 height 13
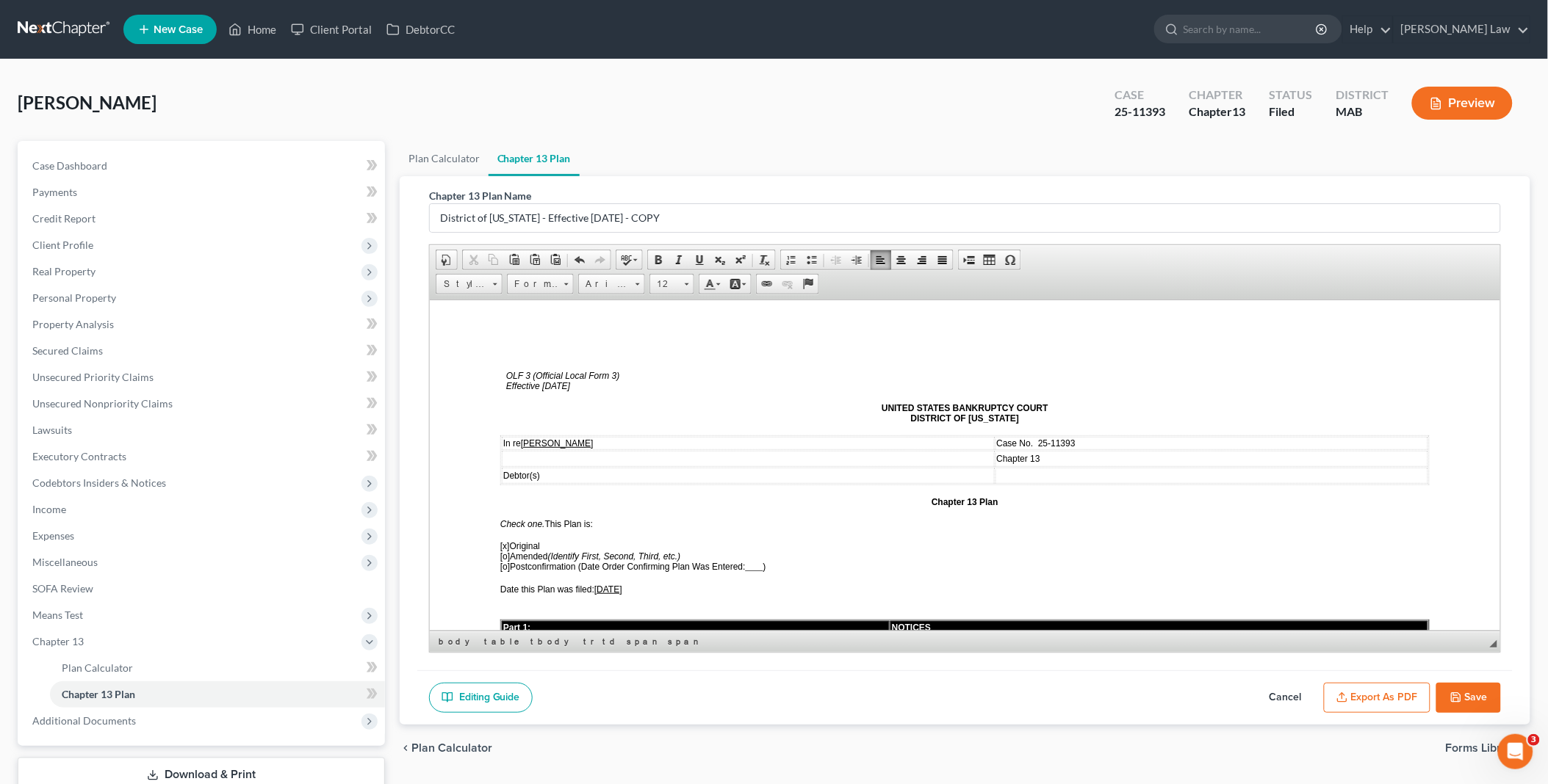
click at [502, 551] on span "[o]" at bounding box center [504, 555] width 10 height 10
click at [503, 542] on span "[x]" at bounding box center [504, 545] width 10 height 10
click at [514, 551] on span "[X ] Amended (Identify First, Second, Third, etc.)" at bounding box center [590, 555] width 182 height 10
click at [604, 584] on span "[DATE]" at bounding box center [607, 589] width 28 height 10
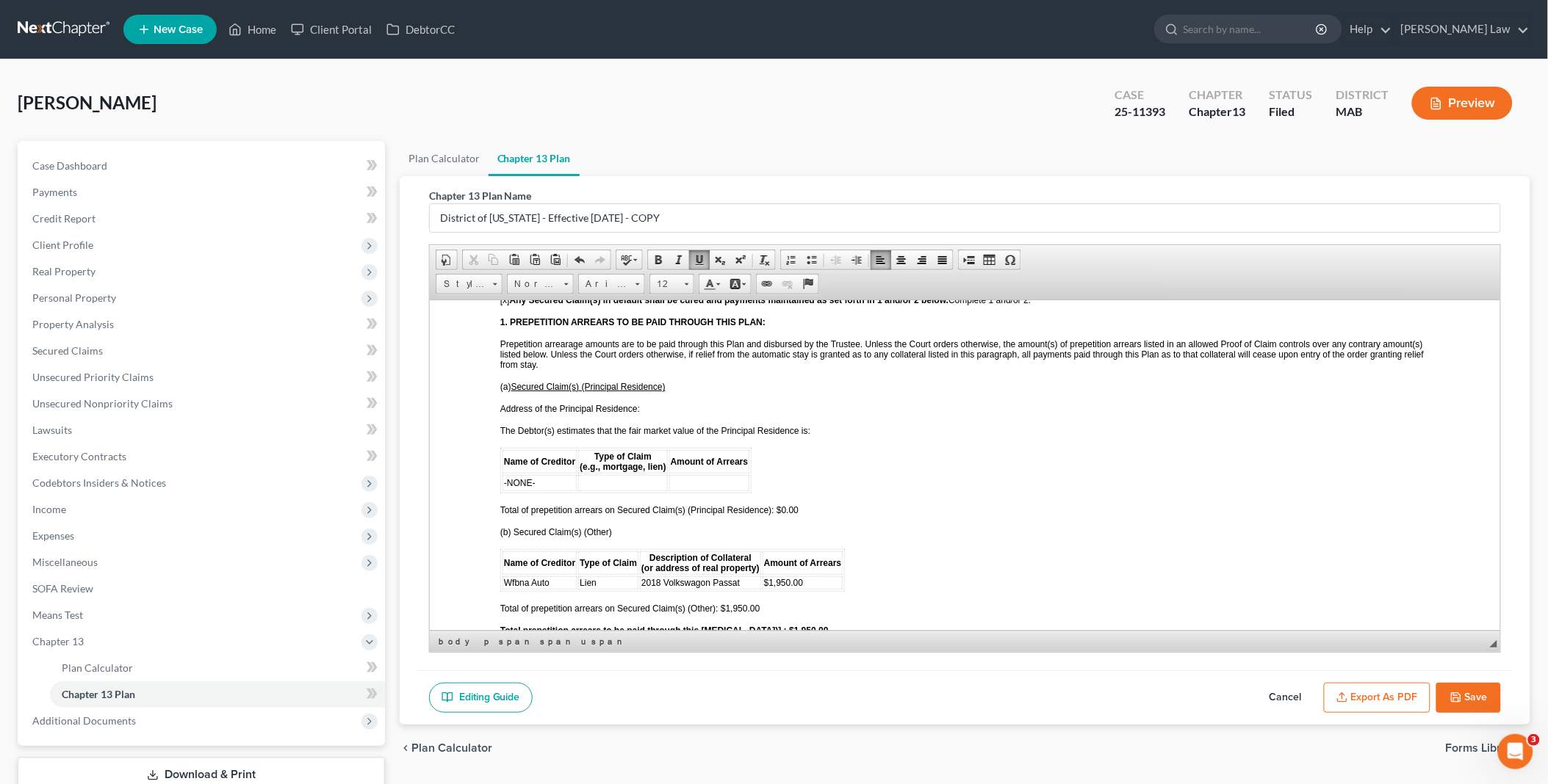
scroll to position [1305, 0]
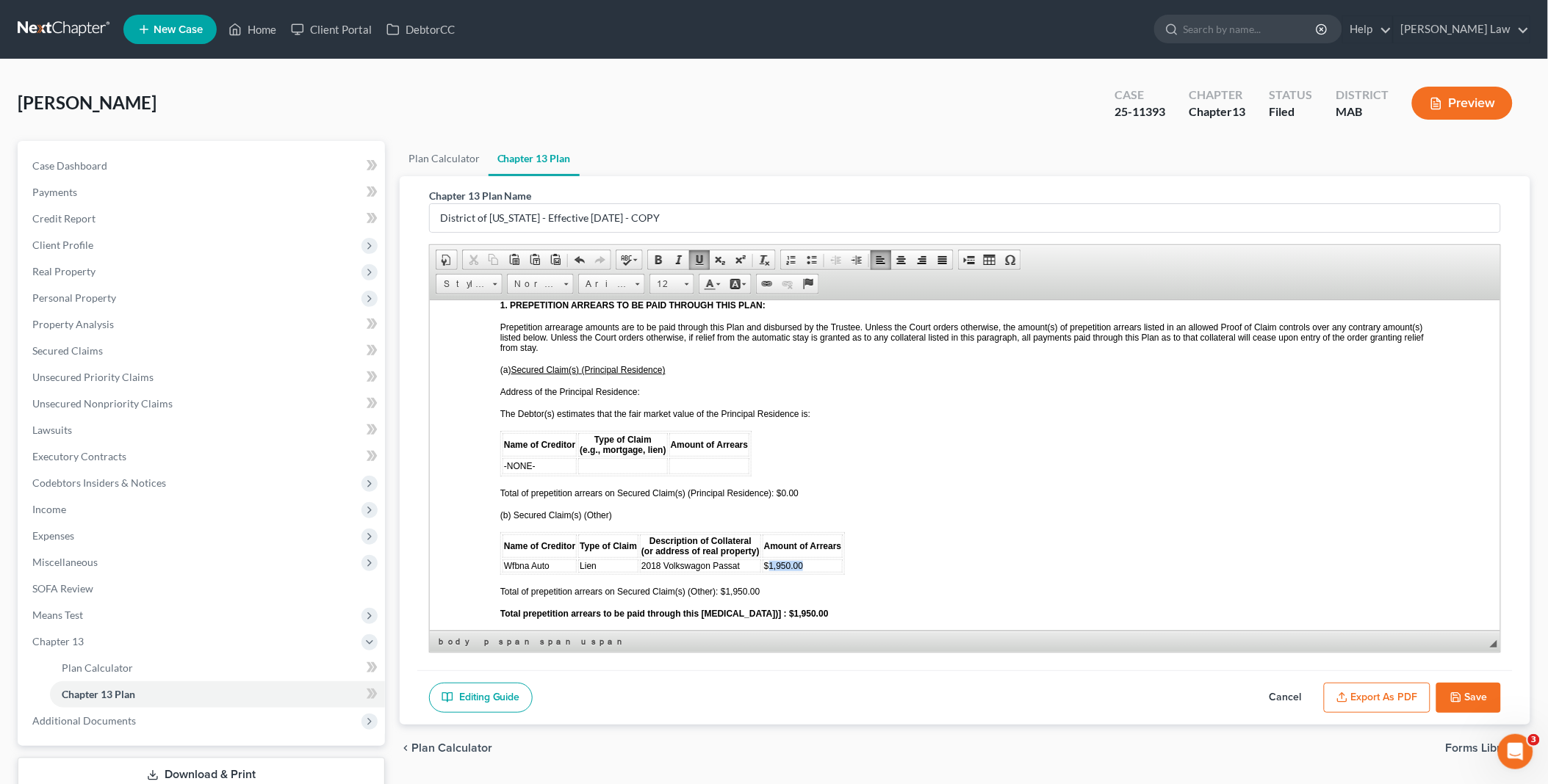
drag, startPoint x: 766, startPoint y: 529, endPoint x: 825, endPoint y: 529, distance: 59.0
click at [825, 559] on td "$1,950.00" at bounding box center [802, 565] width 81 height 13
click at [724, 586] on span "Total of prepetition arrears on Secured Claim(s) (Other): $1,950.00" at bounding box center [630, 590] width 260 height 10
click at [772, 608] on strong "Total prepetition arrears to be paid through this [MEDICAL_DATA])] : $1,950.00" at bounding box center [664, 613] width 329 height 10
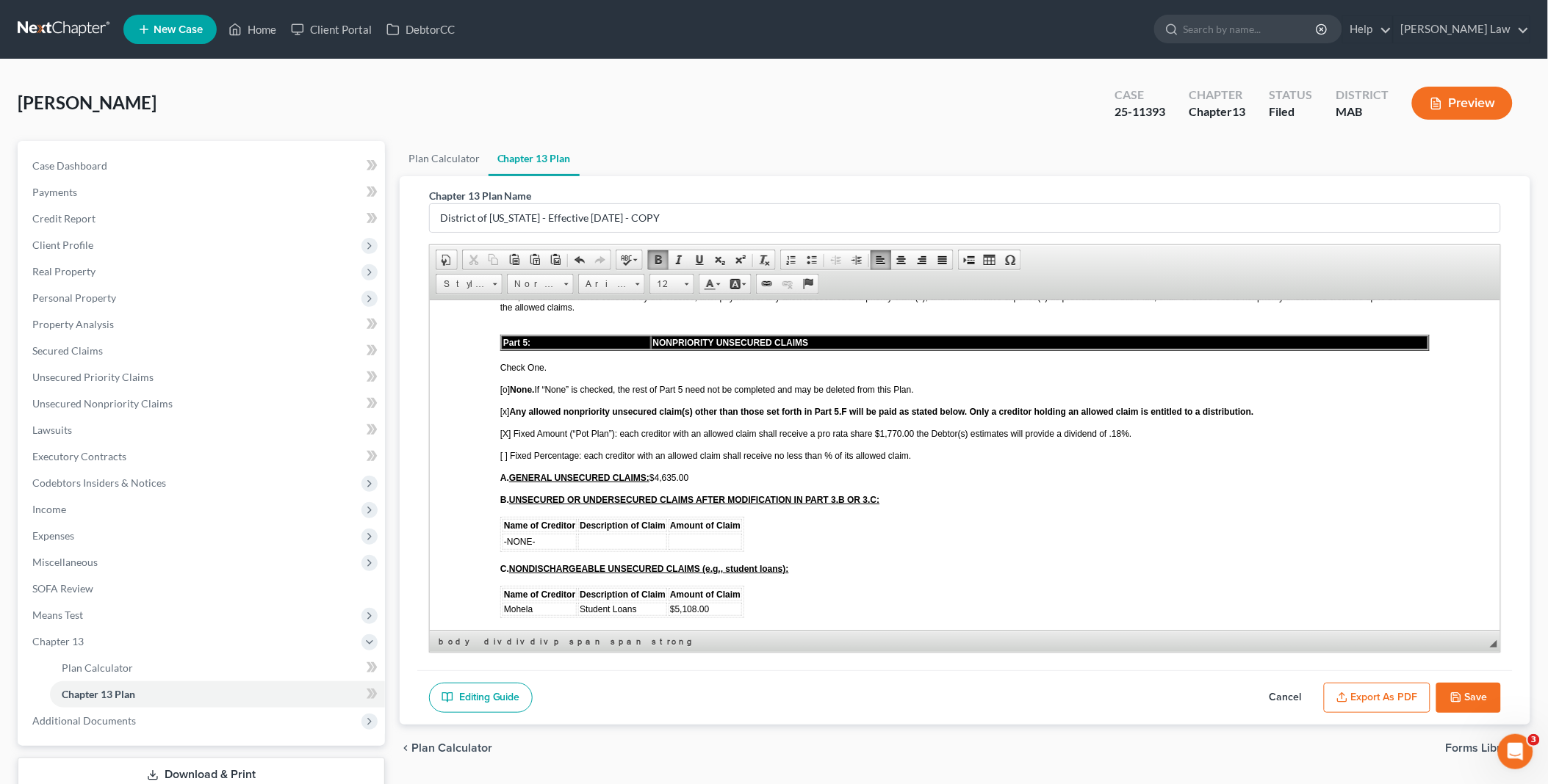
scroll to position [2447, 0]
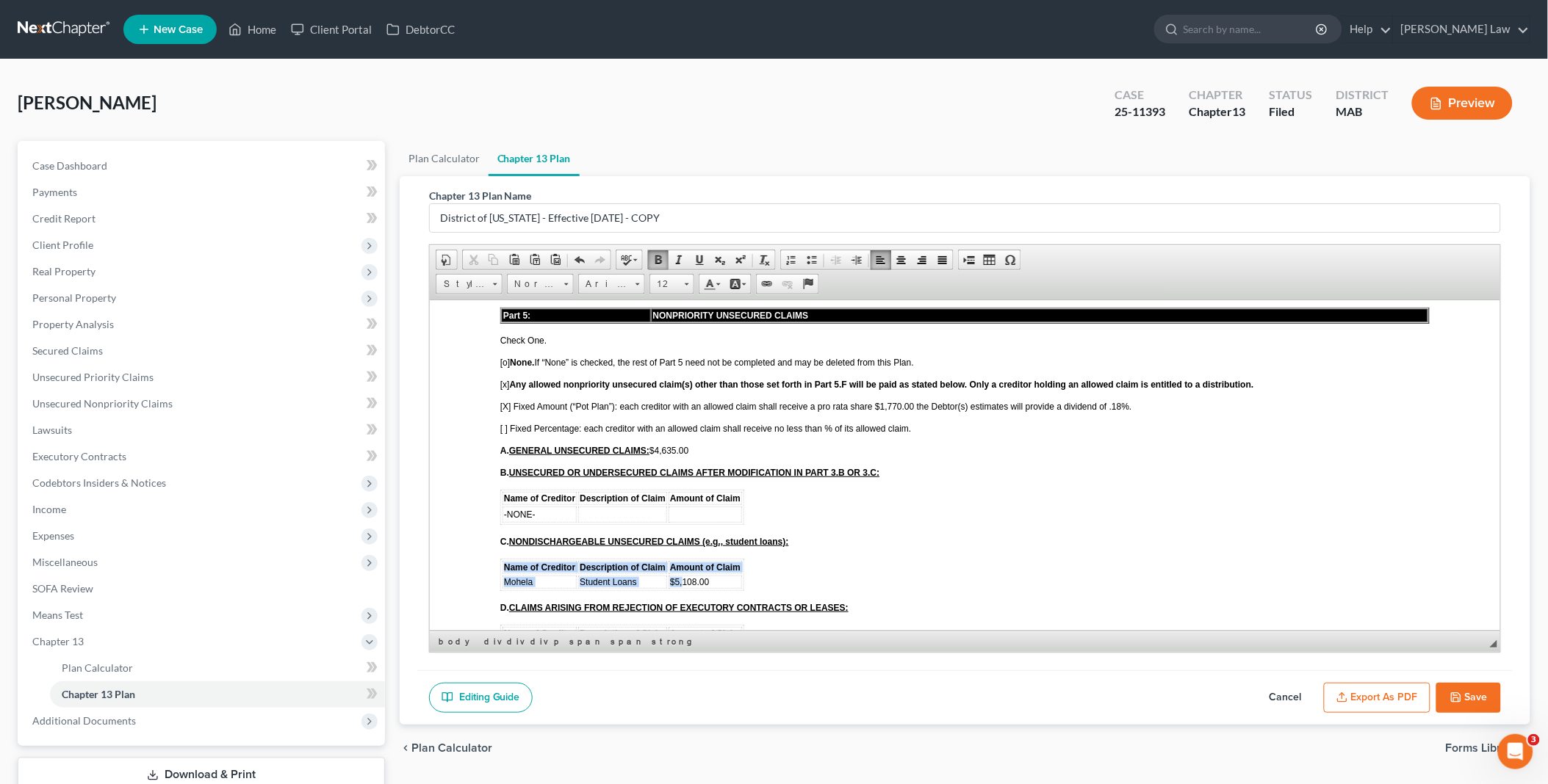
drag, startPoint x: 680, startPoint y: 514, endPoint x: 754, endPoint y: 517, distance: 74.1
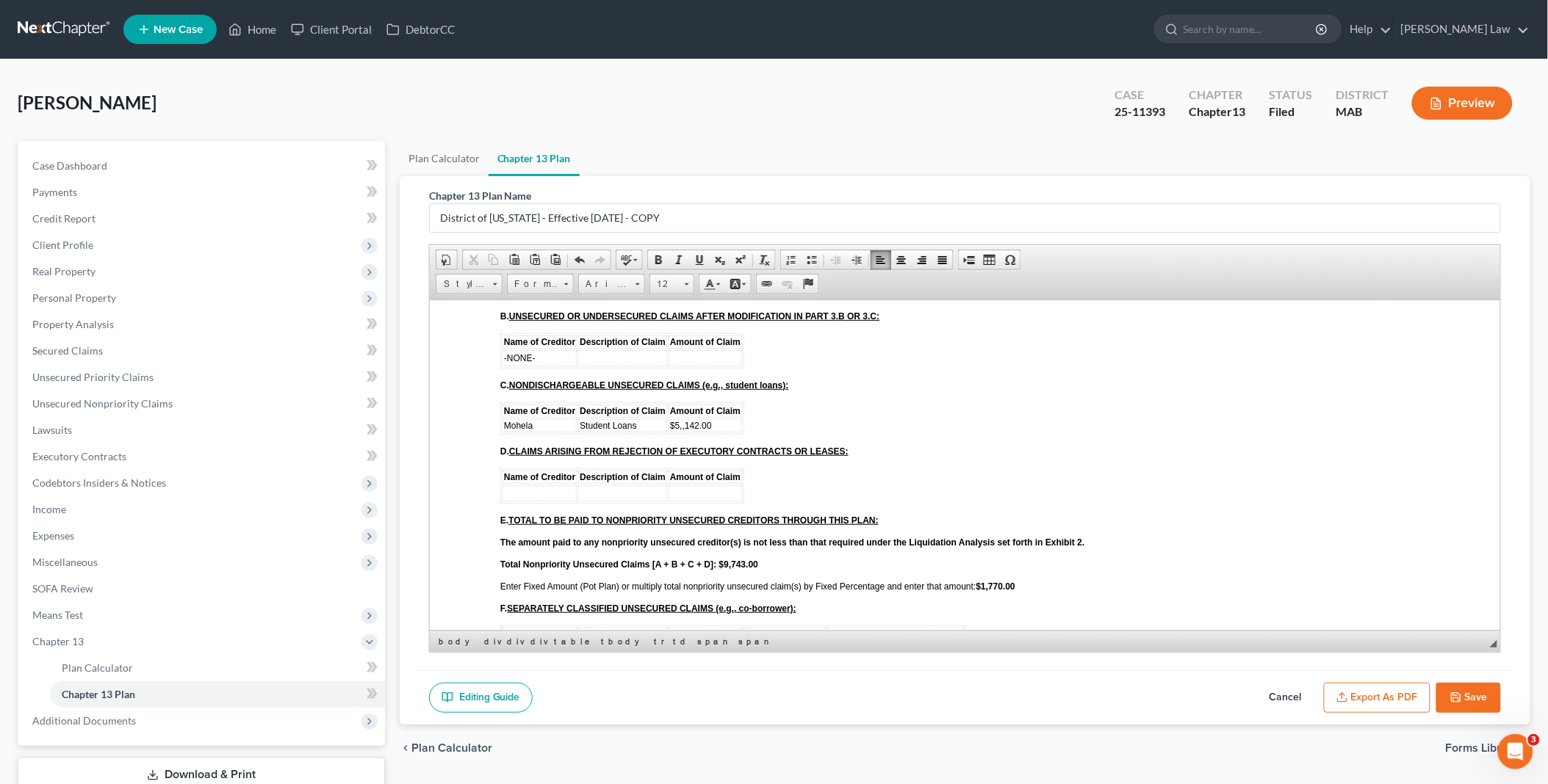
scroll to position [2610, 0]
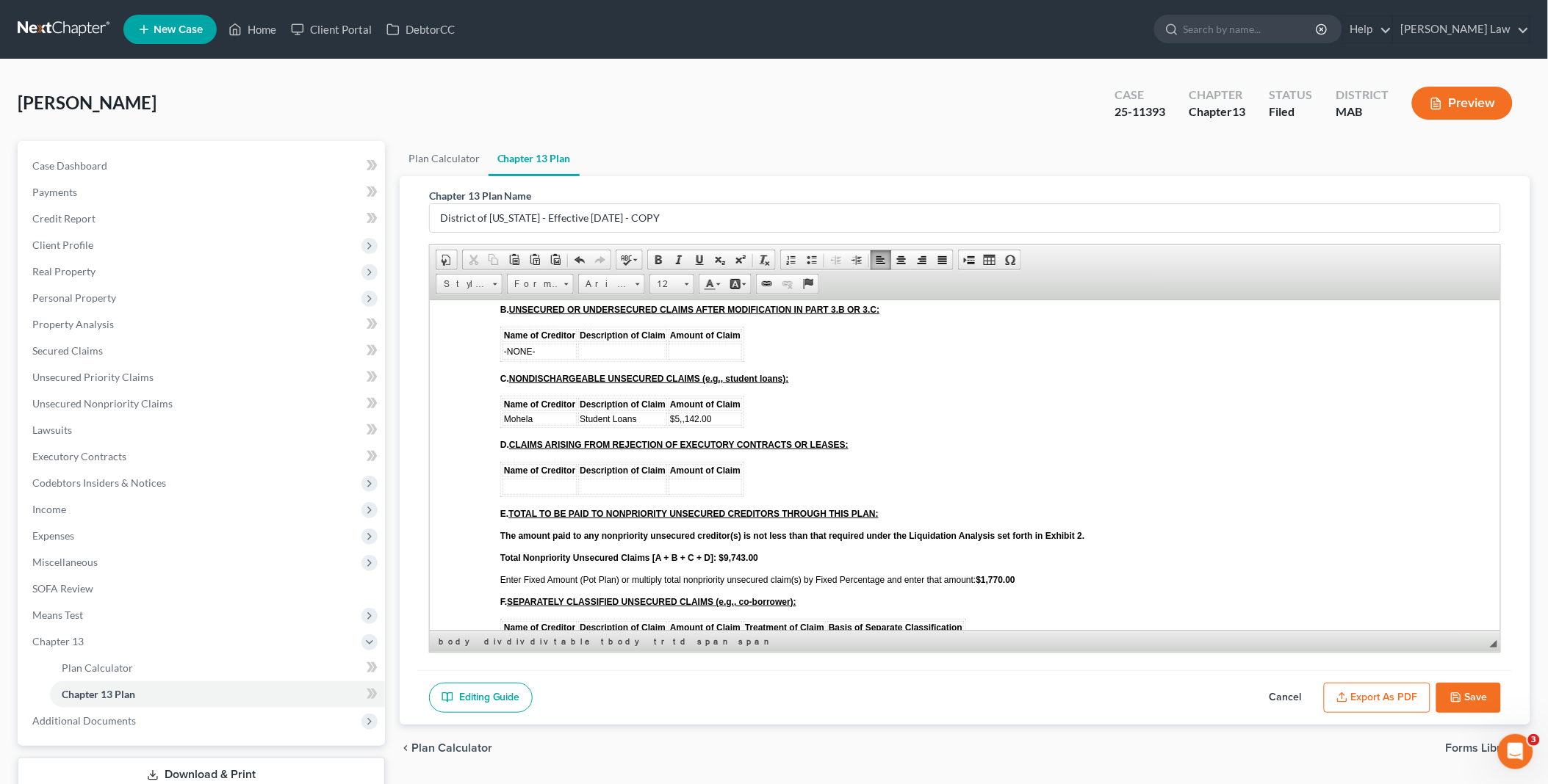
click at [737, 552] on strong "Total Nonpriority Unsecured Claims [A + B + C + D]: $9,743.00" at bounding box center [628, 557] width 258 height 10
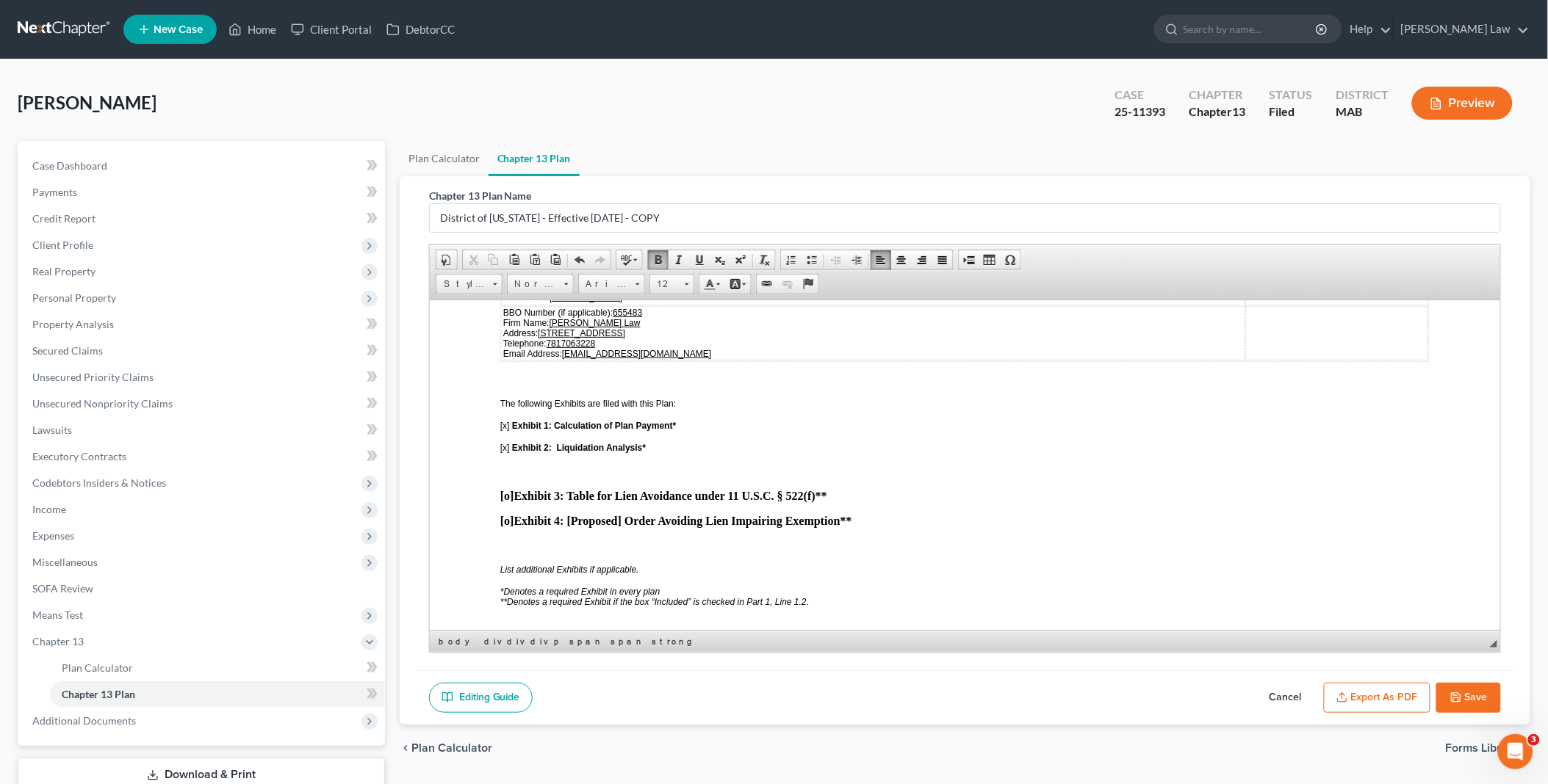
scroll to position [3671, 0]
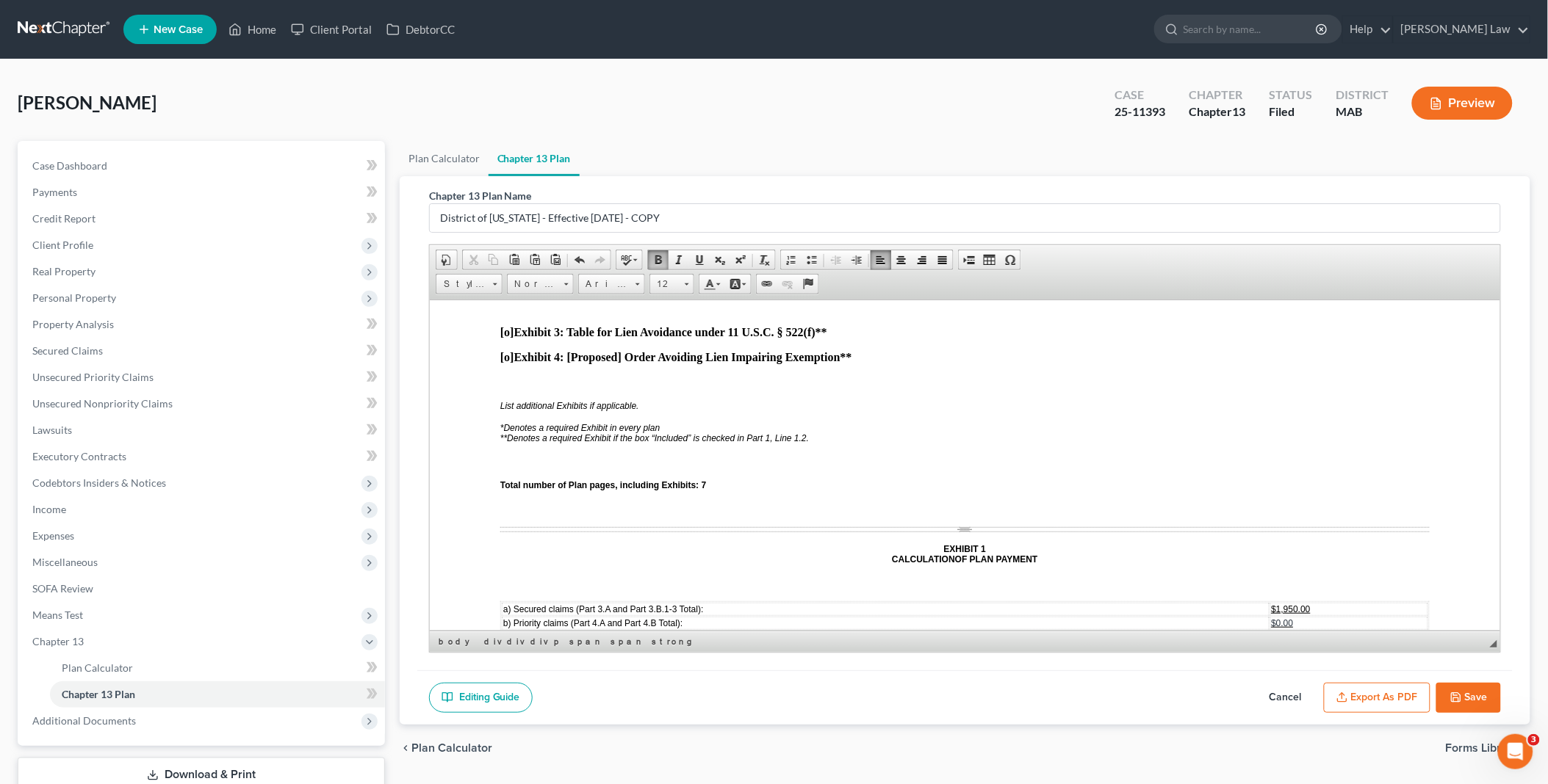
click at [1273, 645] on span "$1,770.00" at bounding box center [1290, 650] width 39 height 10
click at [1271, 604] on span "$1,950.00" at bounding box center [1290, 609] width 39 height 10
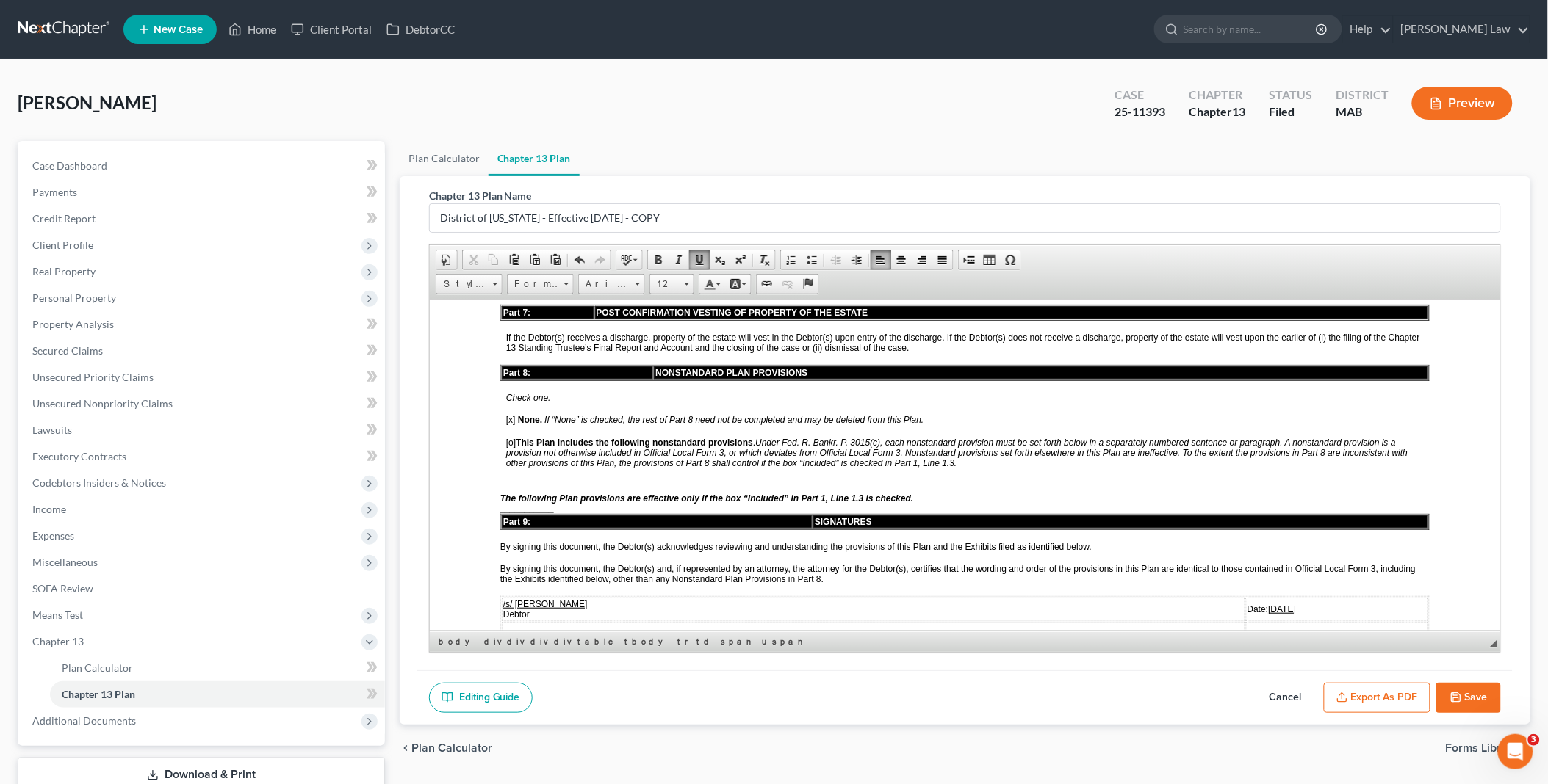
scroll to position [3099, 0]
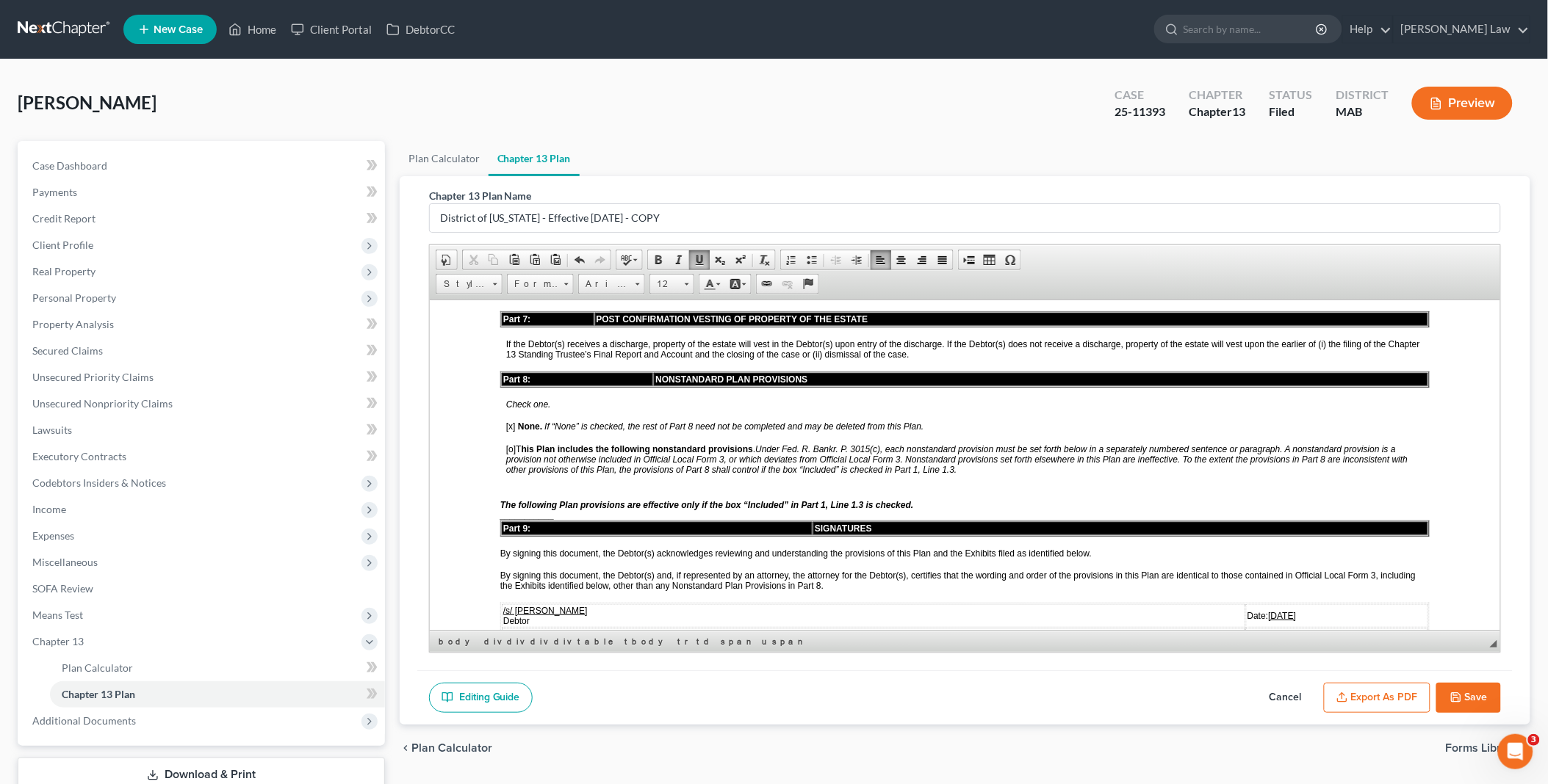
click at [1268, 610] on u "[DATE]" at bounding box center [1281, 615] width 28 height 10
click at [1268, 636] on u "[DATE]" at bounding box center [1281, 640] width 28 height 10
drag, startPoint x: 1203, startPoint y: 557, endPoint x: 1254, endPoint y: 555, distance: 51.0
click at [1254, 628] on td "Date: [DATE]" at bounding box center [1335, 640] width 182 height 26
click at [1268, 678] on u "[DATE]" at bounding box center [1281, 683] width 28 height 10
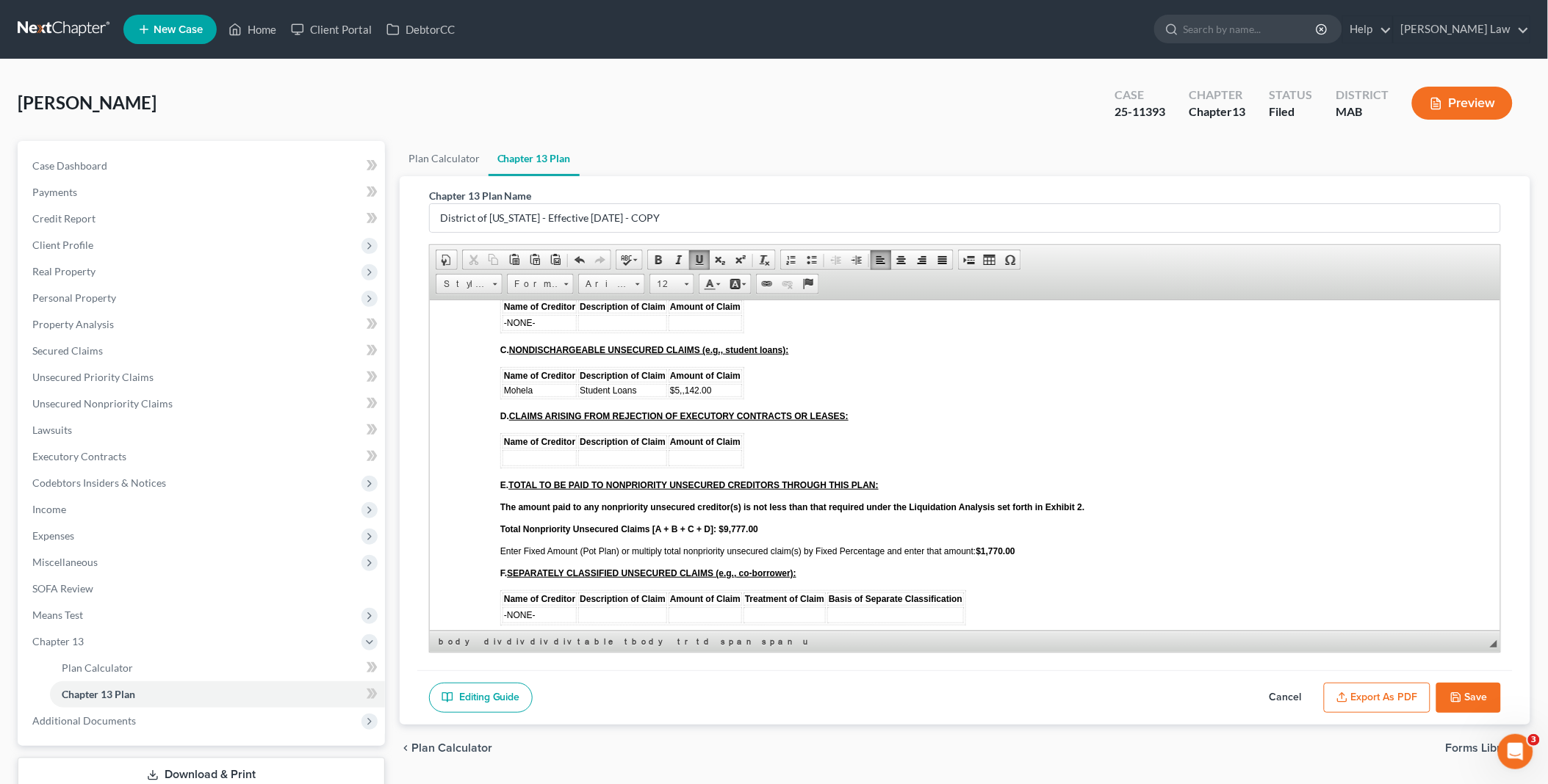
scroll to position [2610, 0]
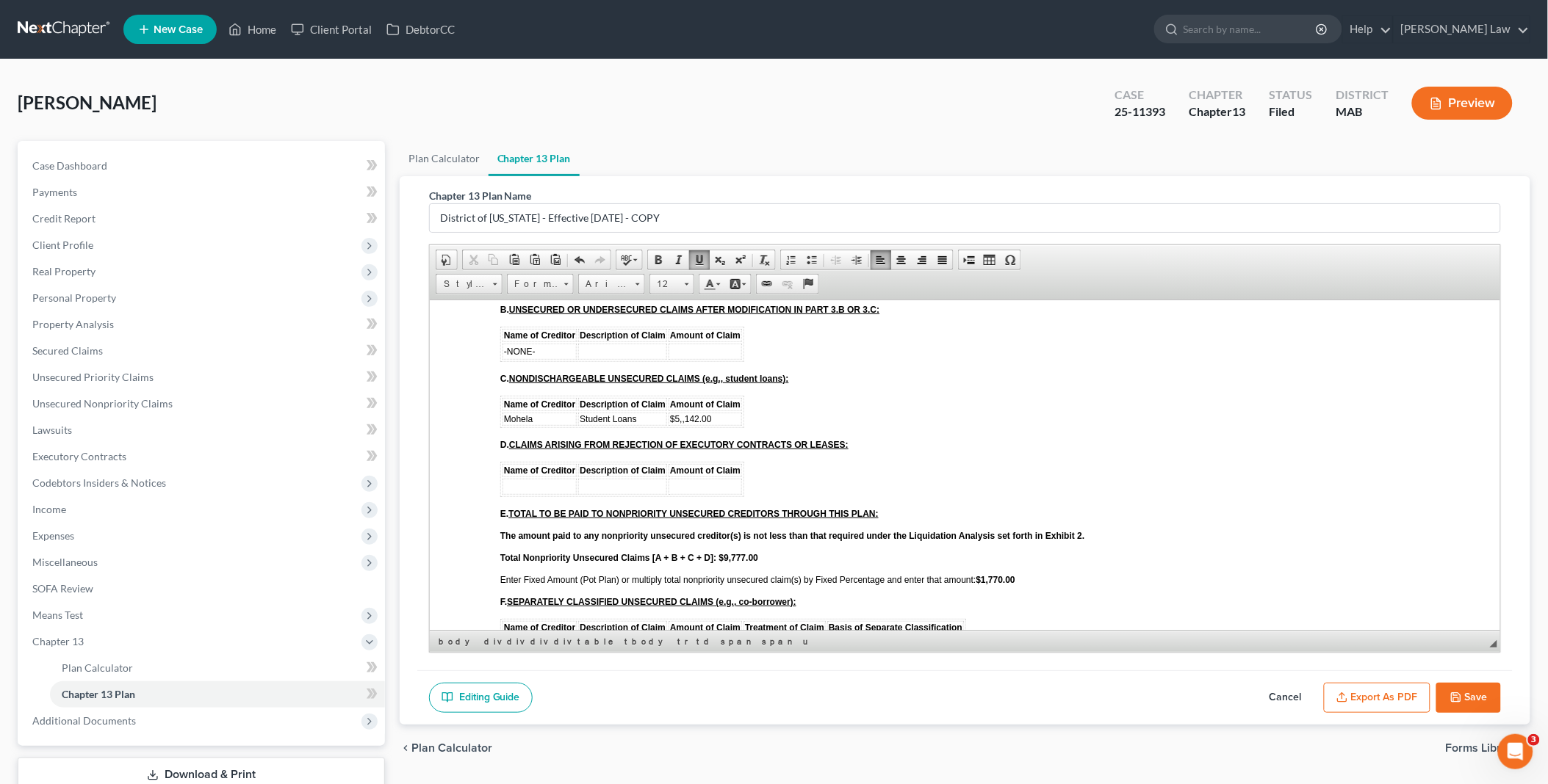
click at [988, 575] on strong "$1,770.00" at bounding box center [995, 579] width 39 height 10
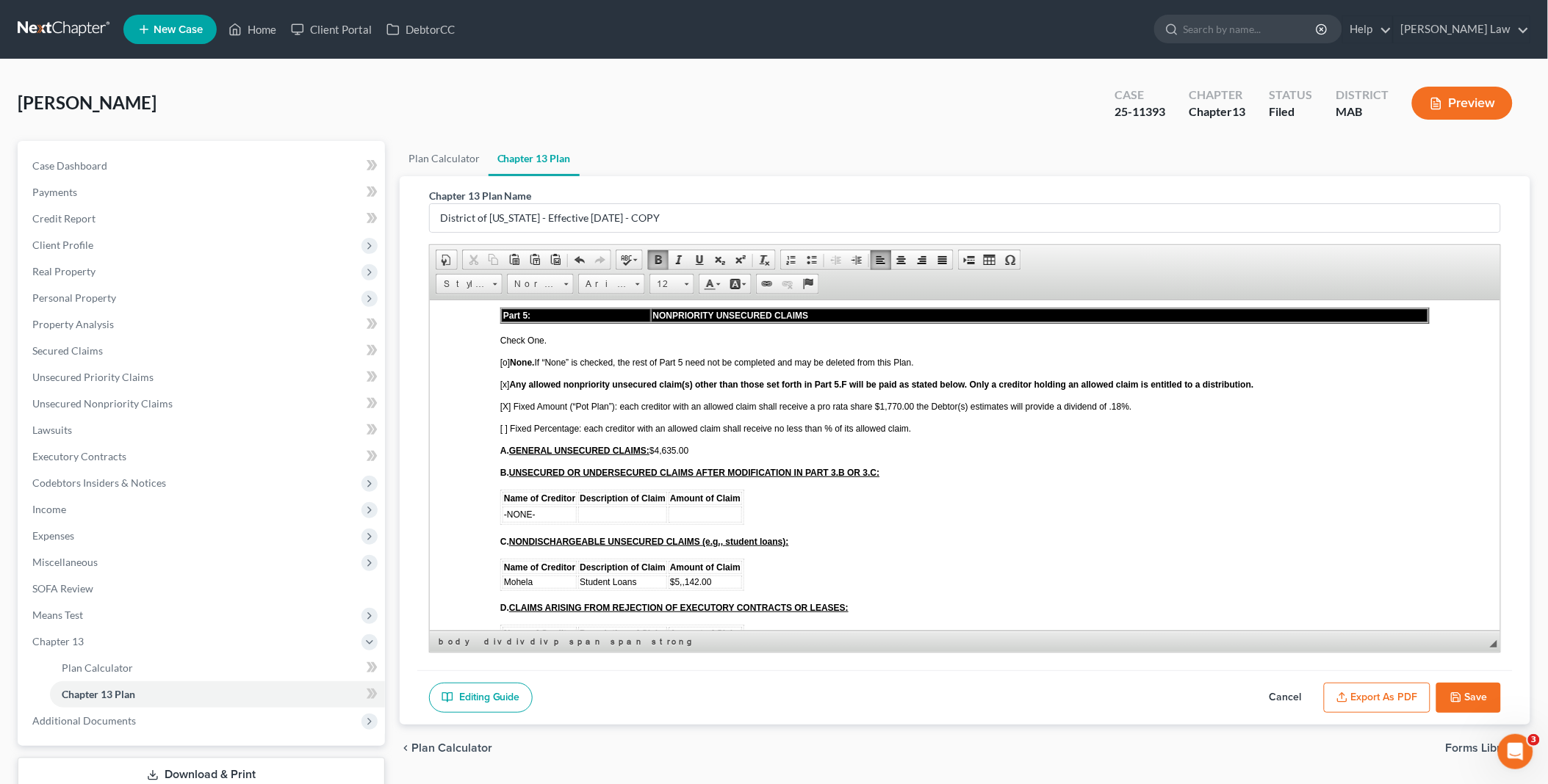
scroll to position [2365, 0]
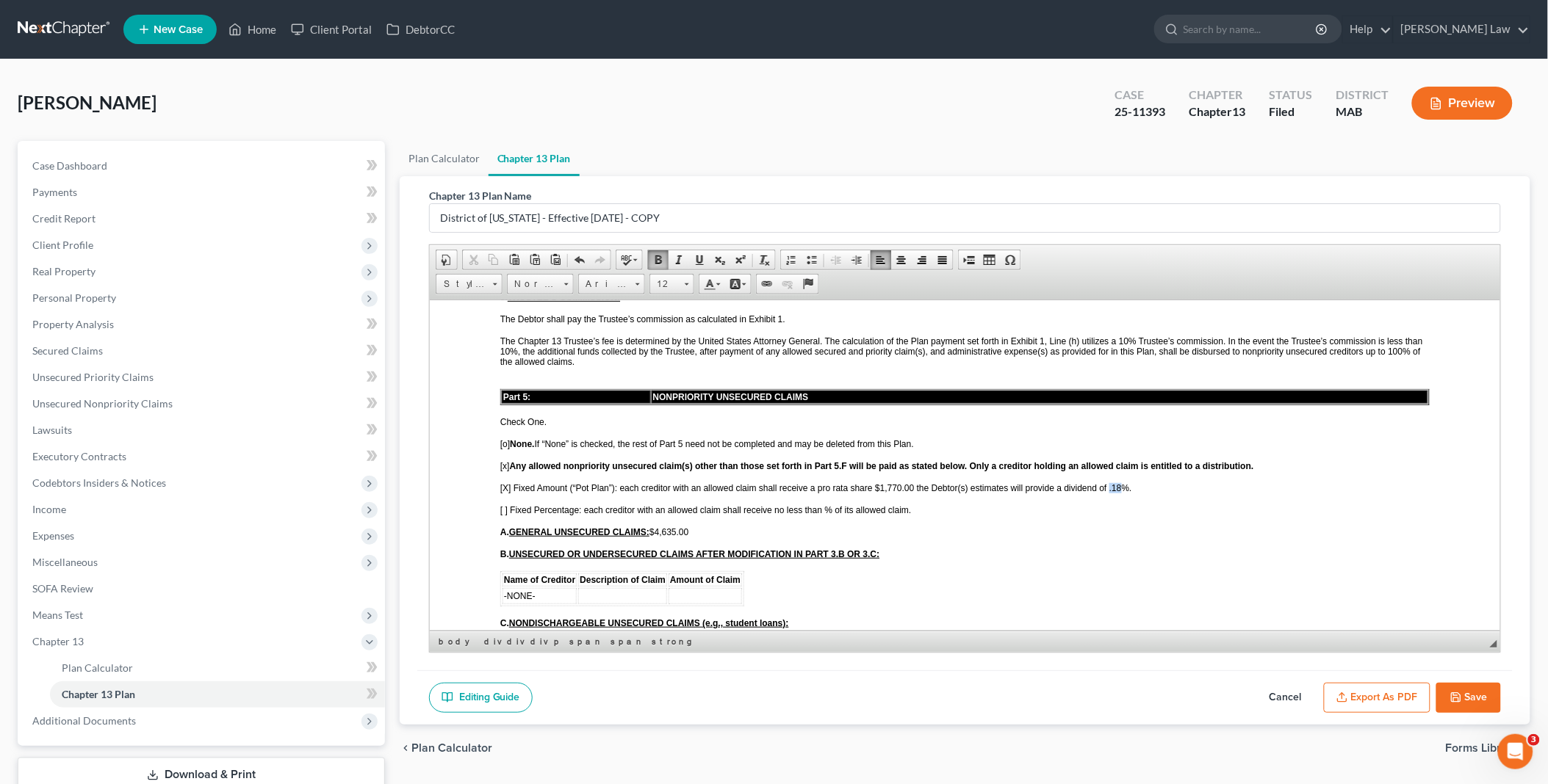
drag, startPoint x: 1107, startPoint y: 432, endPoint x: 1119, endPoint y: 432, distance: 12.0
click at [1119, 482] on span "[X] Fixed Amount (“Pot Plan”): each creditor with an allowed claim shall receiv…" at bounding box center [815, 487] width 632 height 10
click at [887, 482] on span "[X] Fixed Amount (“Pot Plan”): each creditor with an allowed claim shall receiv…" at bounding box center [815, 487] width 632 height 10
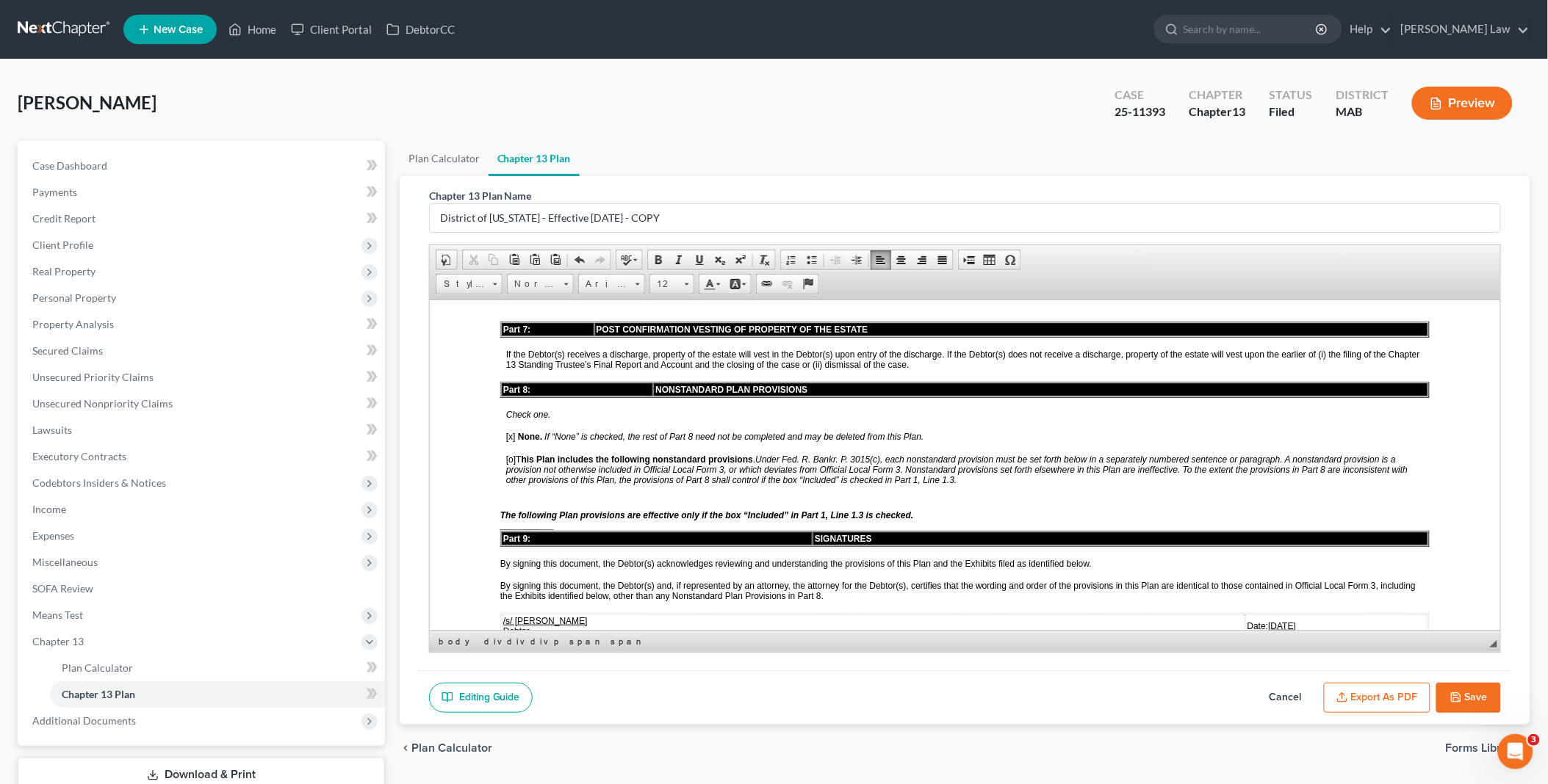
scroll to position [3099, 0]
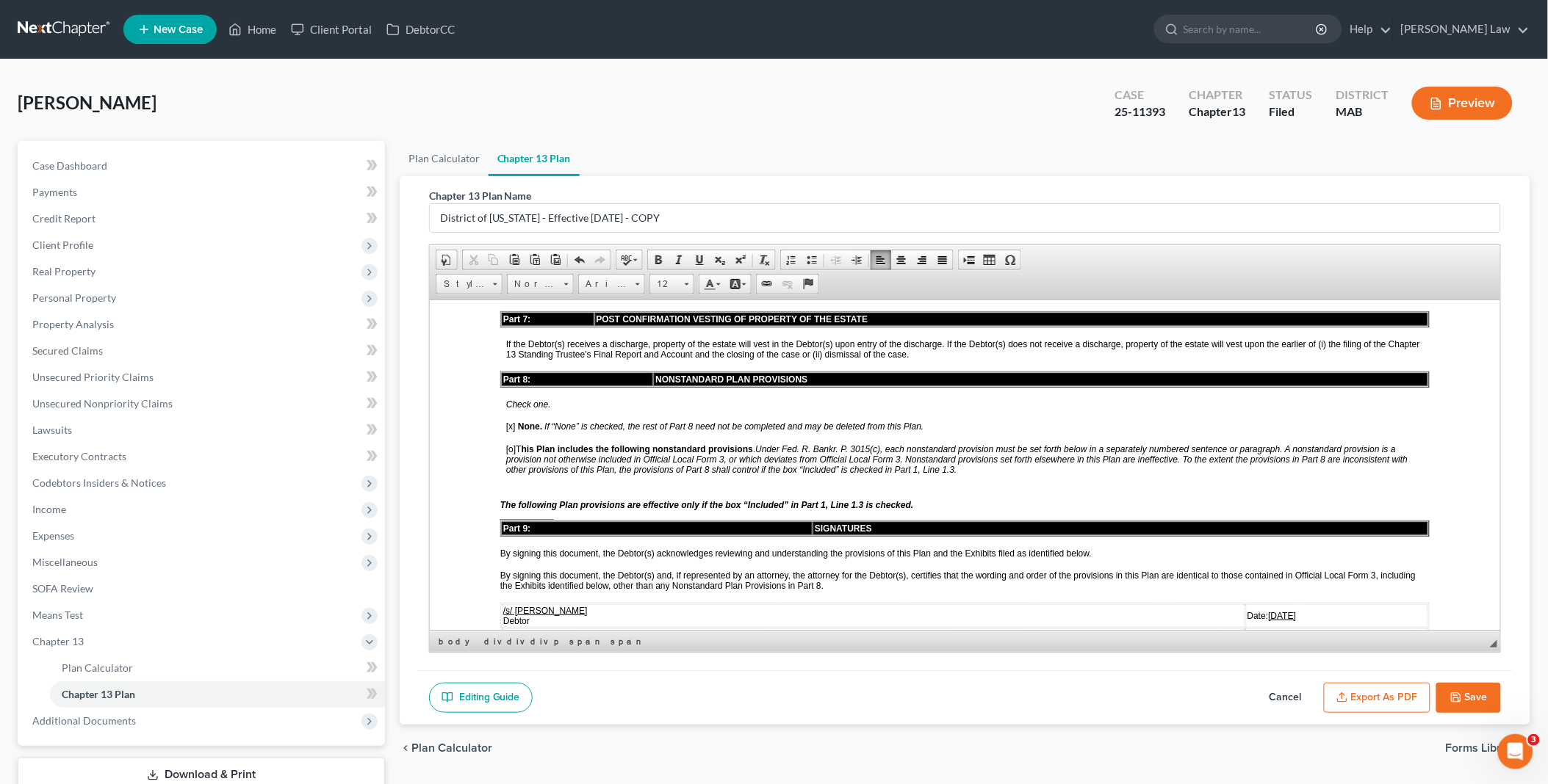
click at [1466, 692] on button "Save" at bounding box center [1468, 698] width 64 height 31
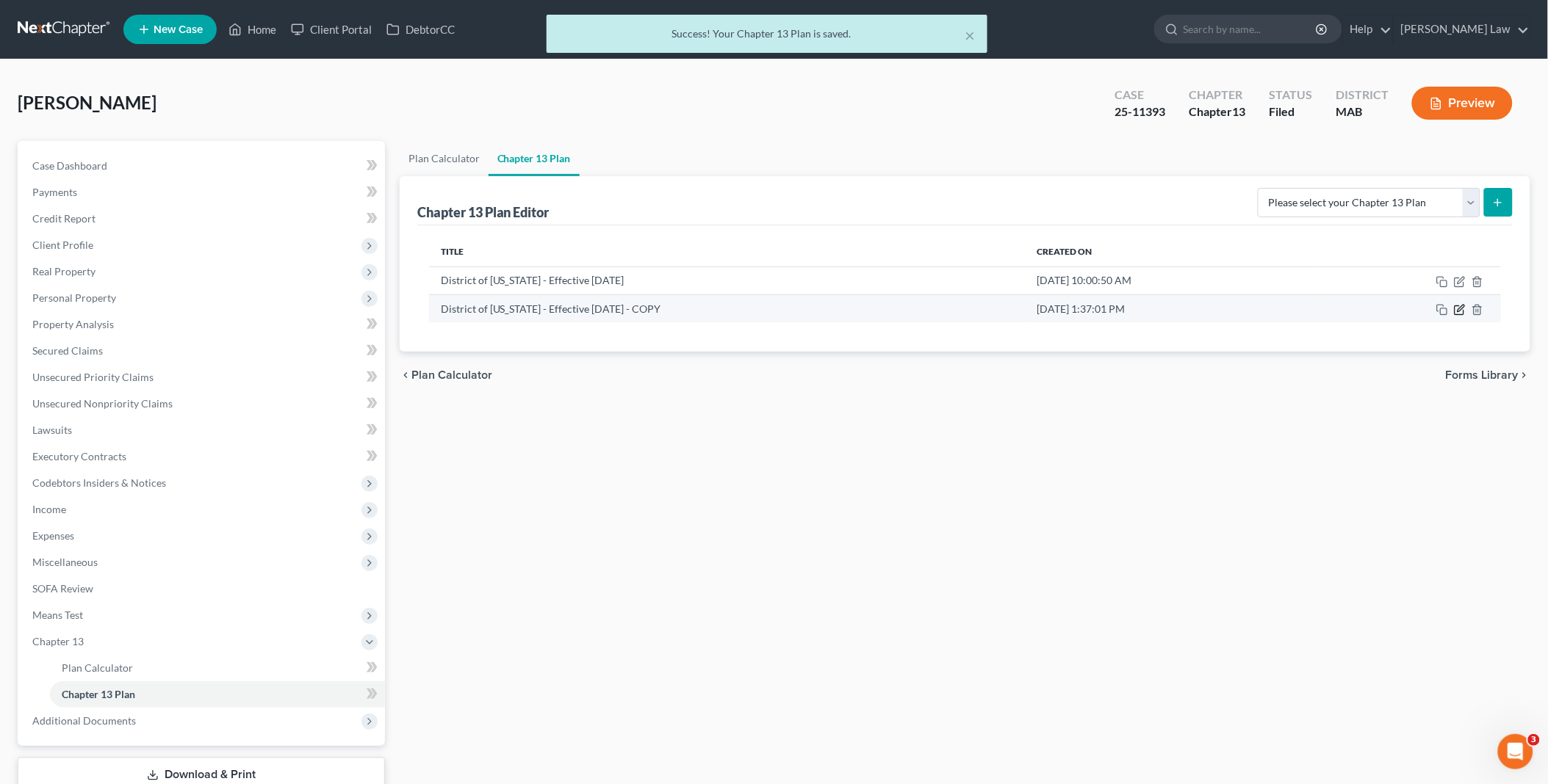
click at [1459, 309] on icon "button" at bounding box center [1459, 309] width 12 height 12
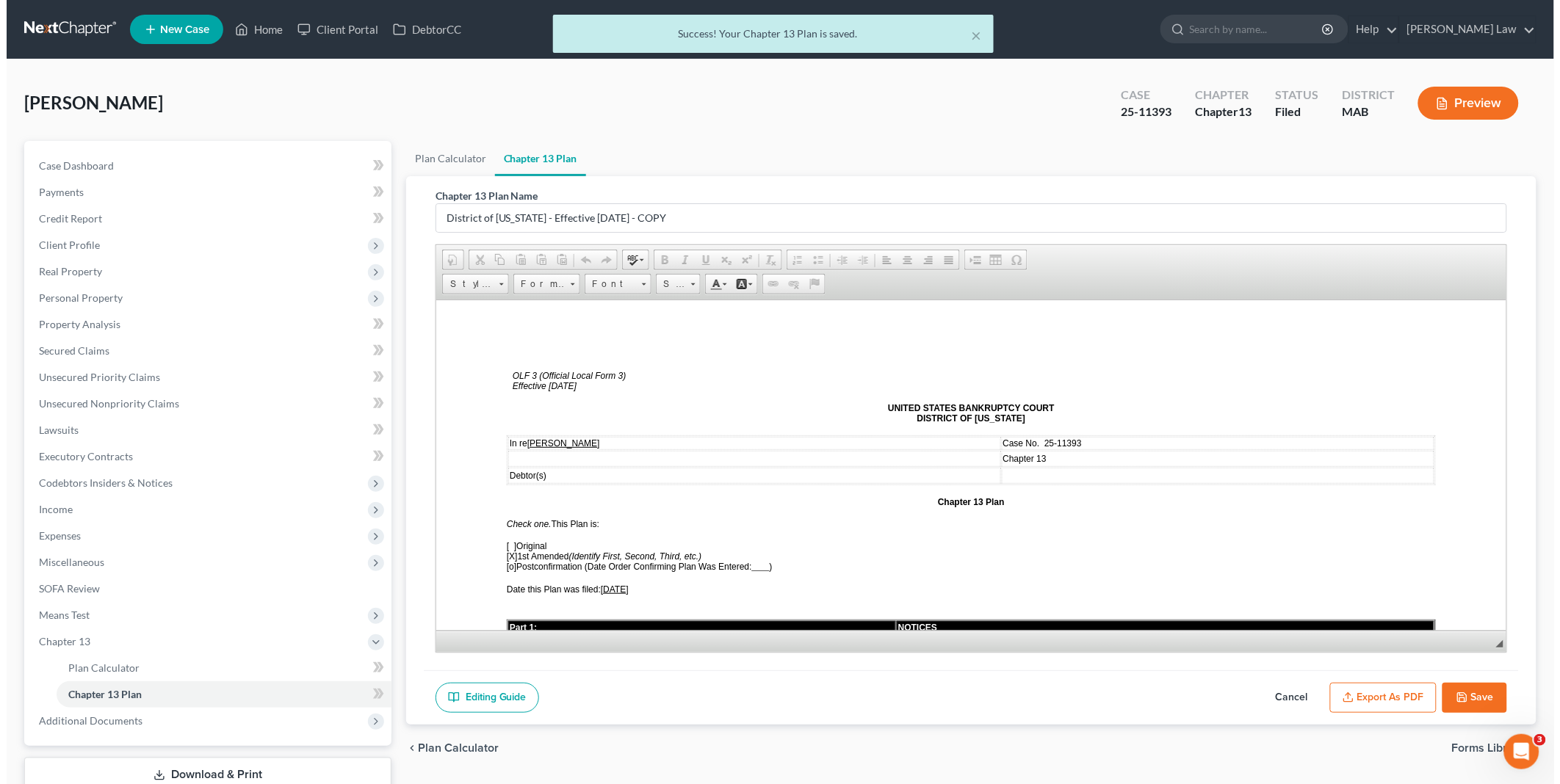
scroll to position [0, 0]
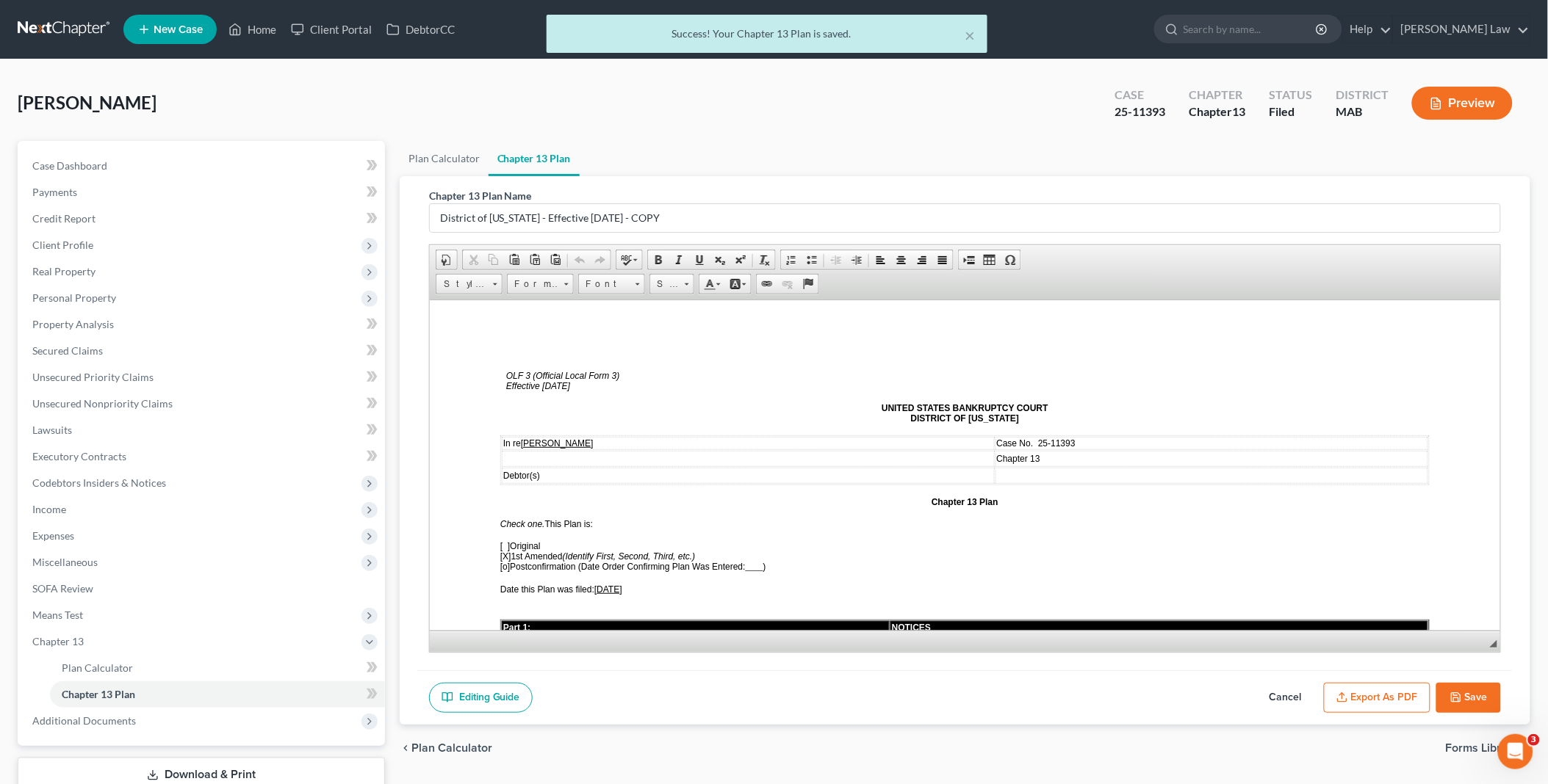
click at [1348, 694] on icon "button" at bounding box center [1342, 698] width 12 height 12
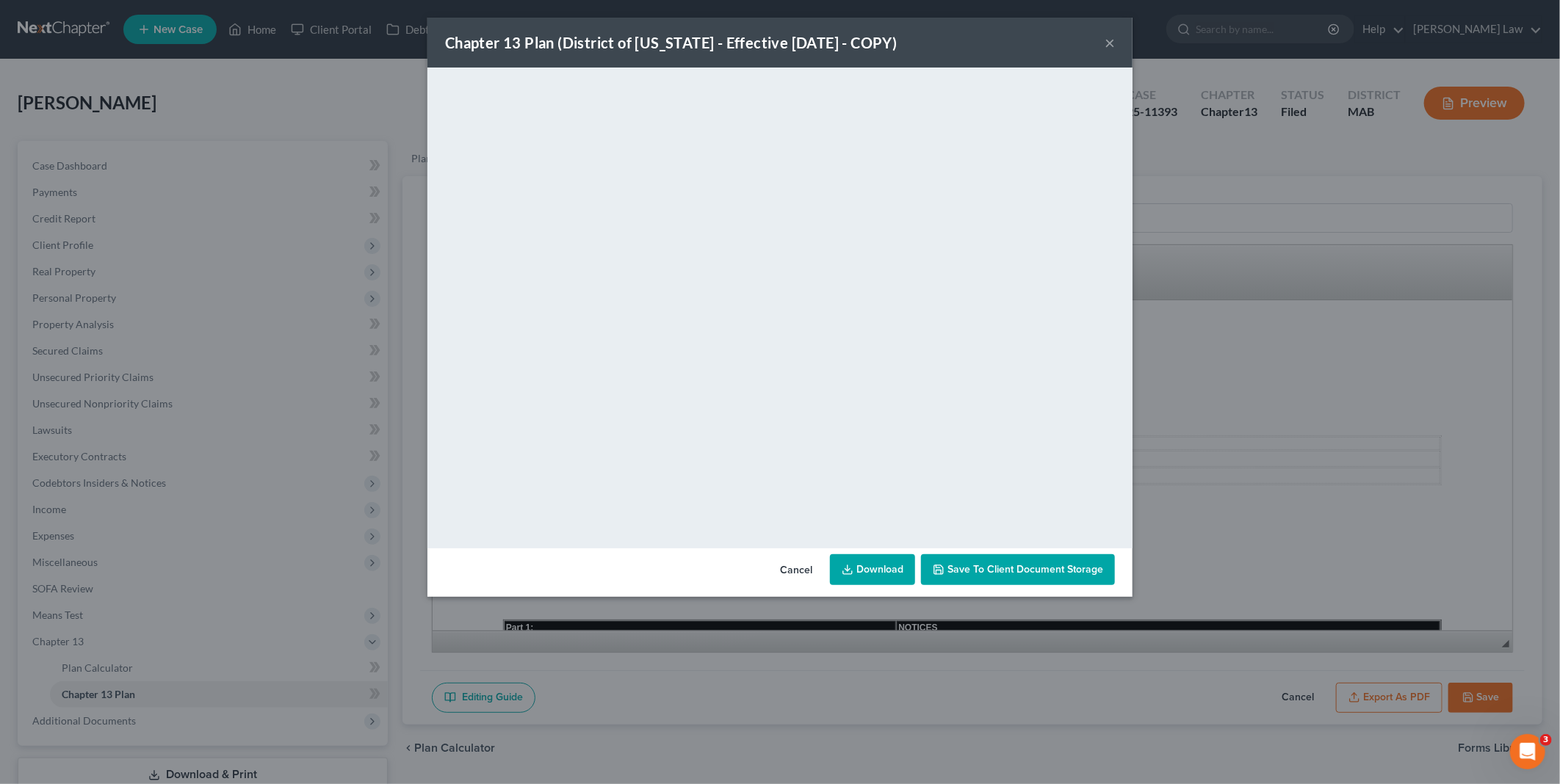
click at [881, 568] on link "Download" at bounding box center [872, 570] width 85 height 31
